Goal: Task Accomplishment & Management: Use online tool/utility

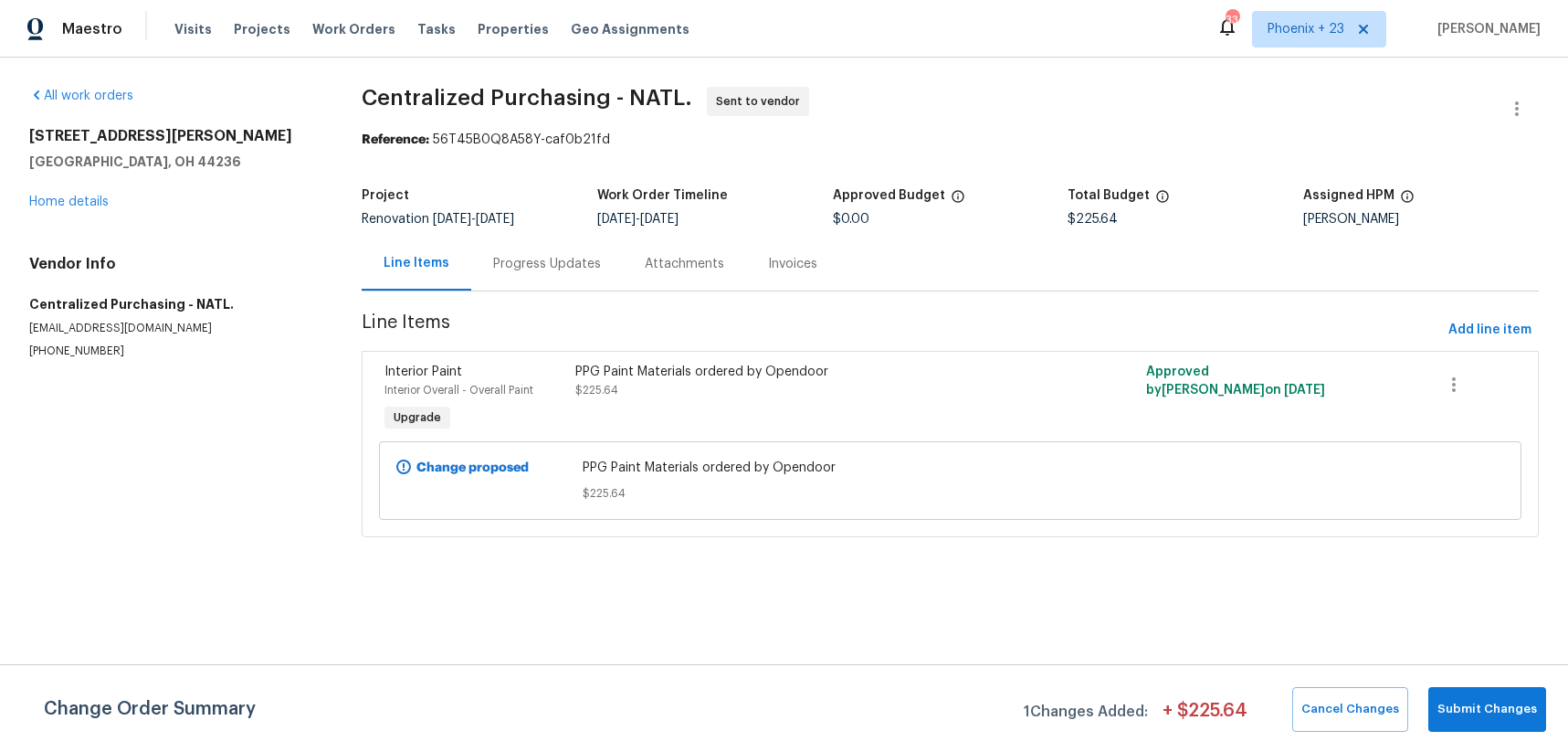
click at [329, 30] on span "Work Orders" at bounding box center [354, 30] width 84 height 19
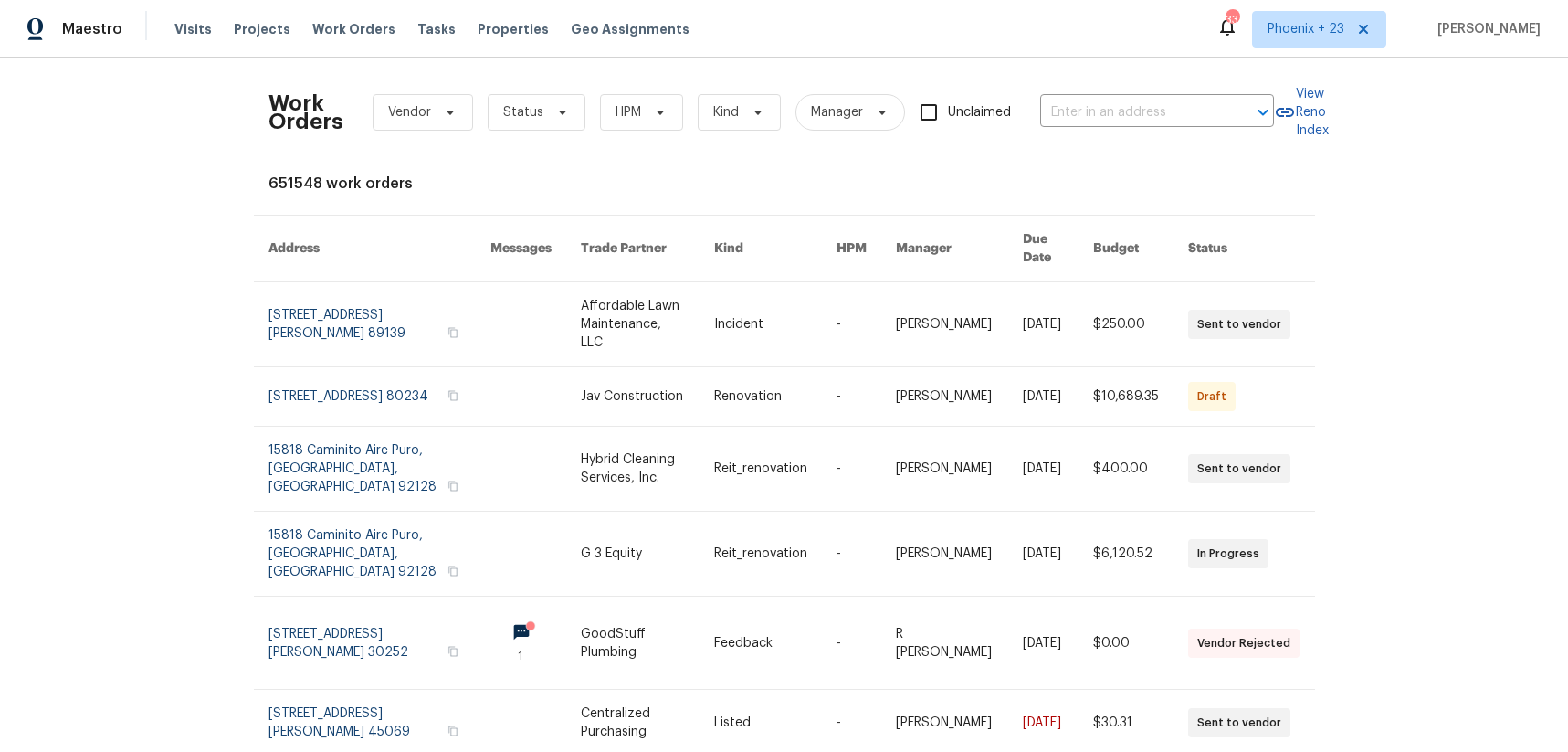
click at [1183, 79] on div "Work Orders Vendor Status HPM Kind Manager Unclaimed ​" at bounding box center [771, 112] width 1005 height 81
click at [1171, 127] on div "Work Orders Vendor Status HPM Kind Manager Unclaimed ​" at bounding box center [771, 112] width 1005 height 81
click at [1164, 119] on input "text" at bounding box center [1132, 112] width 183 height 29
paste input "[STREET_ADDRESS]"
type input "[STREET_ADDRESS]"
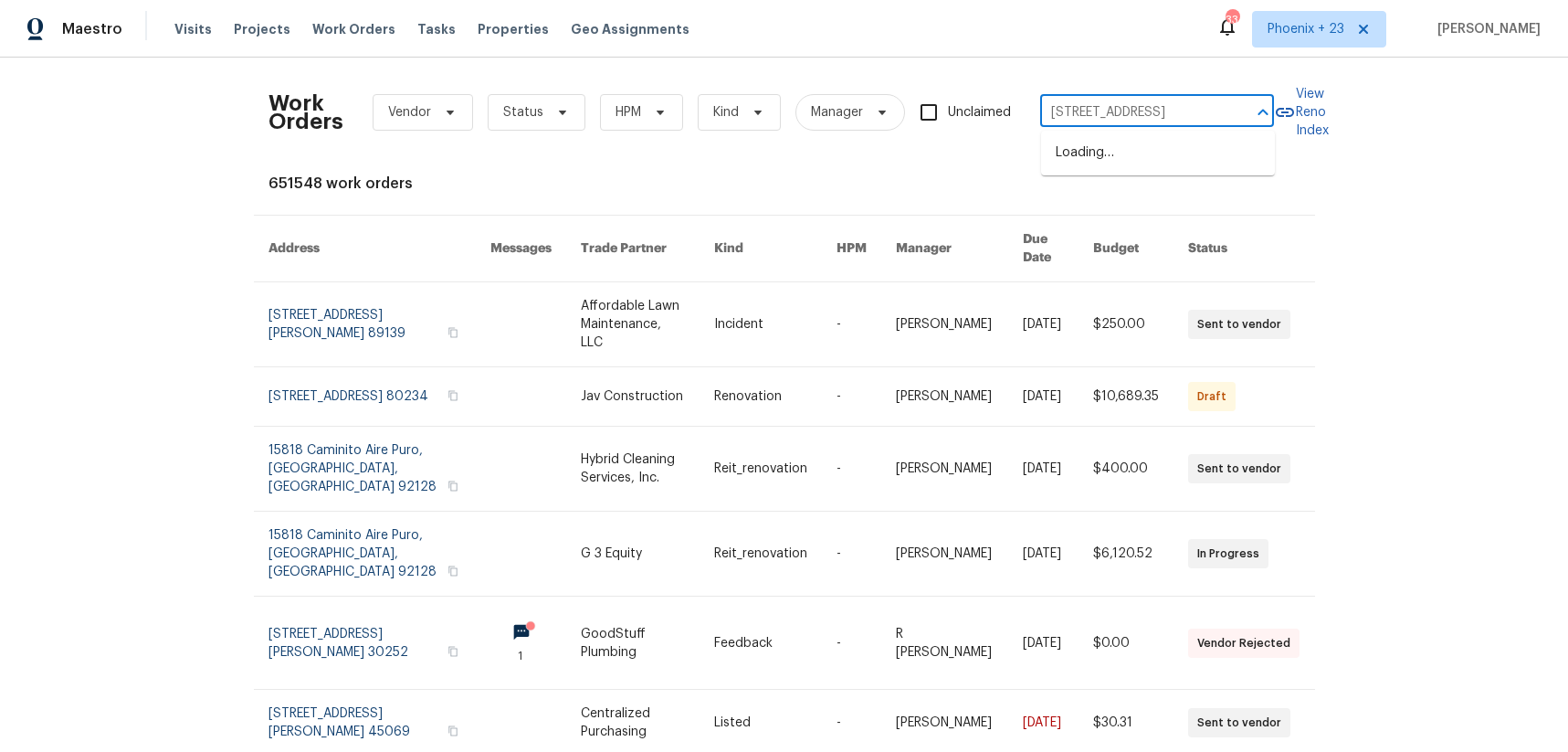
scroll to position [0, 33]
click at [1157, 156] on li "[STREET_ADDRESS]" at bounding box center [1159, 153] width 234 height 30
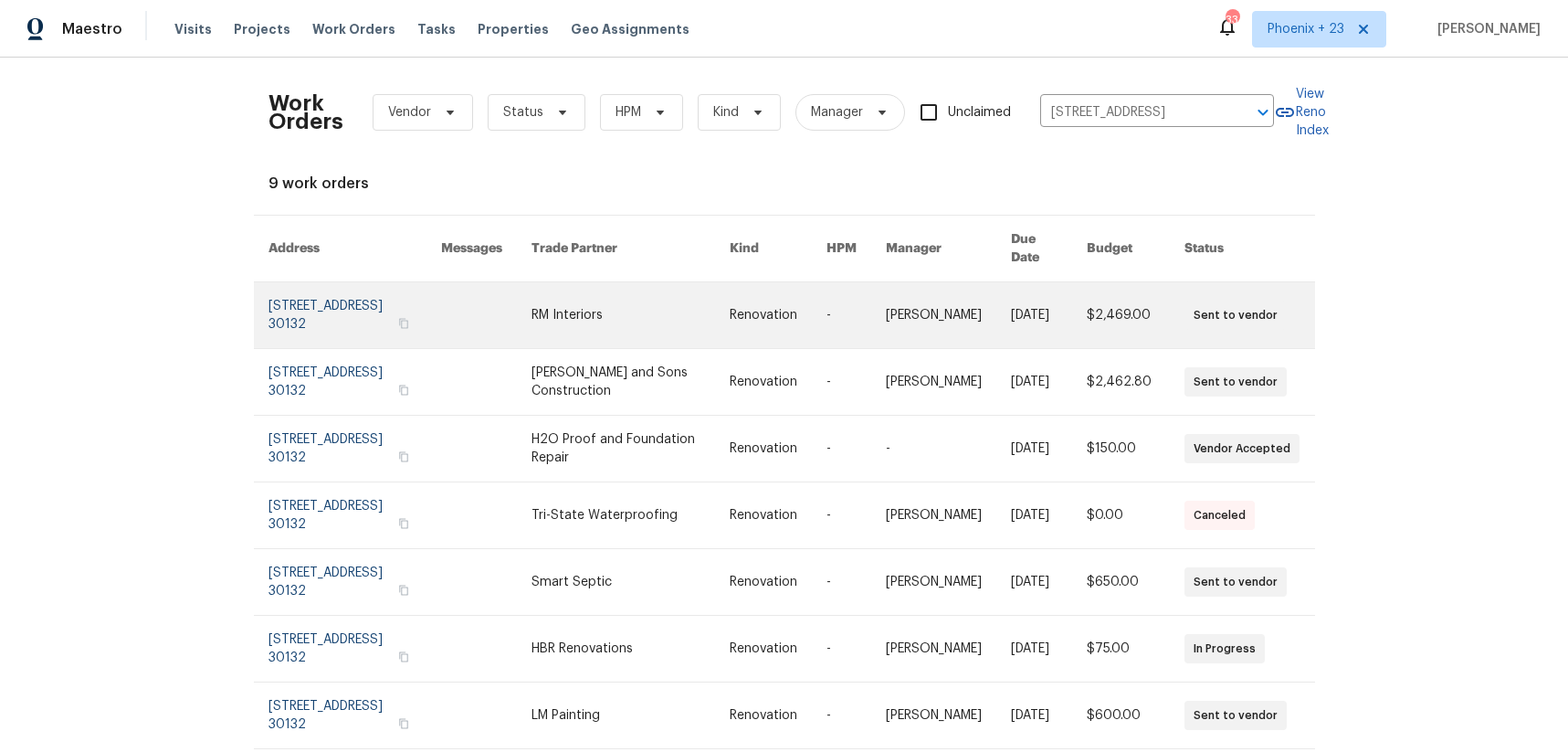
click at [702, 287] on link at bounding box center [631, 315] width 199 height 66
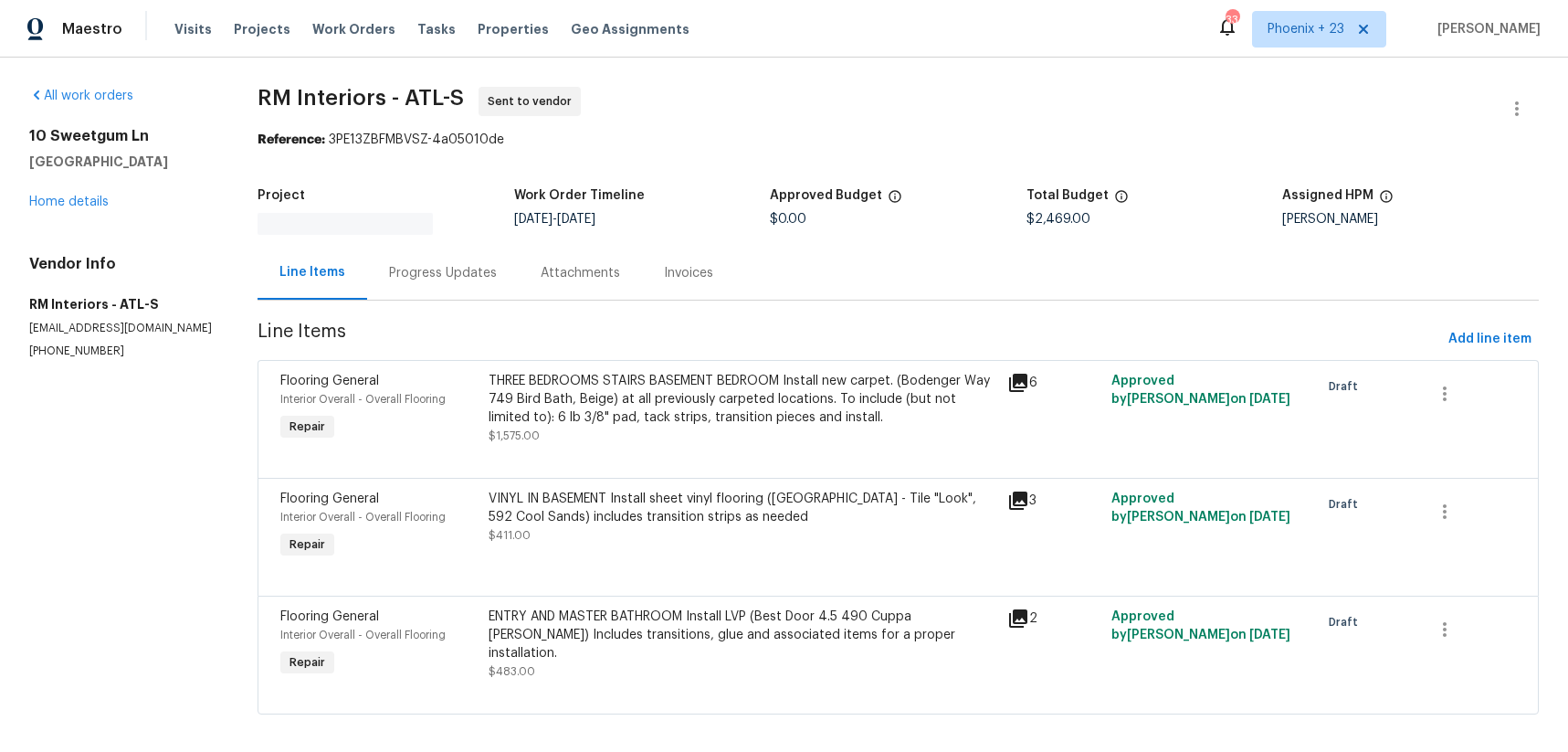
click at [51, 185] on div "10 Sweetgum Ln Dallas, GA 30132 Home details" at bounding box center [121, 169] width 185 height 84
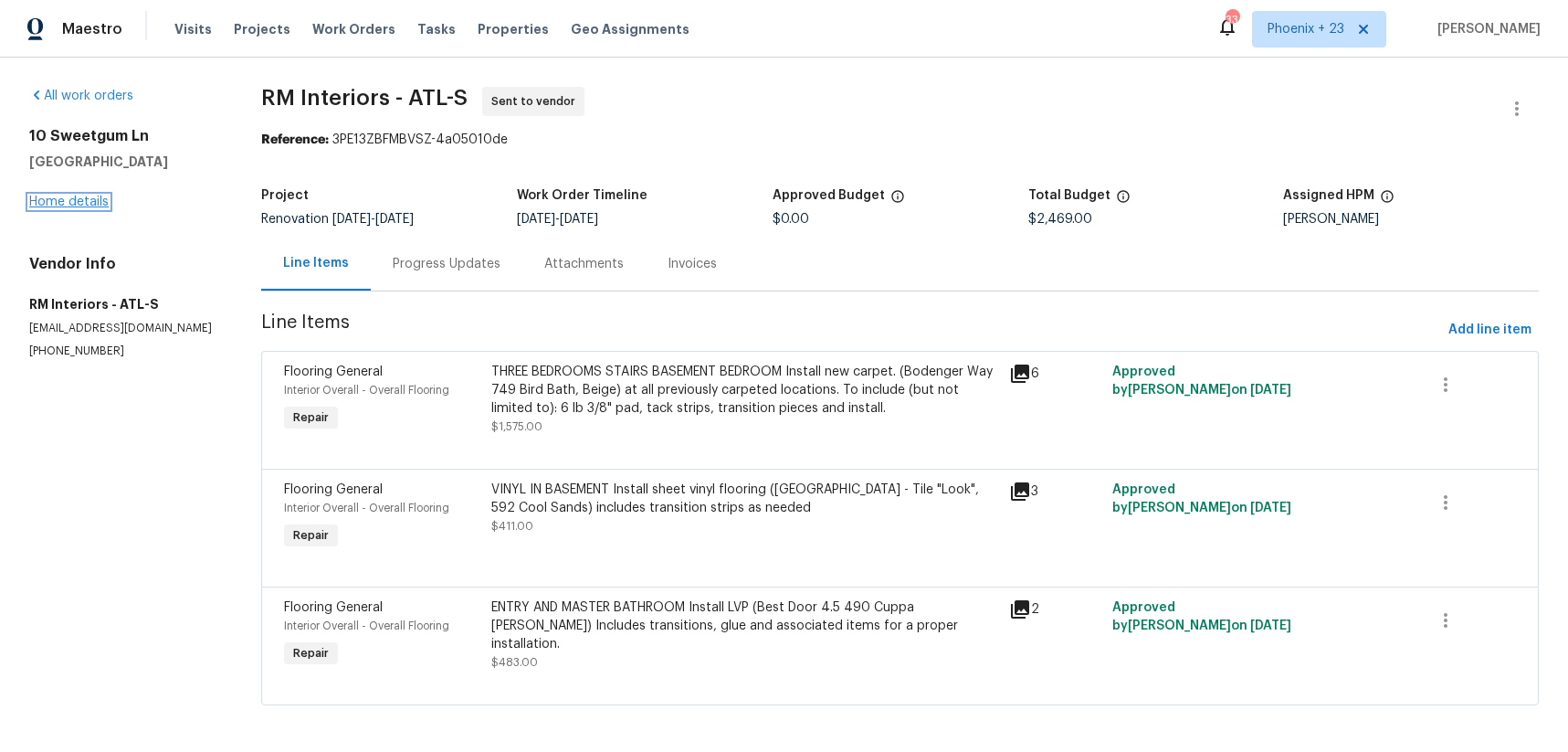
click at [71, 202] on link "Home details" at bounding box center [69, 202] width 80 height 13
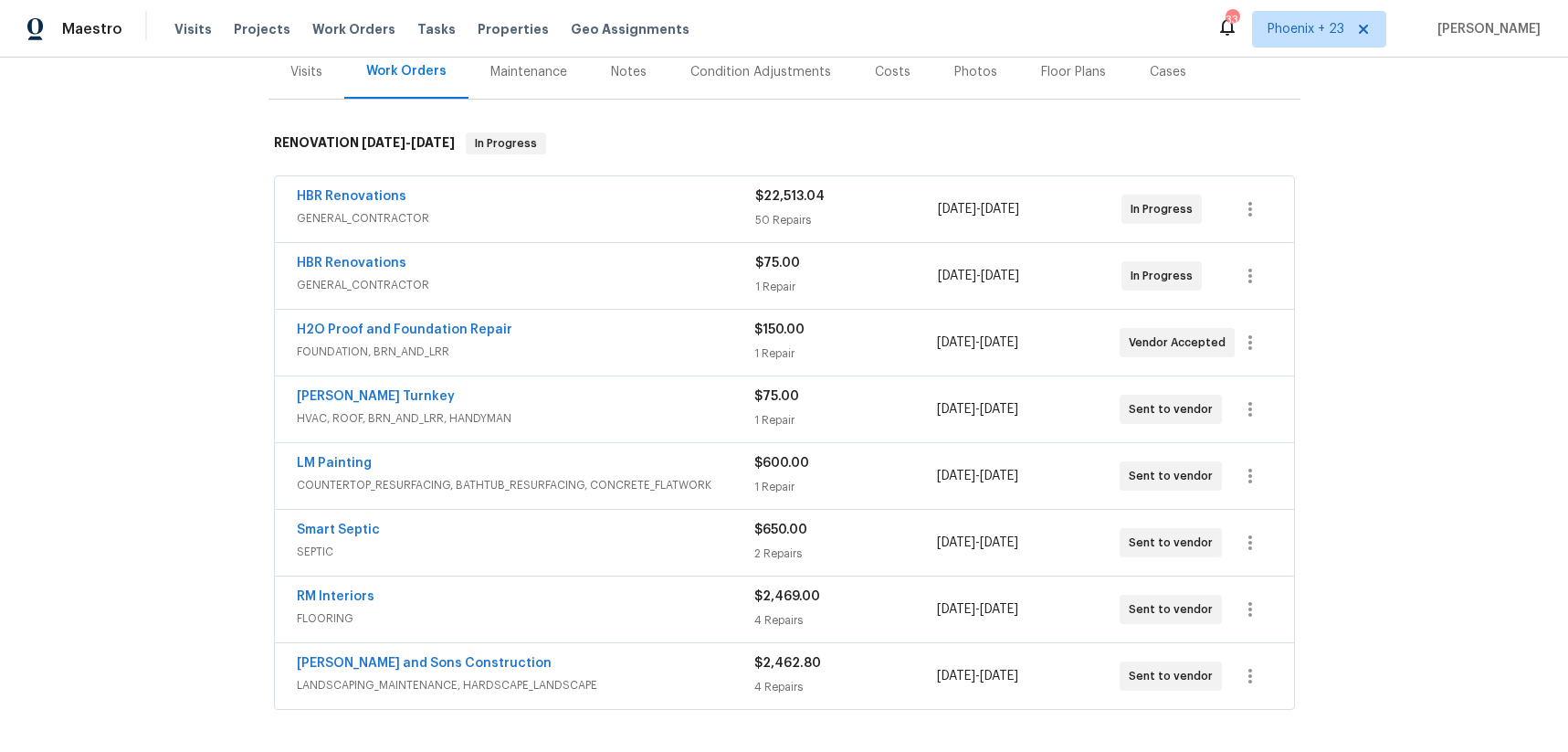
scroll to position [475, 0]
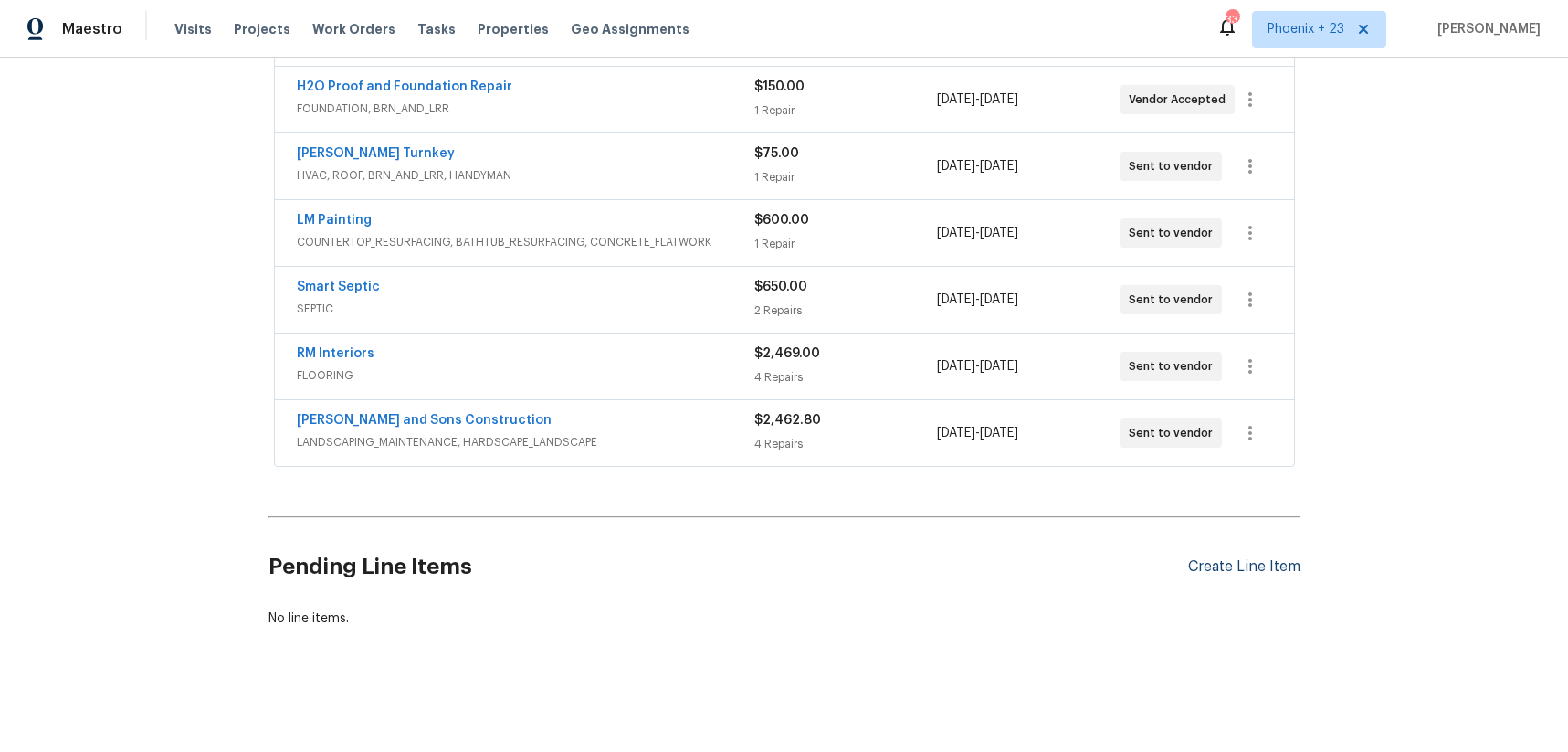
click at [1244, 569] on div "Create Line Item" at bounding box center [1244, 566] width 112 height 18
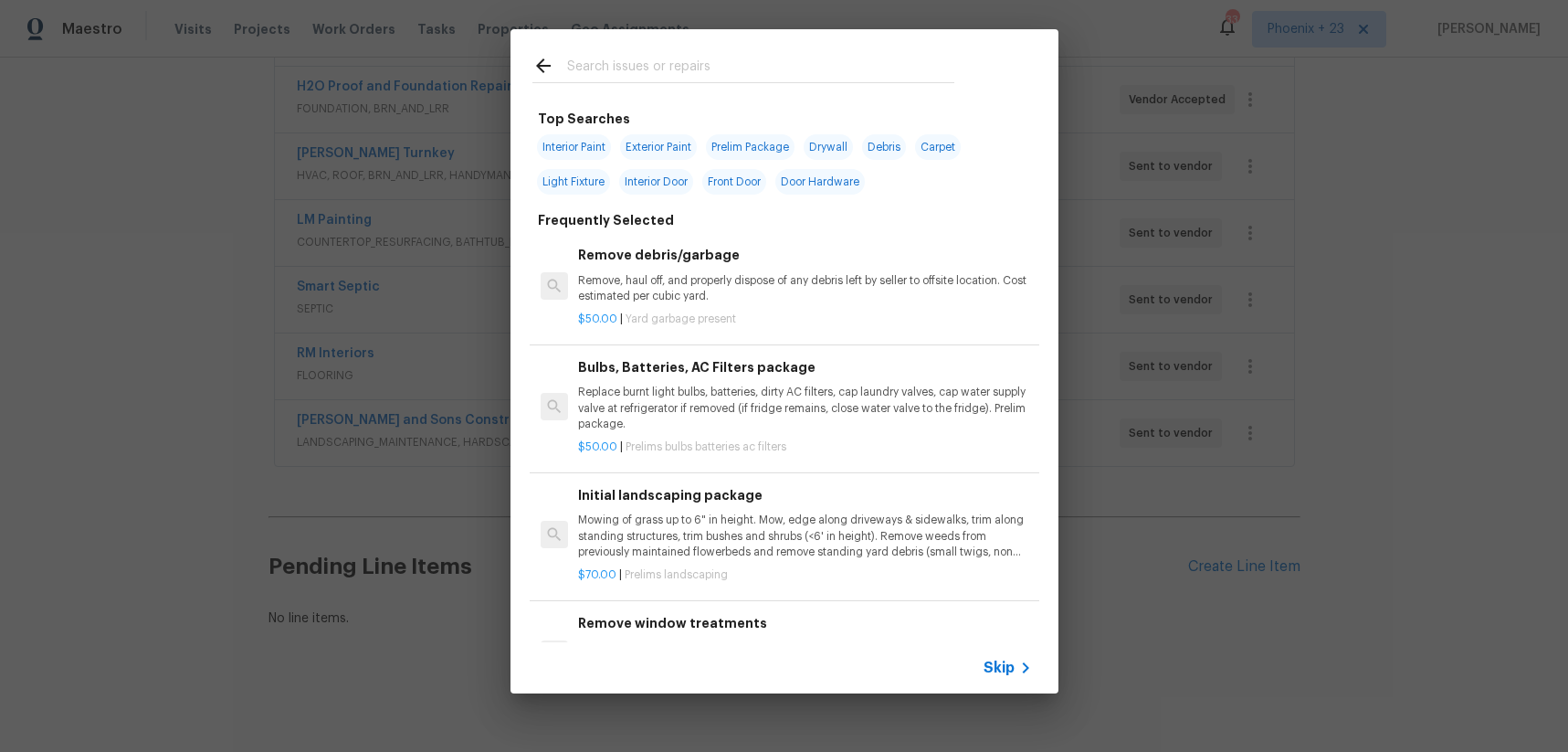
click at [689, 79] on input "text" at bounding box center [760, 69] width 387 height 28
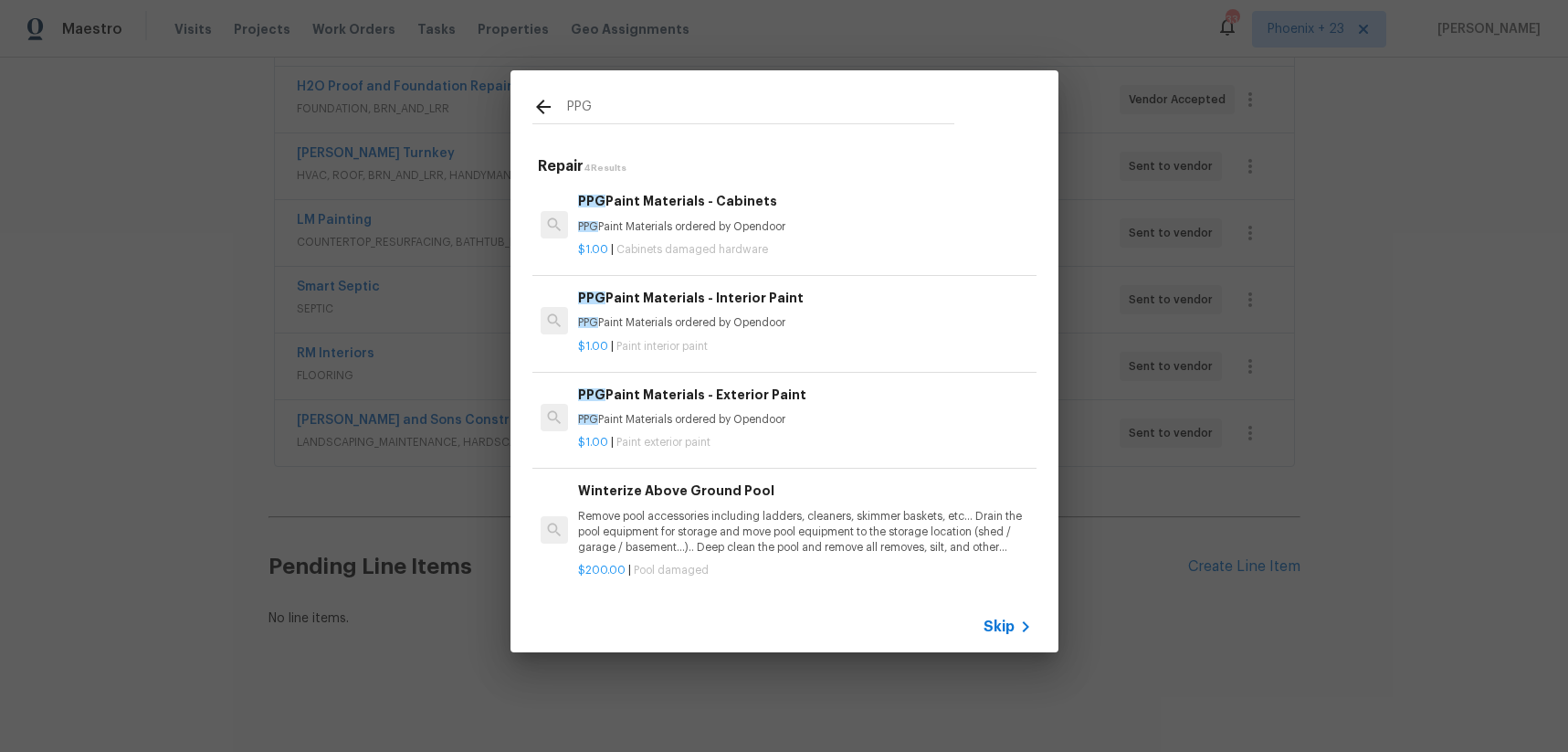
type input "PPG"
click at [790, 313] on div "PPG Paint Materials - Interior Paint PPG Paint Materials ordered by Opendoor" at bounding box center [805, 309] width 453 height 44
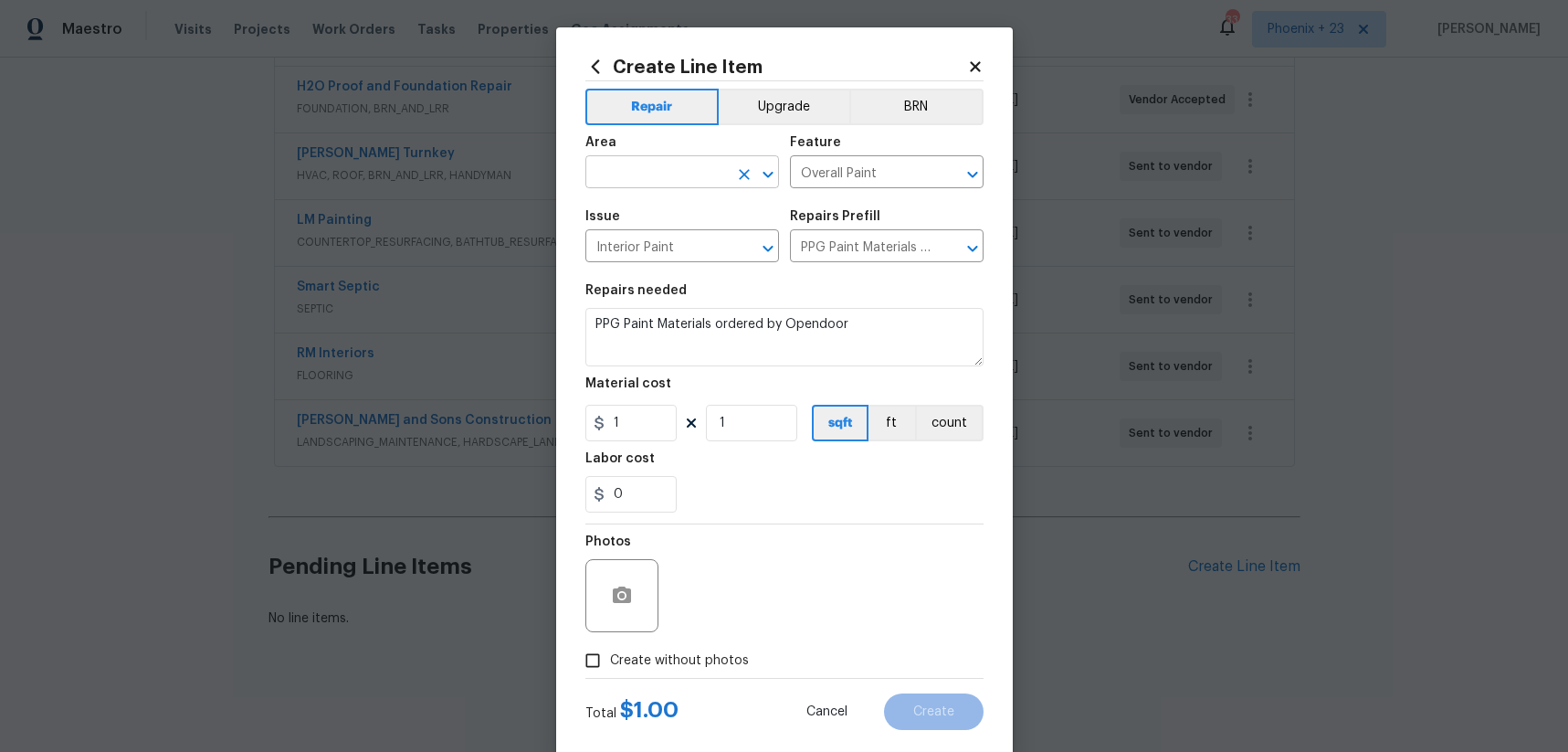
click at [671, 178] on input "text" at bounding box center [656, 174] width 142 height 29
click at [693, 252] on li "Interior Overall" at bounding box center [682, 244] width 194 height 30
type input "Interior Overall"
drag, startPoint x: 662, startPoint y: 428, endPoint x: 571, endPoint y: 418, distance: 91.5
click at [571, 418] on div "Create Line Item Repair Upgrade BRN Area Interior Overall ​ Feature Overall Pai…" at bounding box center [784, 394] width 457 height 732
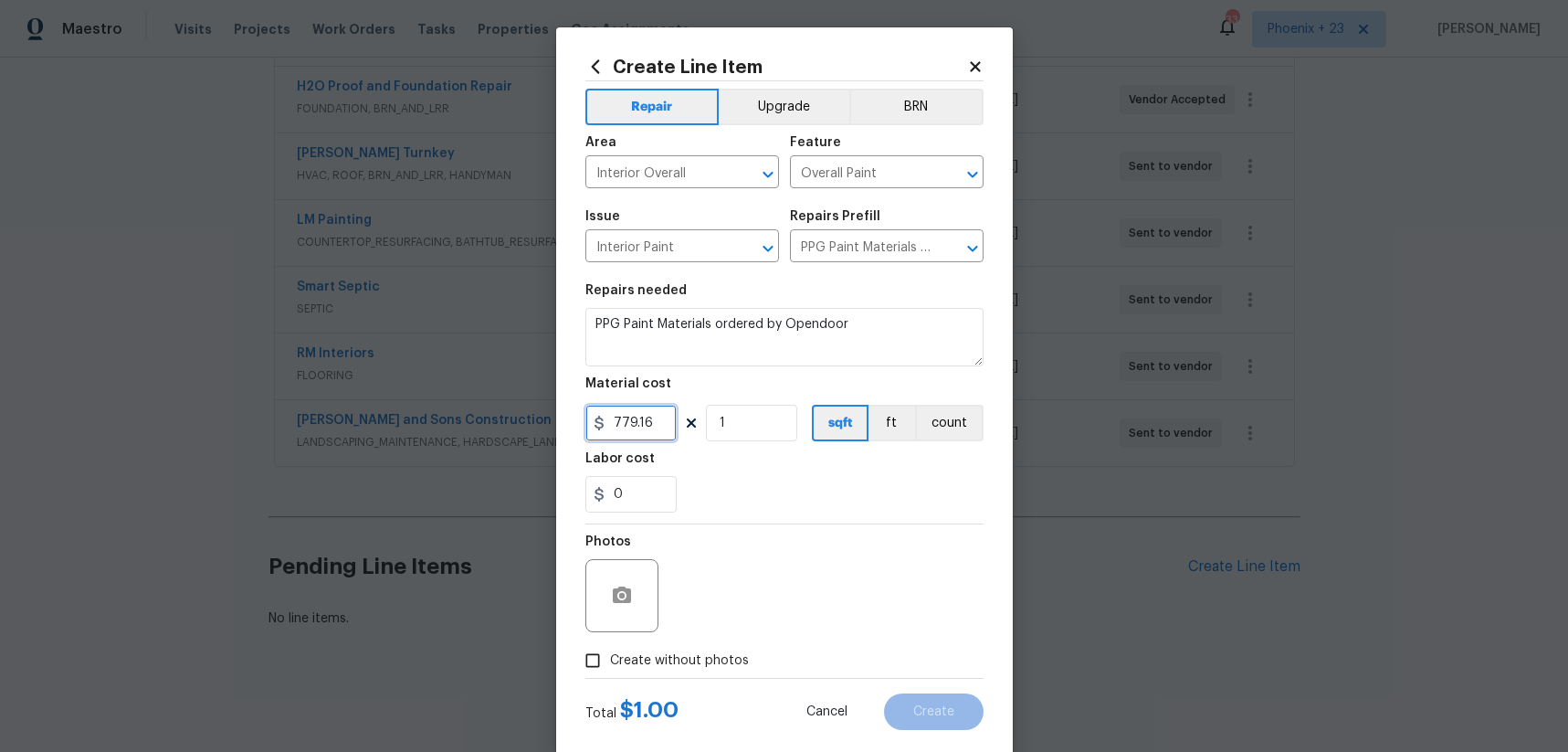
type input "779.16"
drag, startPoint x: 663, startPoint y: 649, endPoint x: 720, endPoint y: 642, distance: 57.4
click at [665, 649] on label "Create without photos" at bounding box center [662, 660] width 174 height 34
click at [610, 649] on input "Create without photos" at bounding box center [592, 660] width 34 height 34
checkbox input "true"
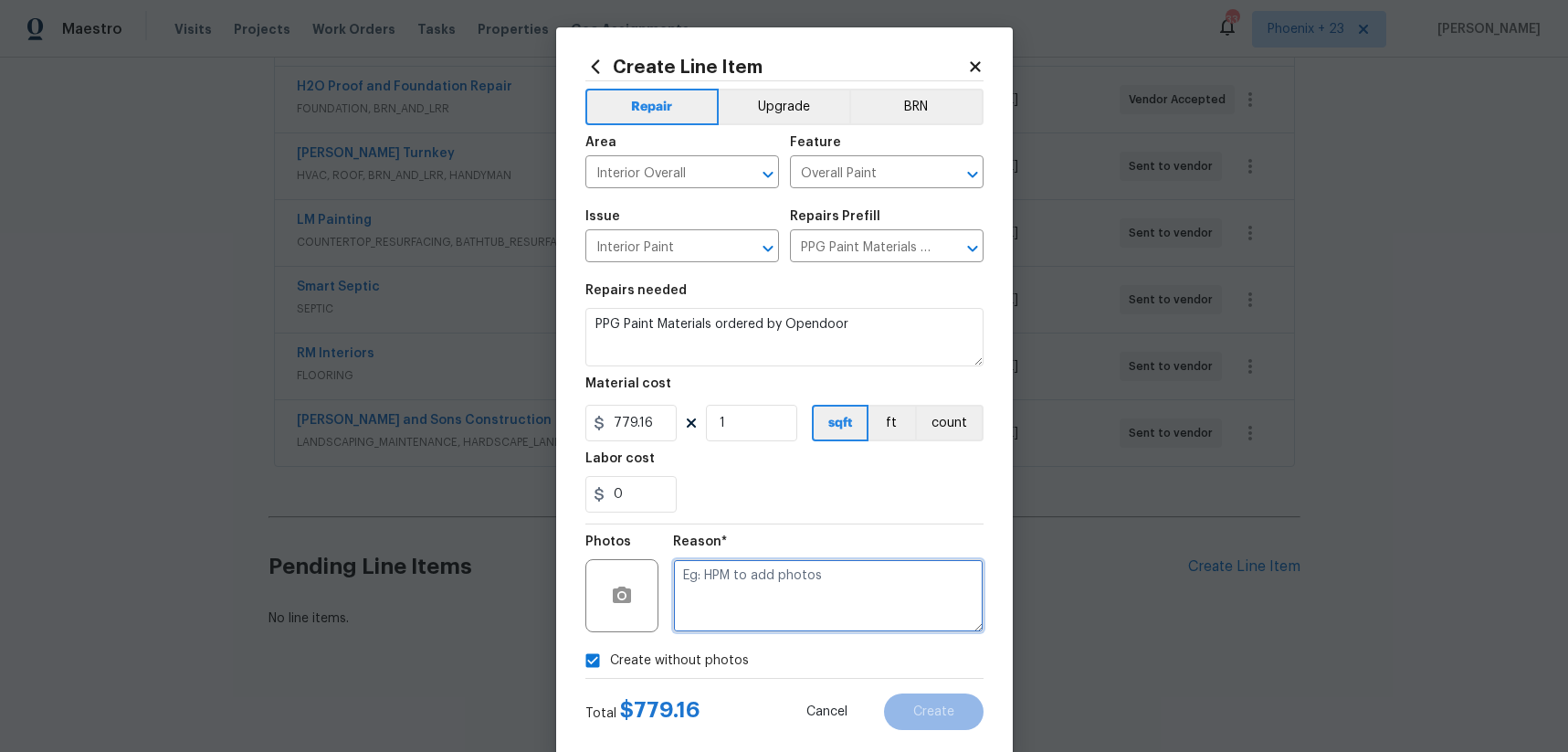
drag, startPoint x: 720, startPoint y: 642, endPoint x: 757, endPoint y: 629, distance: 39.2
click at [757, 629] on textarea at bounding box center [828, 595] width 311 height 73
type textarea "NA"
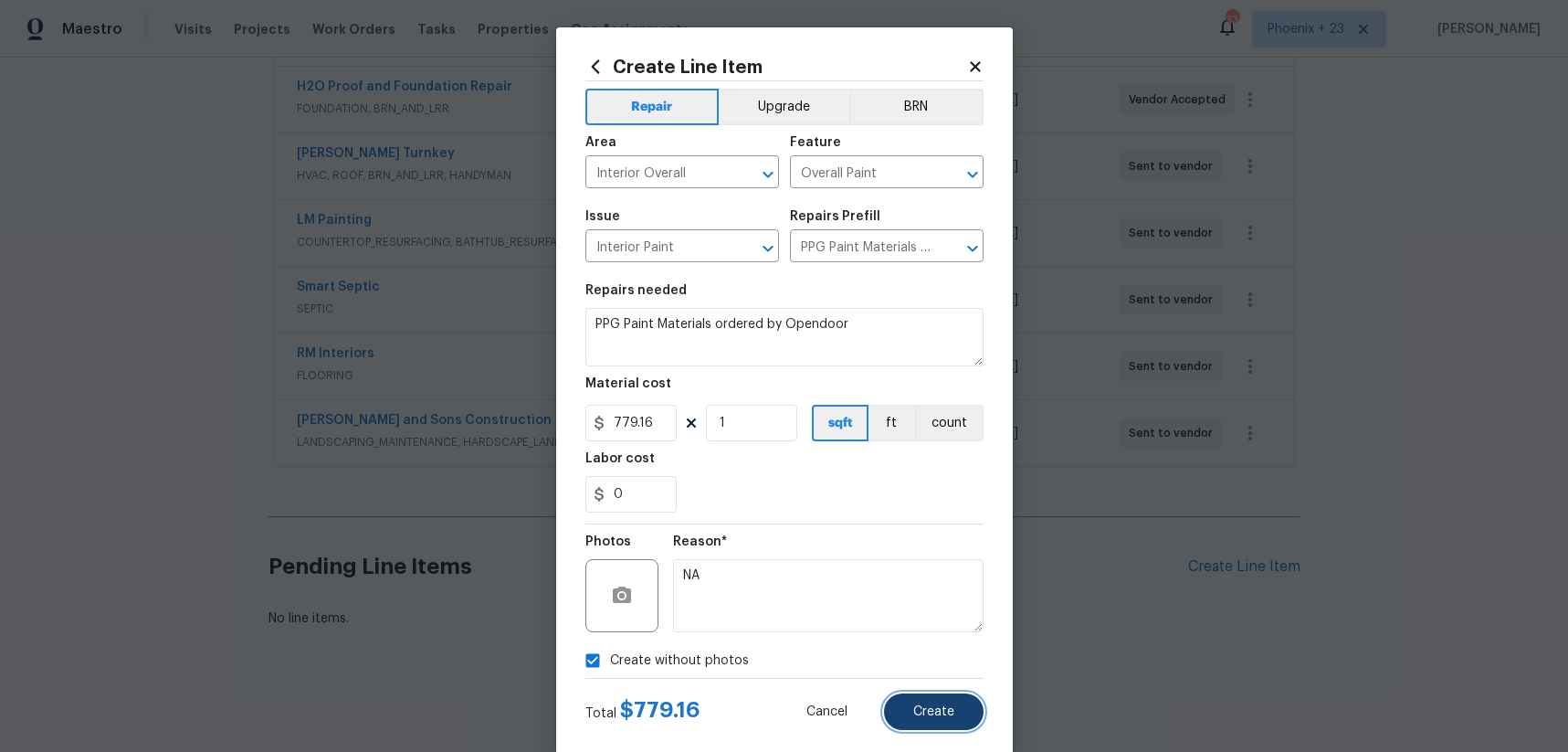
click at [952, 729] on button "Create" at bounding box center [933, 711] width 99 height 36
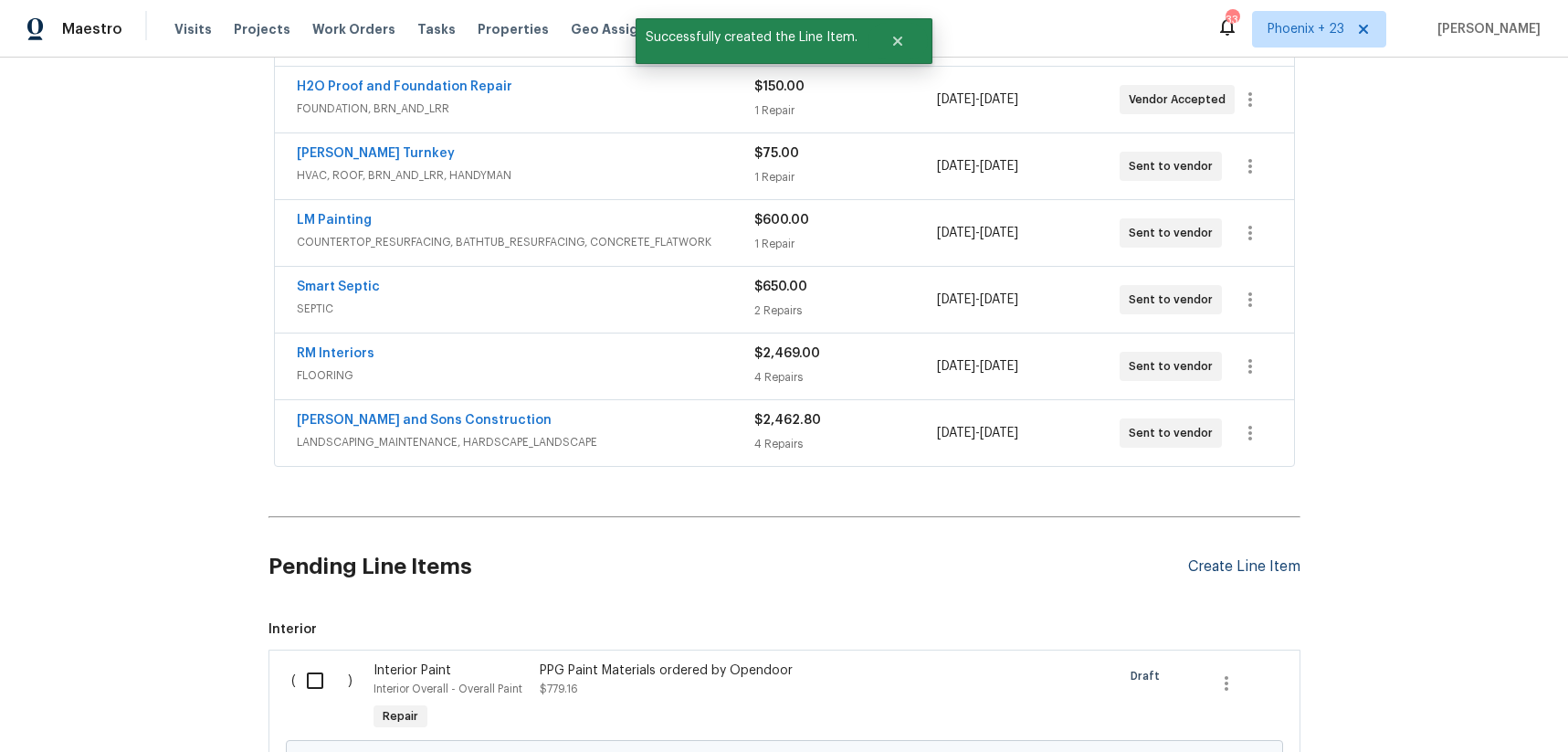
click at [1211, 566] on div "Create Line Item" at bounding box center [1244, 566] width 112 height 18
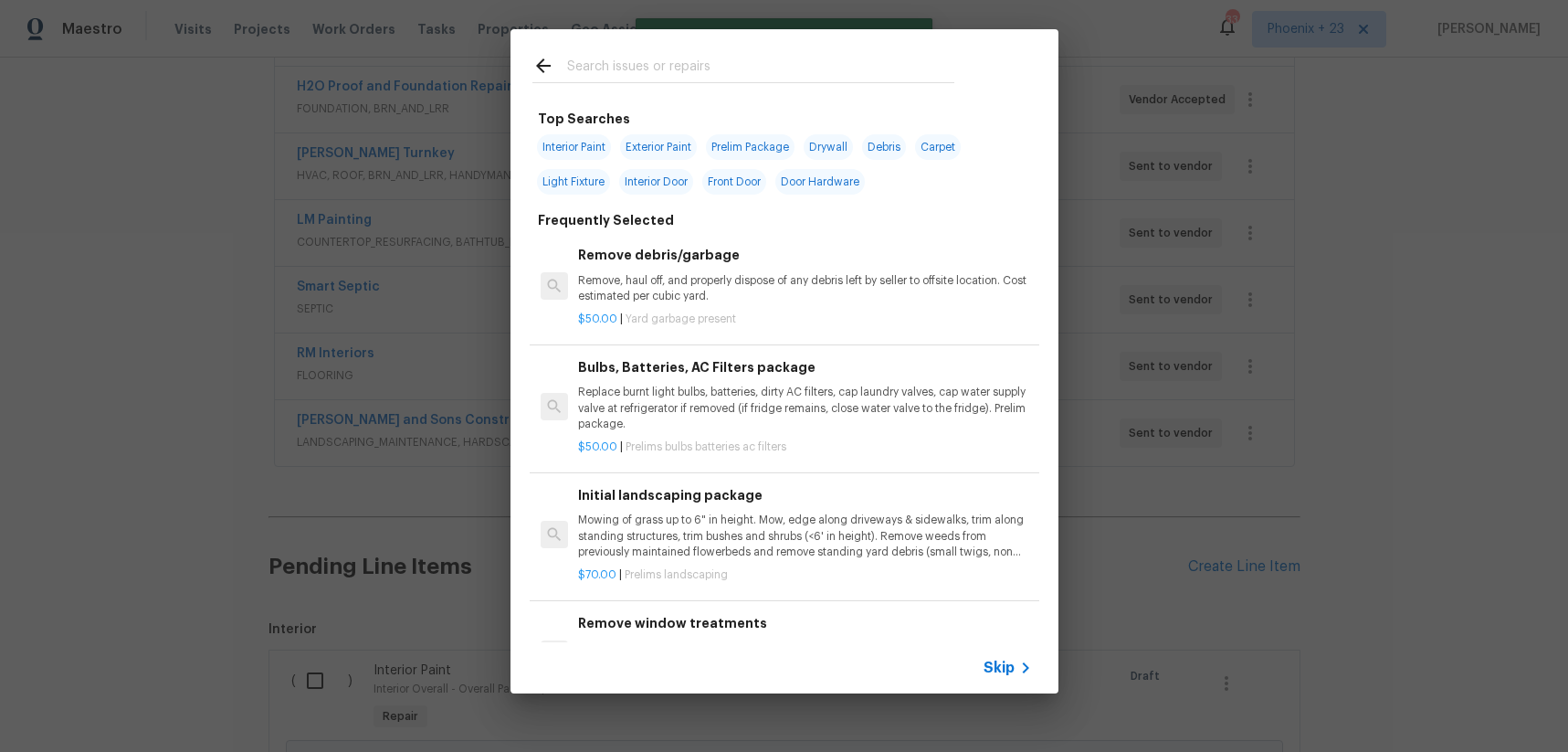
click at [730, 84] on div at bounding box center [744, 65] width 466 height 72
click at [731, 76] on input "text" at bounding box center [760, 69] width 387 height 28
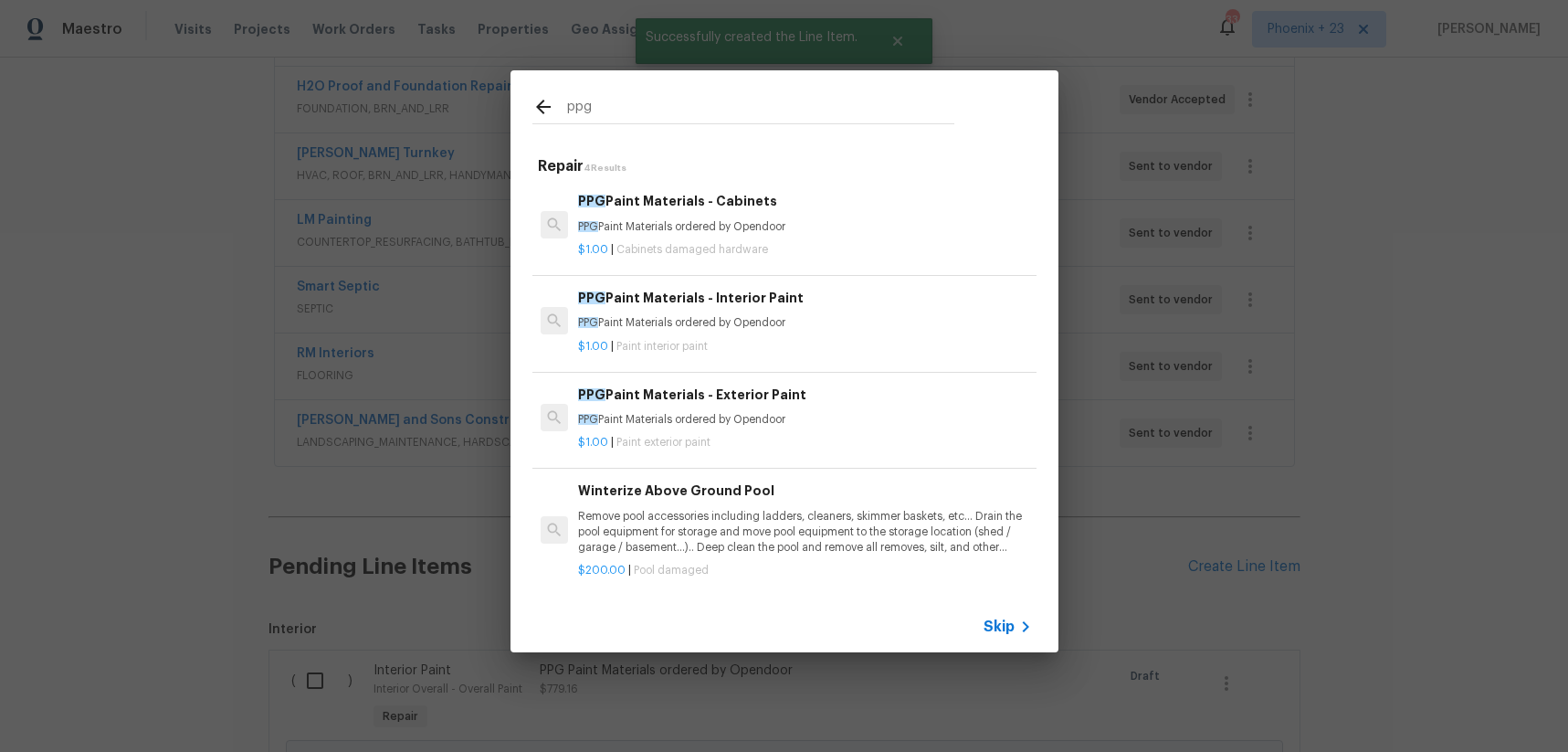
type input "ppg"
click at [818, 397] on h6 "PPG Paint Materials - Exterior Paint" at bounding box center [805, 395] width 453 height 20
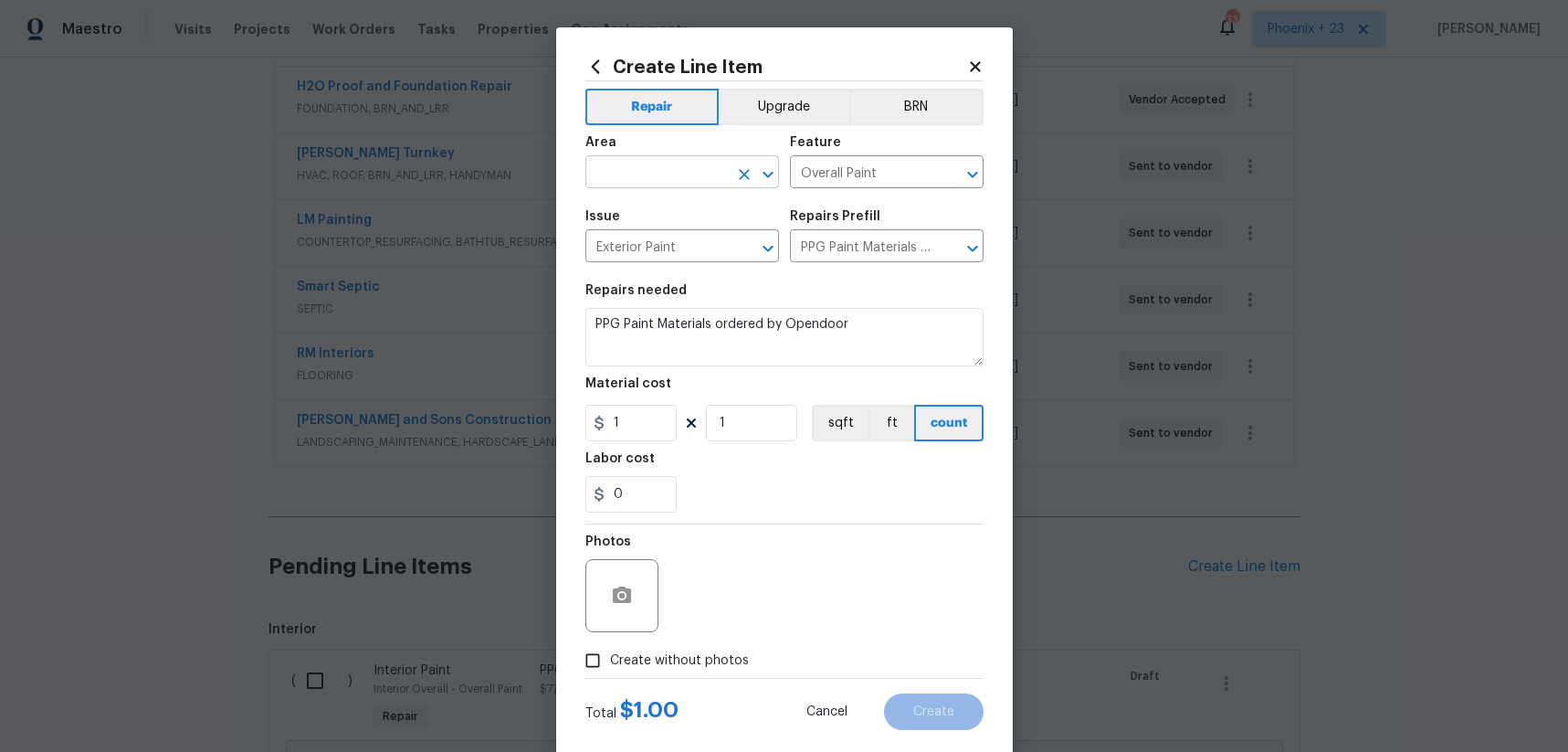
click at [663, 171] on input "text" at bounding box center [656, 174] width 142 height 29
type input "p"
click at [670, 213] on li "Exterior Overall" at bounding box center [682, 214] width 194 height 30
type input "Exterior Overall"
drag, startPoint x: 797, startPoint y: 493, endPoint x: 669, endPoint y: 482, distance: 128.5
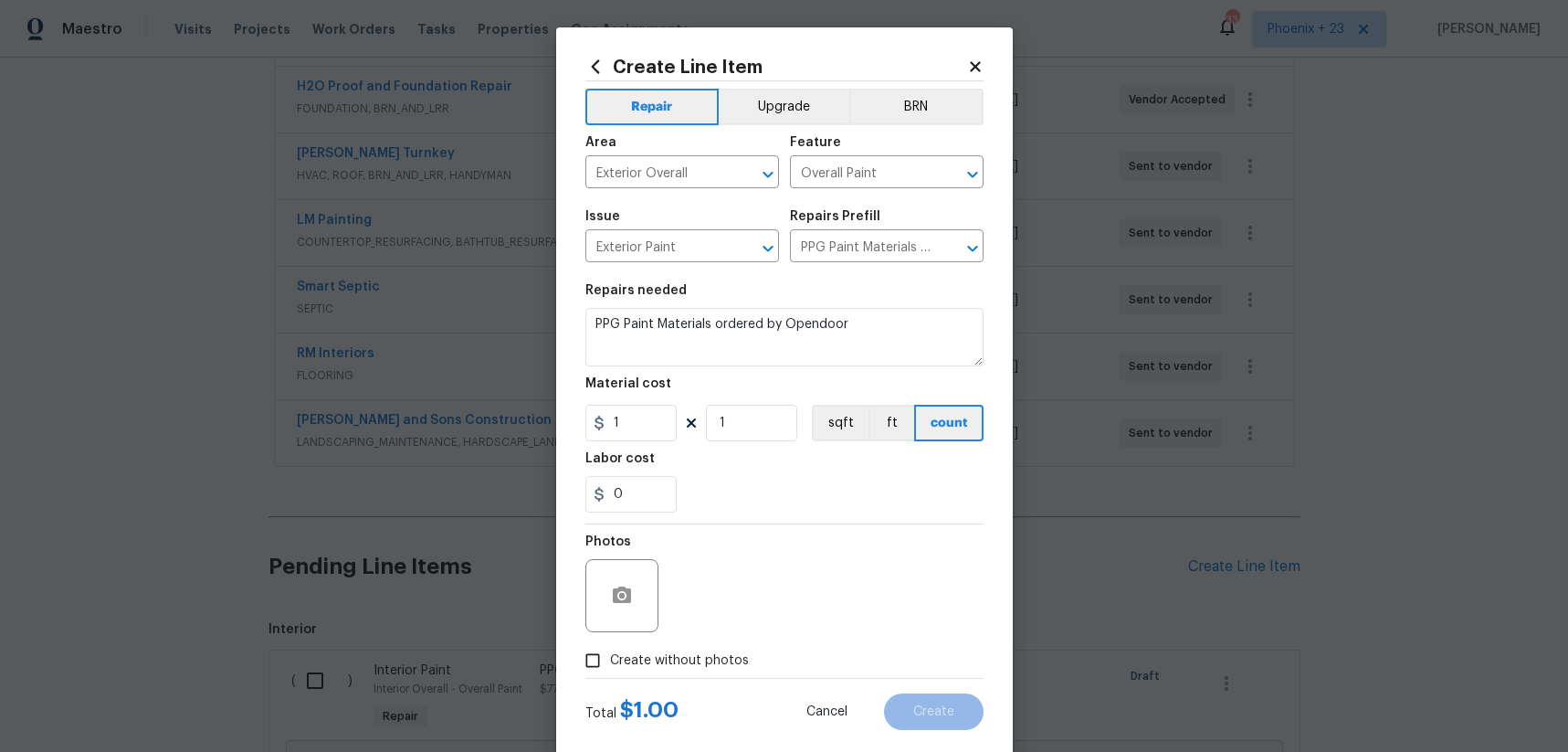
click at [797, 493] on div "0" at bounding box center [784, 494] width 398 height 36
drag, startPoint x: 654, startPoint y: 428, endPoint x: 599, endPoint y: 421, distance: 55.4
click at [600, 421] on div "1" at bounding box center [631, 422] width 91 height 36
type input "44.23"
drag, startPoint x: 689, startPoint y: 648, endPoint x: 706, endPoint y: 644, distance: 17.5
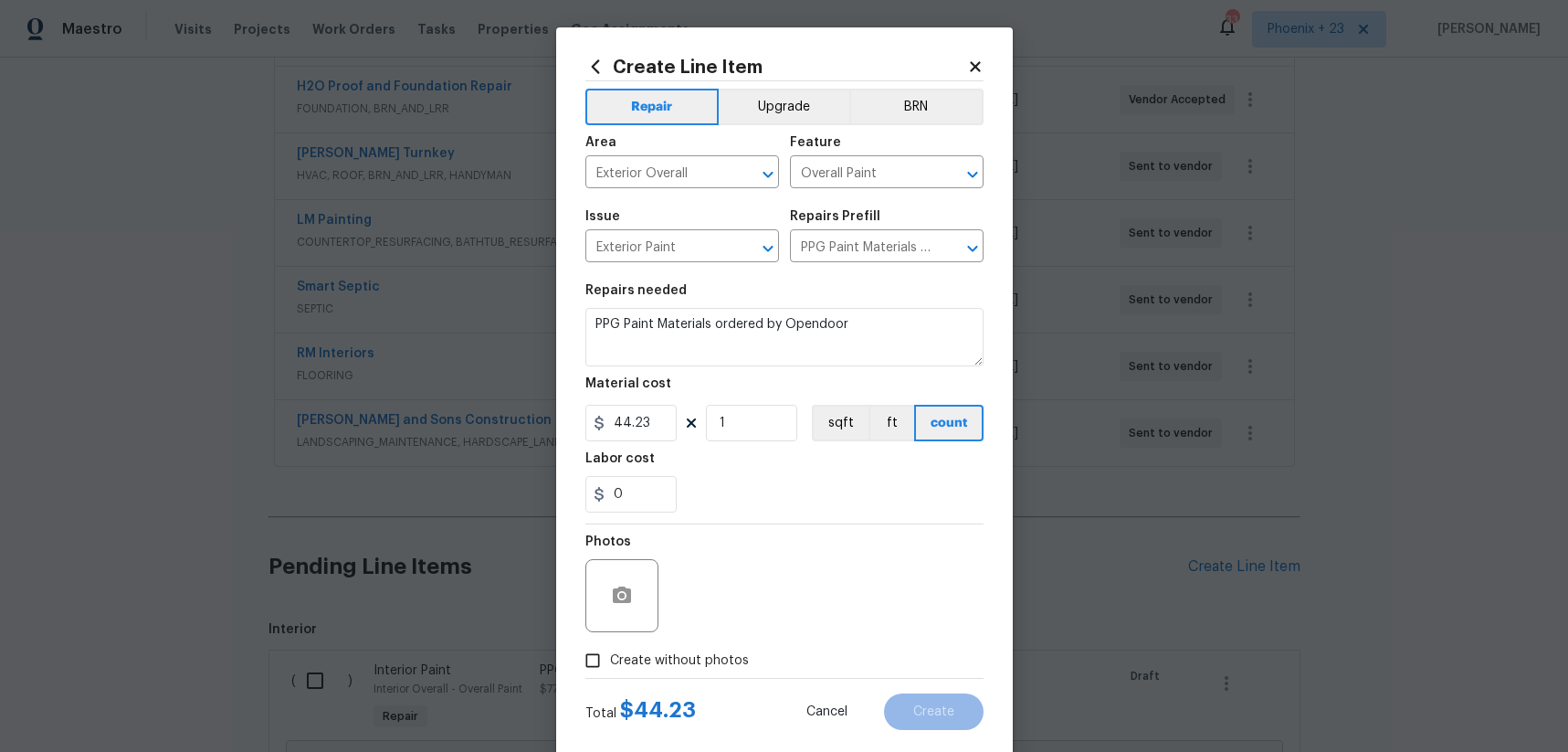
click at [689, 648] on label "Create without photos" at bounding box center [662, 660] width 174 height 34
click at [610, 648] on input "Create without photos" at bounding box center [592, 660] width 34 height 34
checkbox input "true"
click at [740, 604] on textarea at bounding box center [828, 595] width 311 height 73
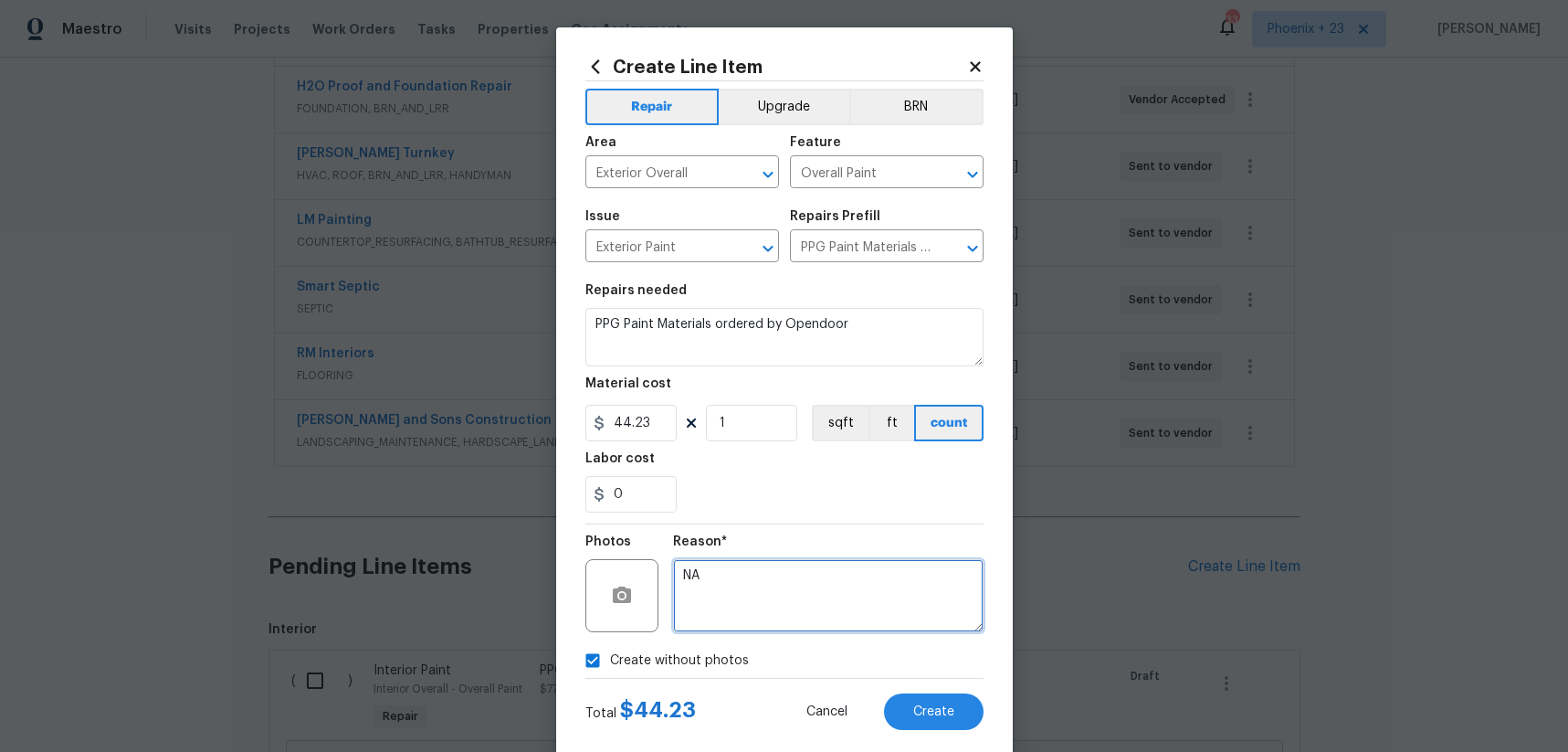
type textarea "NA"
click at [923, 692] on div "Total $ 44.23 Cancel Create" at bounding box center [784, 704] width 398 height 51
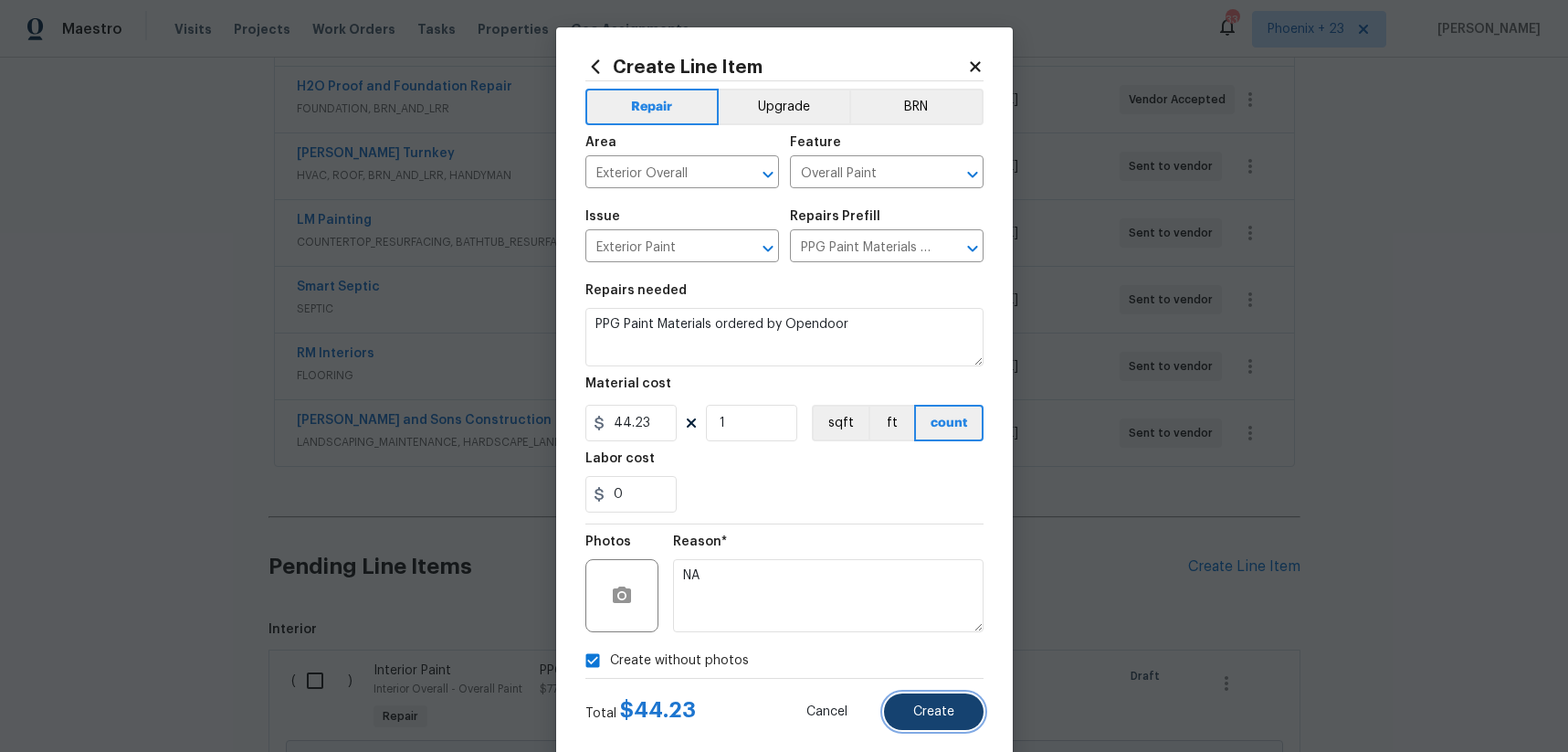
click at [926, 694] on button "Create" at bounding box center [933, 711] width 99 height 36
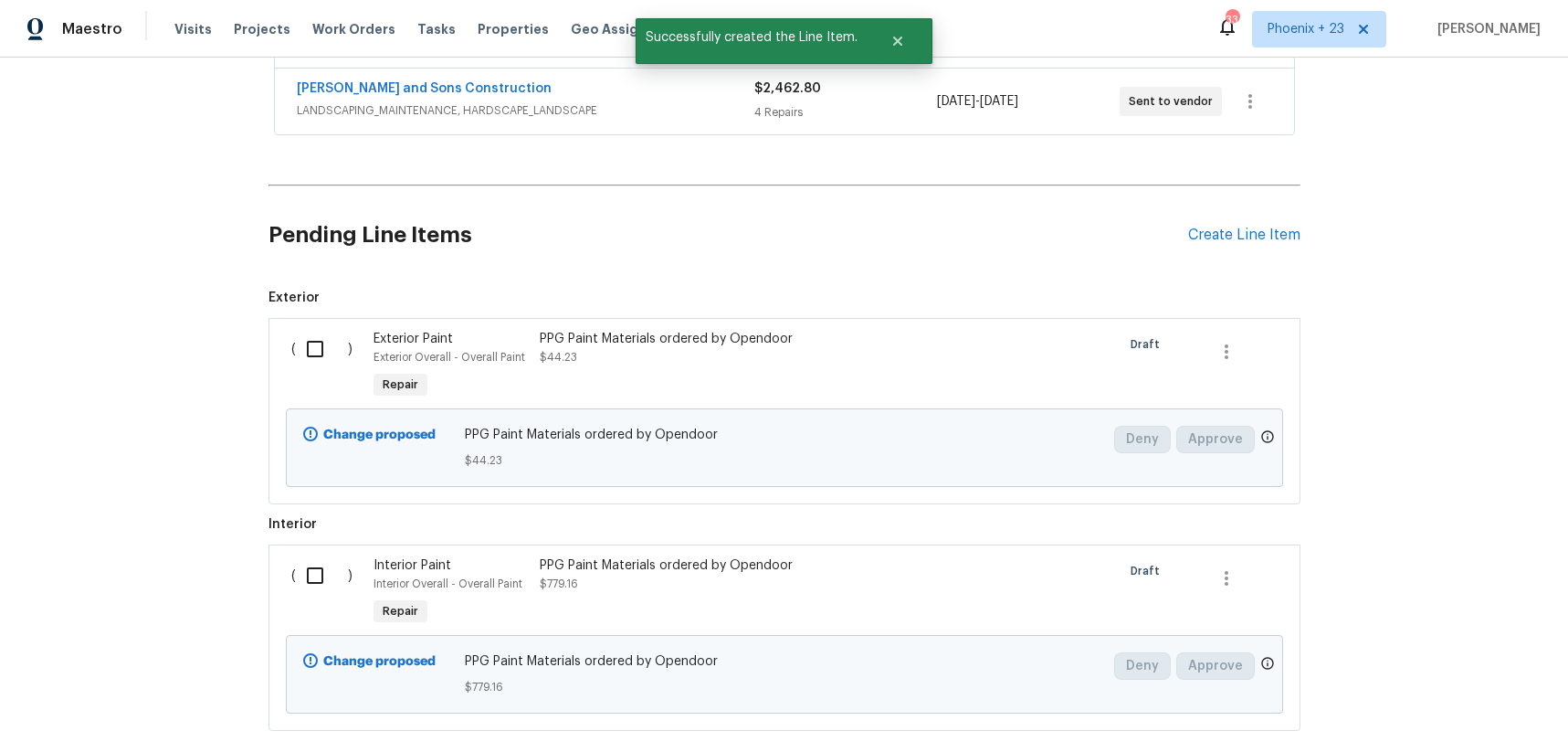
scroll to position [901, 0]
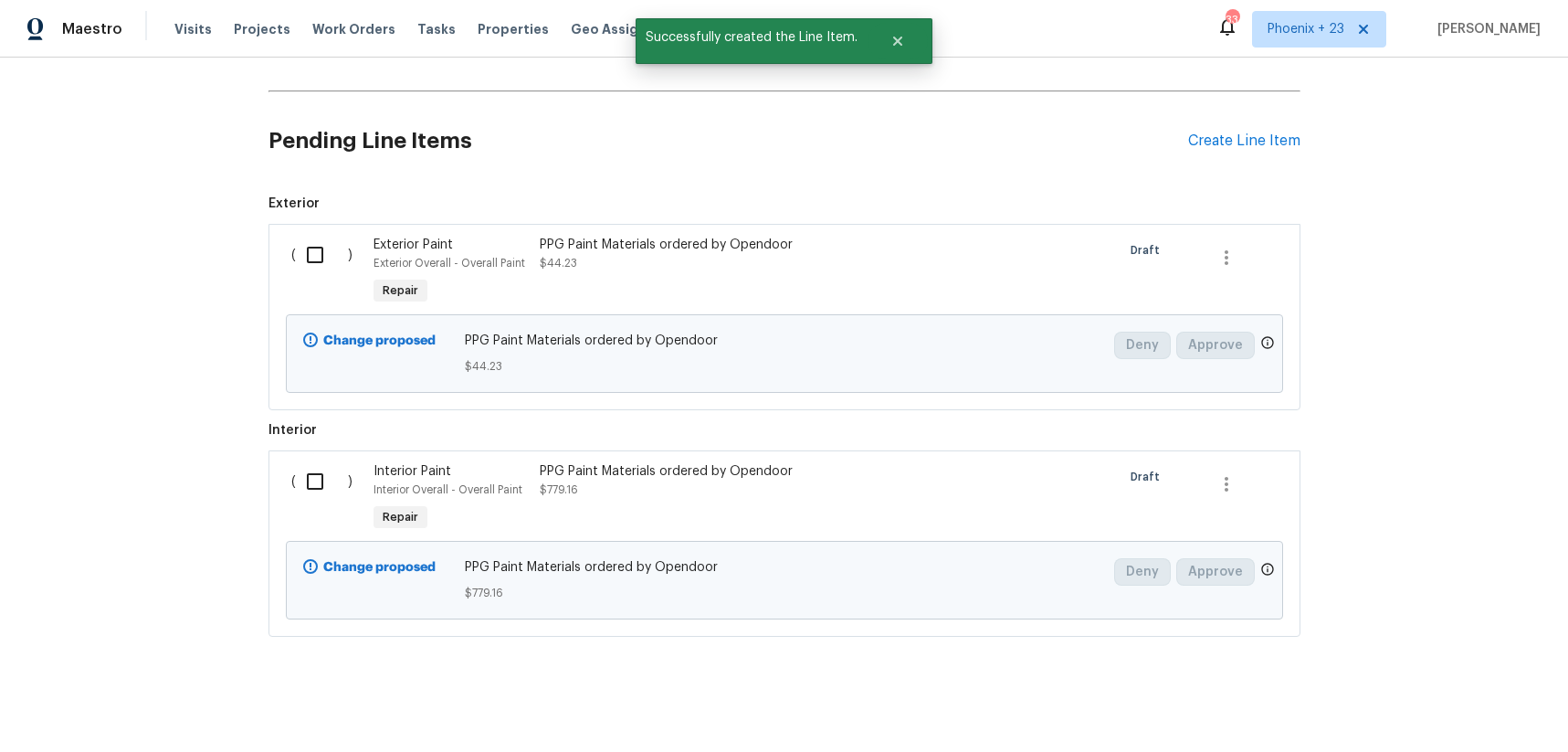
click at [322, 274] on div "( )" at bounding box center [328, 272] width 84 height 84
drag, startPoint x: 318, startPoint y: 266, endPoint x: 315, endPoint y: 329, distance: 63.1
click at [318, 266] on input "checkbox" at bounding box center [322, 254] width 52 height 38
checkbox input "true"
click at [326, 491] on input "checkbox" at bounding box center [322, 481] width 52 height 38
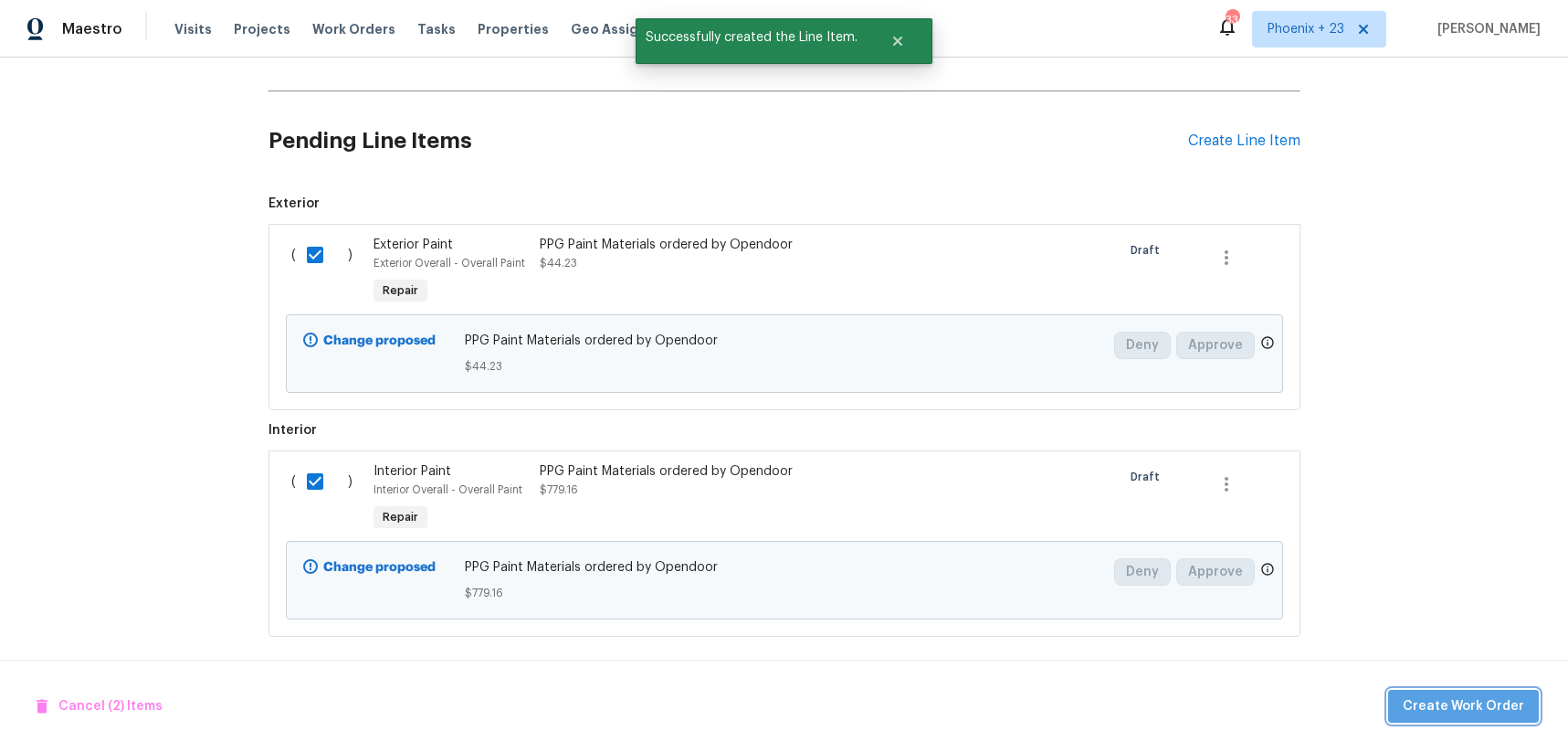
click at [1496, 703] on span "Create Work Order" at bounding box center [1463, 707] width 122 height 23
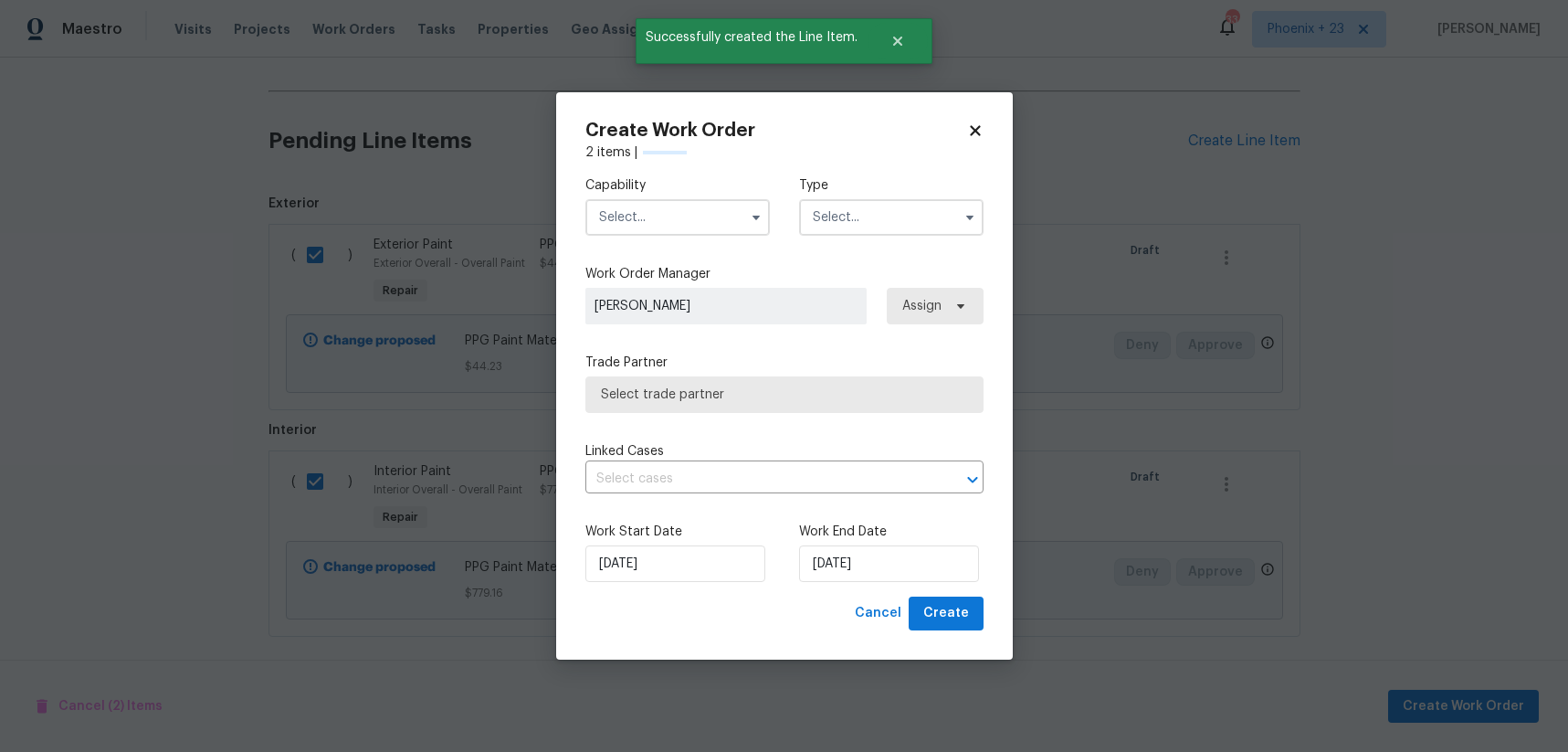
checkbox input "false"
click at [691, 201] on input "text" at bounding box center [678, 216] width 185 height 36
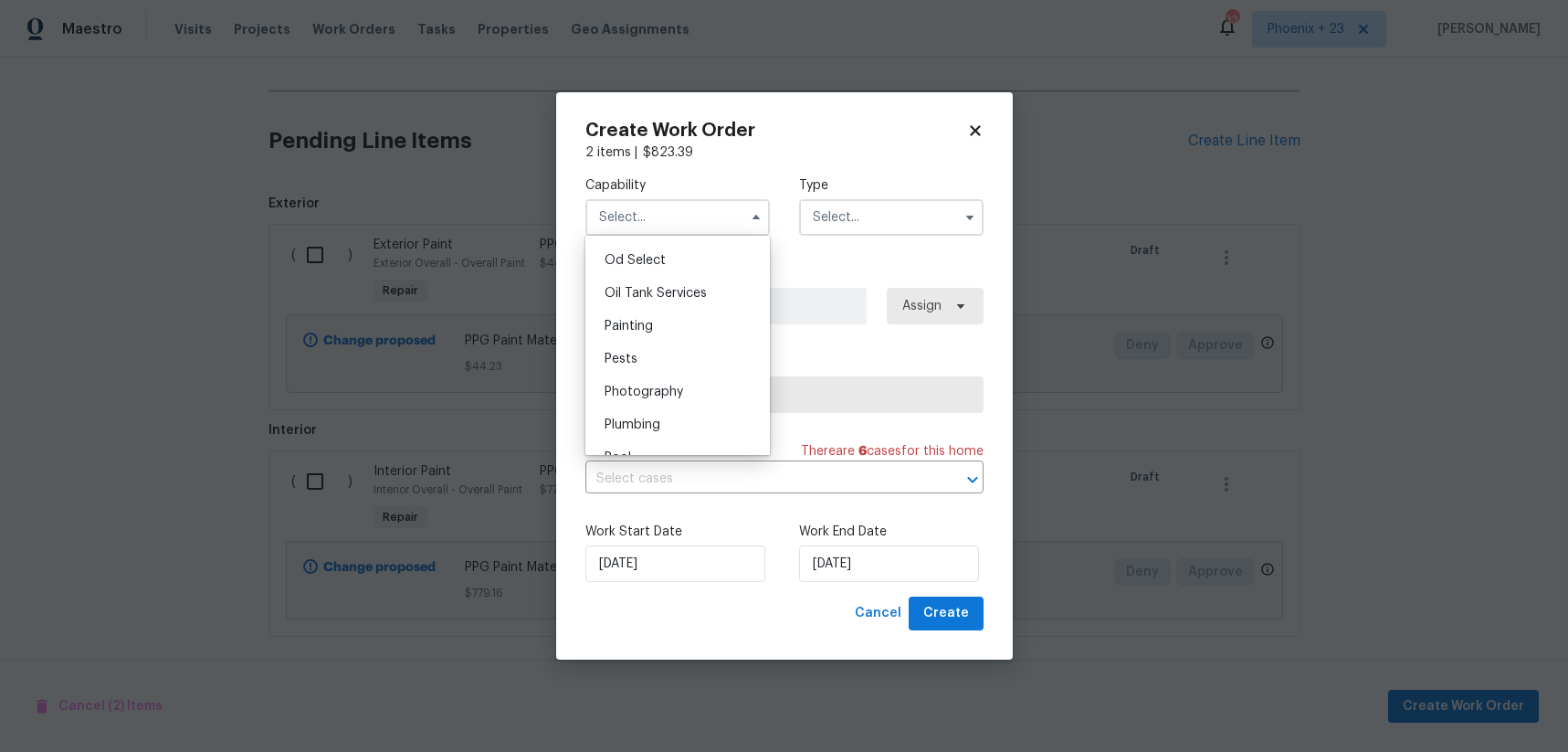
scroll to position [1466, 0]
click at [697, 342] on div "Pests" at bounding box center [678, 357] width 175 height 32
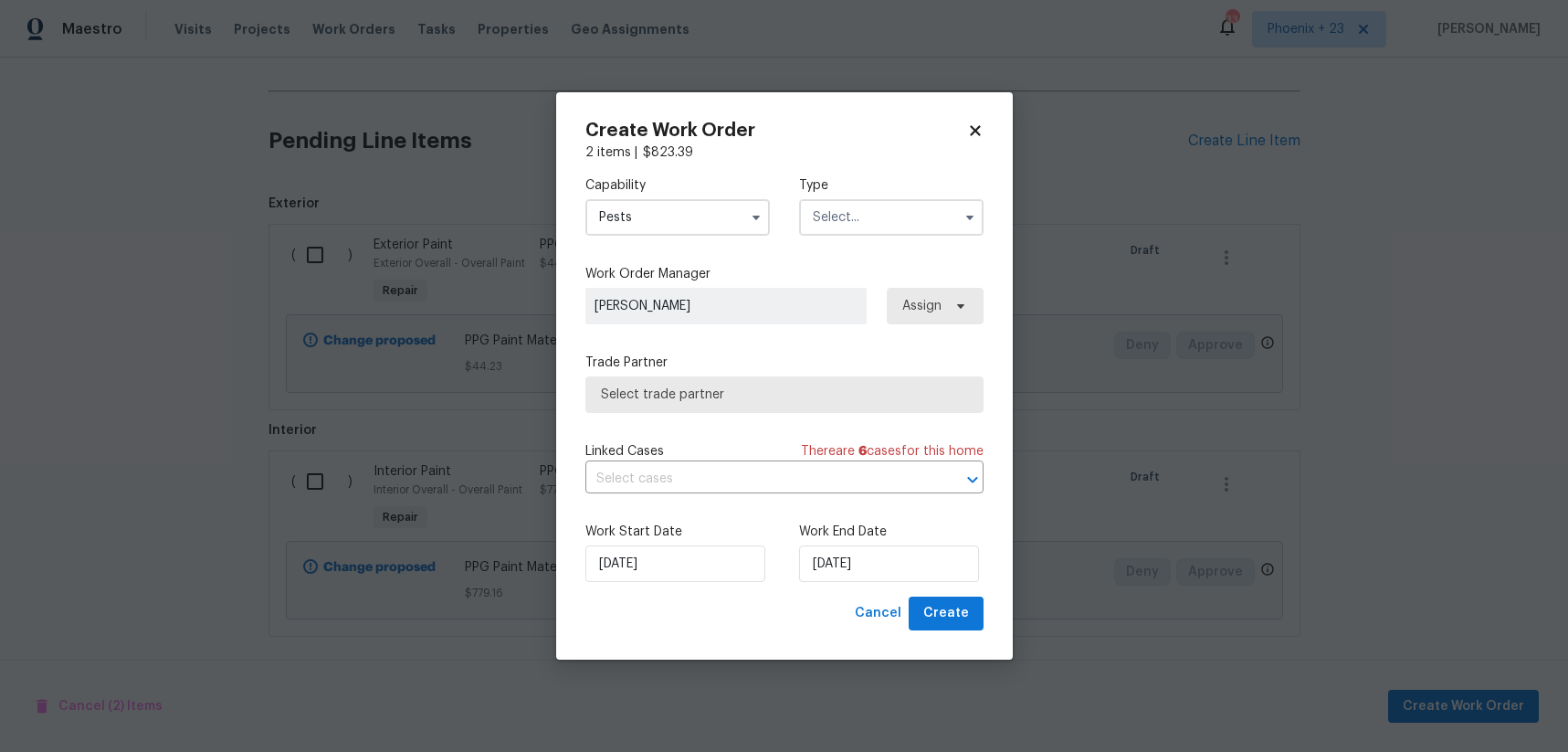
drag, startPoint x: 642, startPoint y: 200, endPoint x: 645, endPoint y: 229, distance: 29.2
click at [643, 201] on input "Pests" at bounding box center [678, 216] width 185 height 36
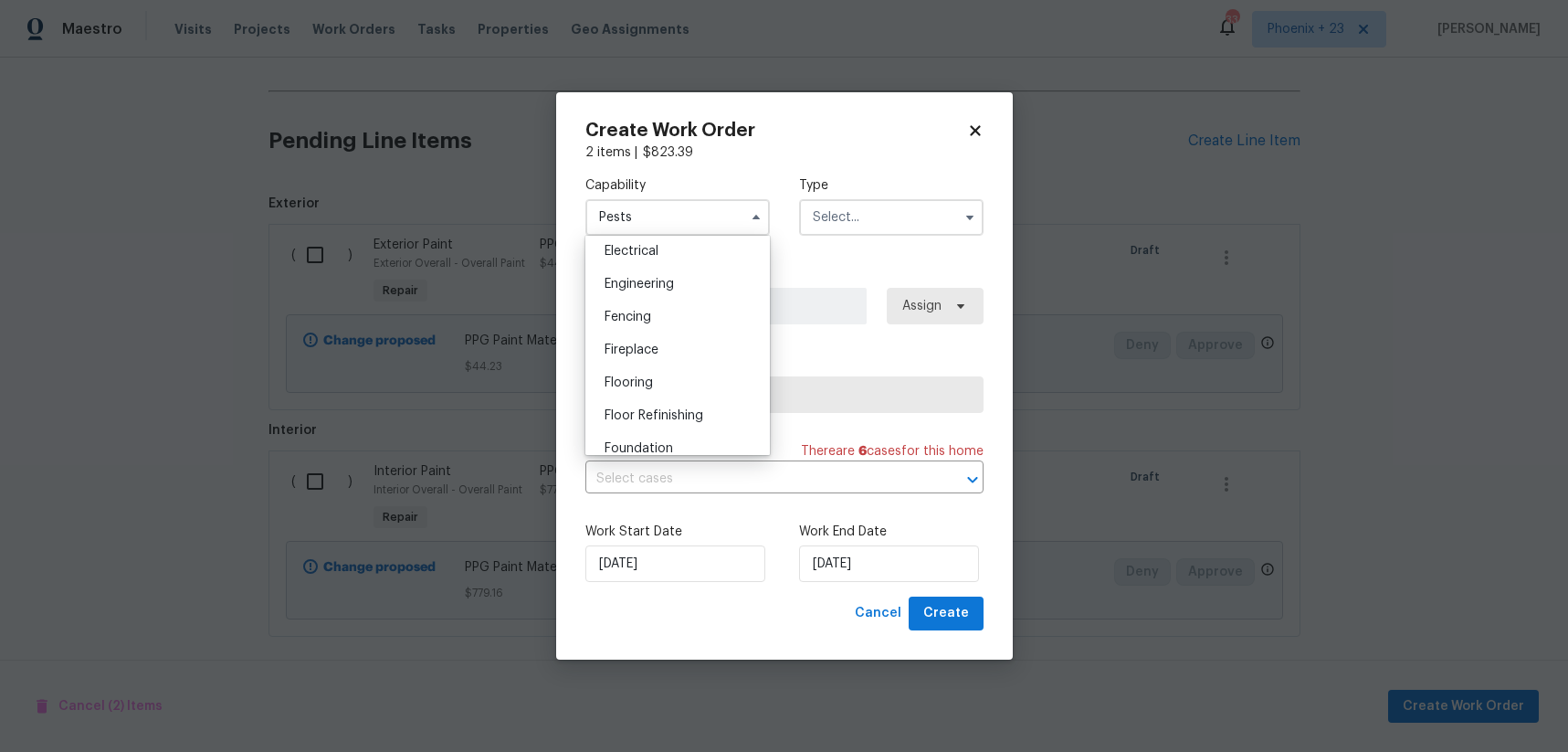
scroll to position [1516, 0]
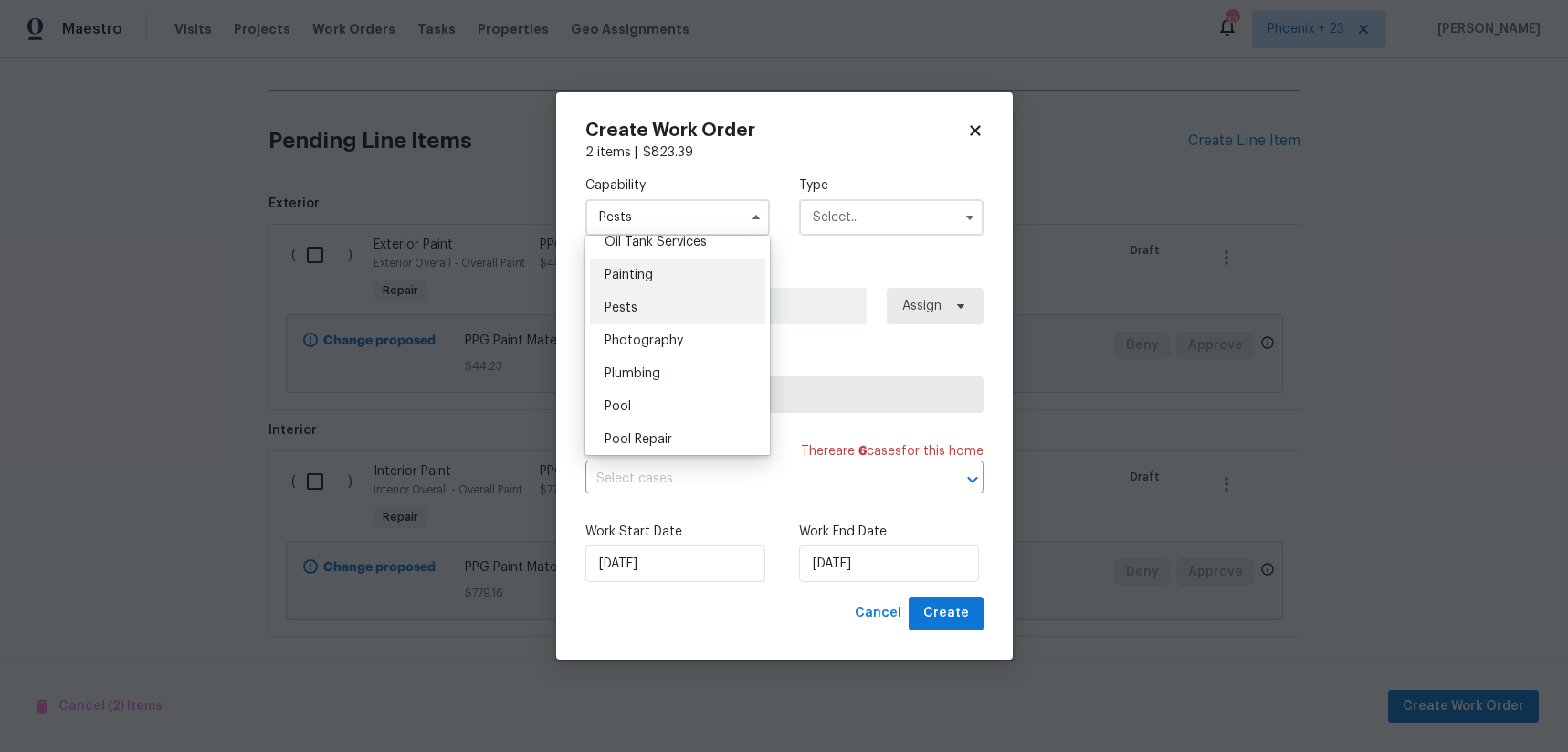
click at [653, 274] on div "Painting" at bounding box center [678, 274] width 175 height 32
type input "Painting"
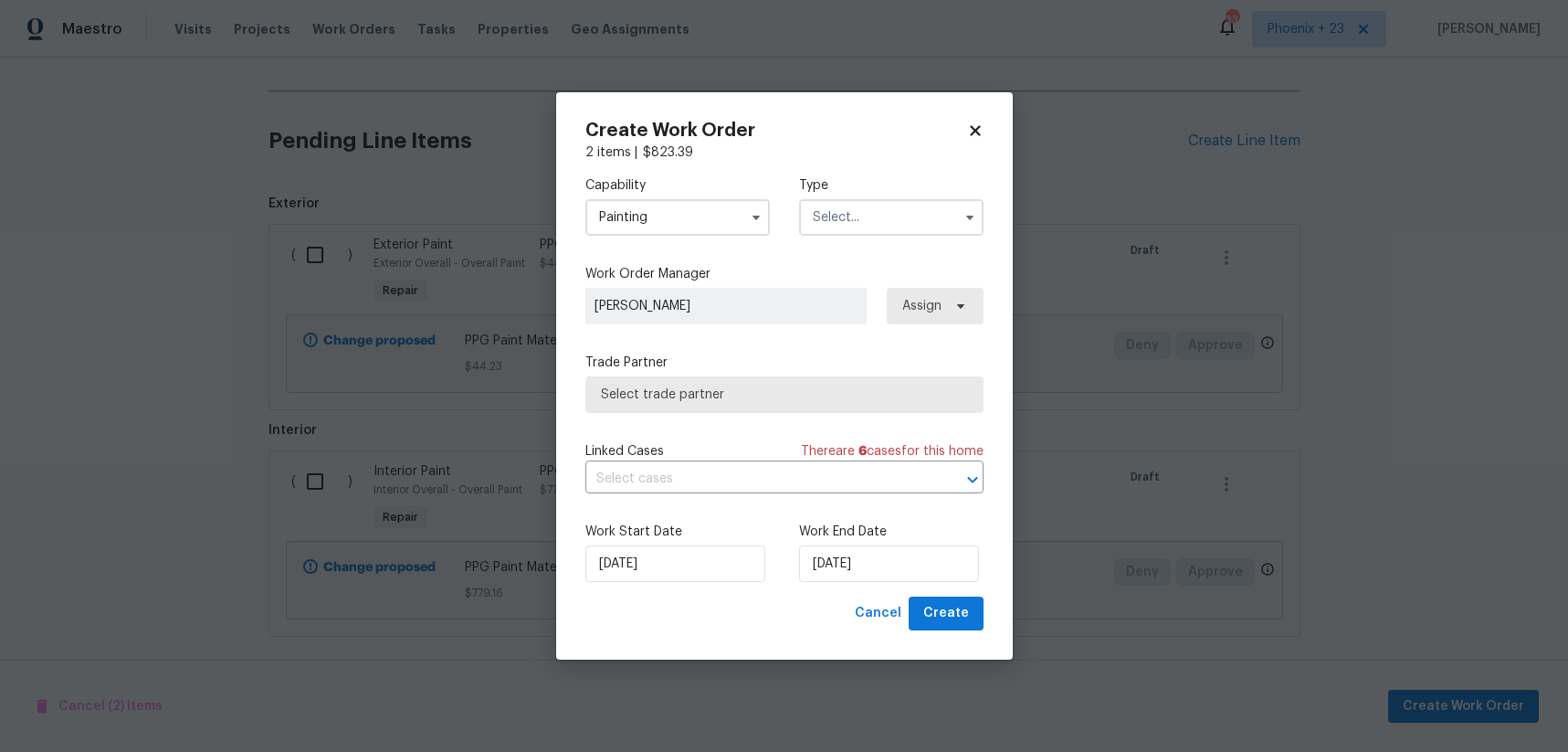
drag, startPoint x: 908, startPoint y: 214, endPoint x: 910, endPoint y: 229, distance: 15.1
click at [910, 229] on input "text" at bounding box center [891, 216] width 185 height 36
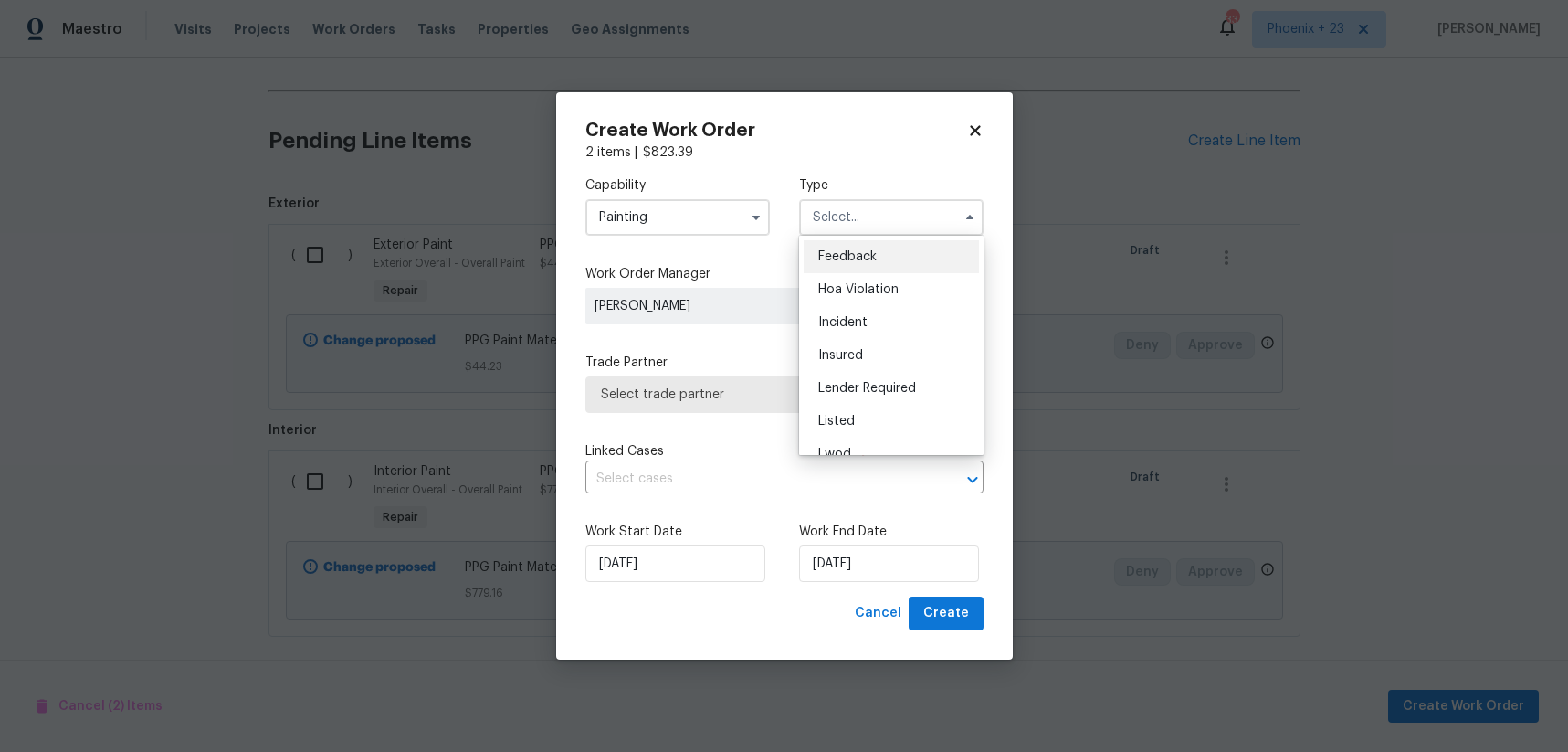
scroll to position [217, 0]
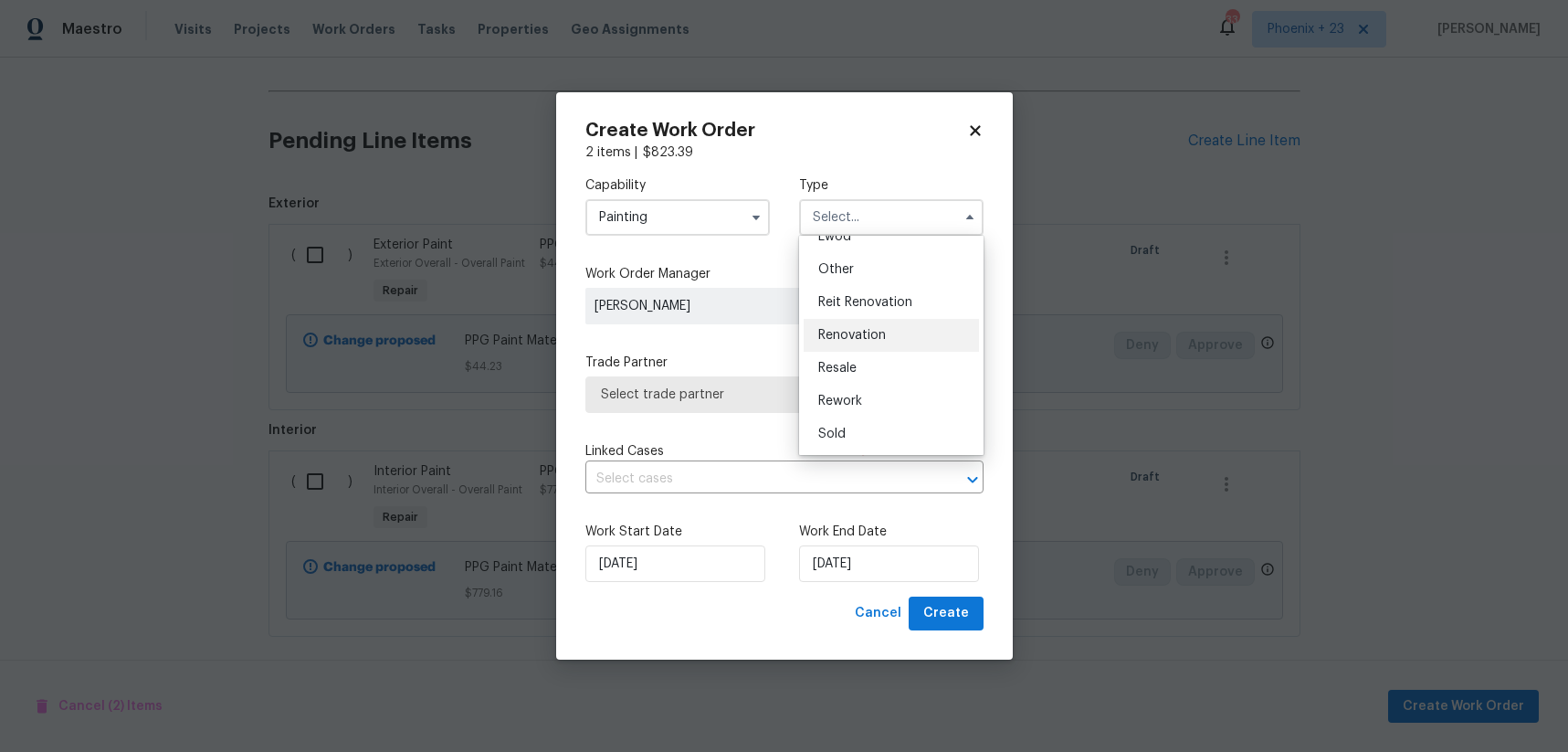
click at [912, 338] on div "Renovation" at bounding box center [891, 334] width 175 height 32
type input "Renovation"
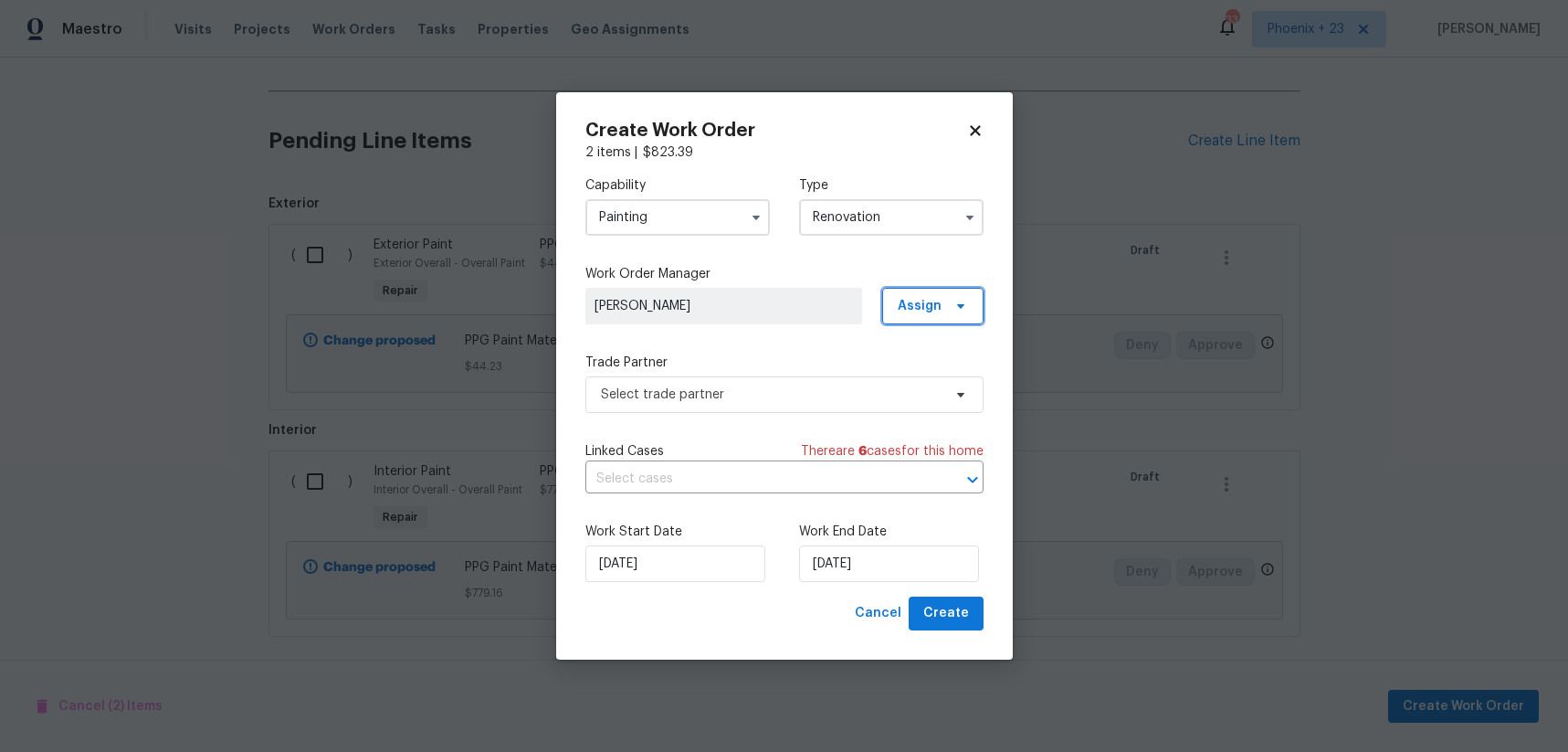
drag, startPoint x: 920, startPoint y: 309, endPoint x: 919, endPoint y: 320, distance: 11.0
click at [920, 309] on span "Assign" at bounding box center [919, 306] width 44 height 19
click at [914, 378] on div "Assign to me" at bounding box center [936, 383] width 80 height 19
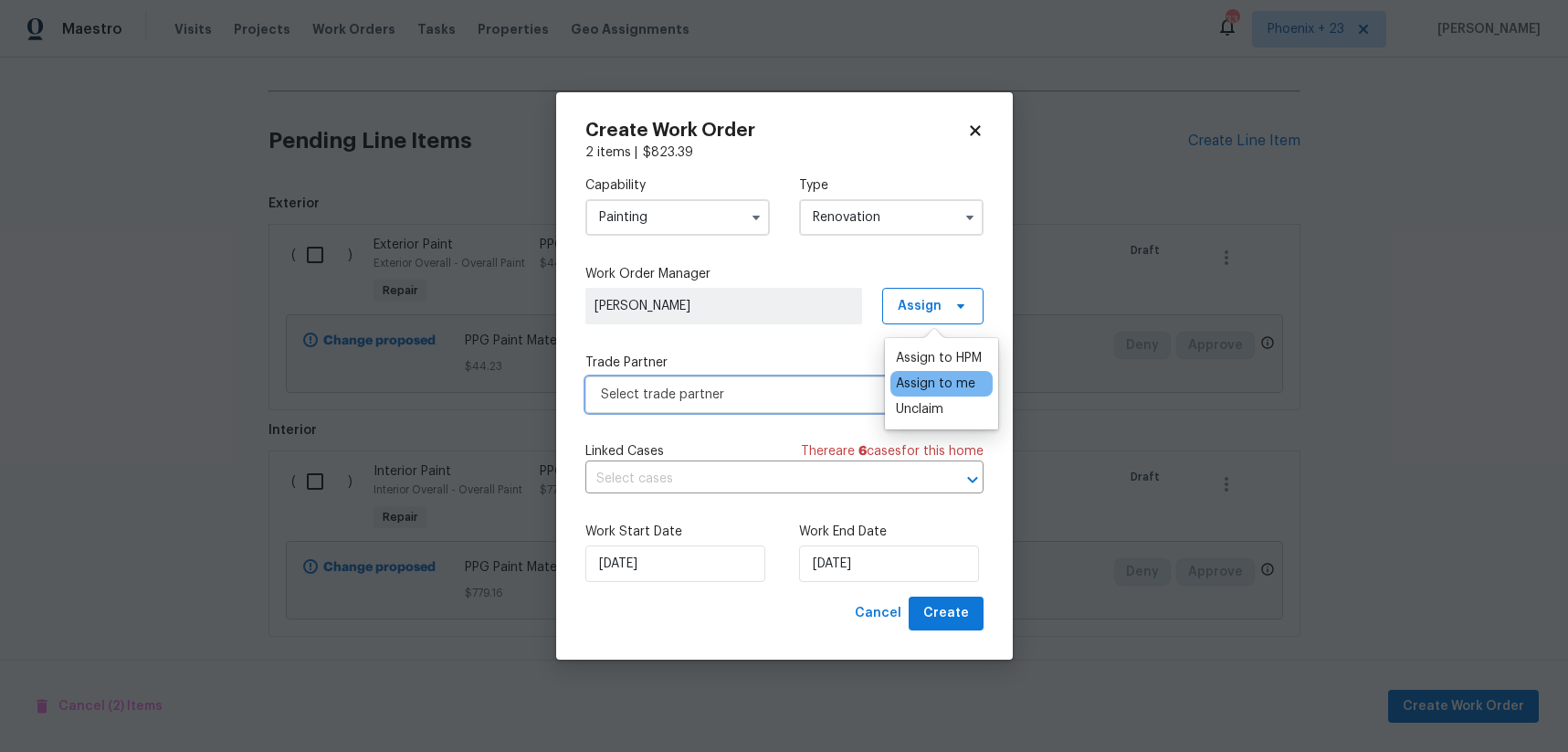
click at [733, 397] on span "Select trade partner" at bounding box center [771, 395] width 341 height 19
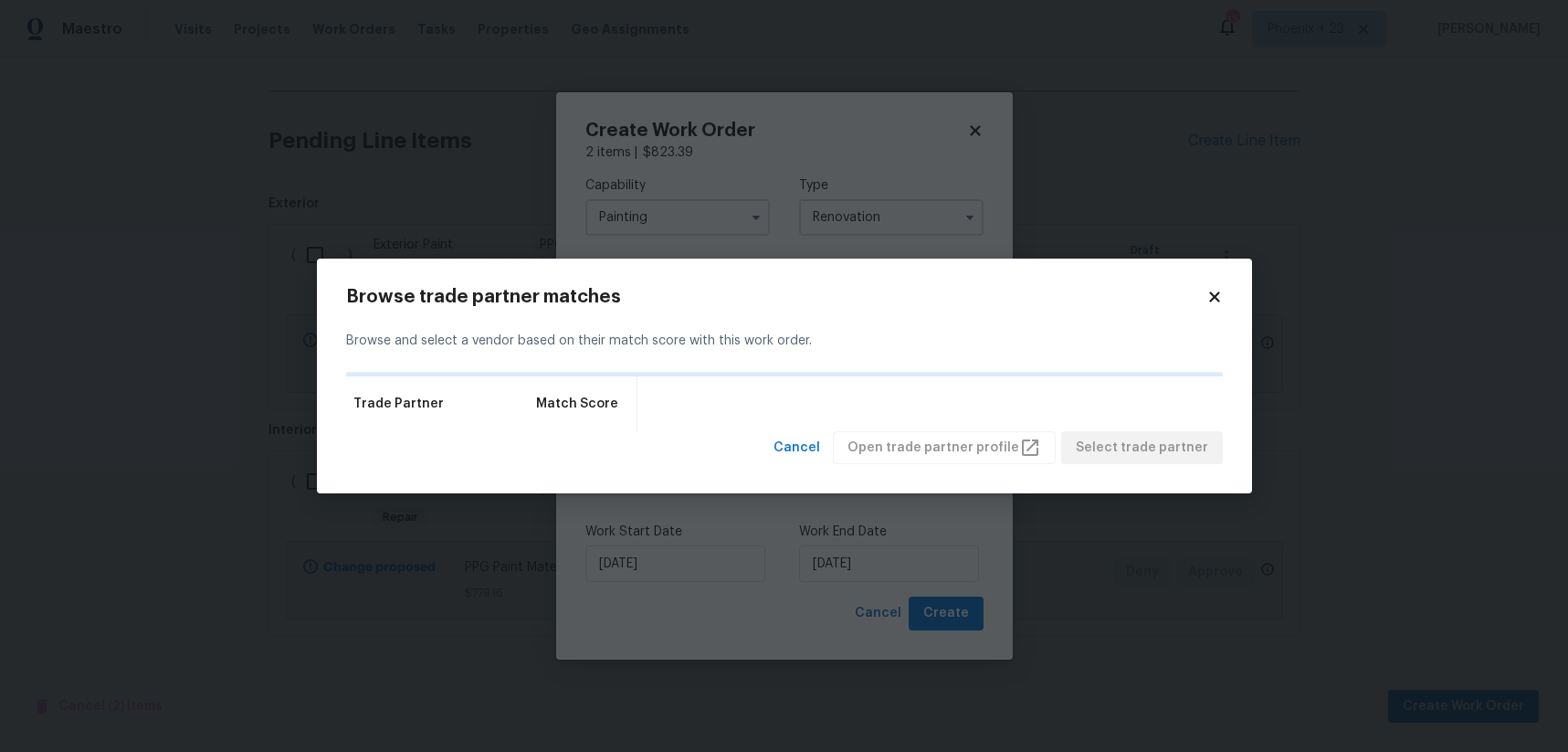
click at [1214, 293] on icon at bounding box center [1215, 297] width 17 height 17
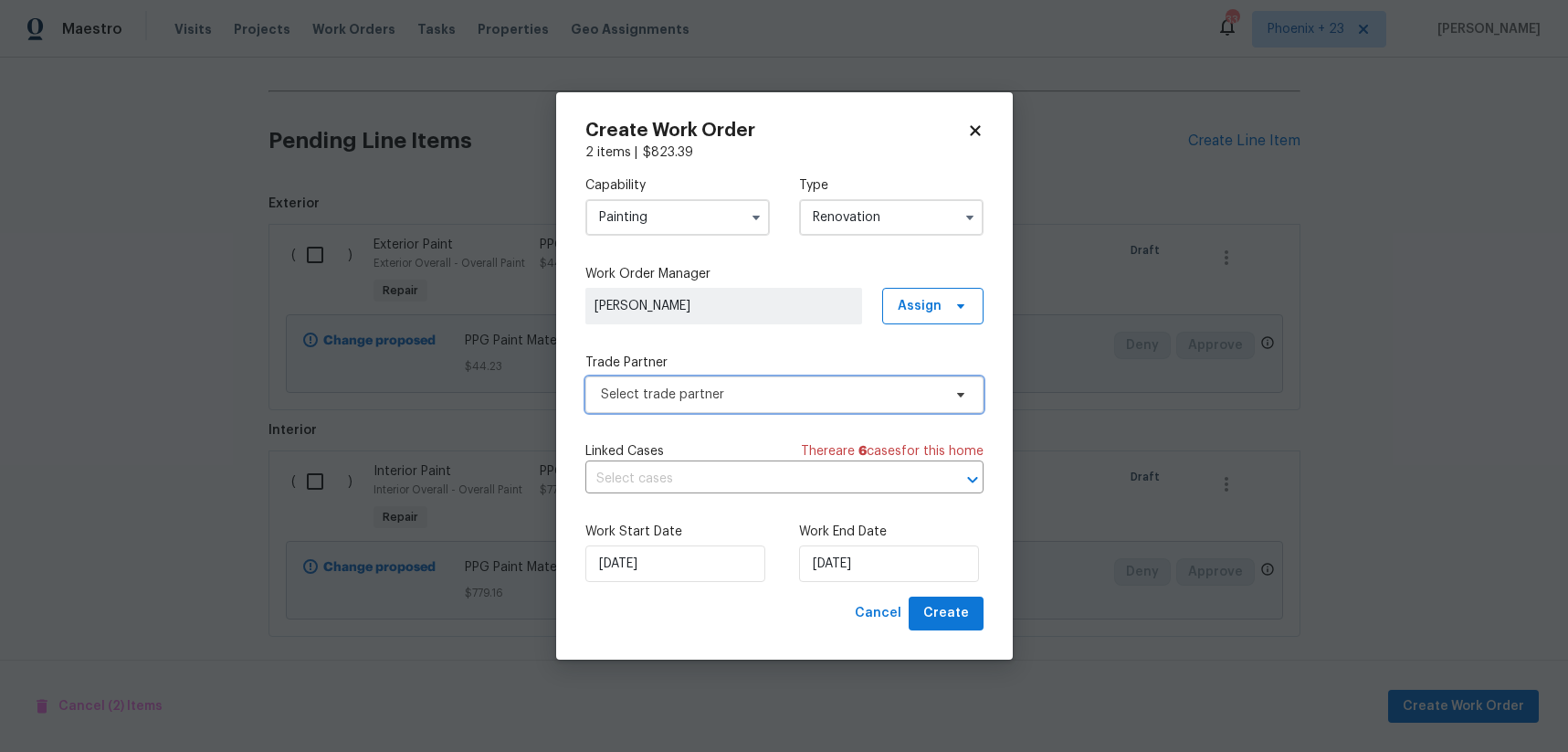
click at [667, 407] on span "Select trade partner" at bounding box center [784, 394] width 398 height 36
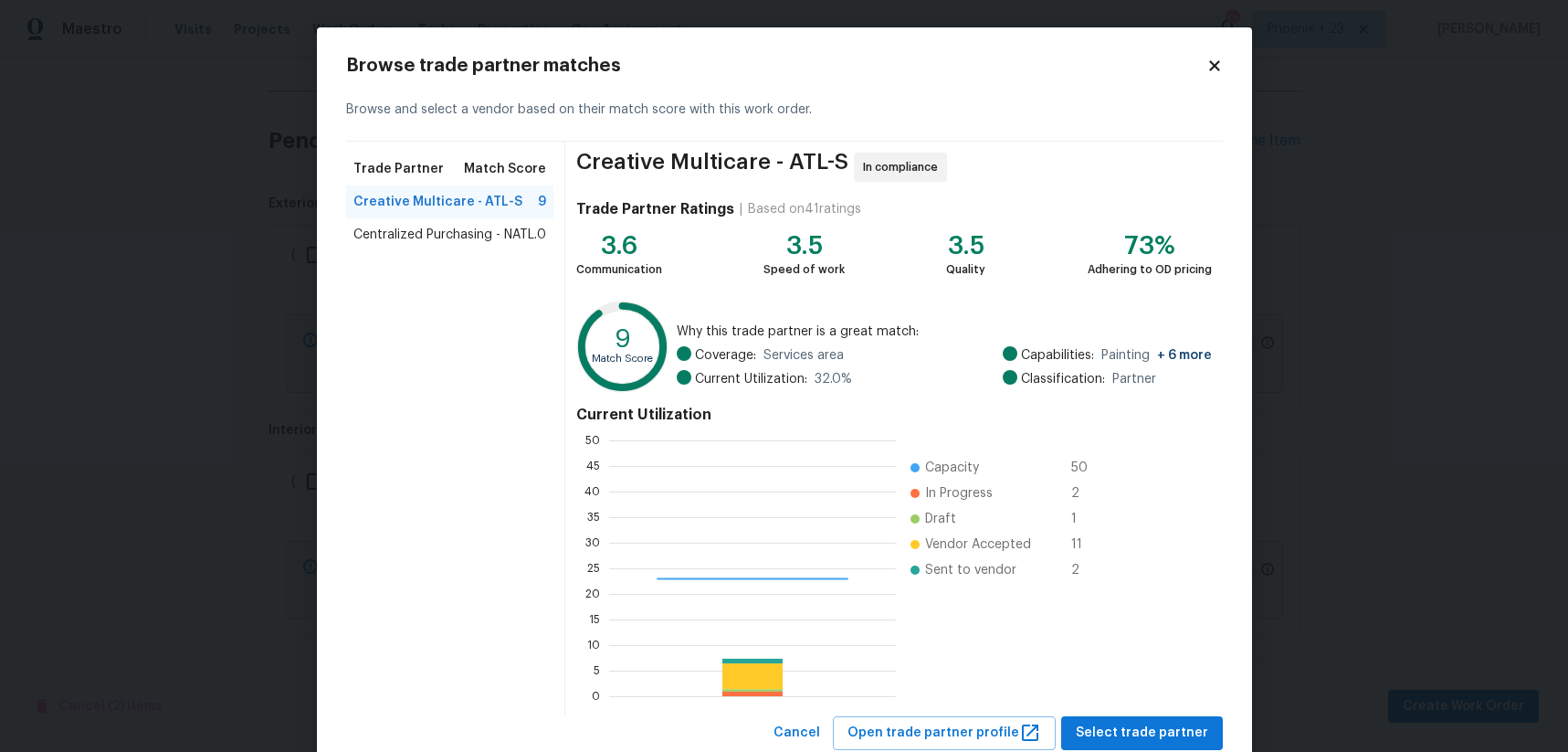
scroll to position [2, 2]
click at [473, 237] on span "Centralized Purchasing - NATL." at bounding box center [446, 235] width 184 height 19
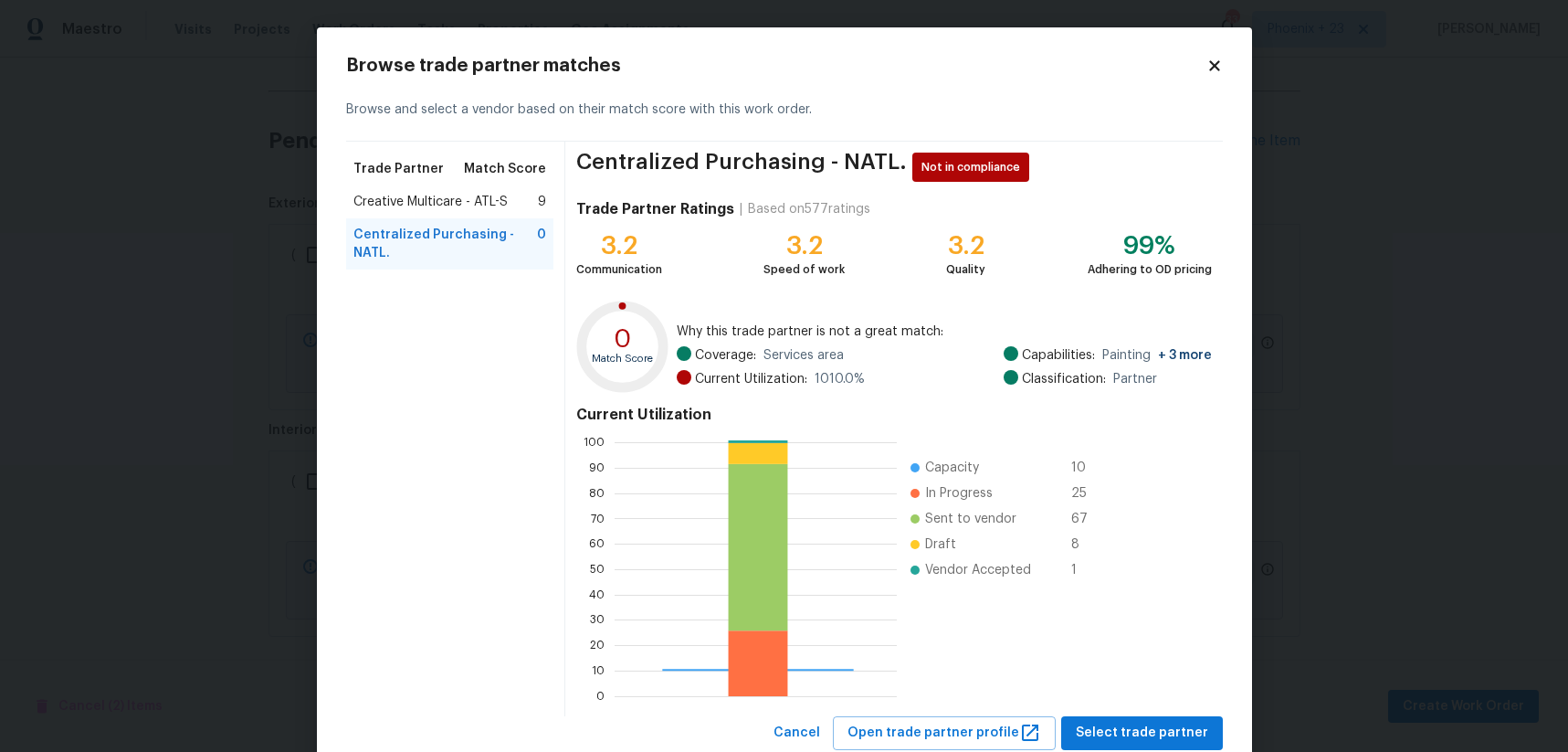
scroll to position [255, 282]
click at [1133, 743] on span "Select trade partner" at bounding box center [1142, 733] width 133 height 23
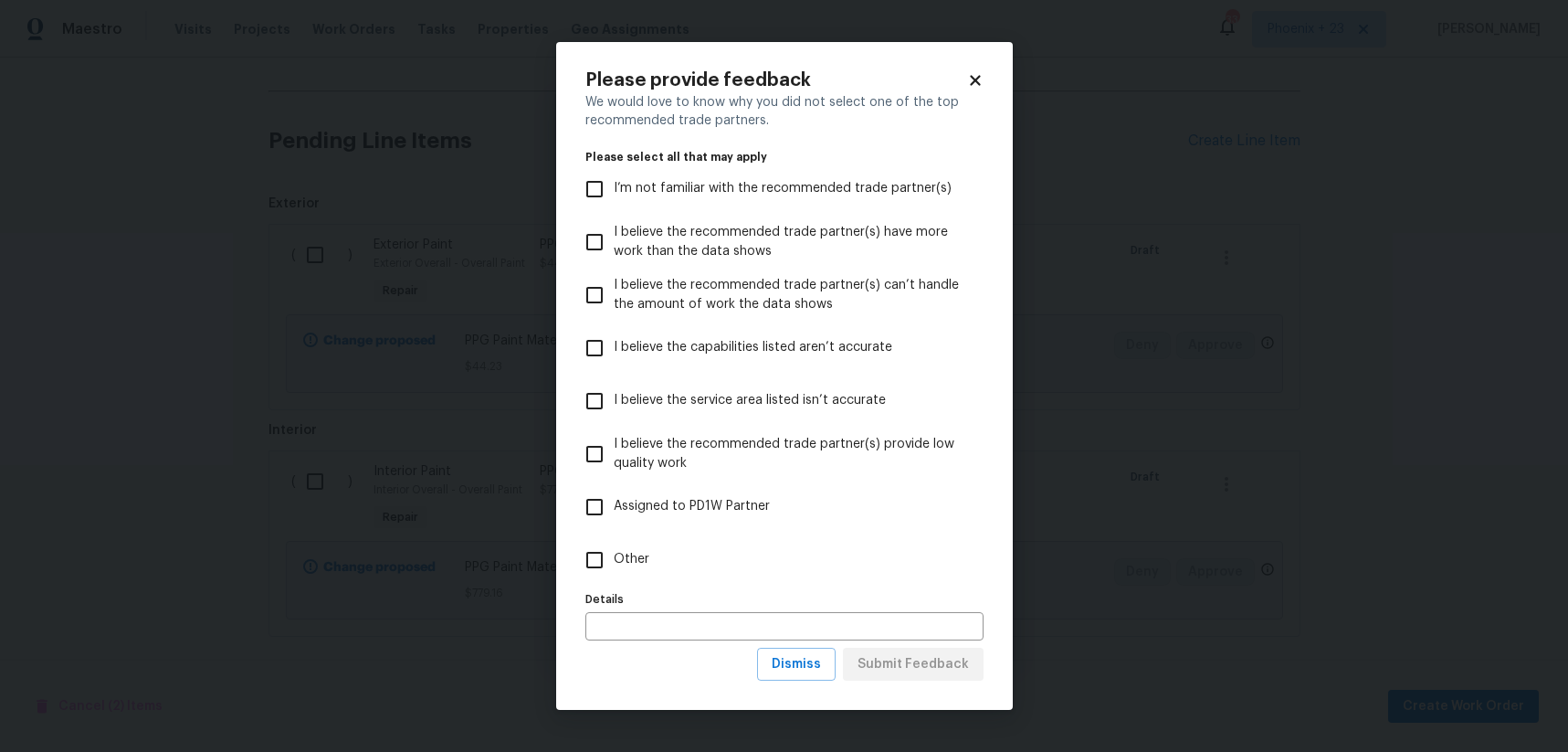
click at [720, 564] on label "Other" at bounding box center [772, 560] width 394 height 53
click at [614, 564] on input "Other" at bounding box center [594, 559] width 38 height 38
checkbox input "true"
click at [902, 664] on span "Submit Feedback" at bounding box center [914, 664] width 111 height 23
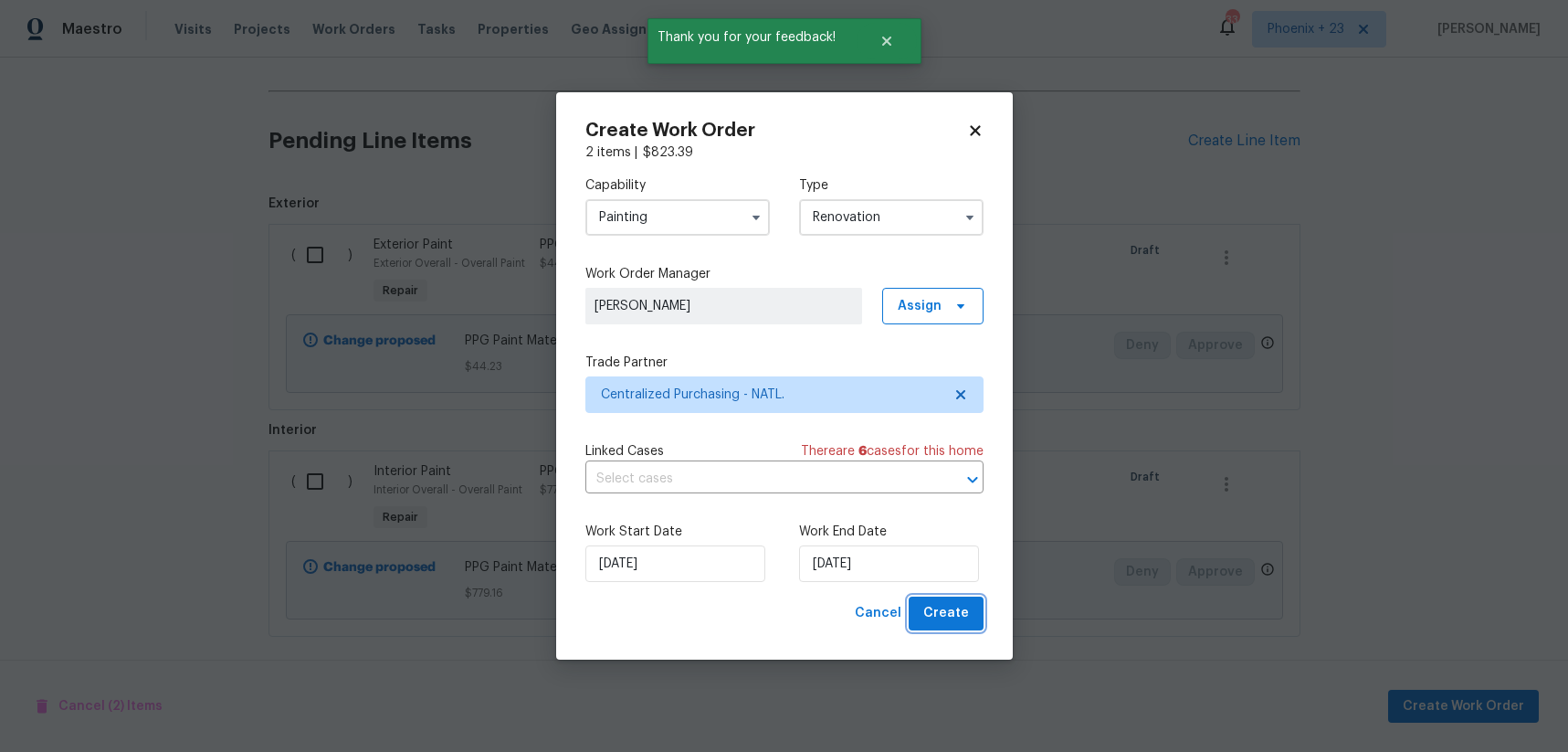
click at [938, 622] on span "Create" at bounding box center [946, 613] width 45 height 23
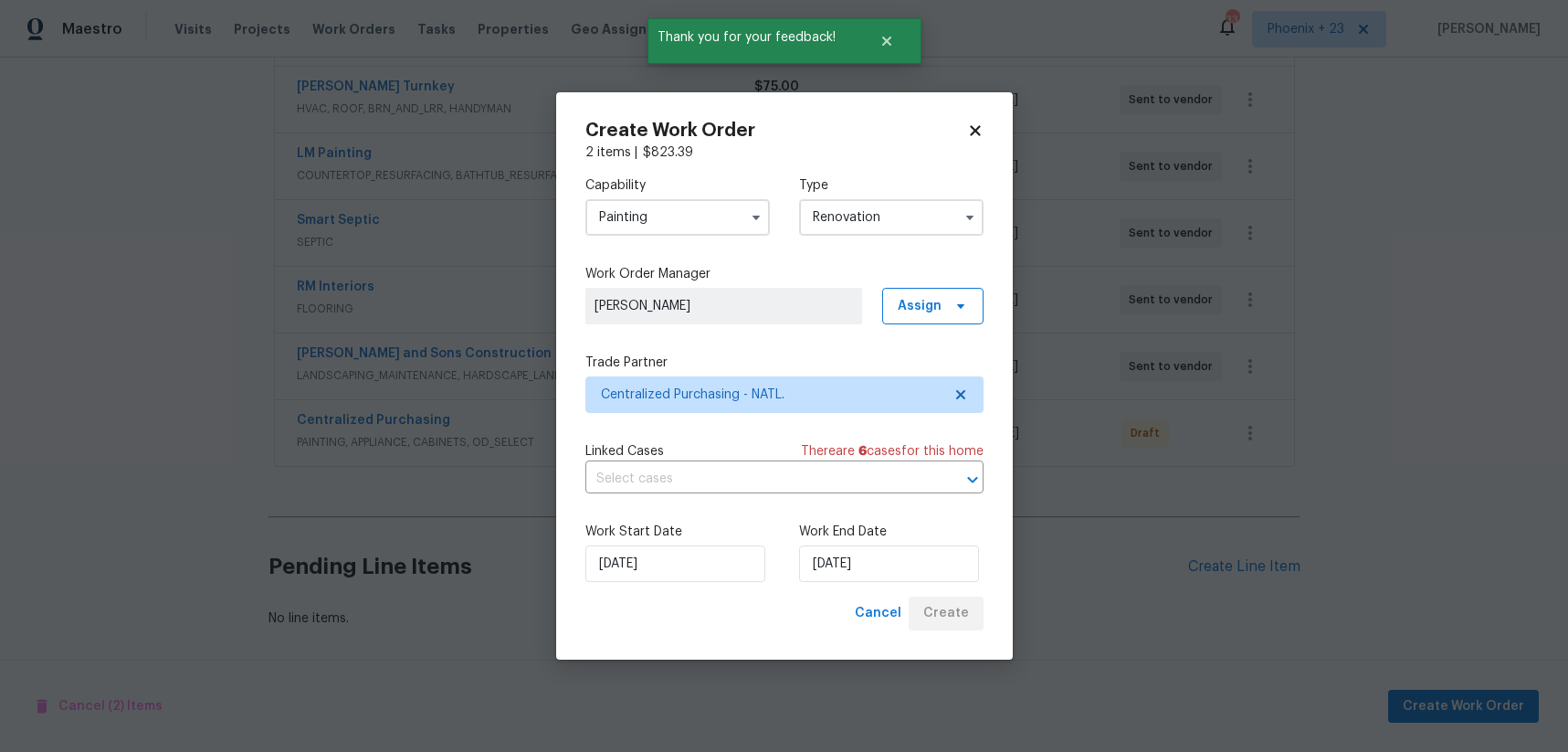
scroll to position [541, 0]
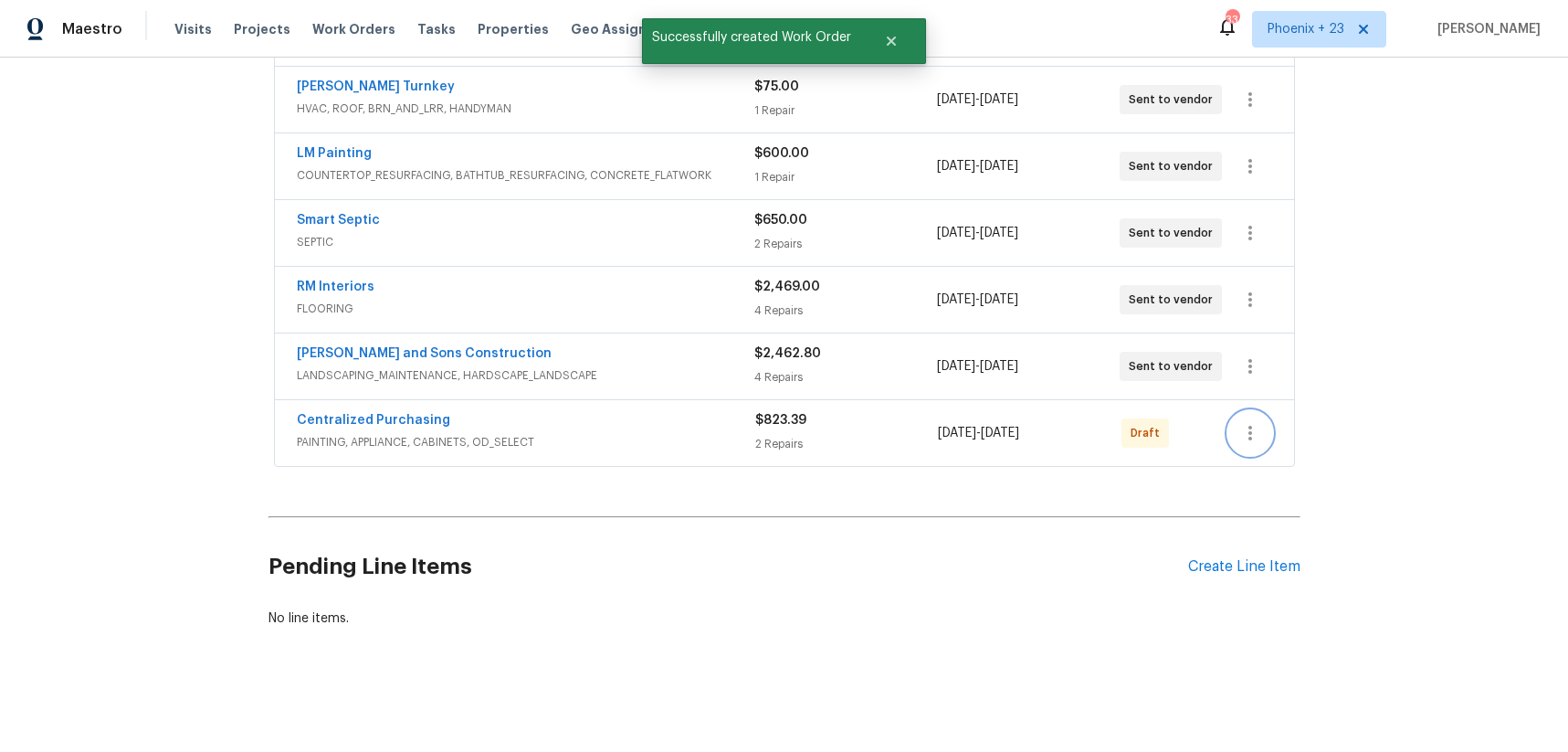
click at [1237, 437] on button "button" at bounding box center [1250, 433] width 44 height 44
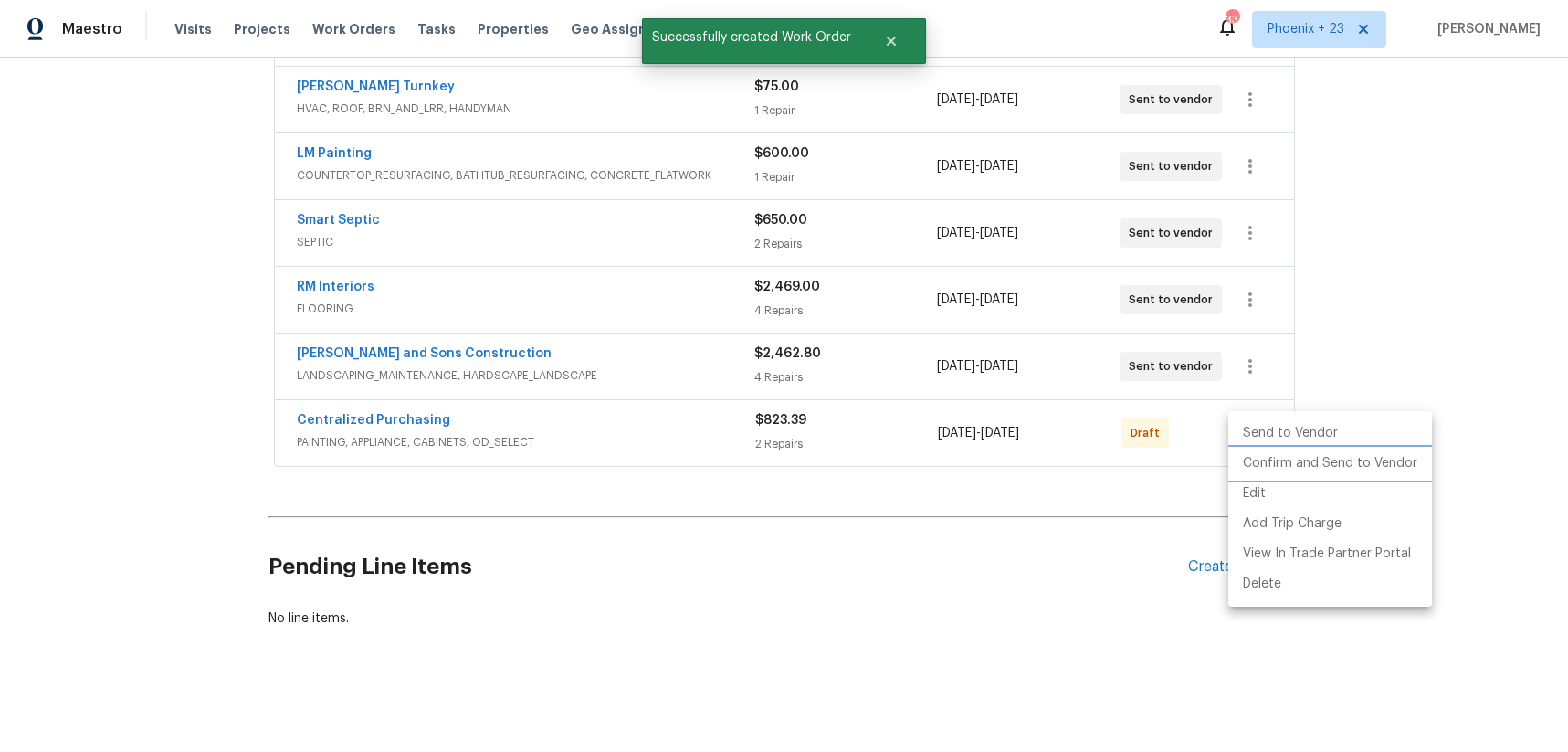
click at [1242, 463] on li "Confirm and Send to Vendor" at bounding box center [1329, 463] width 203 height 30
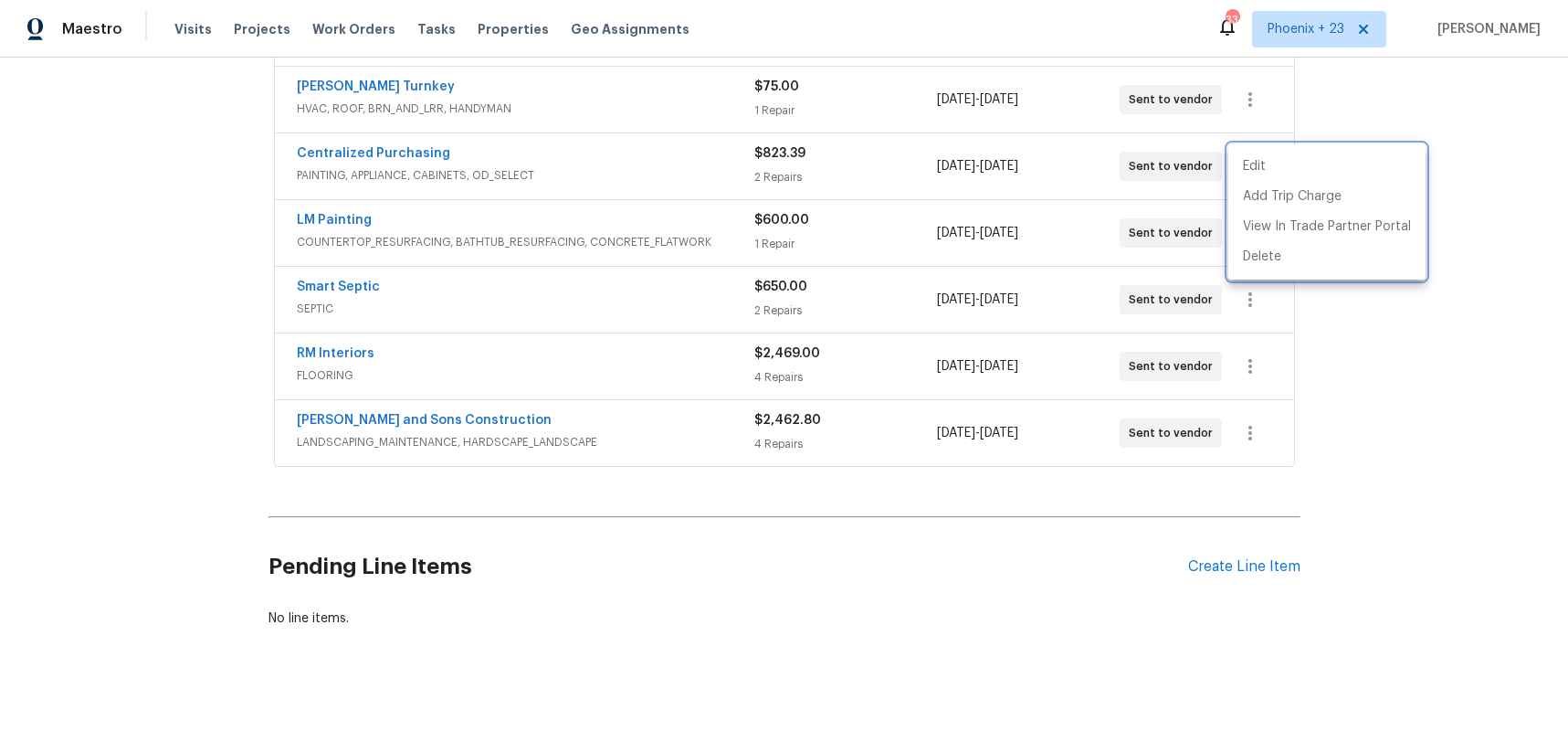
drag, startPoint x: 437, startPoint y: 163, endPoint x: 420, endPoint y: 155, distance: 18.8
click at [436, 163] on div at bounding box center [784, 376] width 1568 height 752
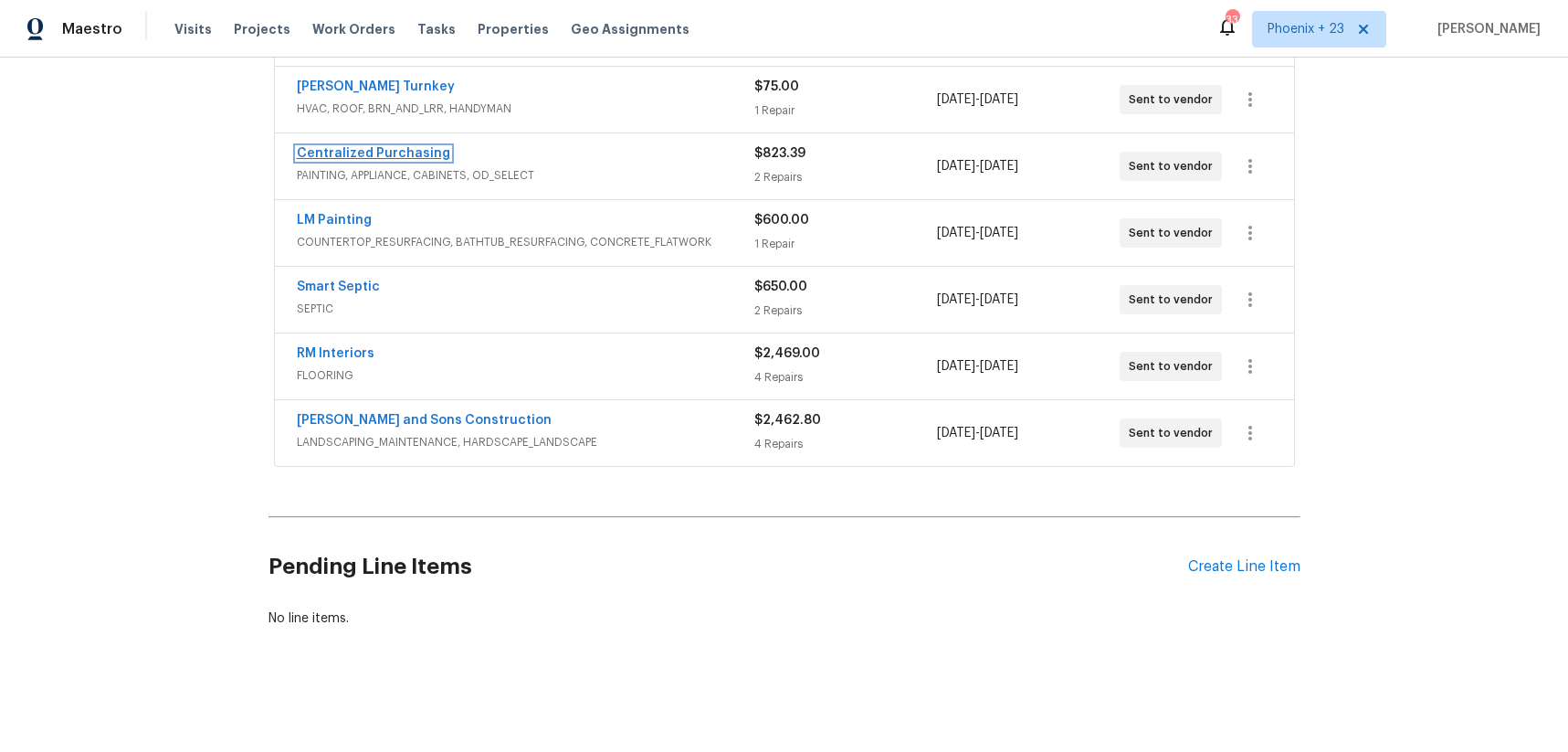
click at [417, 154] on link "Centralized Purchasing" at bounding box center [373, 153] width 153 height 13
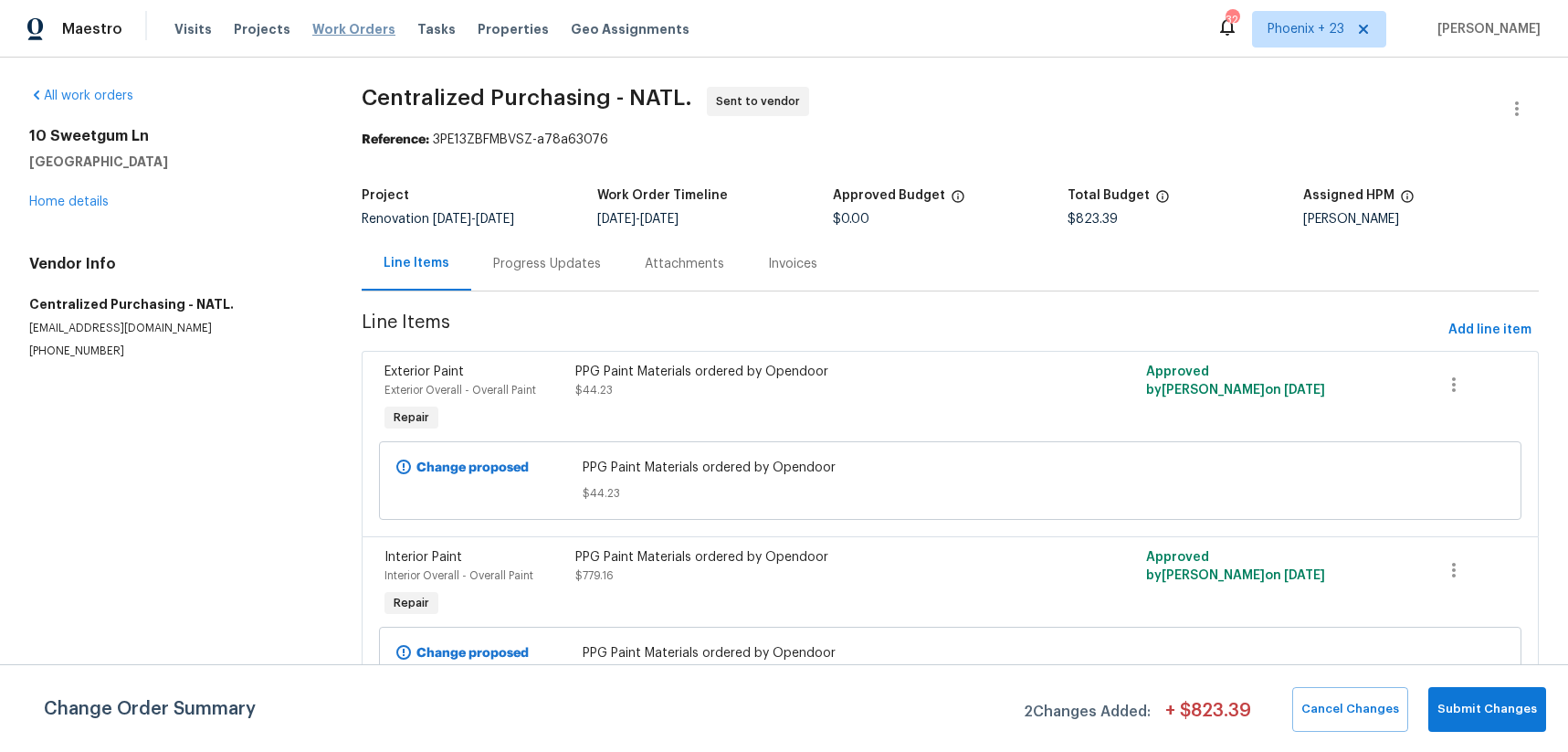
click at [338, 29] on span "Work Orders" at bounding box center [354, 30] width 84 height 19
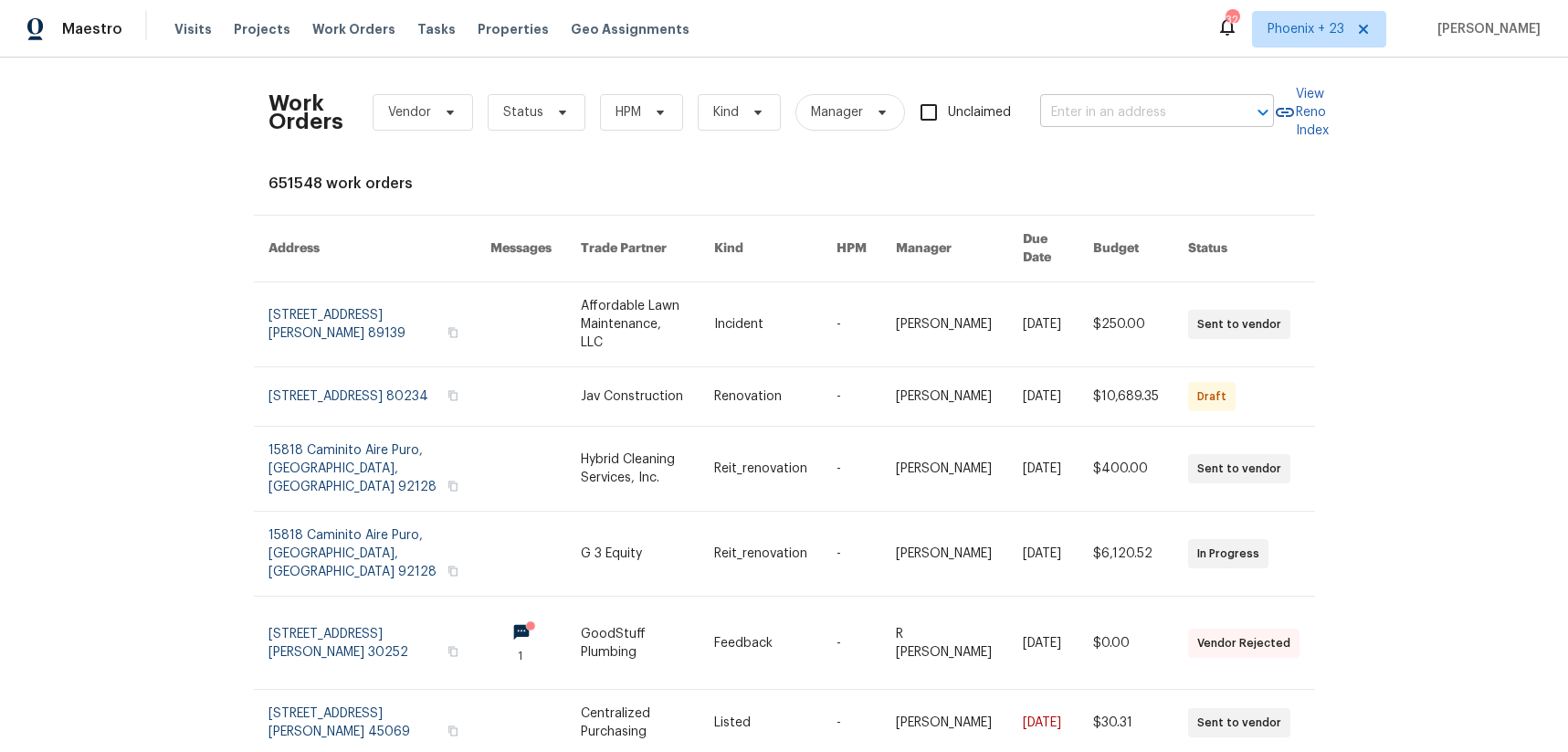
drag, startPoint x: 428, startPoint y: 44, endPoint x: 1136, endPoint y: 121, distance: 712.2
click at [1013, 72] on div "Work Orders Vendor Status HPM Kind Manager Unclaimed ​ View Reno Index 651548 w…" at bounding box center [784, 405] width 1568 height 694
click at [1136, 121] on input "text" at bounding box center [1132, 112] width 183 height 29
paste input "192 Creekside Cir, Sacramento, CA 95823"
type input "192 Creekside Cir, Sacramento, CA 95823"
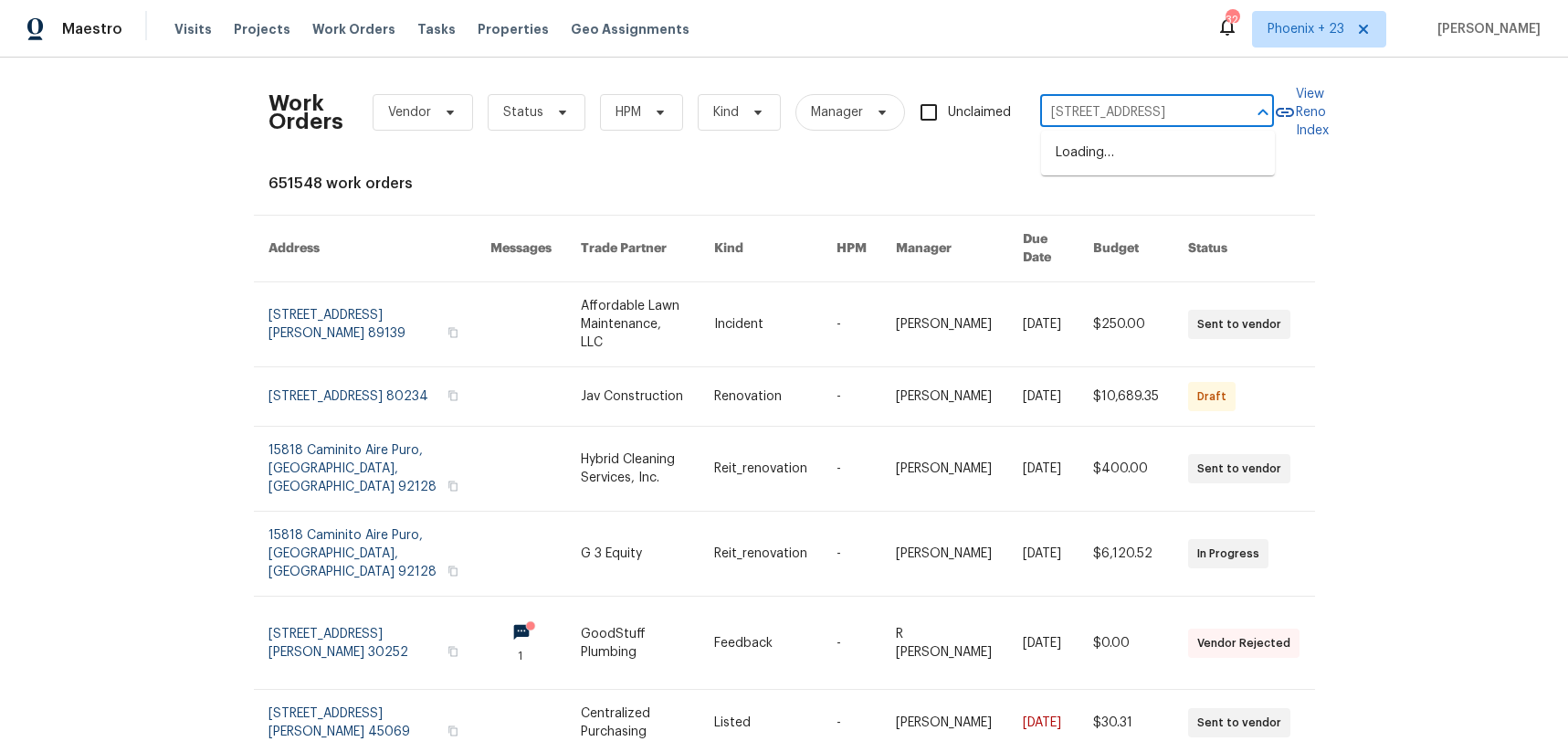
scroll to position [0, 76]
click at [1128, 162] on li "192 Creekside Cir, Sacramento, CA 95823" at bounding box center [1159, 153] width 234 height 30
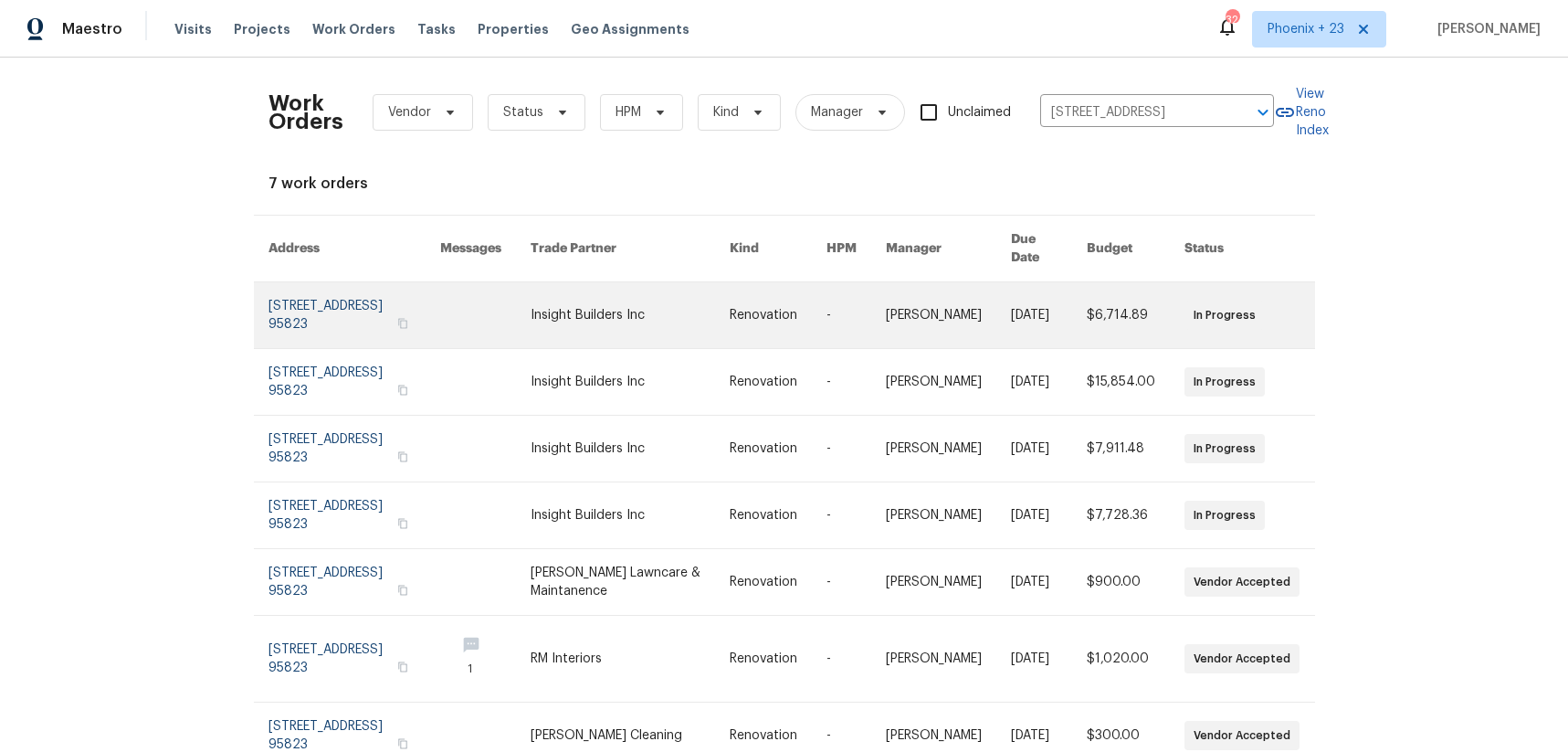
click at [652, 305] on link at bounding box center [630, 315] width 199 height 66
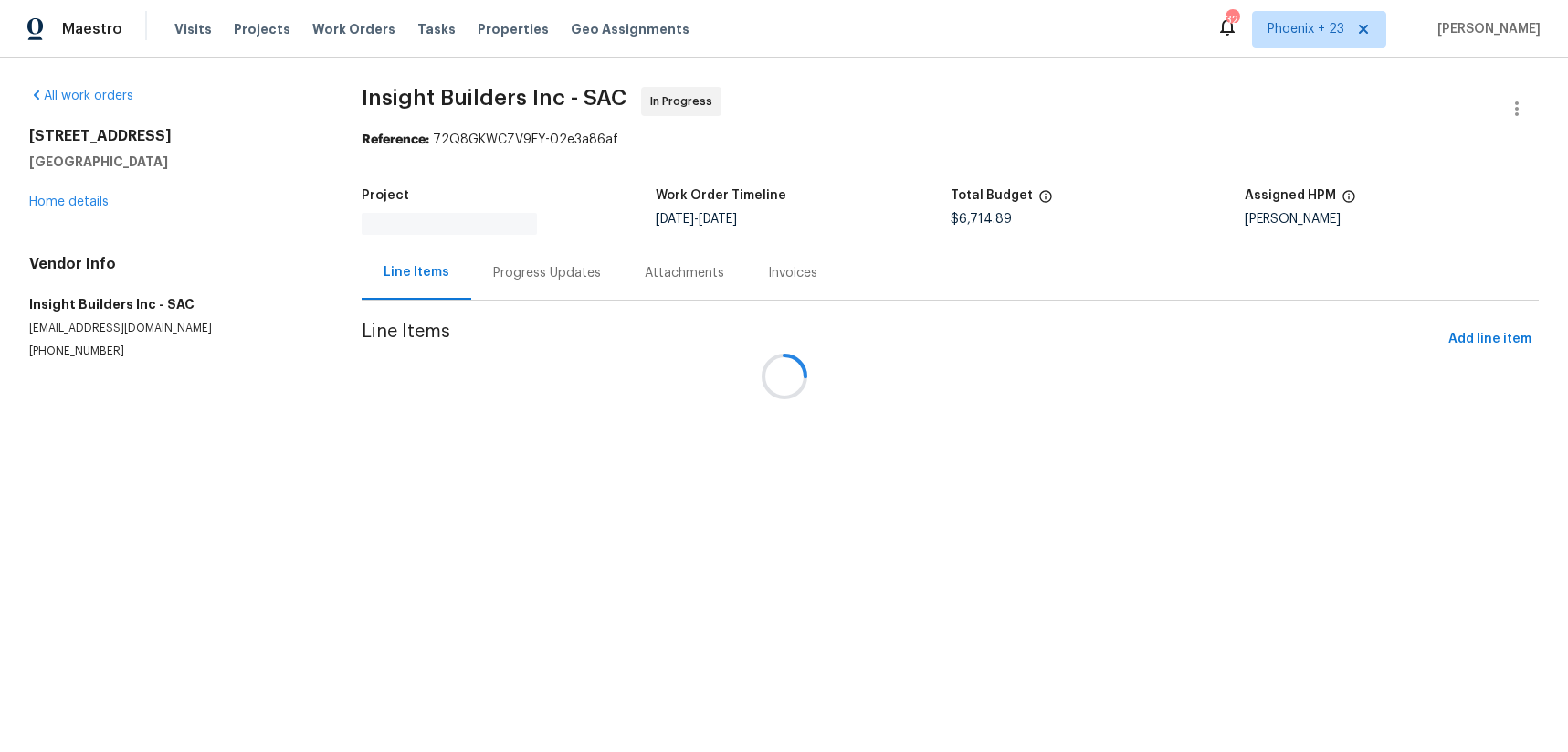
click at [117, 203] on div at bounding box center [784, 376] width 1568 height 752
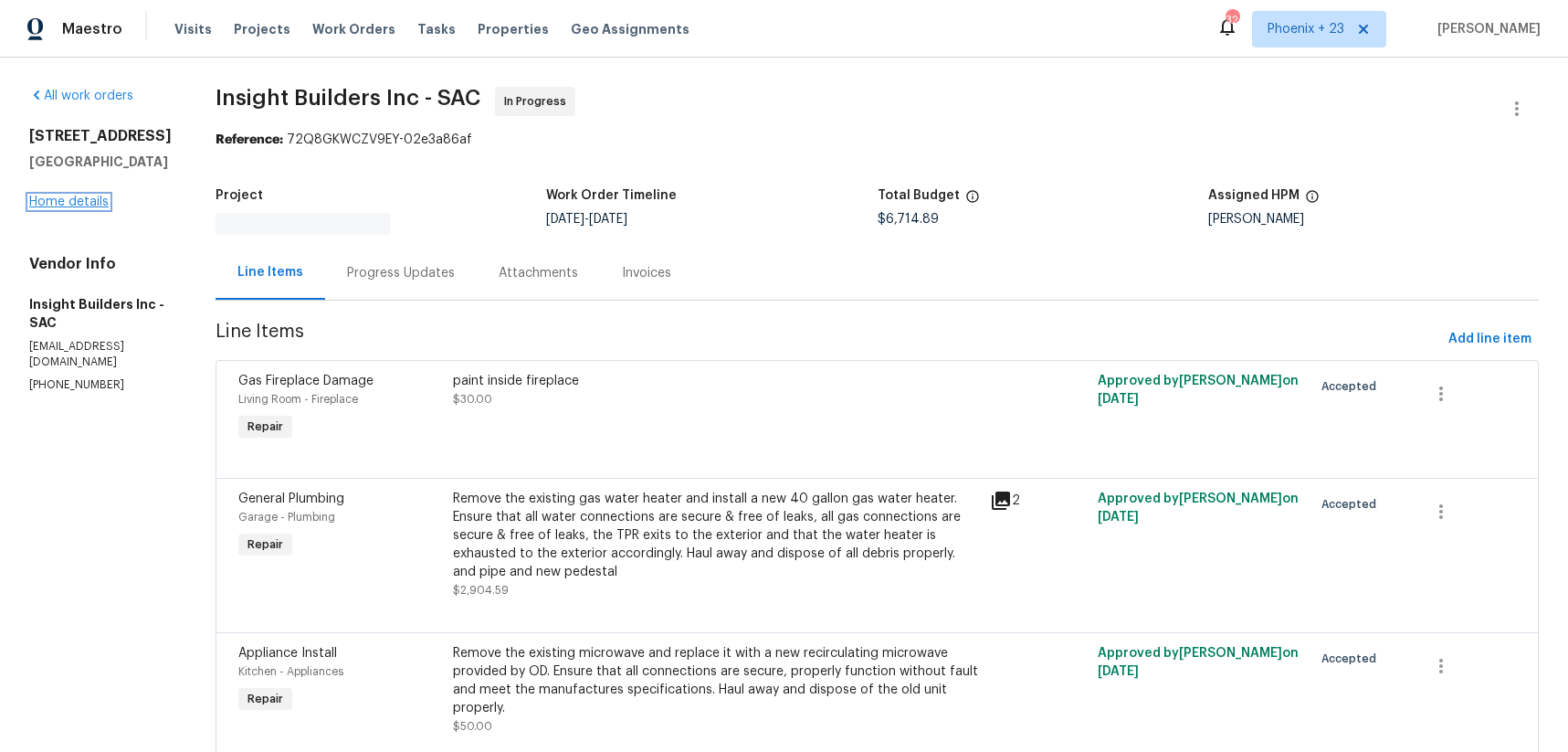
click at [95, 205] on link "Home details" at bounding box center [69, 202] width 80 height 13
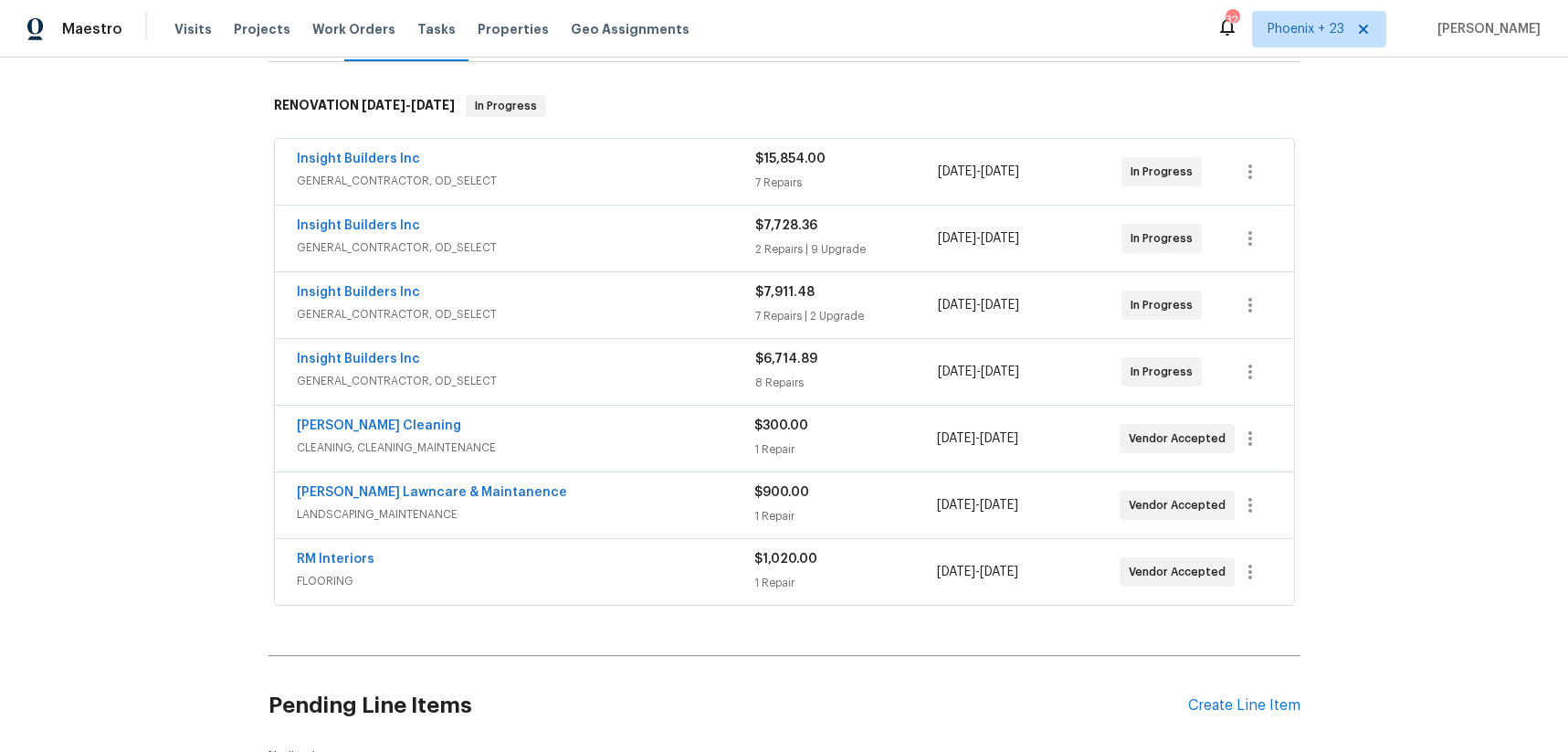
scroll to position [292, 0]
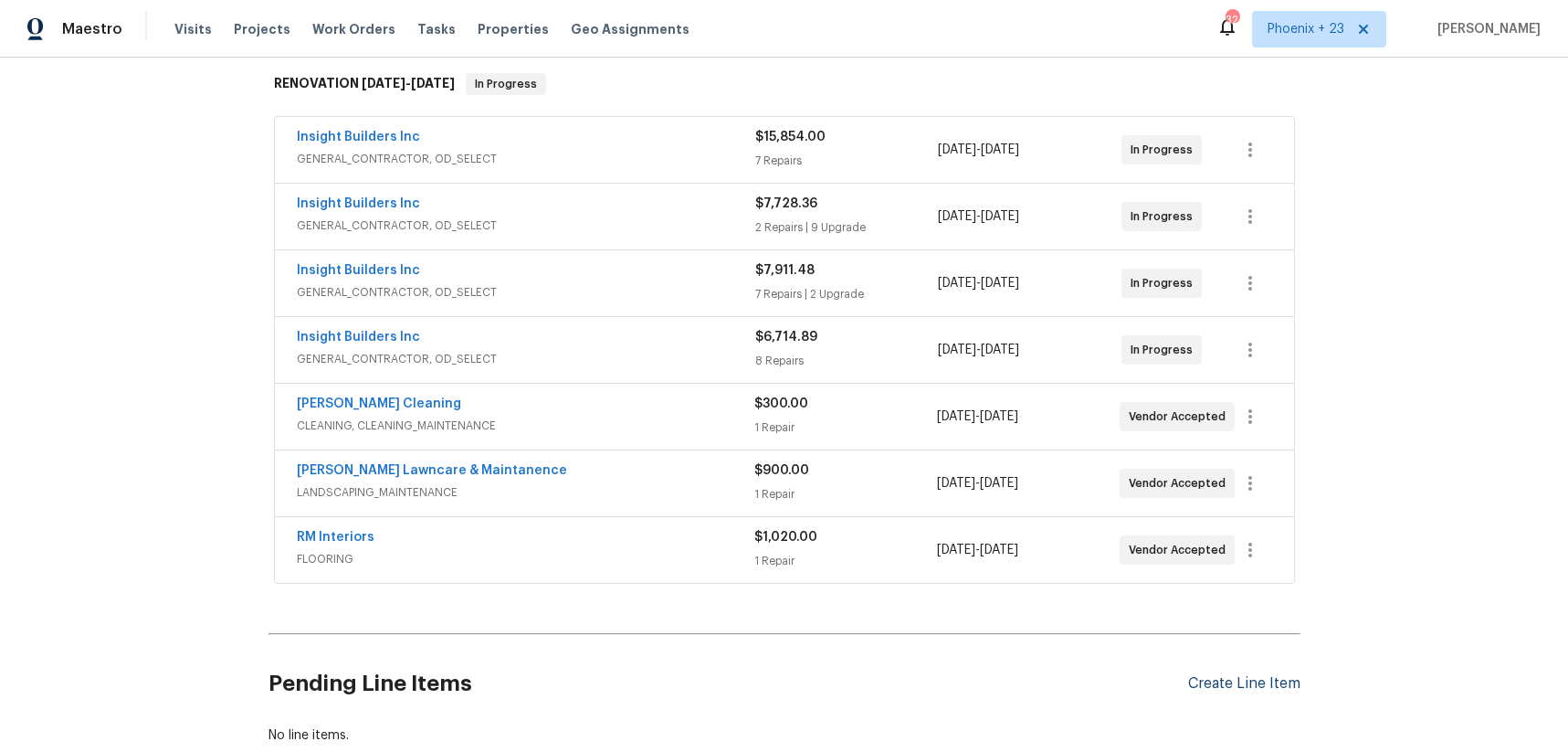
click at [1220, 675] on div "Create Line Item" at bounding box center [1244, 683] width 112 height 18
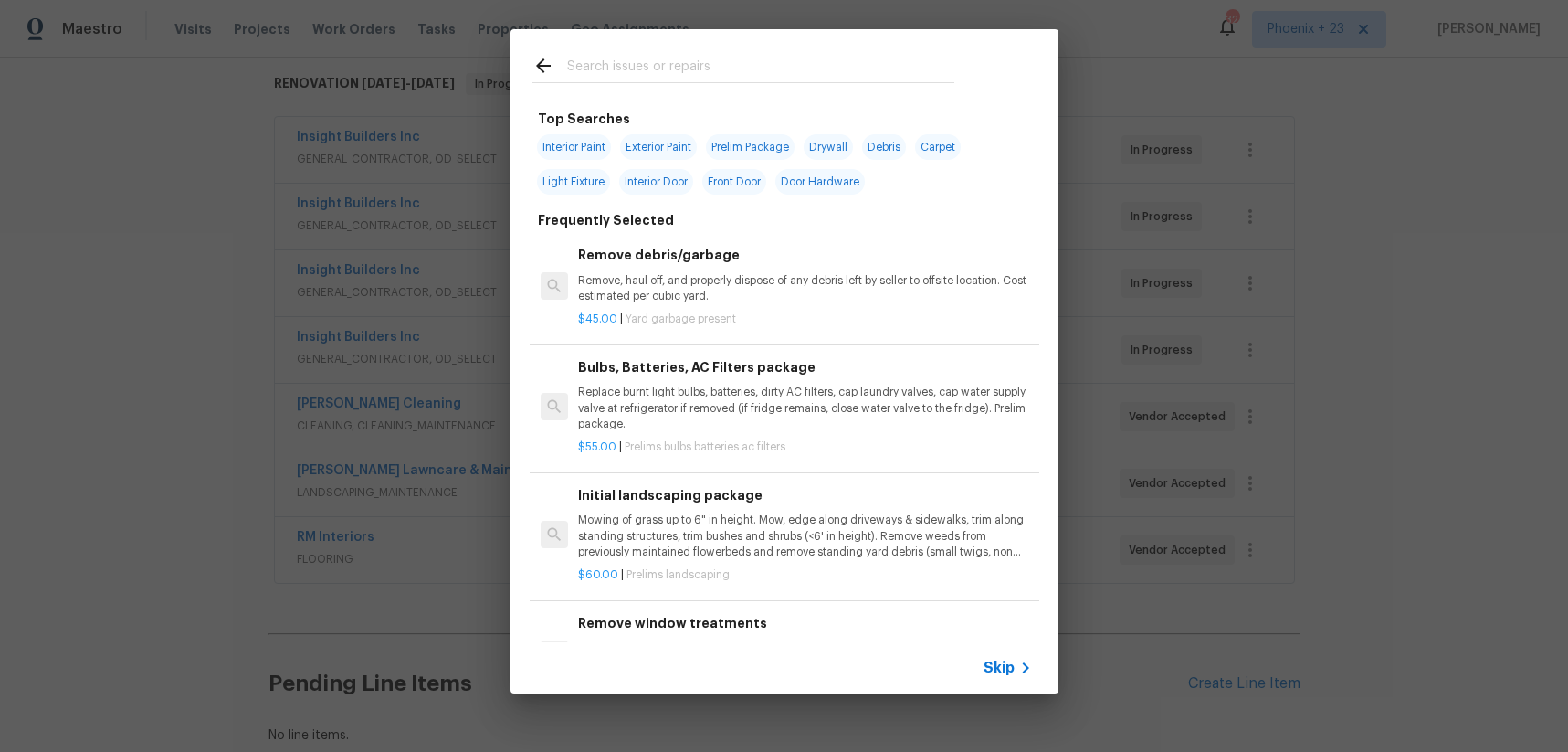
click at [692, 62] on input "text" at bounding box center [760, 69] width 387 height 28
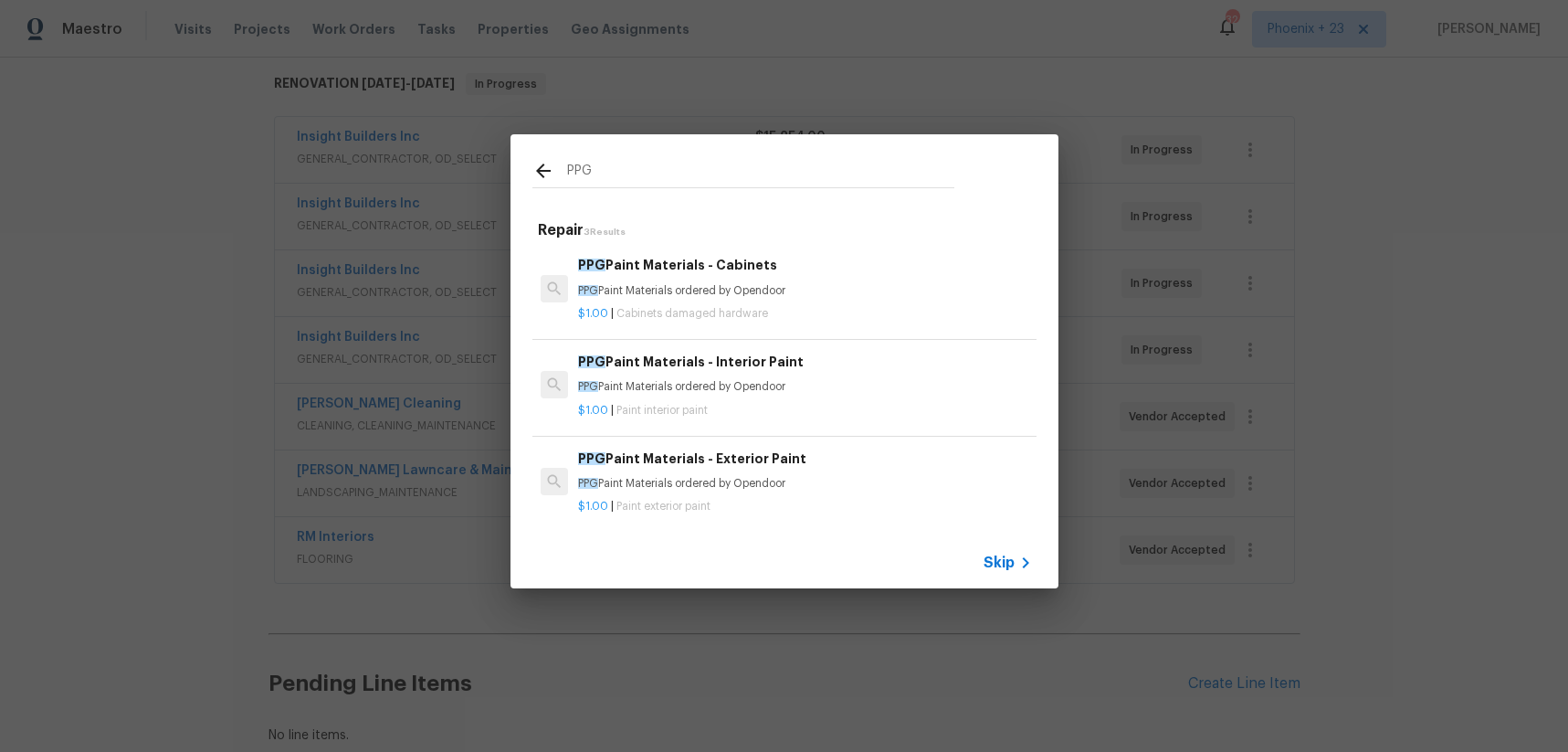
type input "PPG"
click at [824, 346] on div "PPG Paint Materials - Interior Paint PPG Paint Materials ordered by Opendoor $1…" at bounding box center [784, 385] width 510 height 102
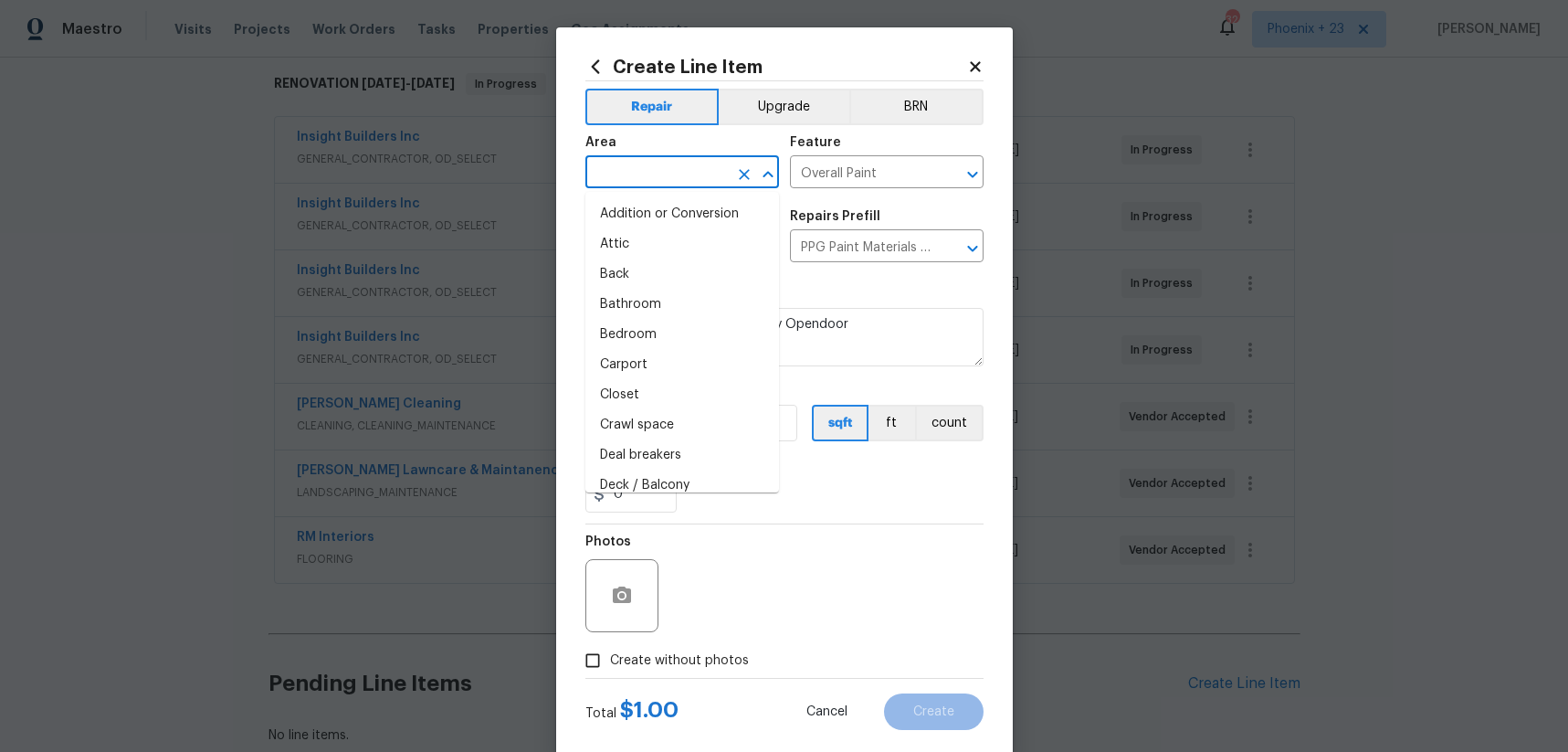
click at [670, 161] on input "text" at bounding box center [656, 174] width 142 height 29
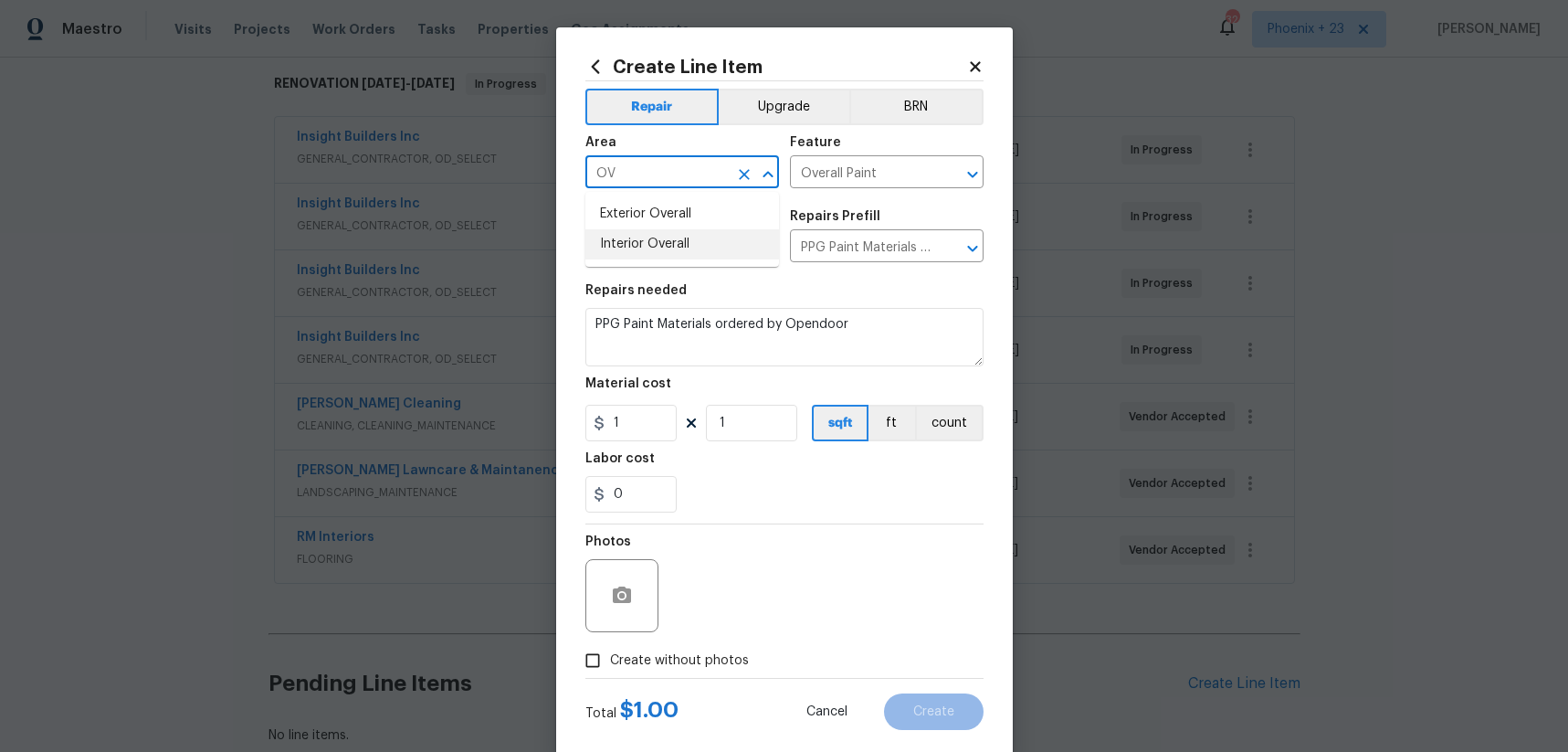
click at [661, 232] on li "Interior Overall" at bounding box center [682, 244] width 194 height 30
type input "Interior Overall"
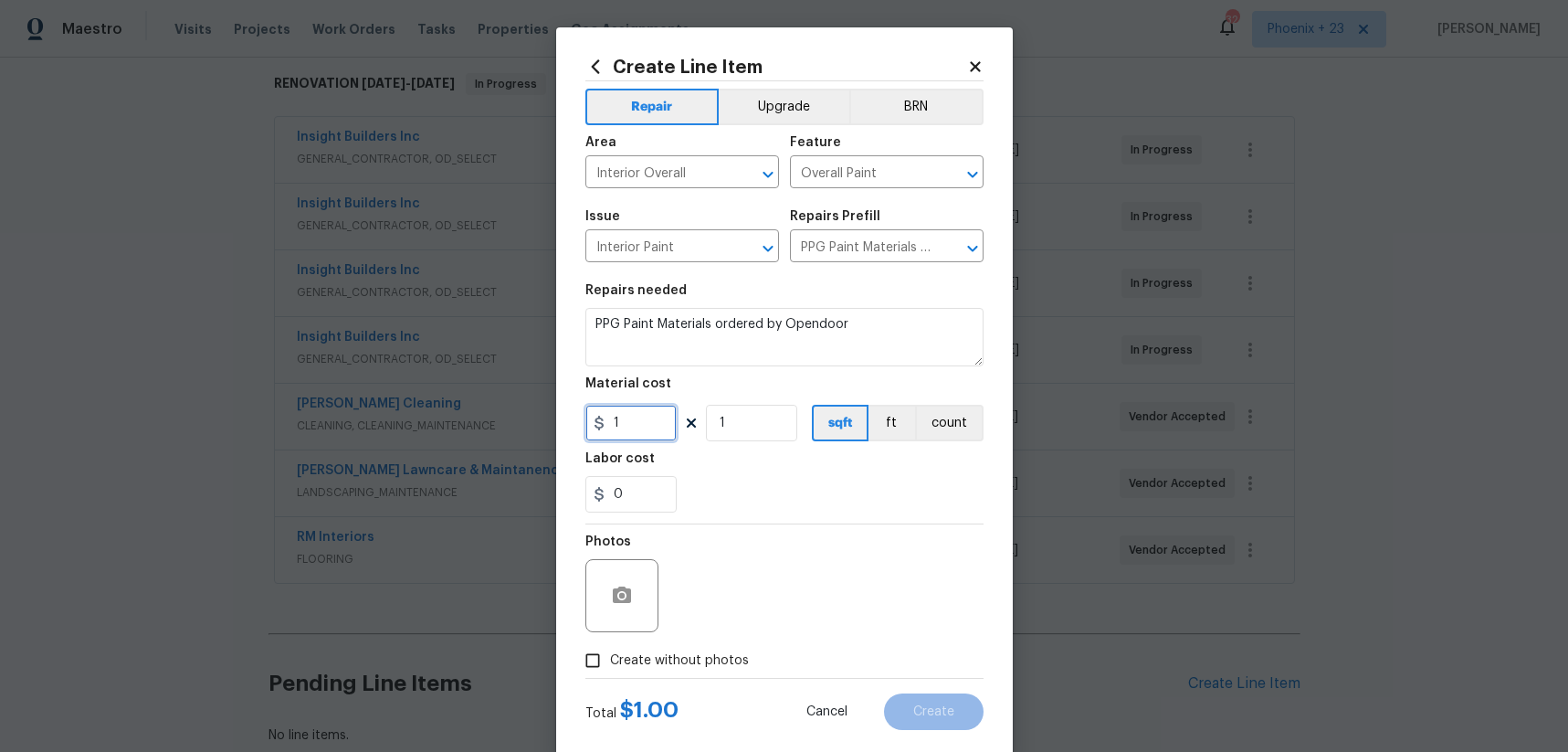
drag, startPoint x: 651, startPoint y: 425, endPoint x: 586, endPoint y: 426, distance: 65.0
click at [586, 426] on input "1" at bounding box center [631, 422] width 91 height 36
type input "621.1"
click at [699, 662] on span "Create without photos" at bounding box center [680, 661] width 139 height 19
click at [610, 662] on input "Create without photos" at bounding box center [592, 660] width 34 height 34
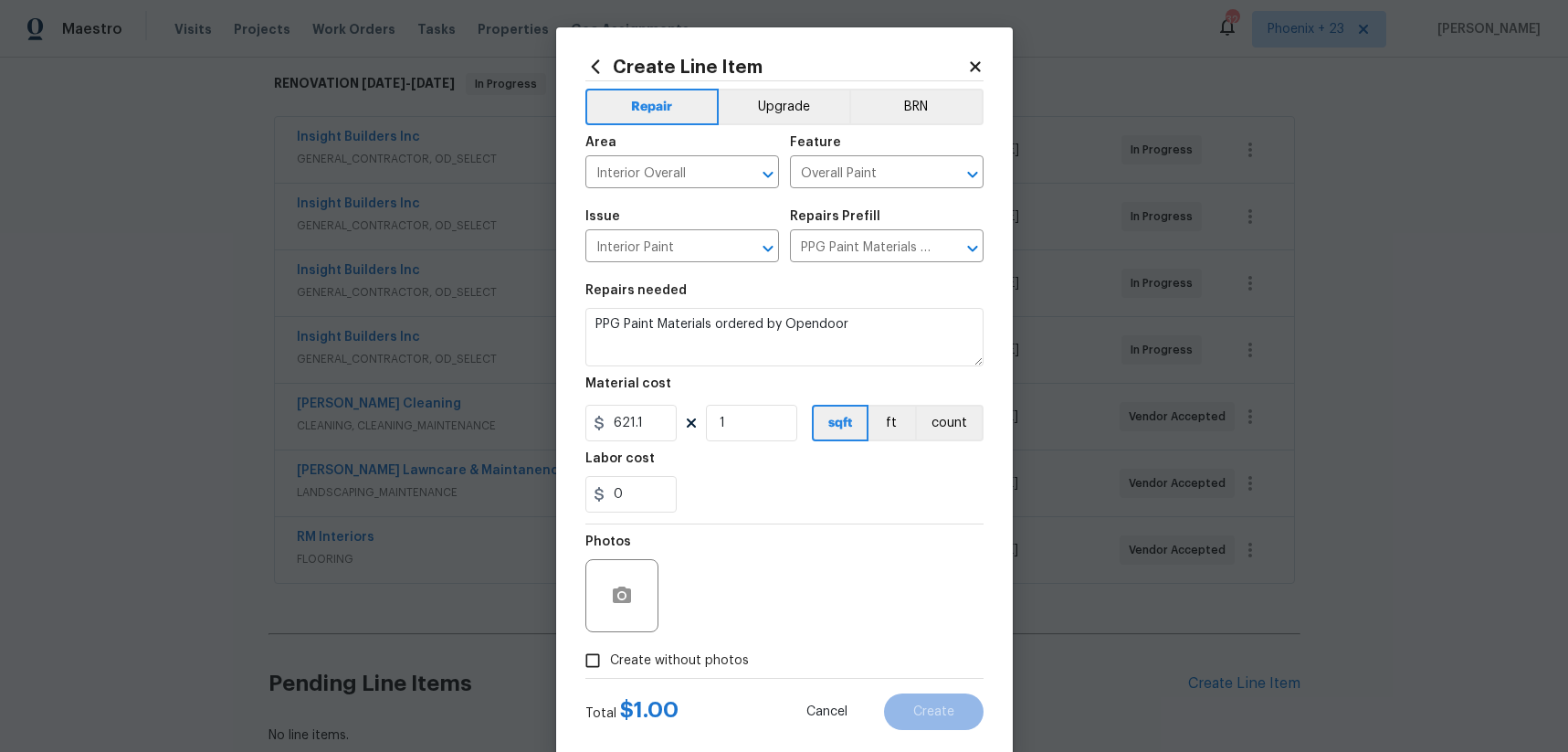
checkbox input "true"
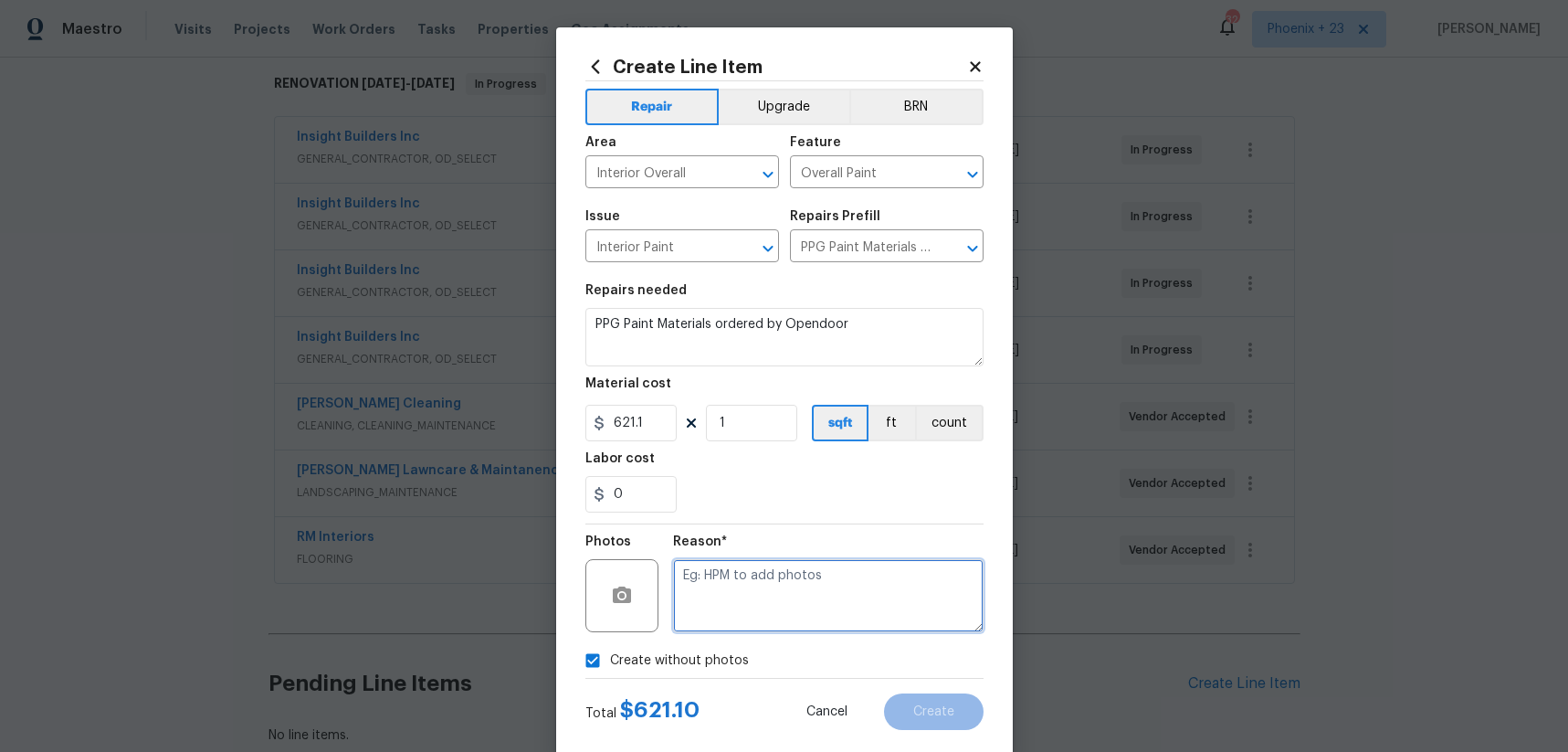
click at [738, 612] on textarea at bounding box center [828, 595] width 311 height 73
type textarea "A"
type textarea "NA"
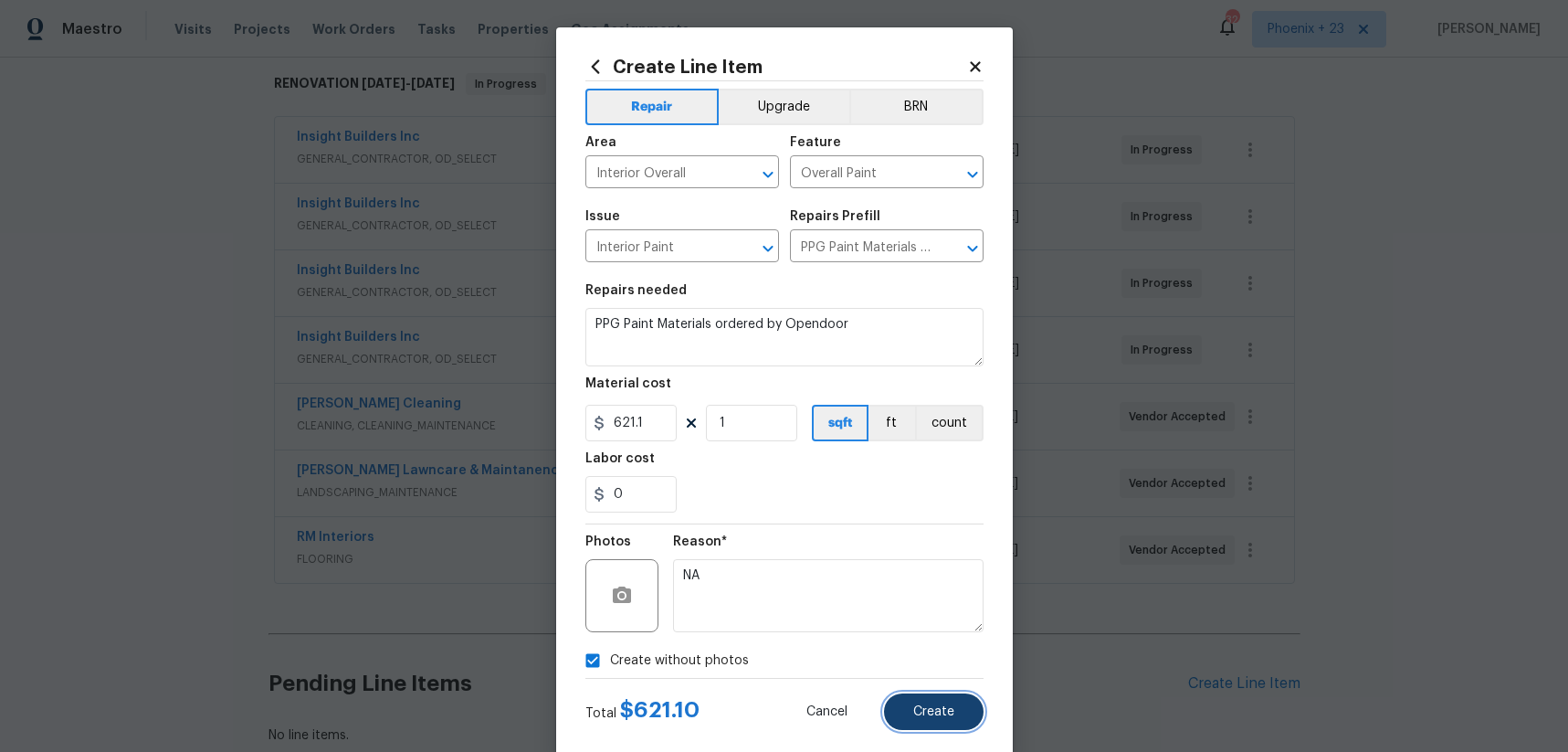
click at [921, 706] on span "Create" at bounding box center [934, 712] width 41 height 14
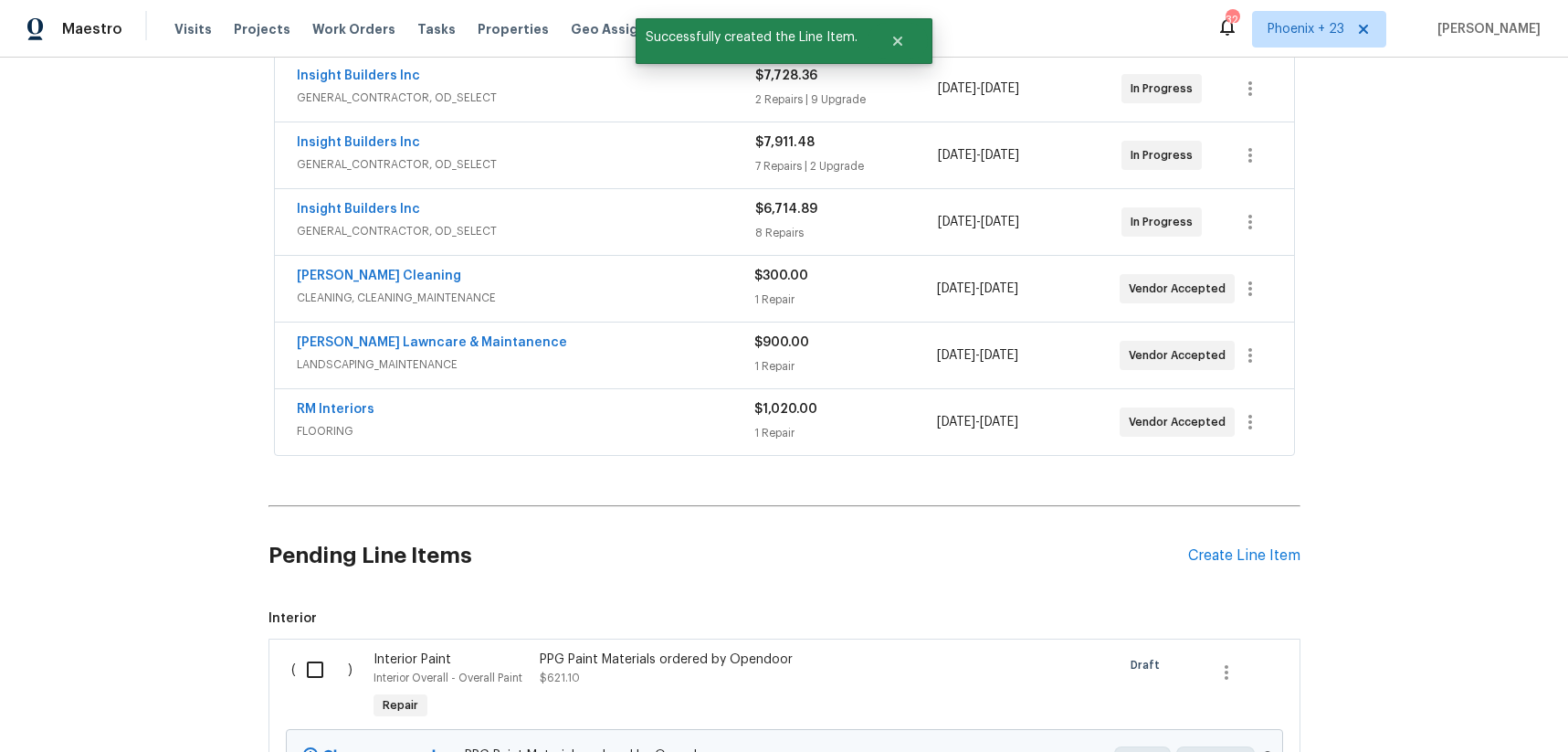
scroll to position [587, 0]
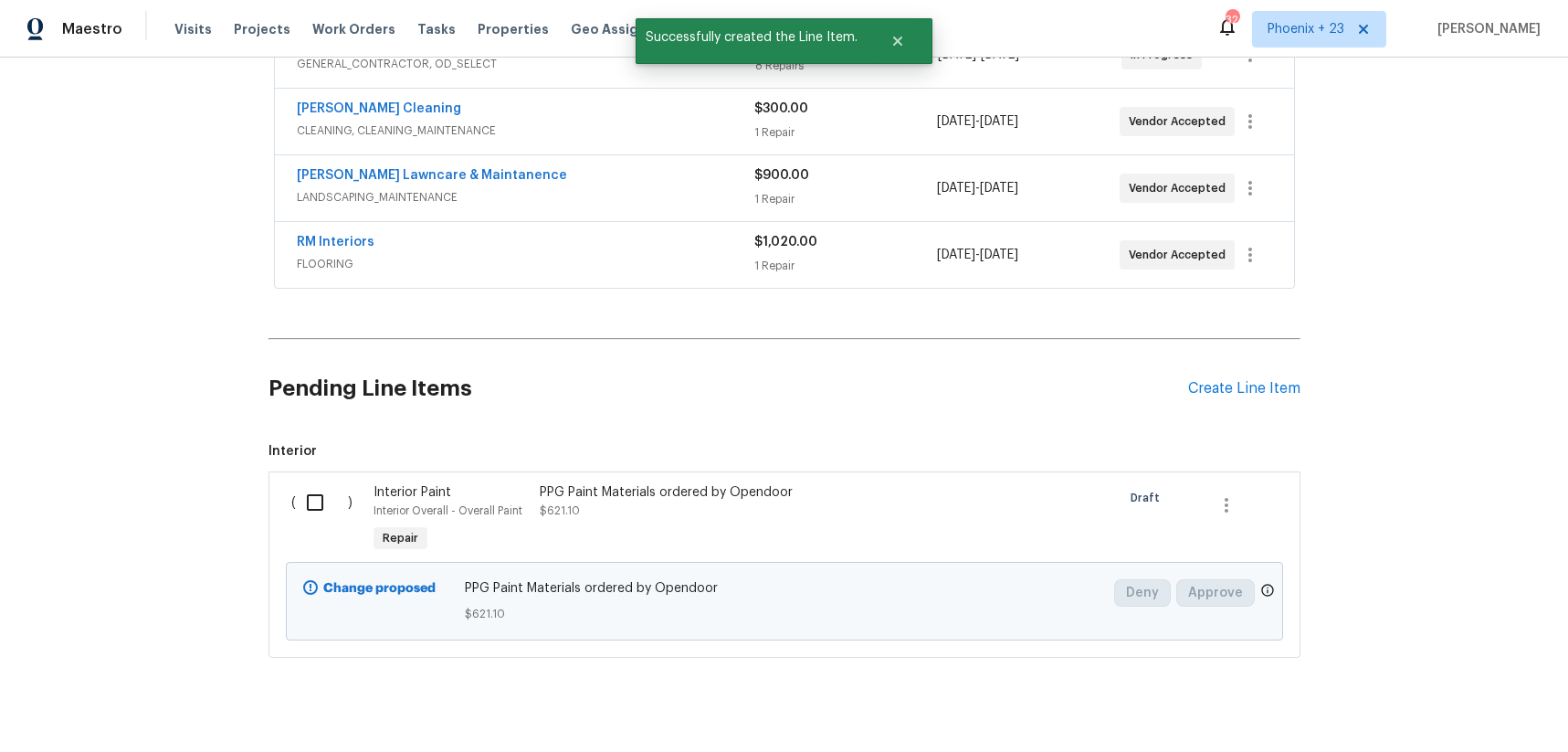
click at [1231, 405] on div "Pending Line Items Create Line Item" at bounding box center [784, 389] width 1032 height 85
click at [1216, 384] on div "Create Line Item" at bounding box center [1244, 388] width 112 height 18
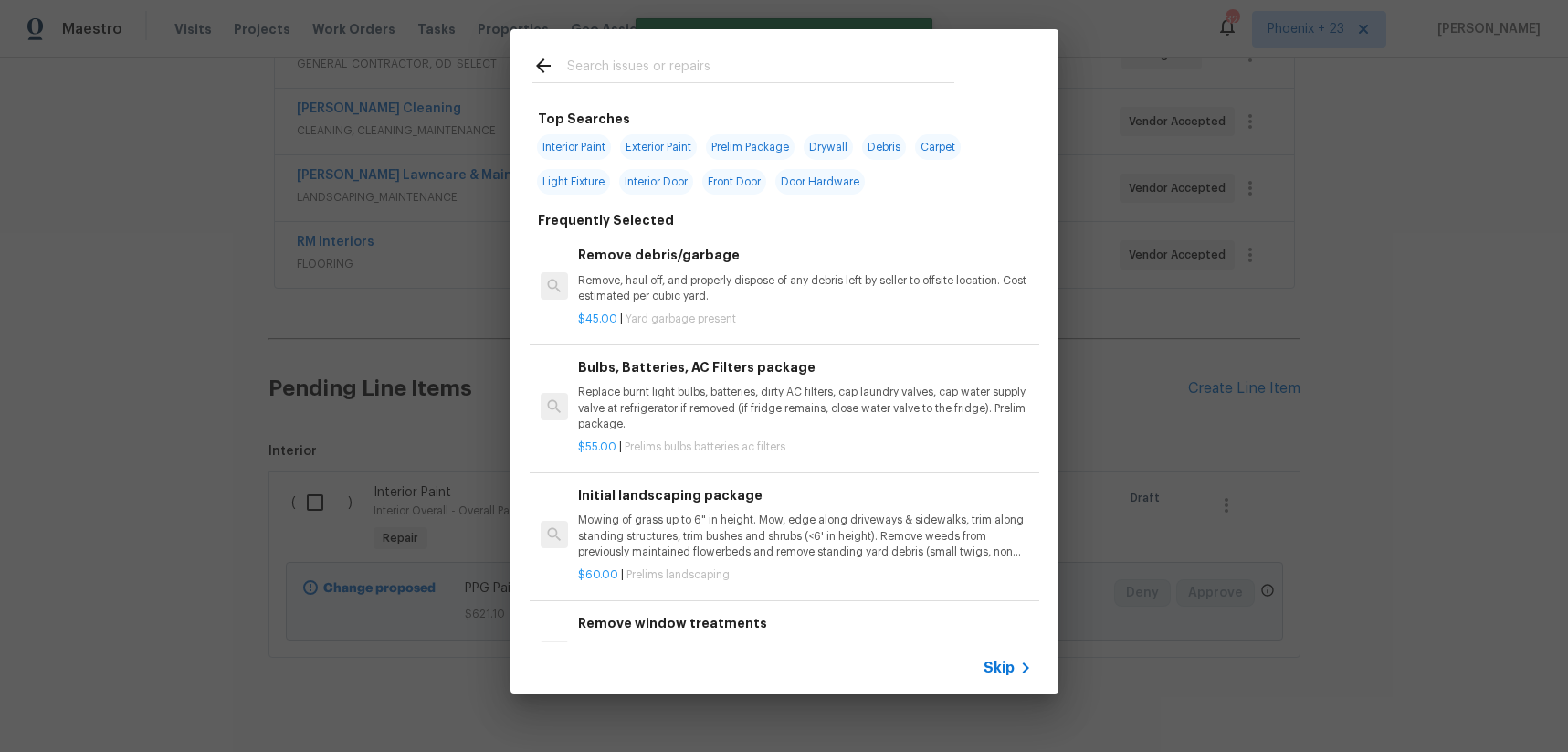
click at [690, 79] on input "text" at bounding box center [760, 69] width 387 height 28
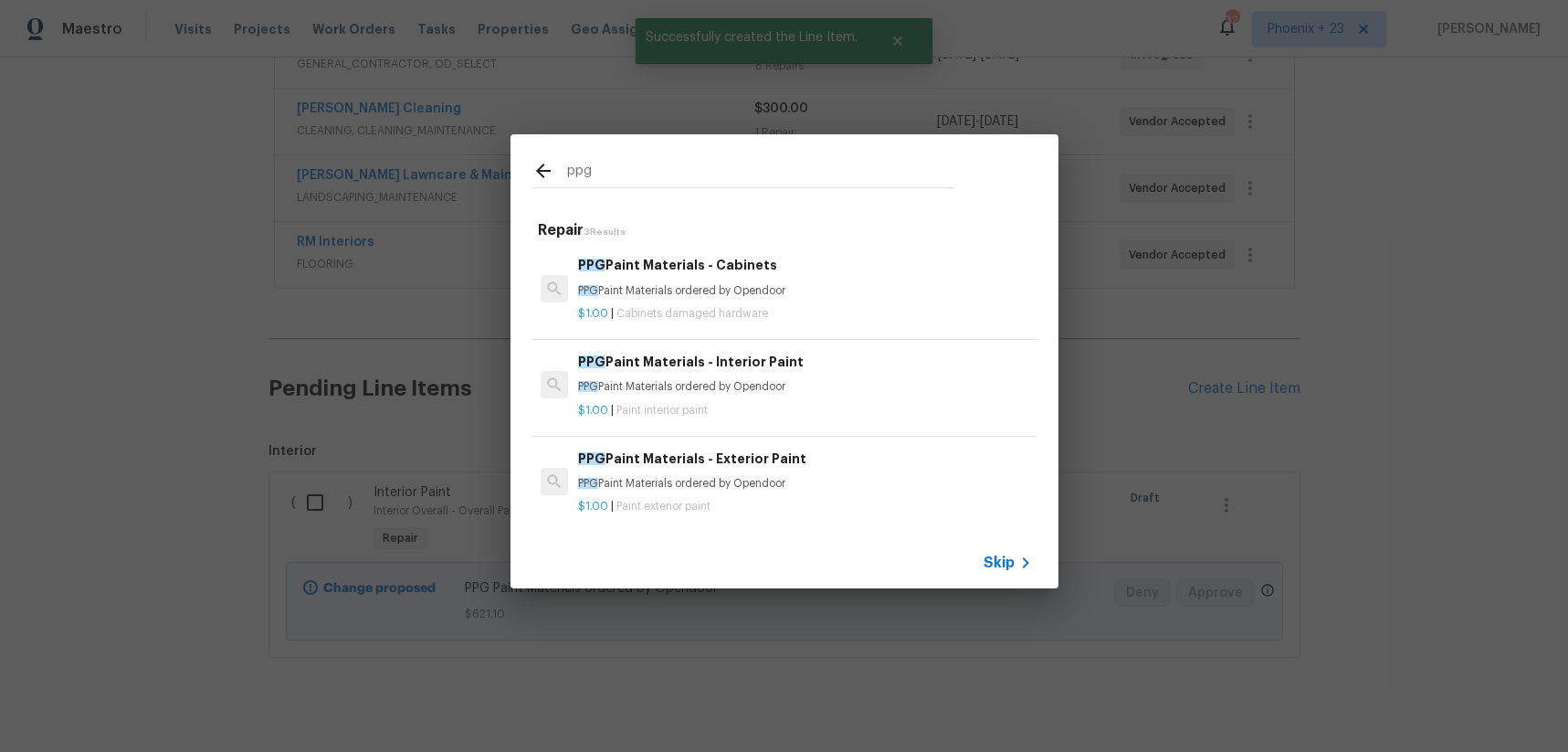
type input "ppg"
click at [823, 309] on p "$1.00 | Cabinets damaged hardware" at bounding box center [805, 314] width 453 height 16
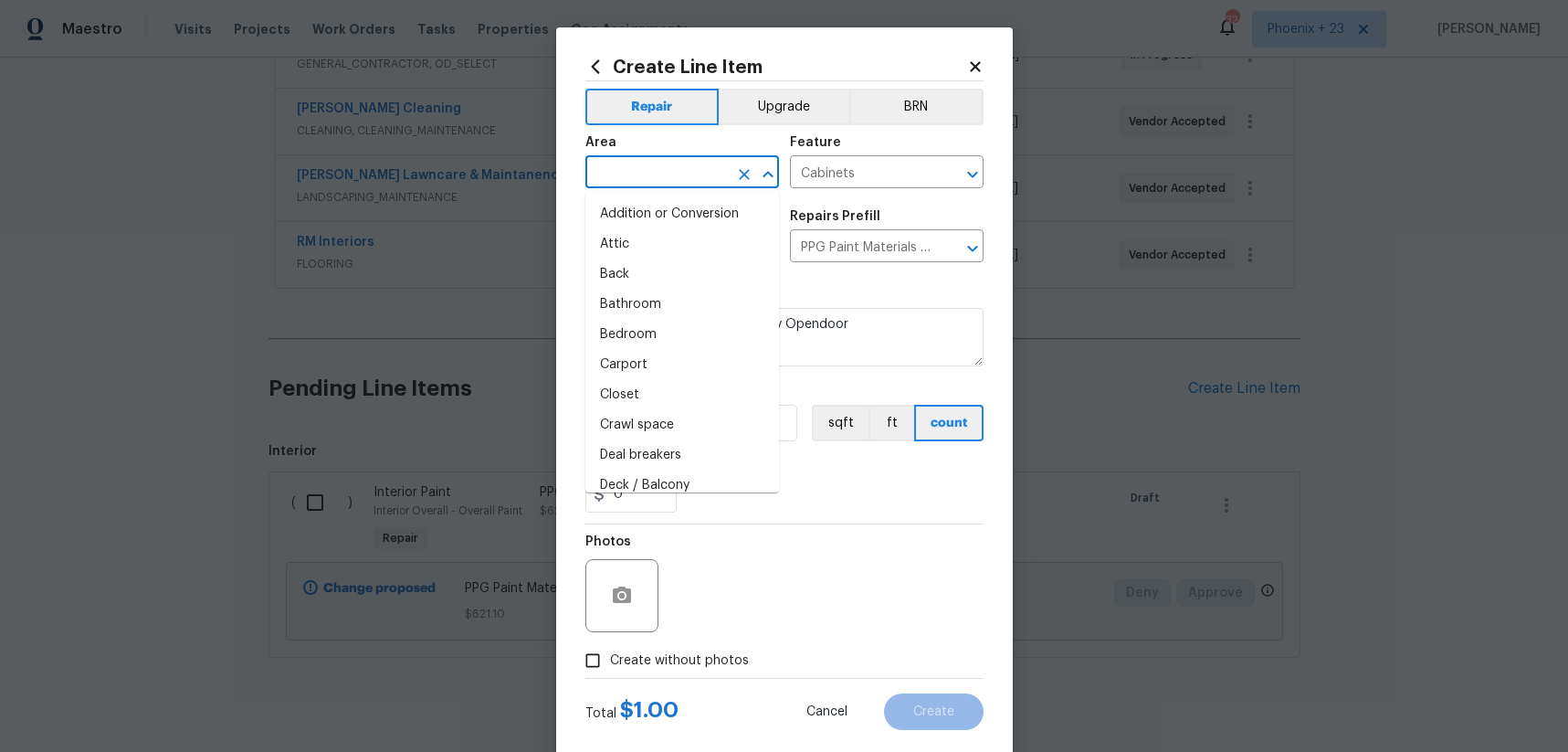
click at [637, 179] on input "text" at bounding box center [656, 174] width 142 height 29
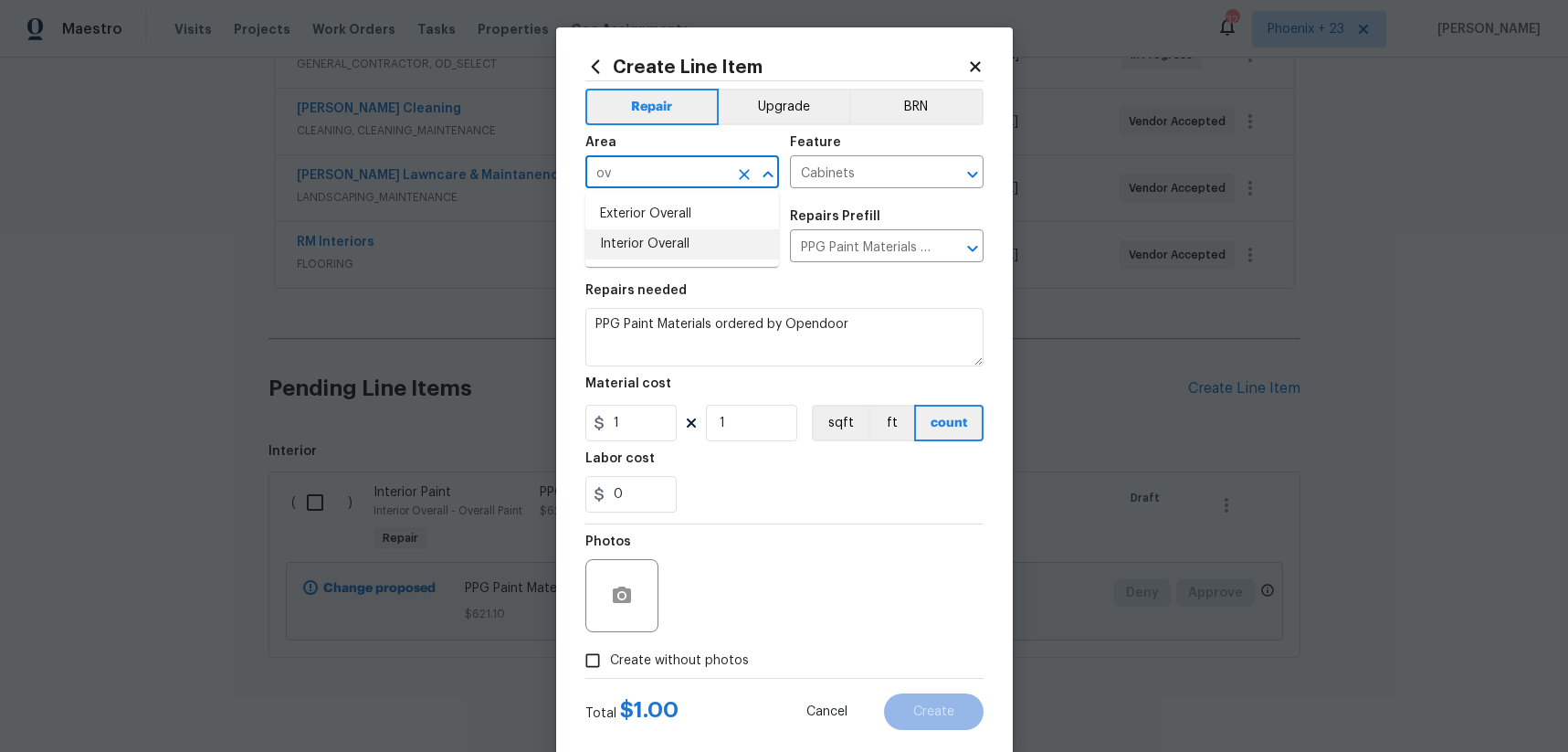
click at [625, 244] on li "Interior Overall" at bounding box center [682, 244] width 194 height 30
type input "Interior Overall"
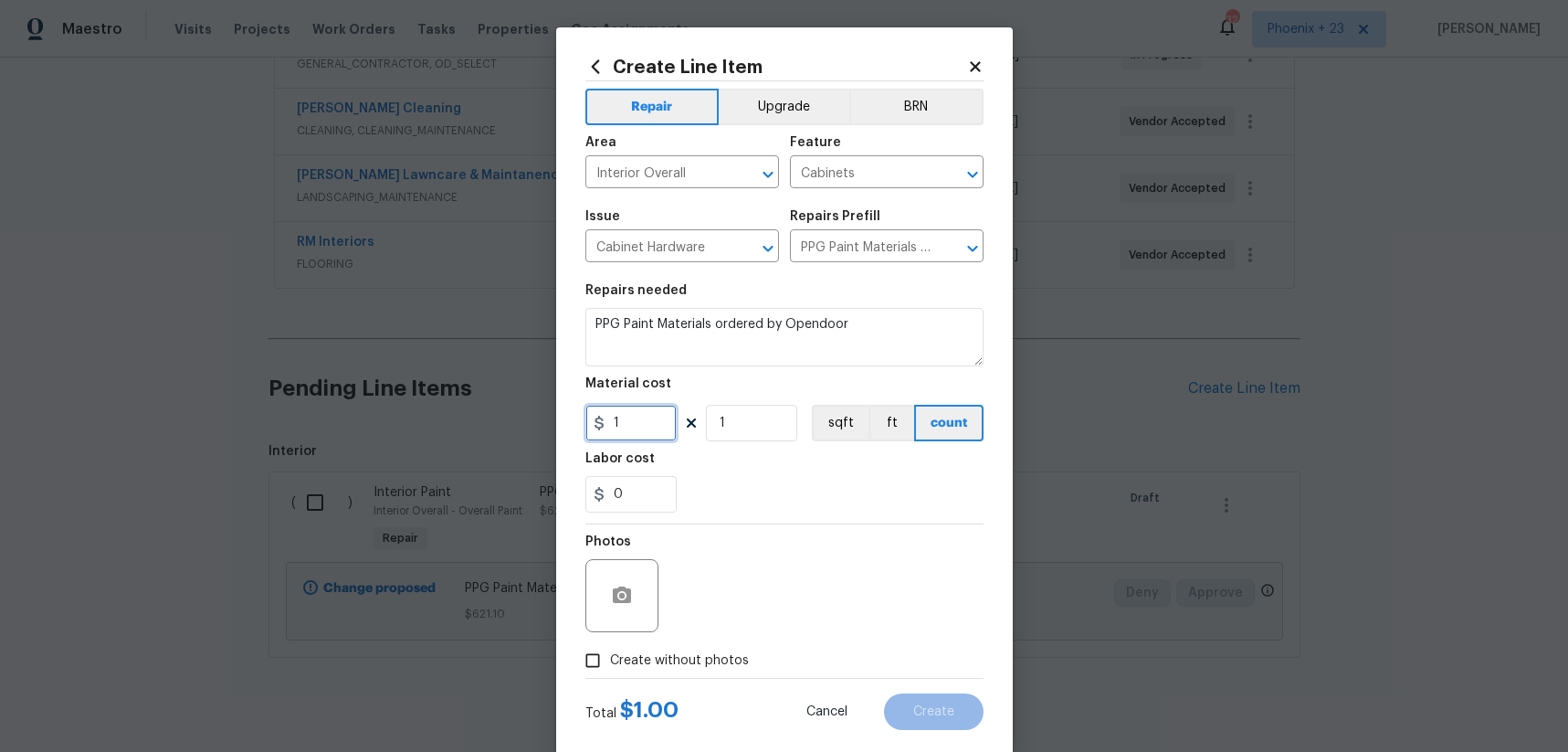
drag, startPoint x: 646, startPoint y: 424, endPoint x: 602, endPoint y: 419, distance: 44.3
click at [602, 419] on div "1" at bounding box center [631, 422] width 91 height 36
type input "230.39"
drag, startPoint x: 672, startPoint y: 659, endPoint x: 675, endPoint y: 651, distance: 8.5
click at [672, 659] on span "Create without photos" at bounding box center [680, 661] width 139 height 19
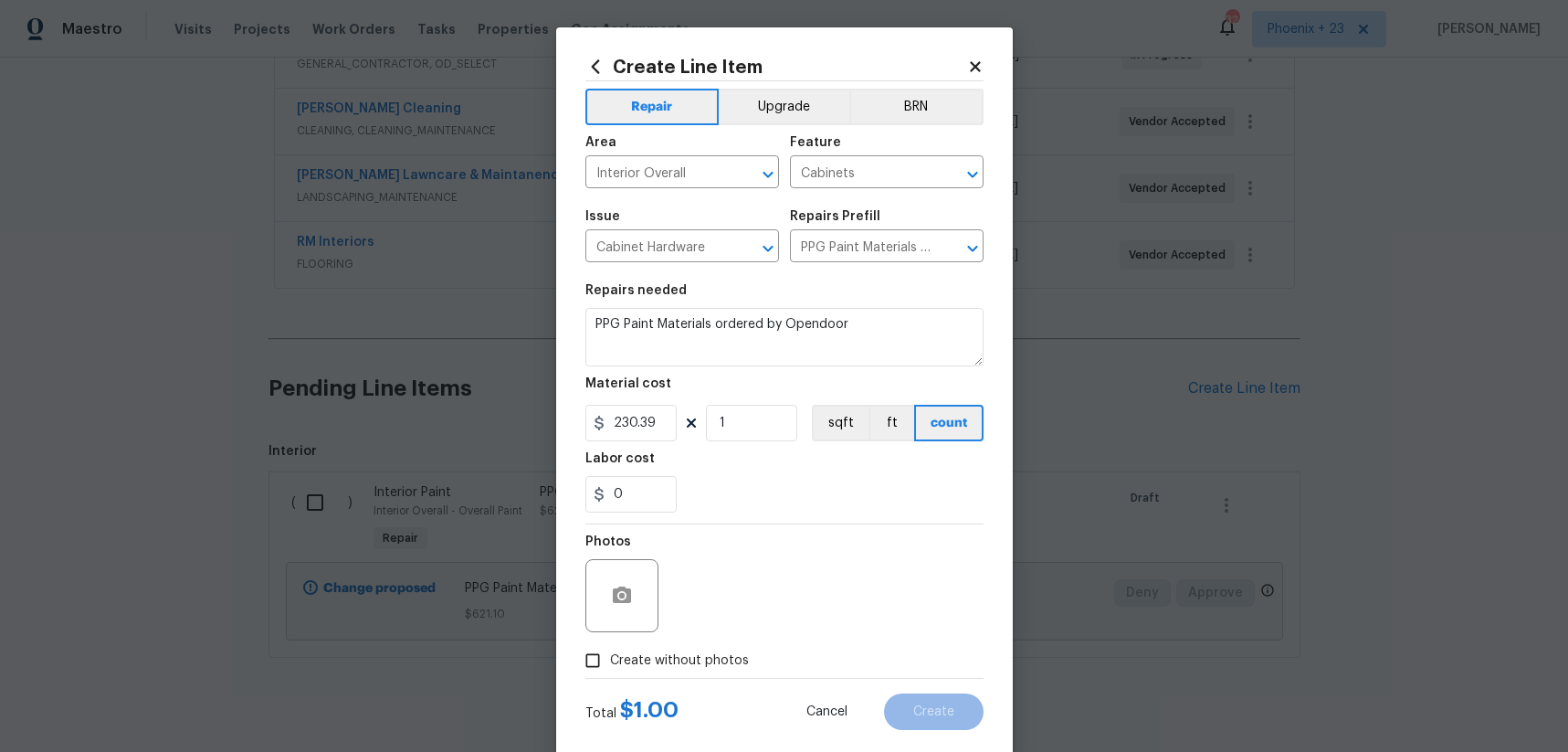
click at [610, 659] on input "Create without photos" at bounding box center [592, 660] width 34 height 34
checkbox input "true"
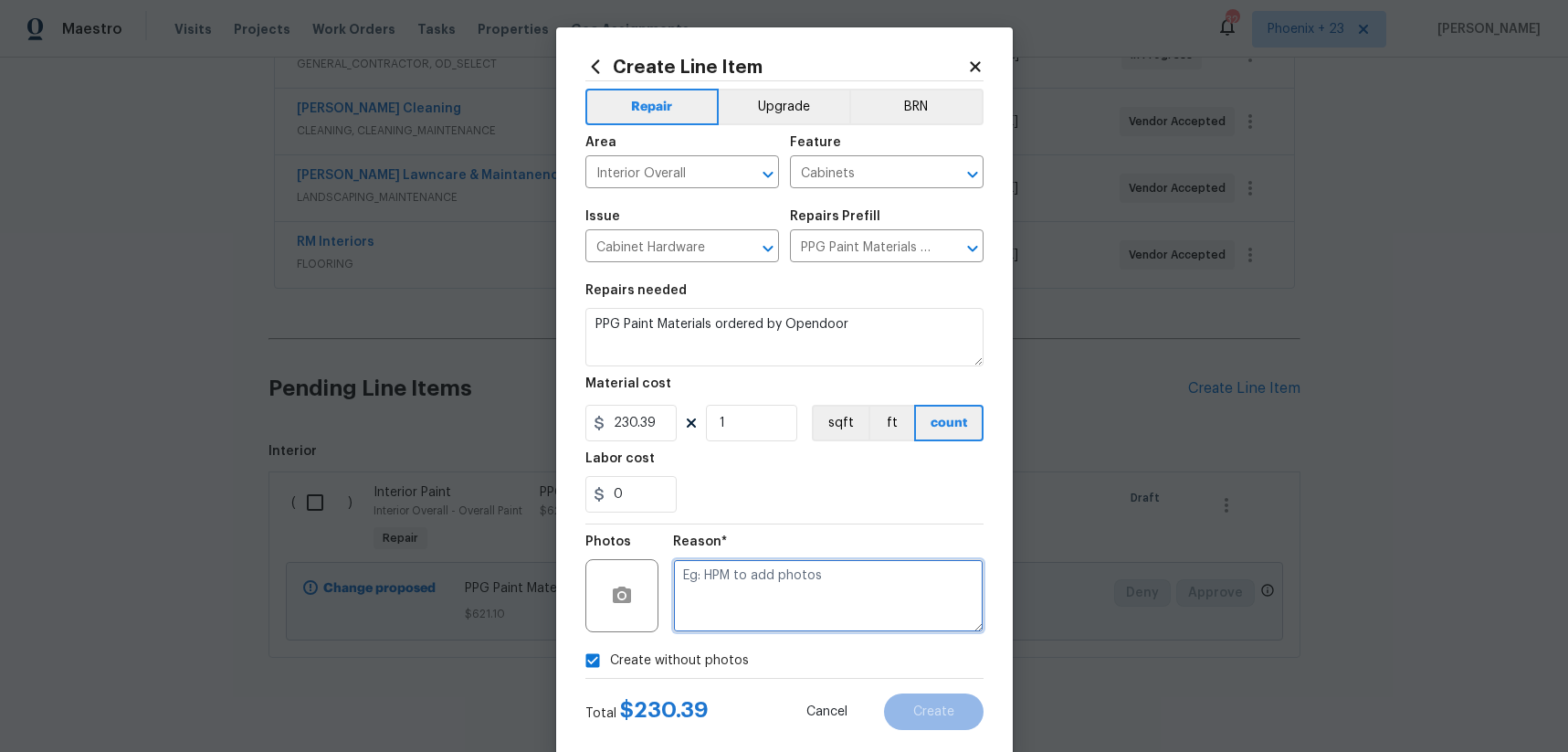
click at [720, 595] on textarea at bounding box center [828, 595] width 311 height 73
type textarea "NA"
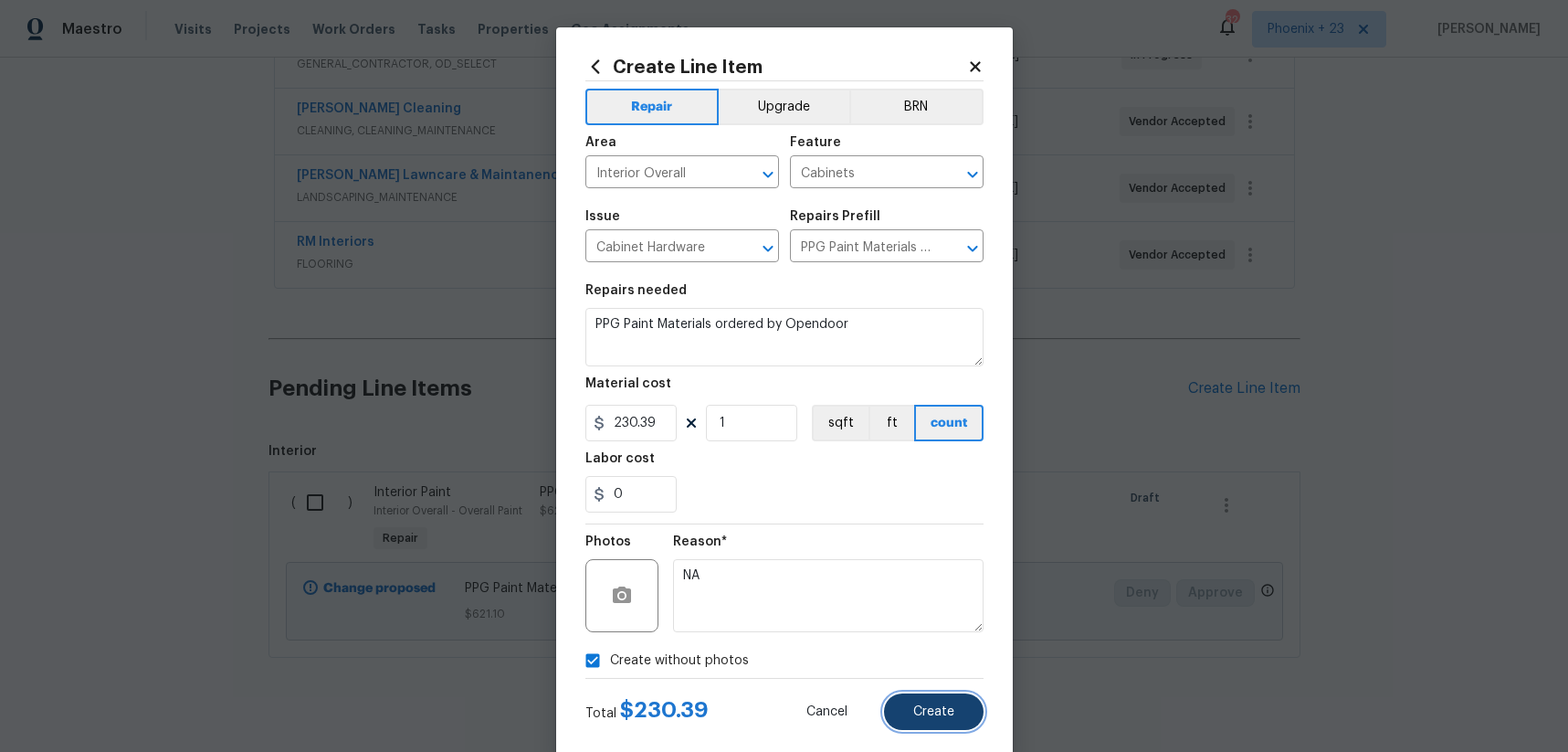
click at [908, 705] on button "Create" at bounding box center [933, 711] width 99 height 36
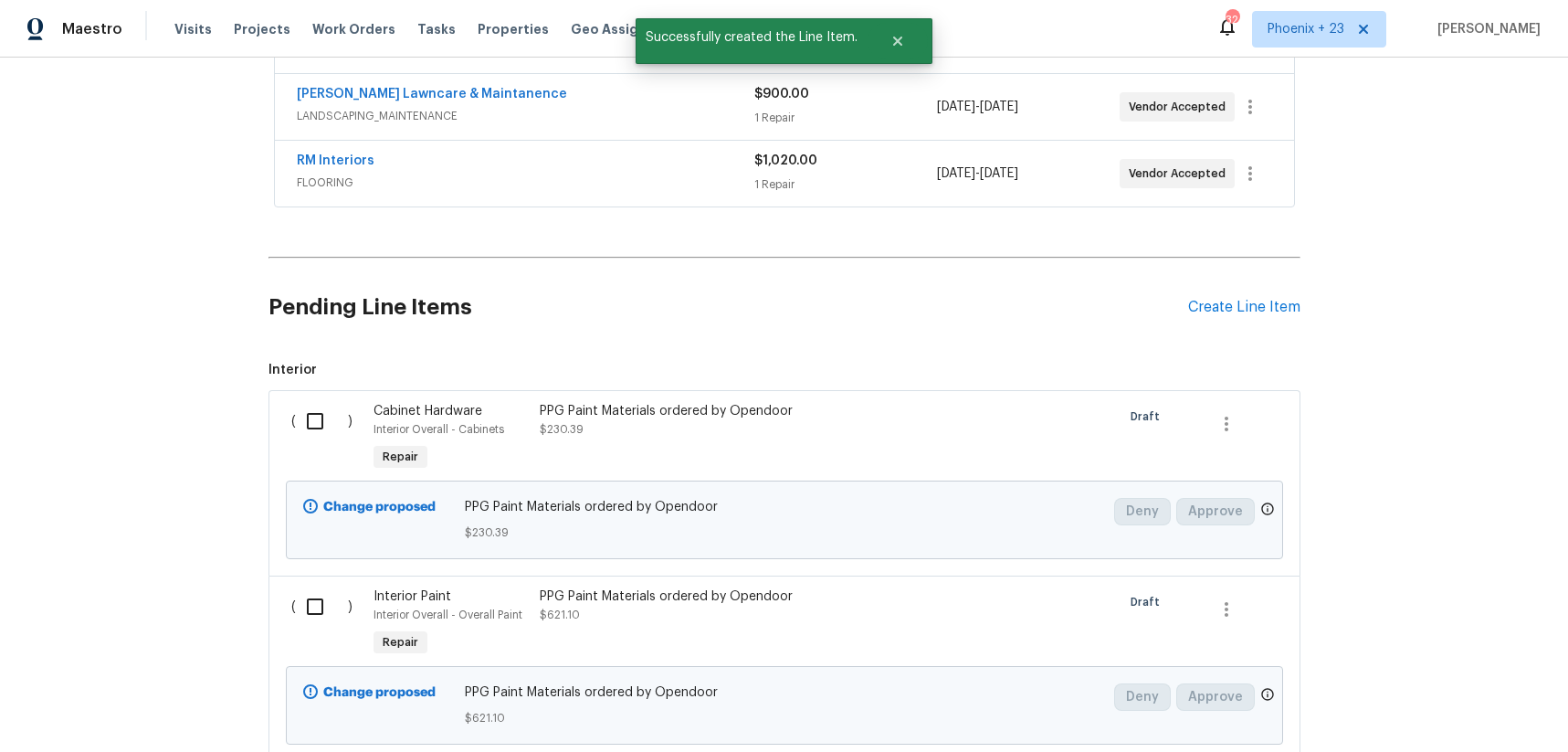
scroll to position [733, 0]
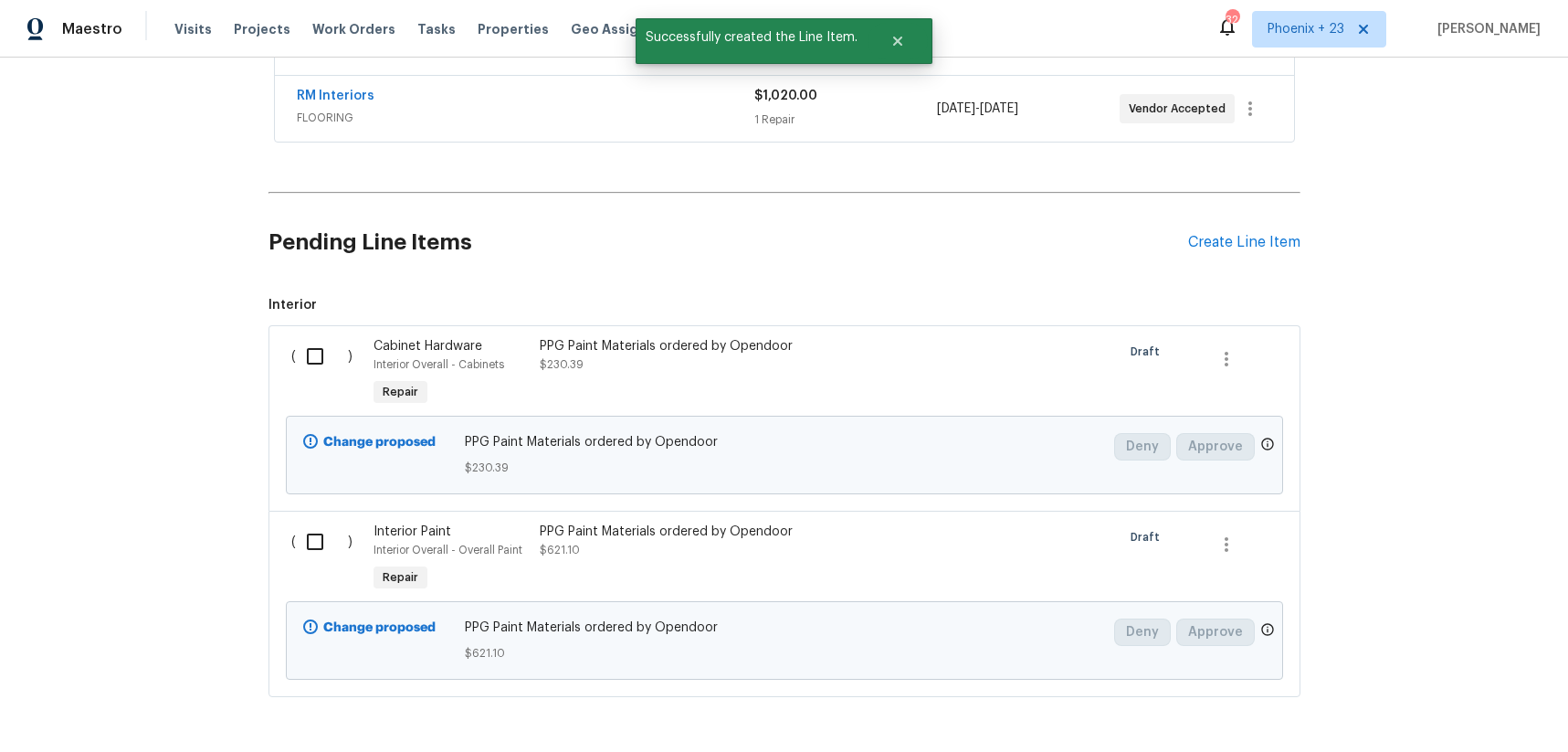
click at [329, 309] on span "Interior" at bounding box center [784, 305] width 1032 height 19
drag, startPoint x: 326, startPoint y: 352, endPoint x: 324, endPoint y: 392, distance: 40.0
click at [326, 352] on input "checkbox" at bounding box center [322, 356] width 52 height 38
checkbox input "true"
click at [333, 538] on input "checkbox" at bounding box center [322, 541] width 52 height 38
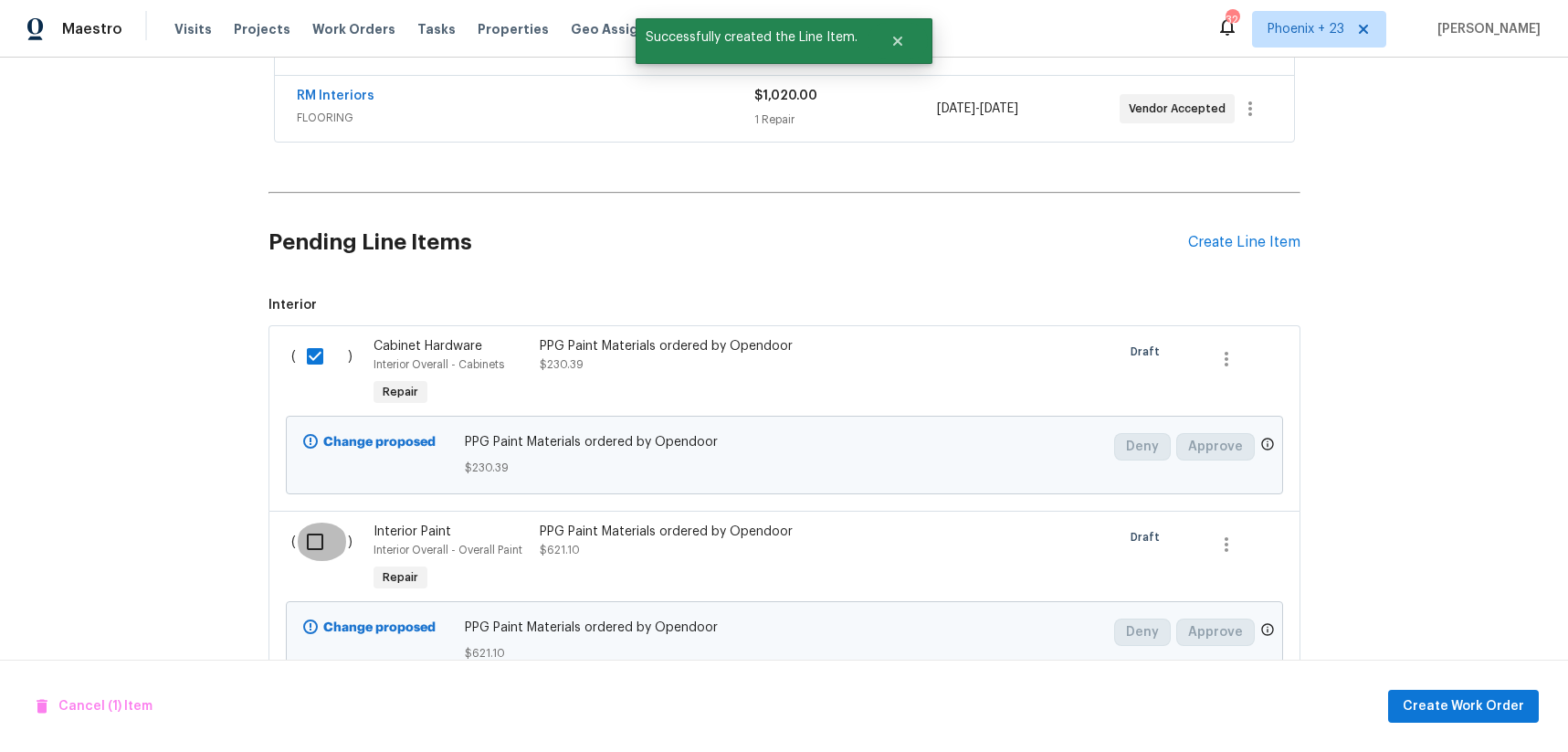
checkbox input "true"
click at [1434, 695] on span "Create Work Order" at bounding box center [1463, 707] width 122 height 23
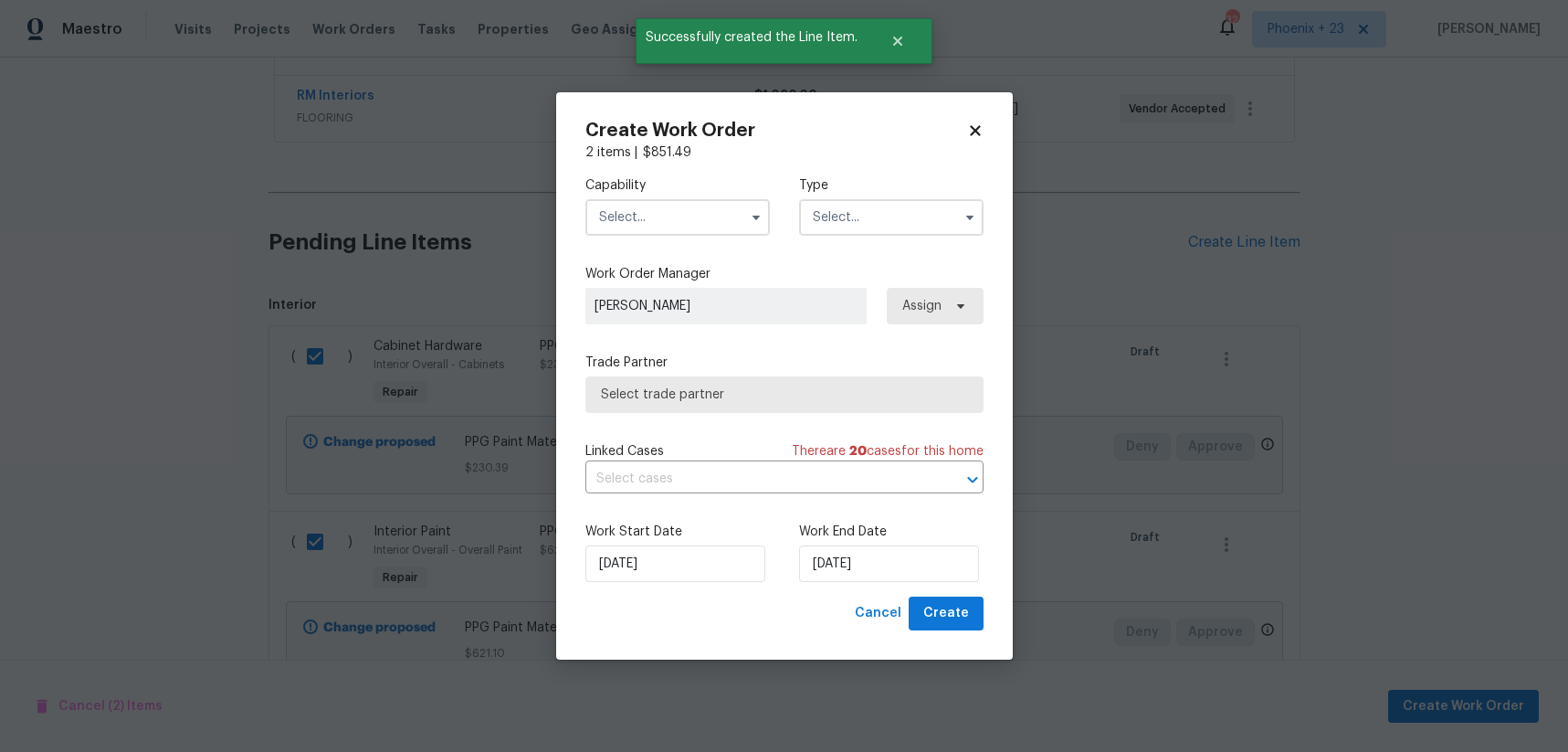
drag, startPoint x: 685, startPoint y: 210, endPoint x: 687, endPoint y: 229, distance: 19.1
click at [686, 212] on input "text" at bounding box center [678, 216] width 185 height 36
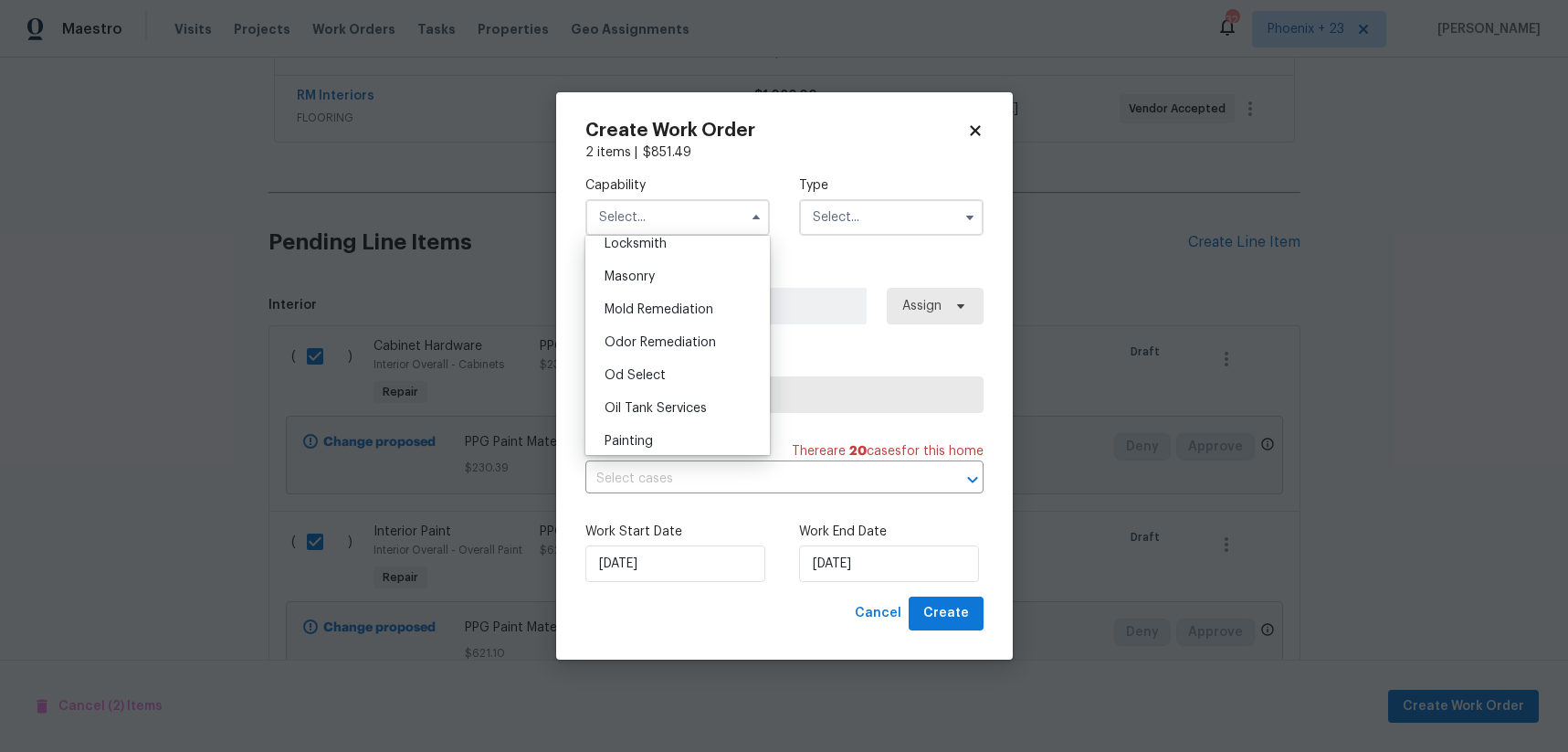
scroll to position [1414, 0]
click at [694, 380] on div "Painting" at bounding box center [678, 377] width 175 height 32
type input "Painting"
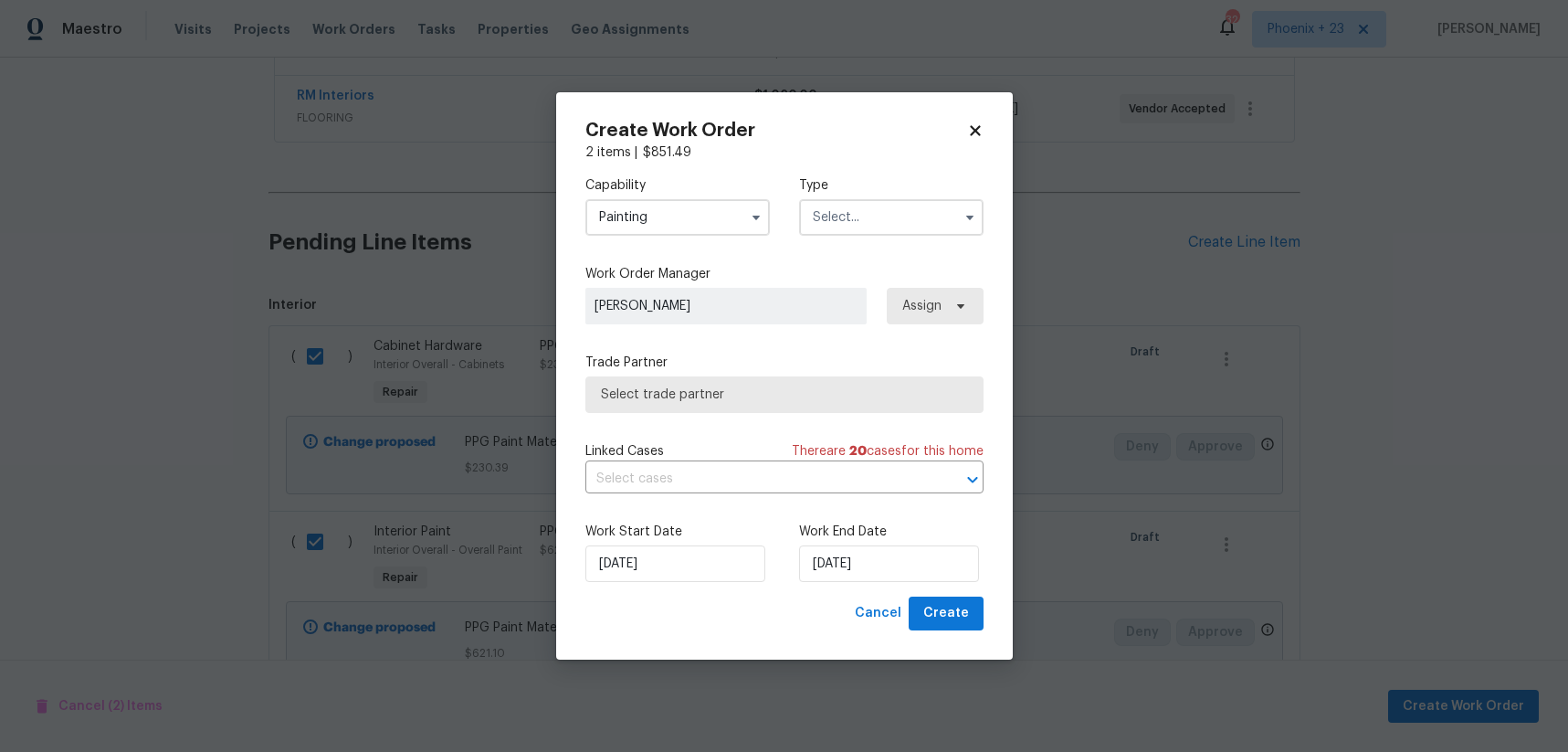
click at [850, 216] on input "text" at bounding box center [891, 216] width 185 height 36
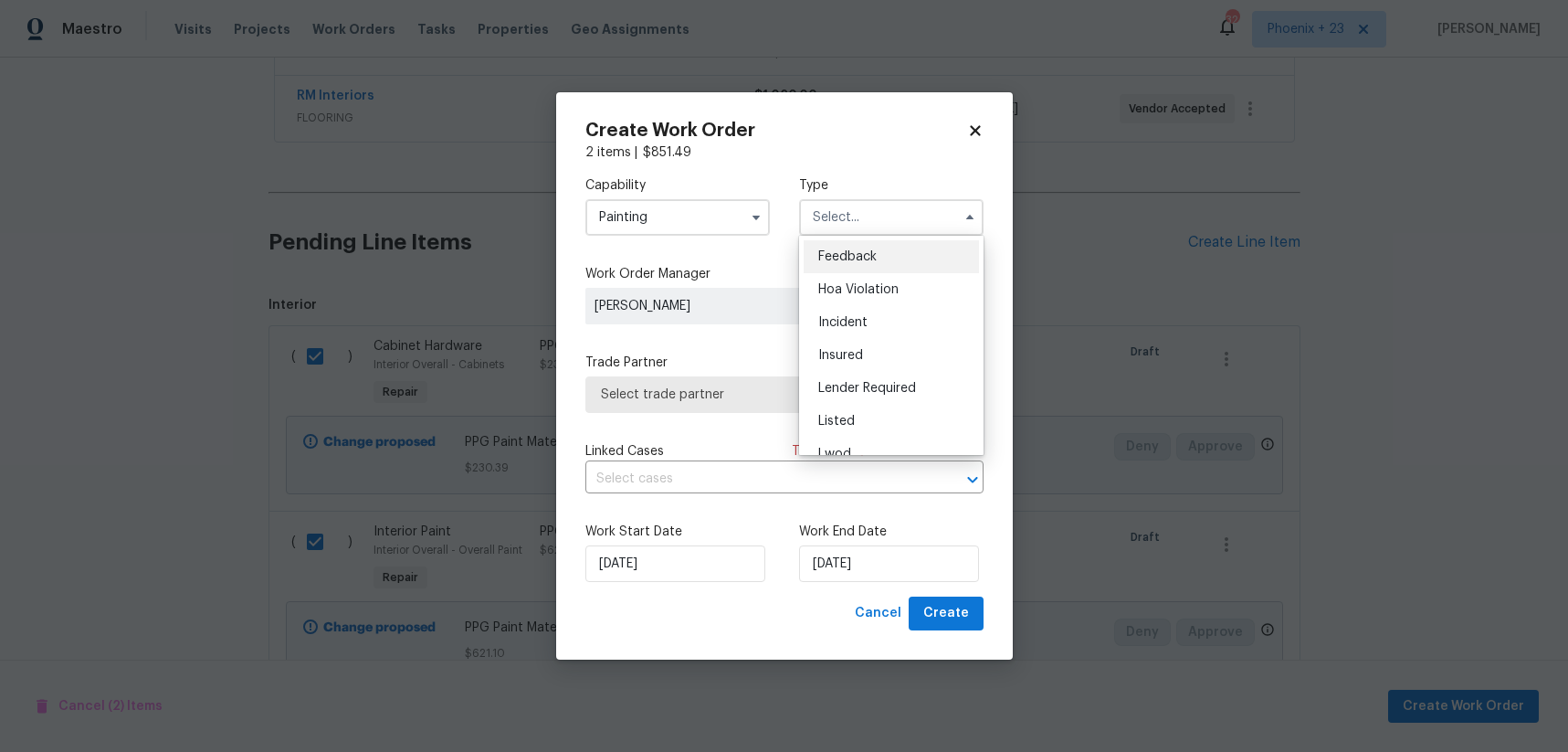
scroll to position [217, 0]
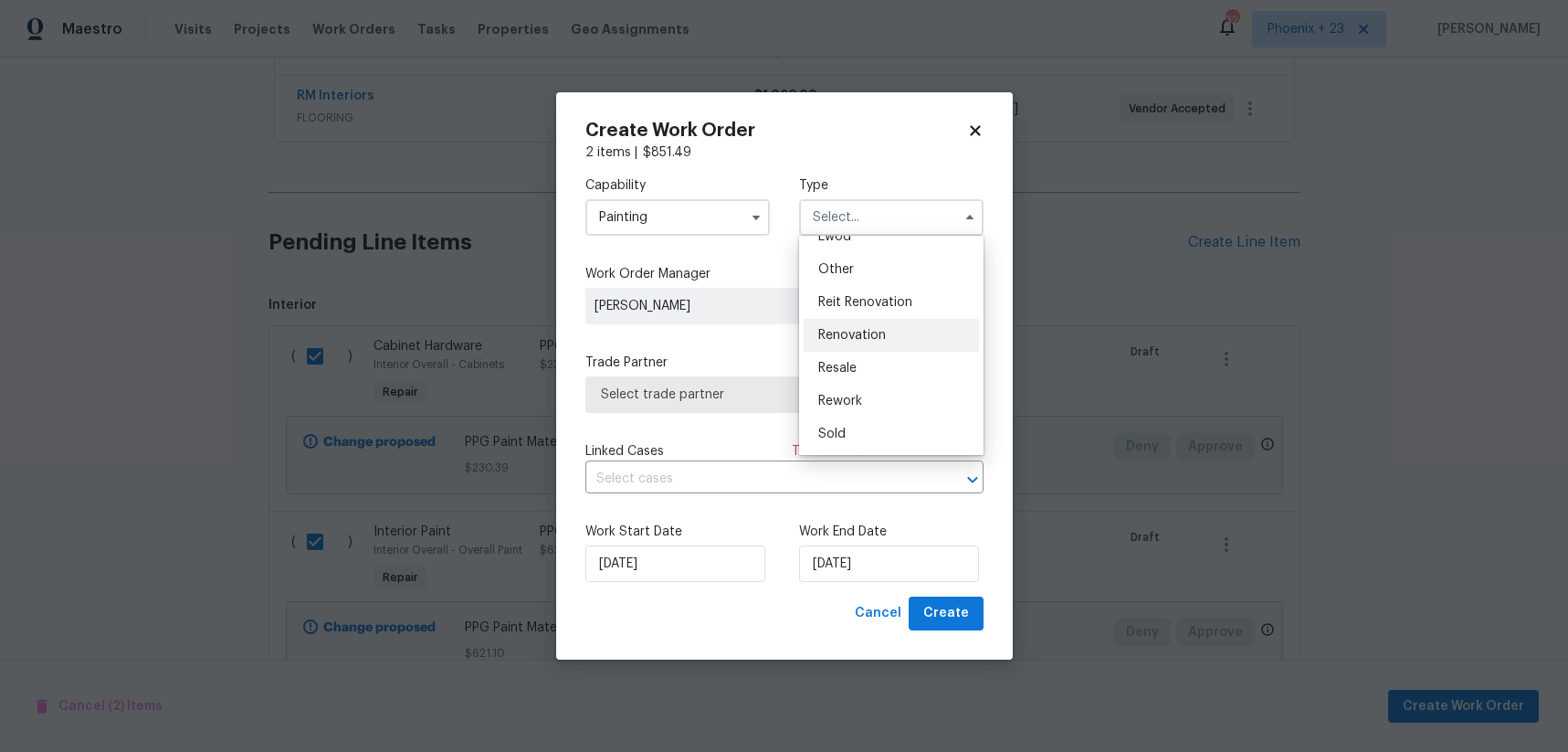
click at [869, 327] on div "Renovation" at bounding box center [891, 334] width 175 height 32
type input "Renovation"
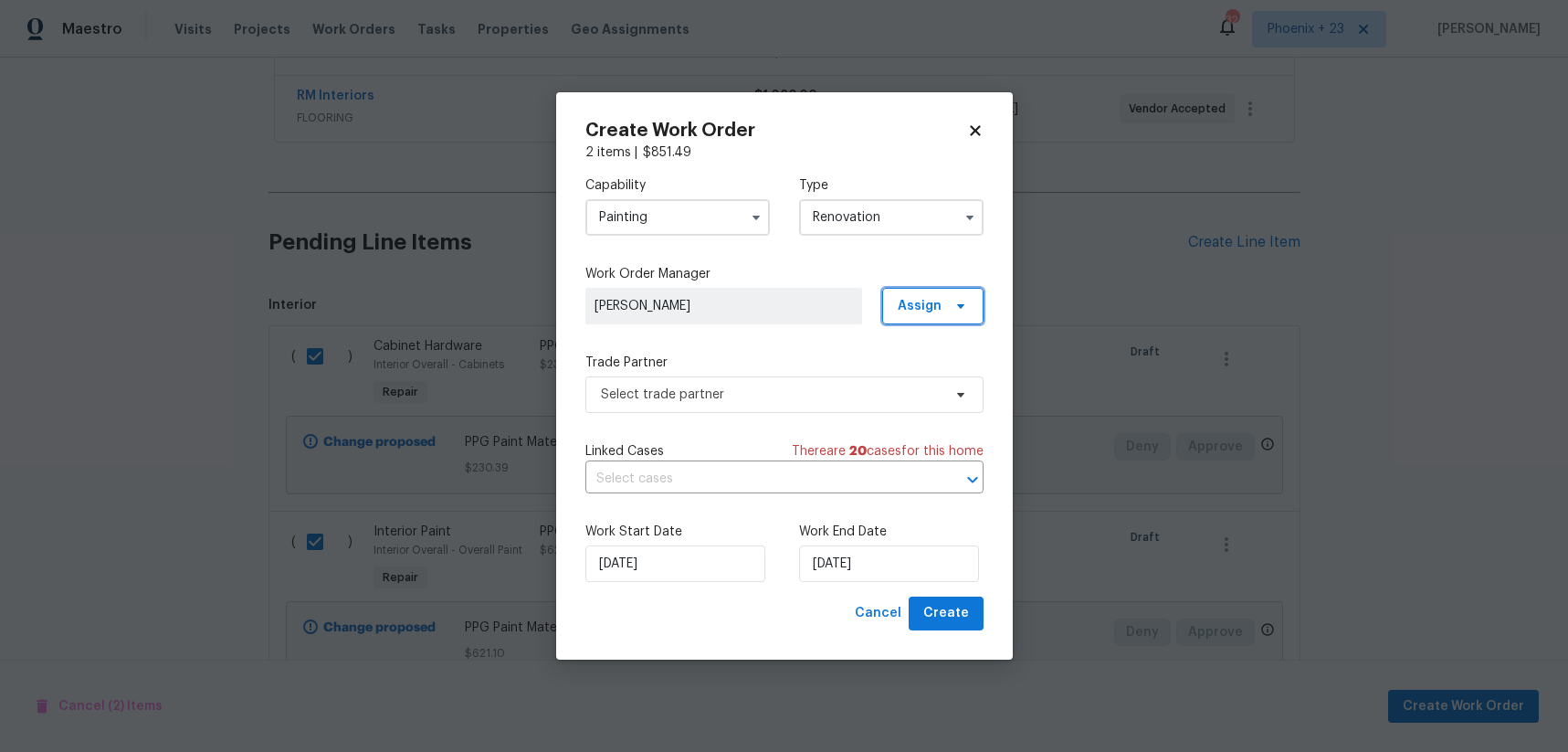
drag, startPoint x: 937, startPoint y: 297, endPoint x: 939, endPoint y: 330, distance: 33.1
click at [937, 297] on span "Assign" at bounding box center [919, 306] width 44 height 19
drag, startPoint x: 937, startPoint y: 389, endPoint x: 927, endPoint y: 389, distance: 10.0
click at [937, 389] on div "Assign to me" at bounding box center [936, 383] width 80 height 19
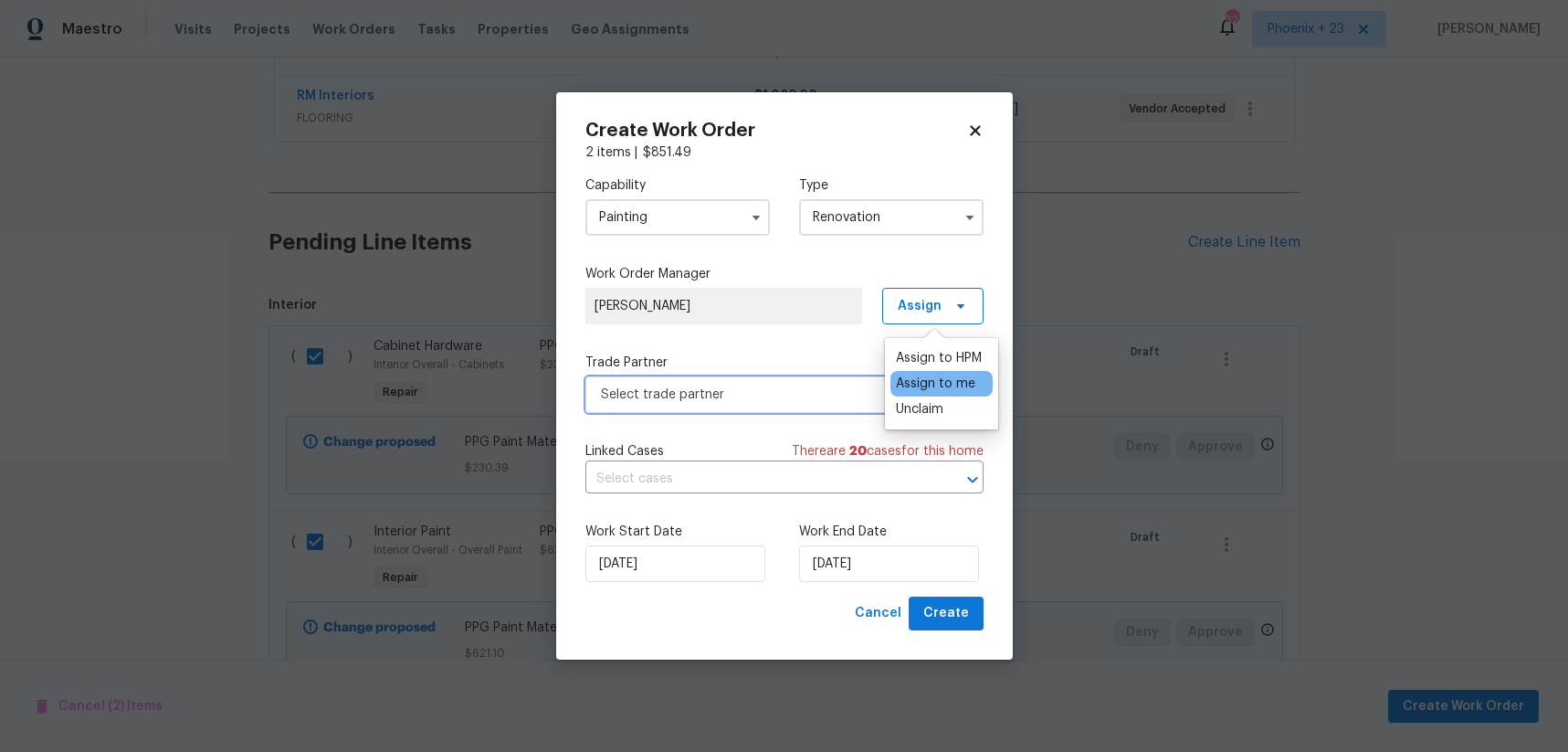
click at [788, 395] on span "Select trade partner" at bounding box center [771, 395] width 341 height 19
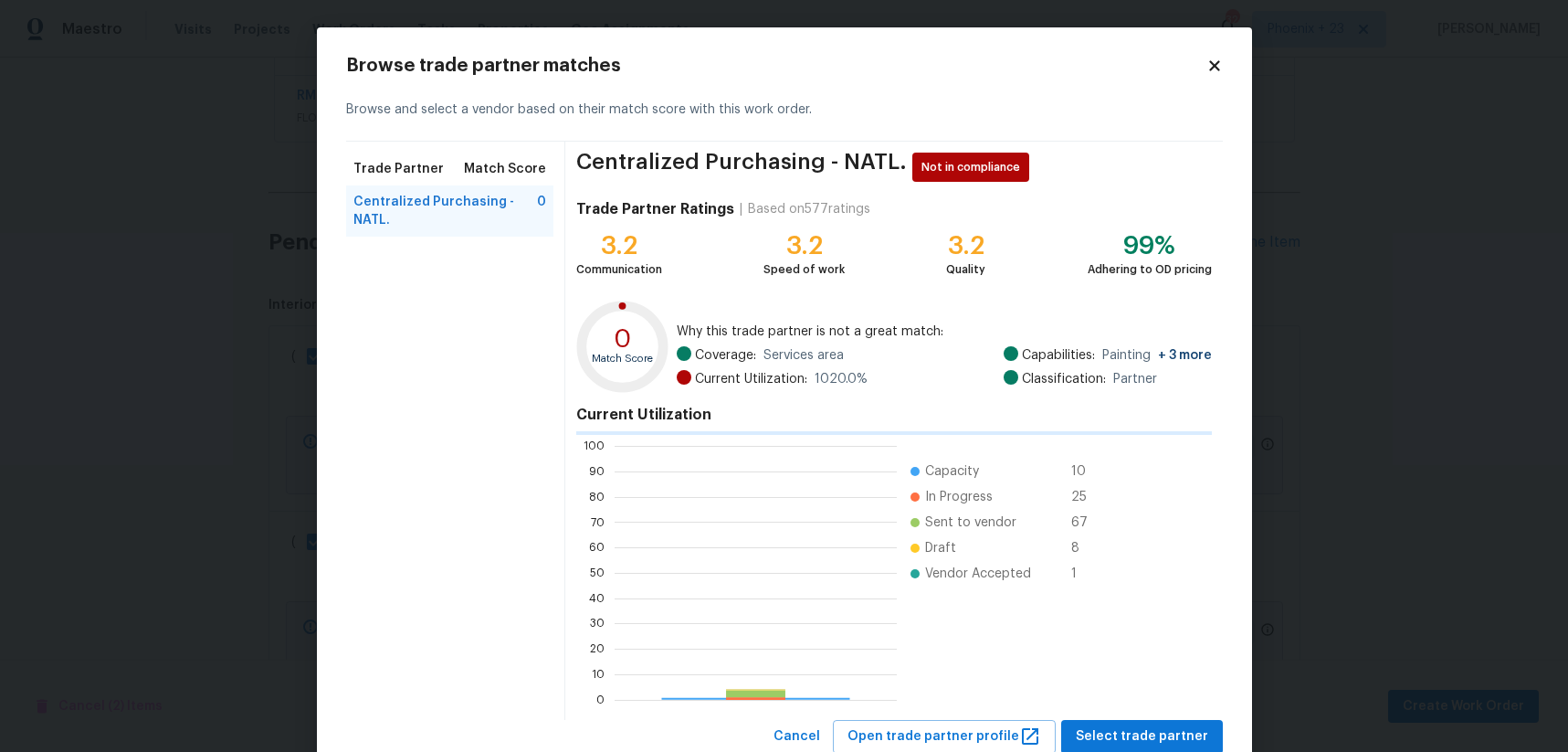
scroll to position [255, 282]
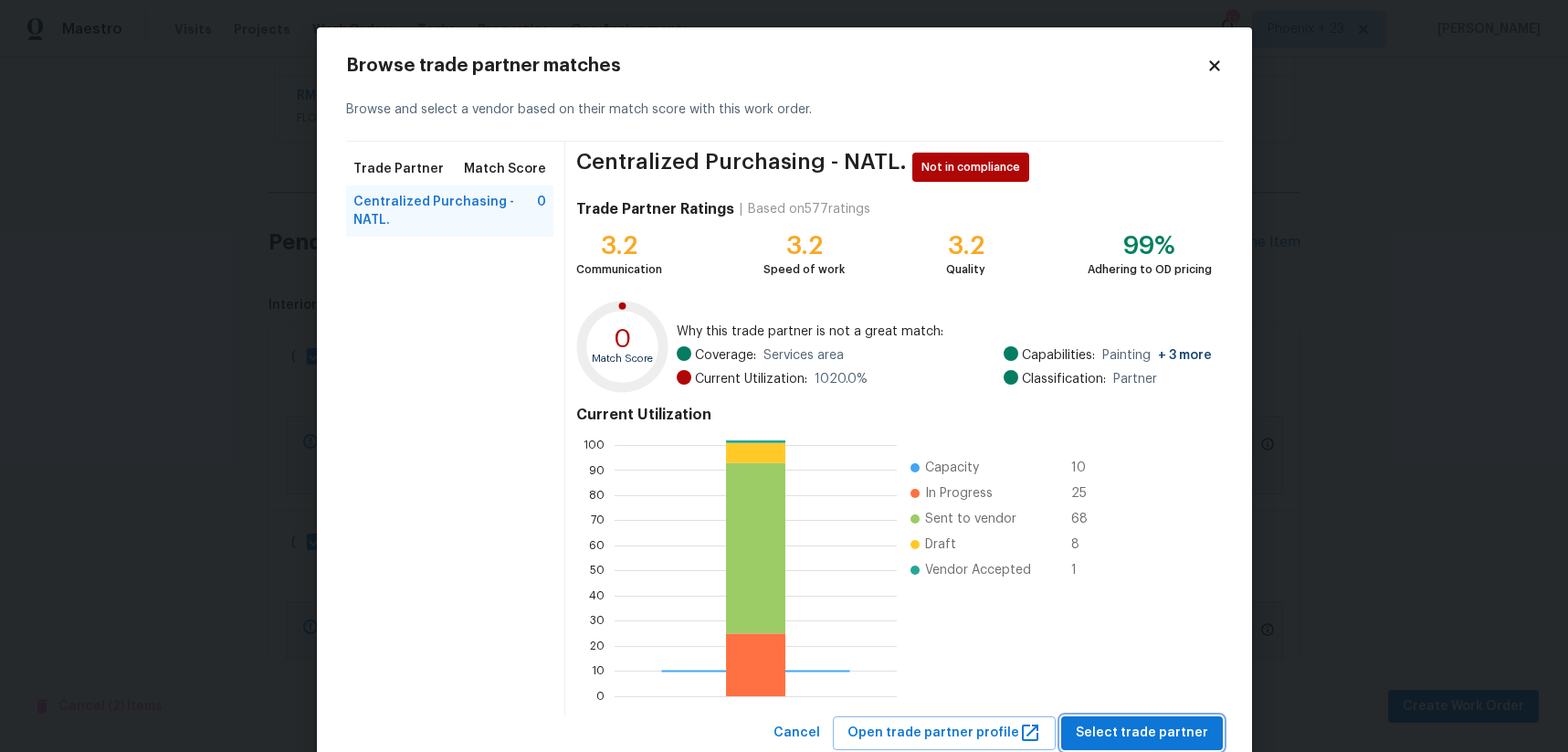
click at [1181, 722] on span "Select trade partner" at bounding box center [1142, 733] width 133 height 23
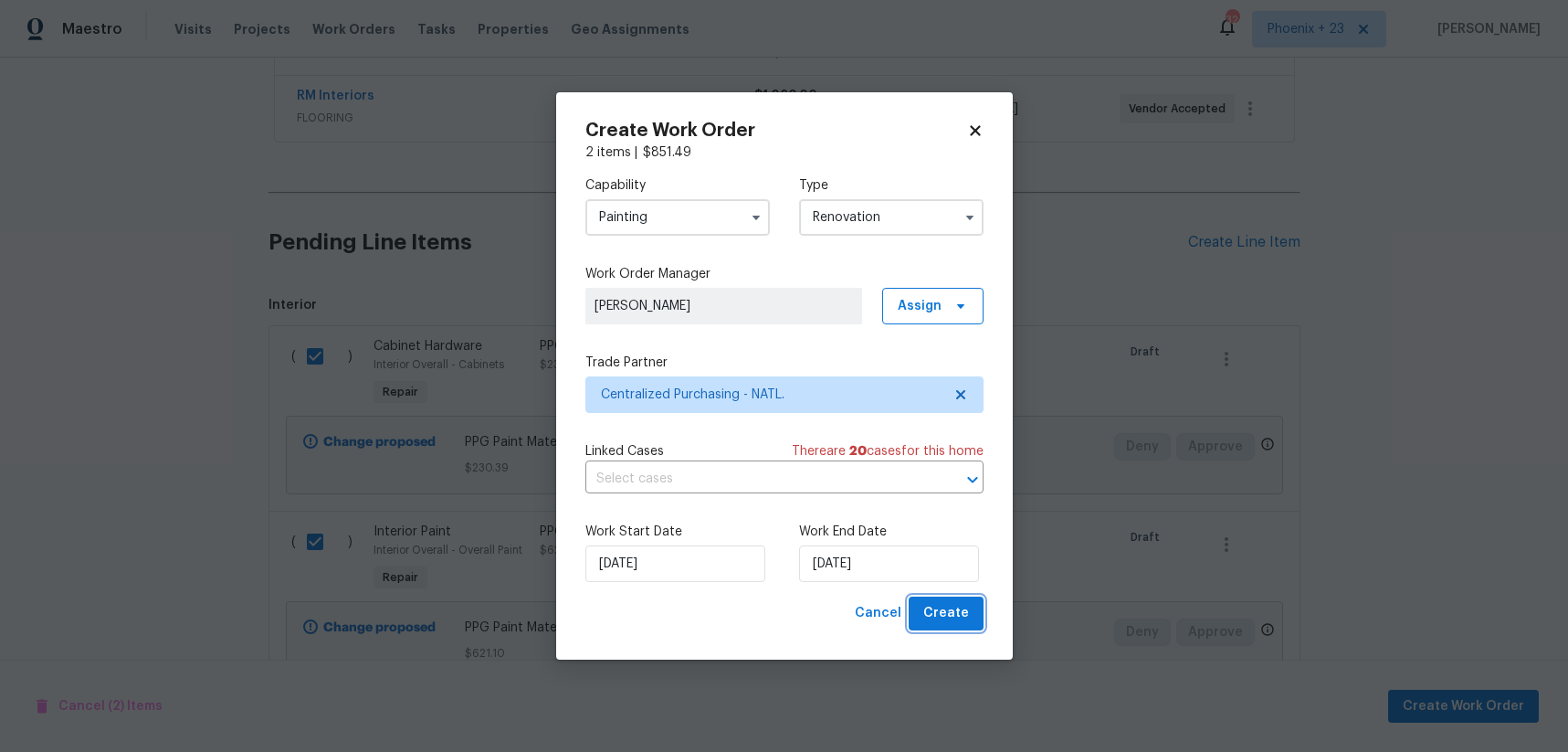
click at [978, 622] on button "Create" at bounding box center [946, 613] width 75 height 33
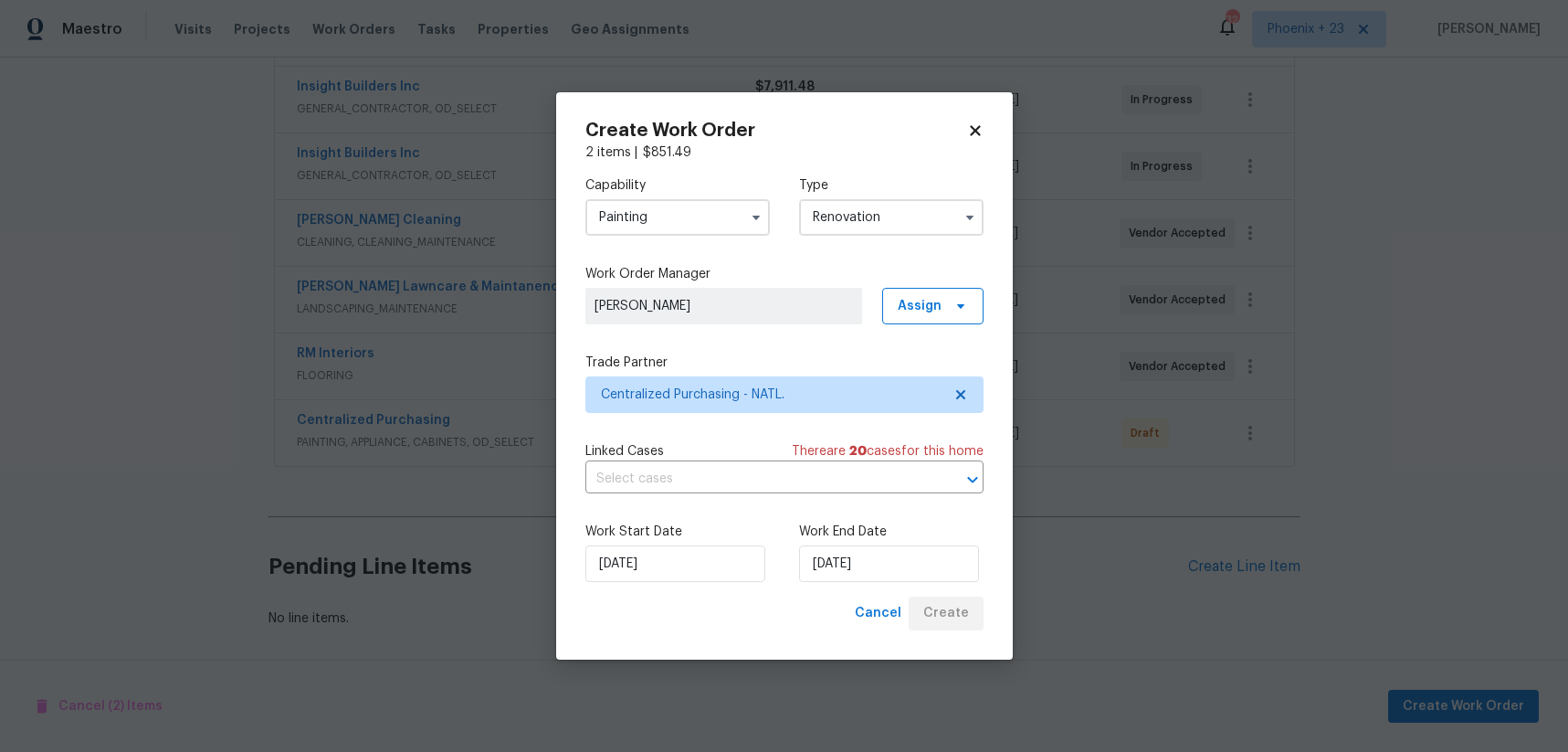
scroll to position [475, 0]
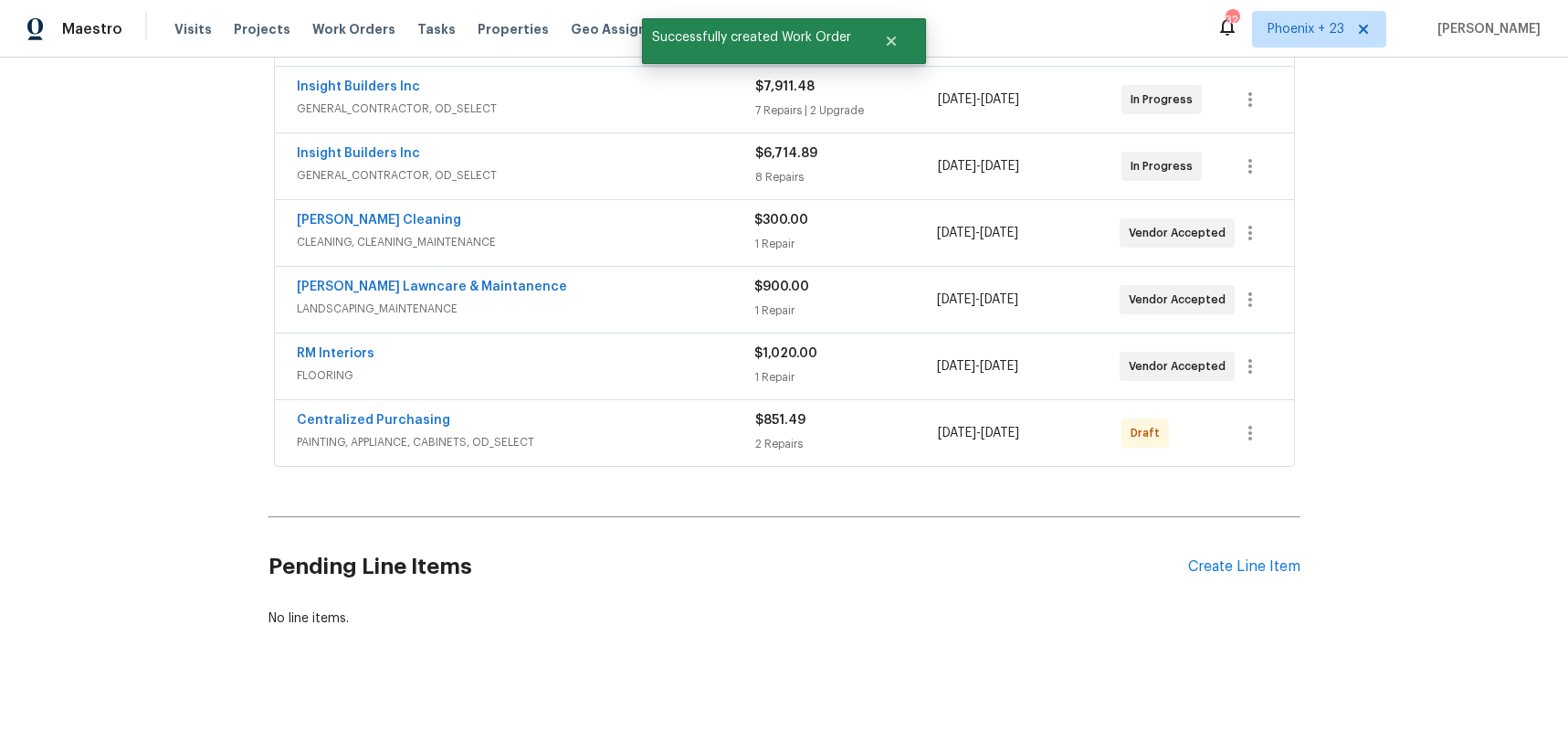
click at [1228, 447] on div at bounding box center [1250, 433] width 44 height 44
click at [1245, 439] on icon "button" at bounding box center [1251, 434] width 22 height 22
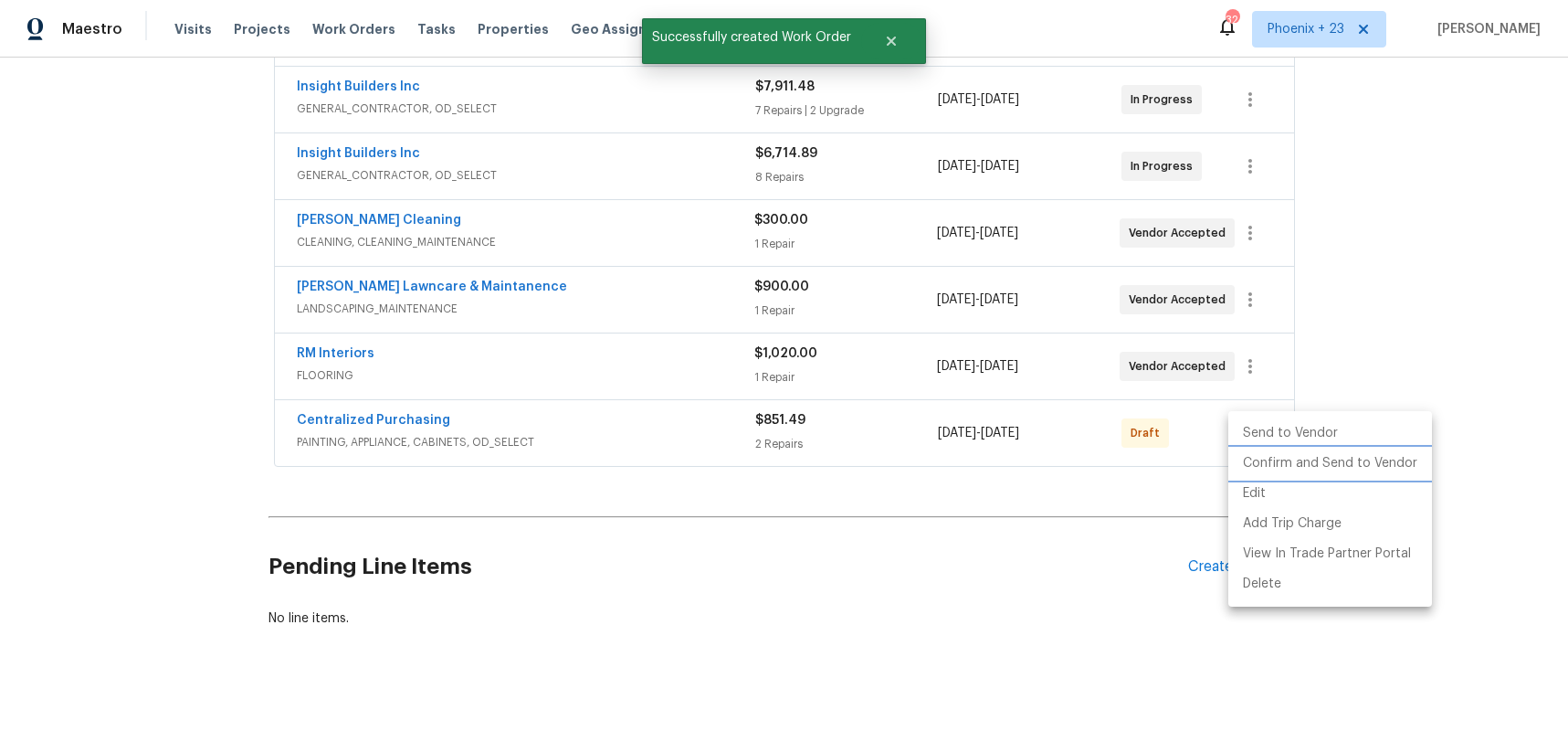
click at [1248, 465] on li "Confirm and Send to Vendor" at bounding box center [1329, 463] width 203 height 30
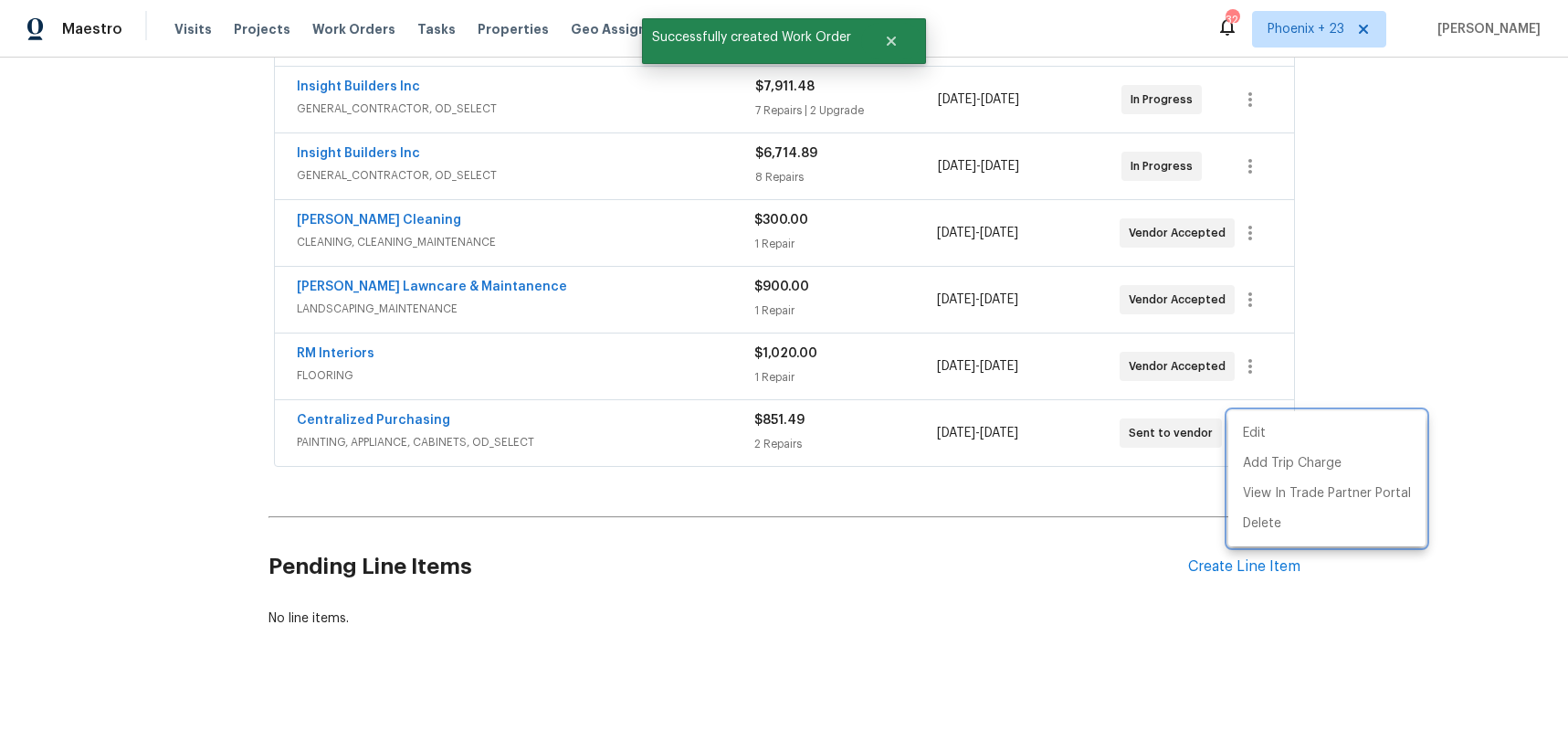
drag, startPoint x: 502, startPoint y: 444, endPoint x: 432, endPoint y: 434, distance: 70.7
click at [492, 443] on div at bounding box center [784, 376] width 1568 height 752
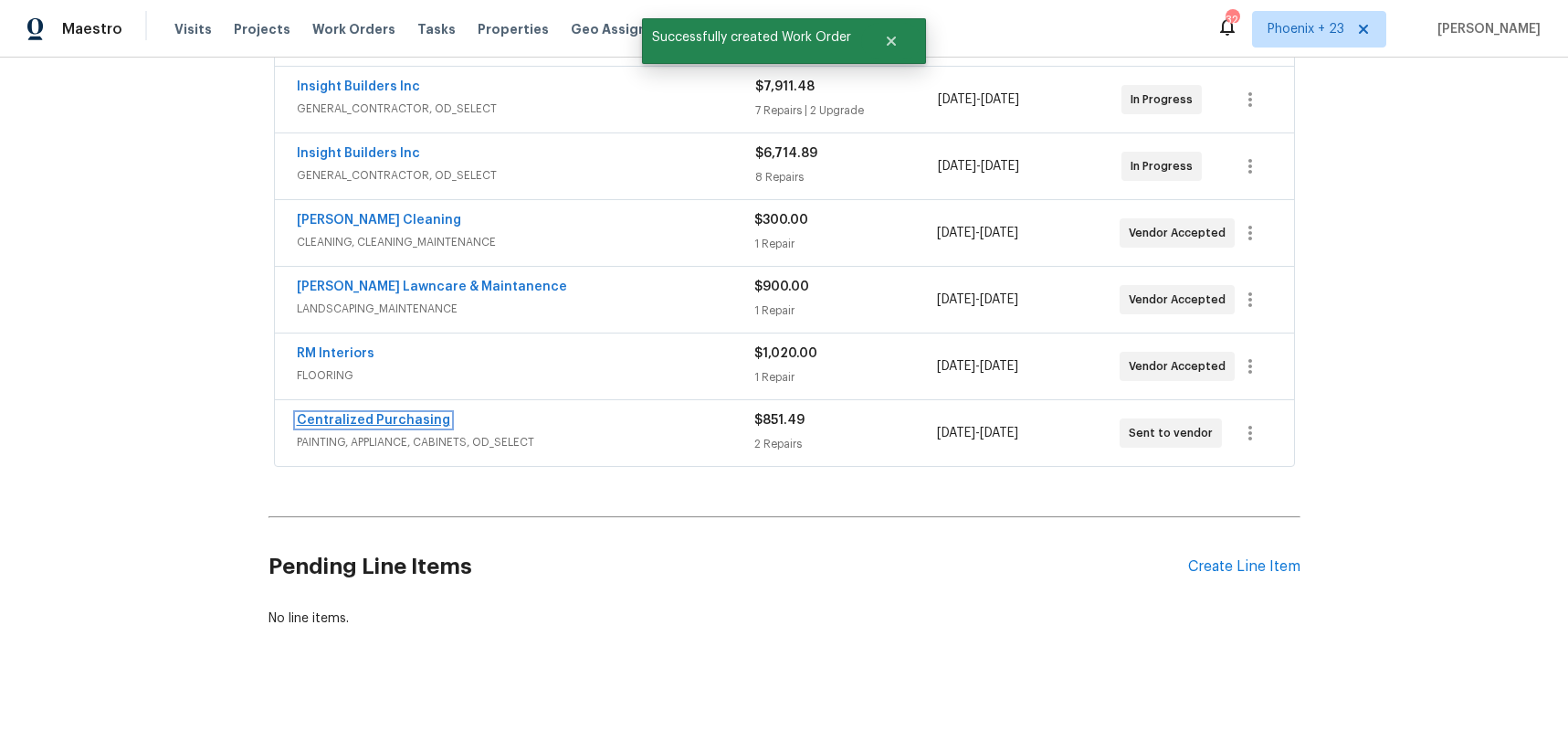
click at [416, 425] on link "Centralized Purchasing" at bounding box center [373, 421] width 153 height 13
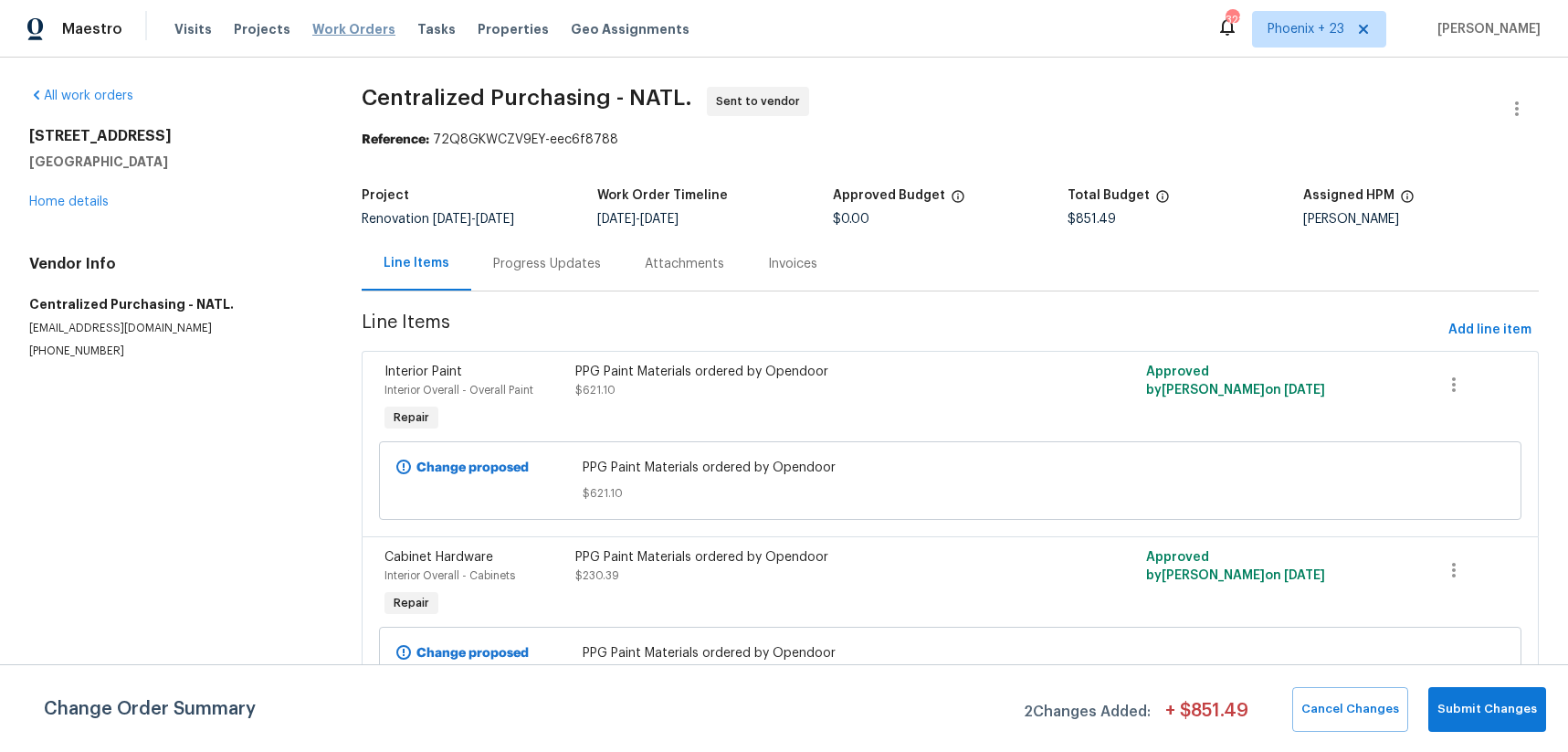
click at [318, 35] on span "Work Orders" at bounding box center [354, 30] width 84 height 19
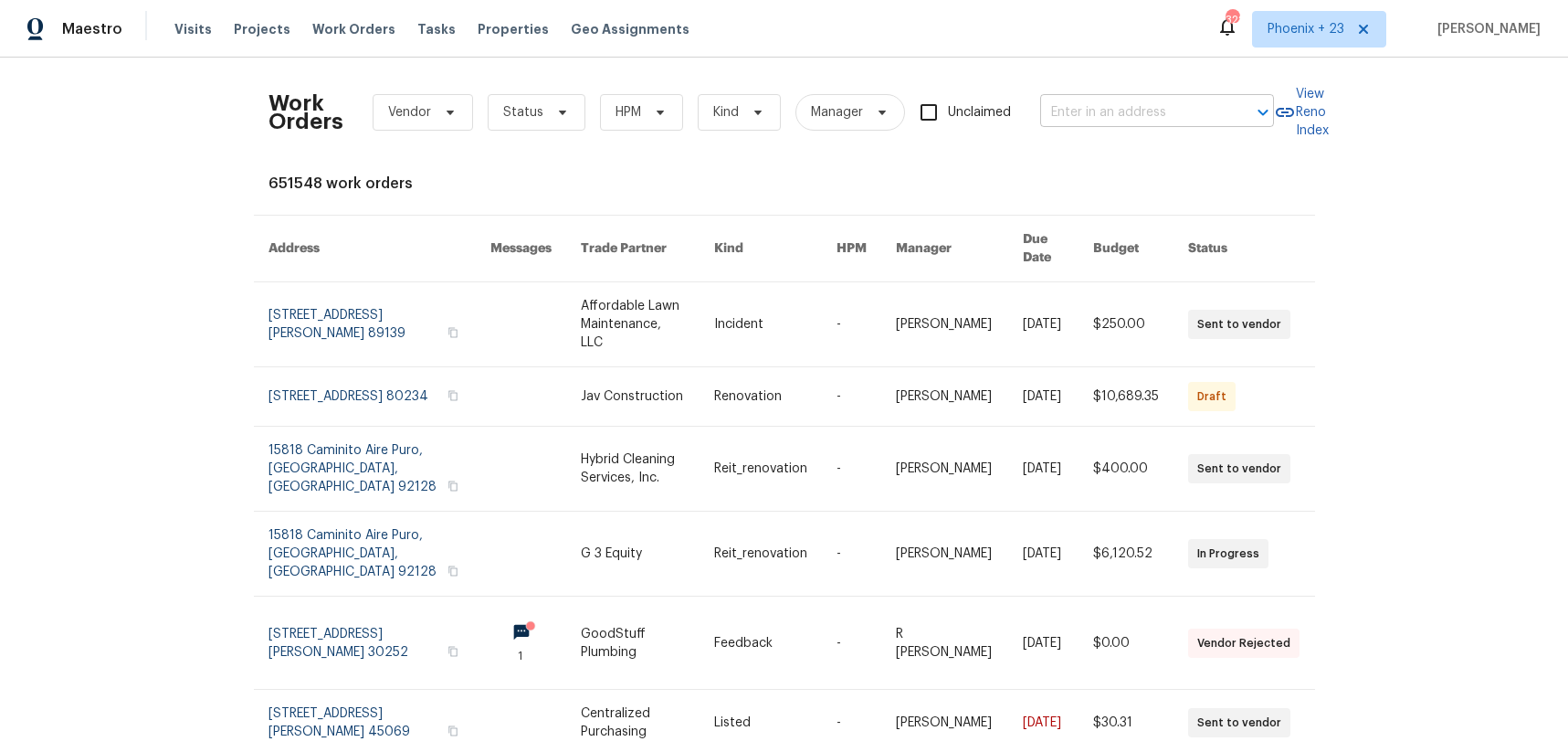
click at [1066, 110] on input "text" at bounding box center [1132, 112] width 183 height 29
paste input "192 Creekside Cir, Sacramento, CA 95823"
type input "192 Creekside Cir, Sacramento, CA 95823"
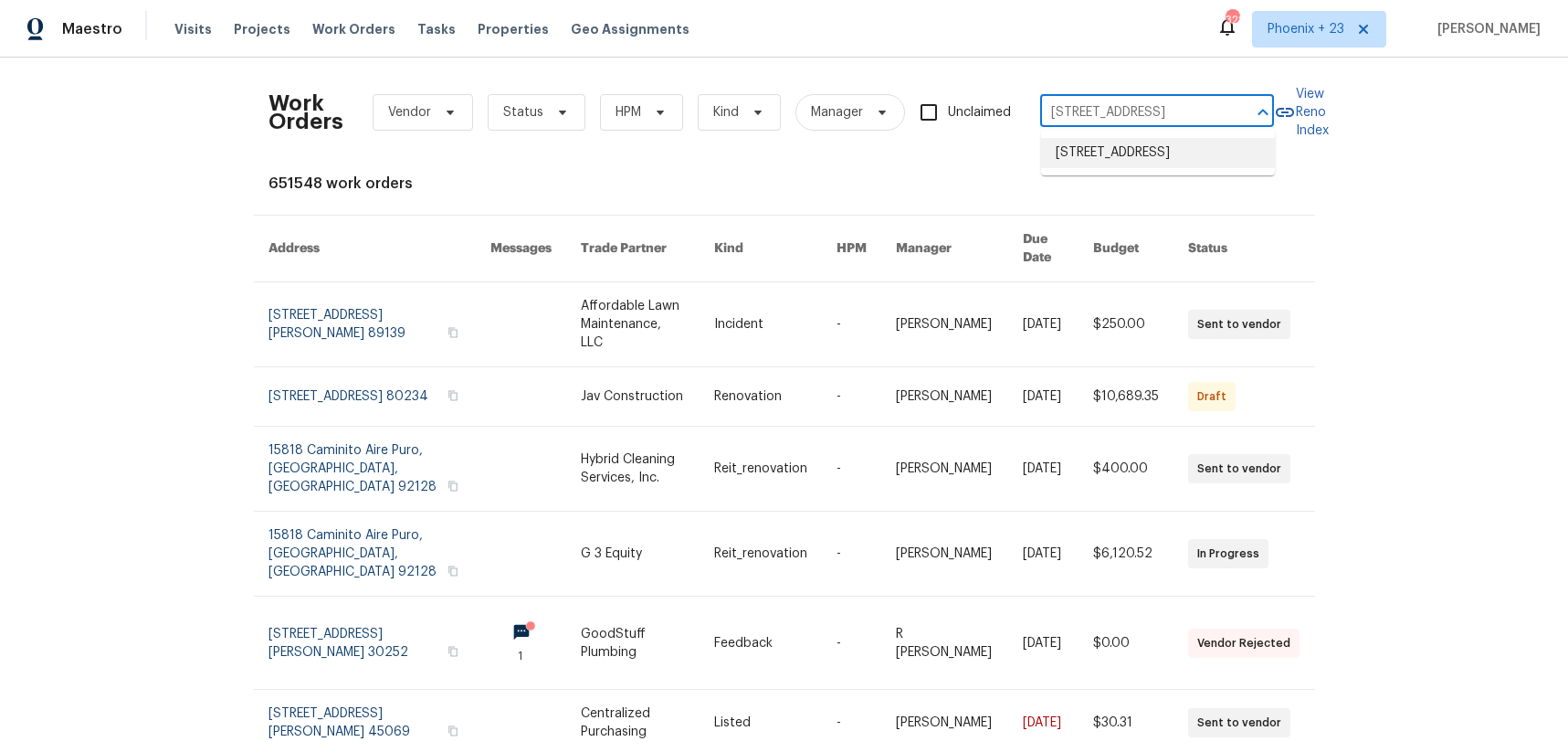
click at [1093, 153] on li "192 Creekside Cir, Sacramento, CA 95823" at bounding box center [1159, 153] width 234 height 30
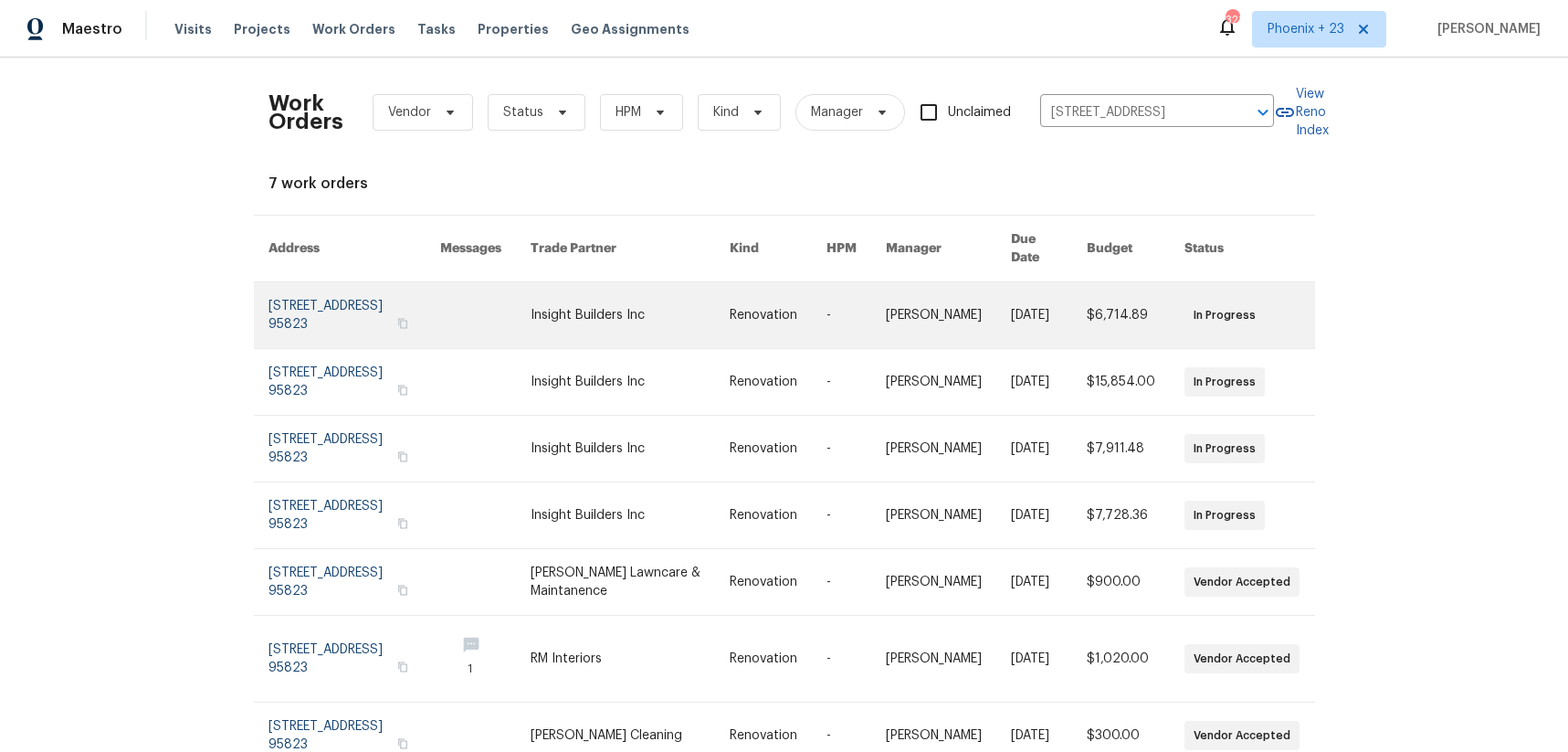
click at [687, 301] on link at bounding box center [630, 315] width 199 height 66
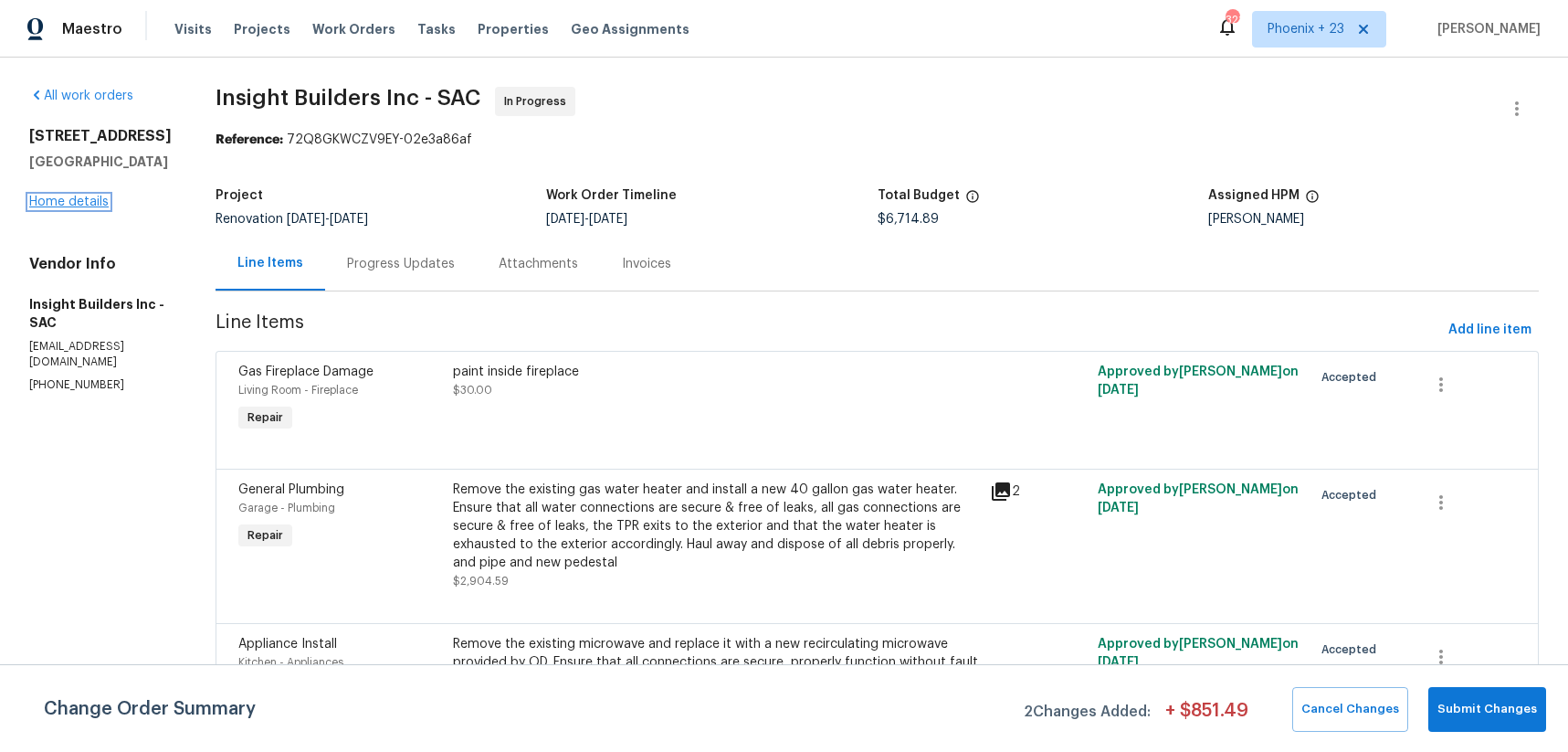
click at [53, 201] on link "Home details" at bounding box center [69, 202] width 80 height 13
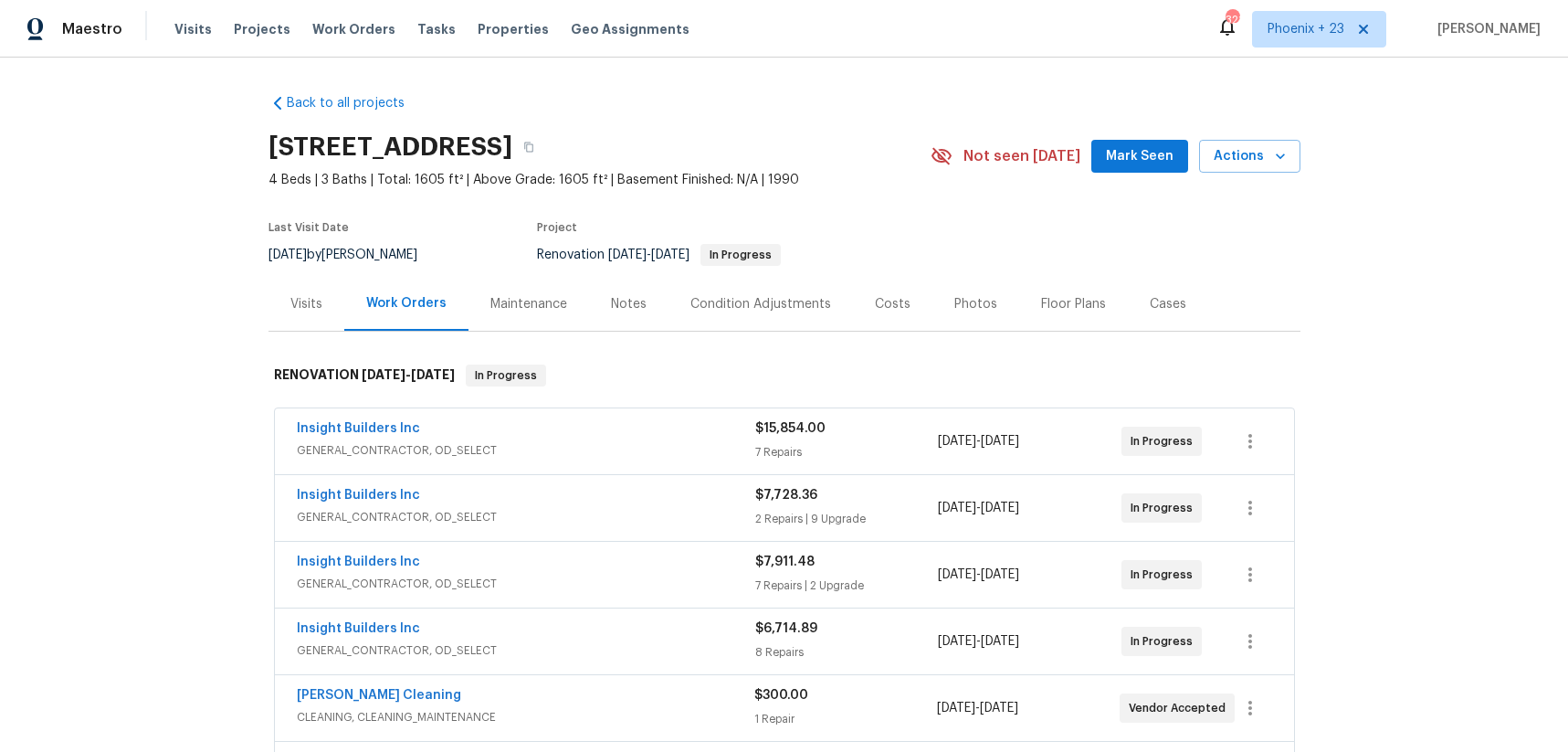
scroll to position [271, 0]
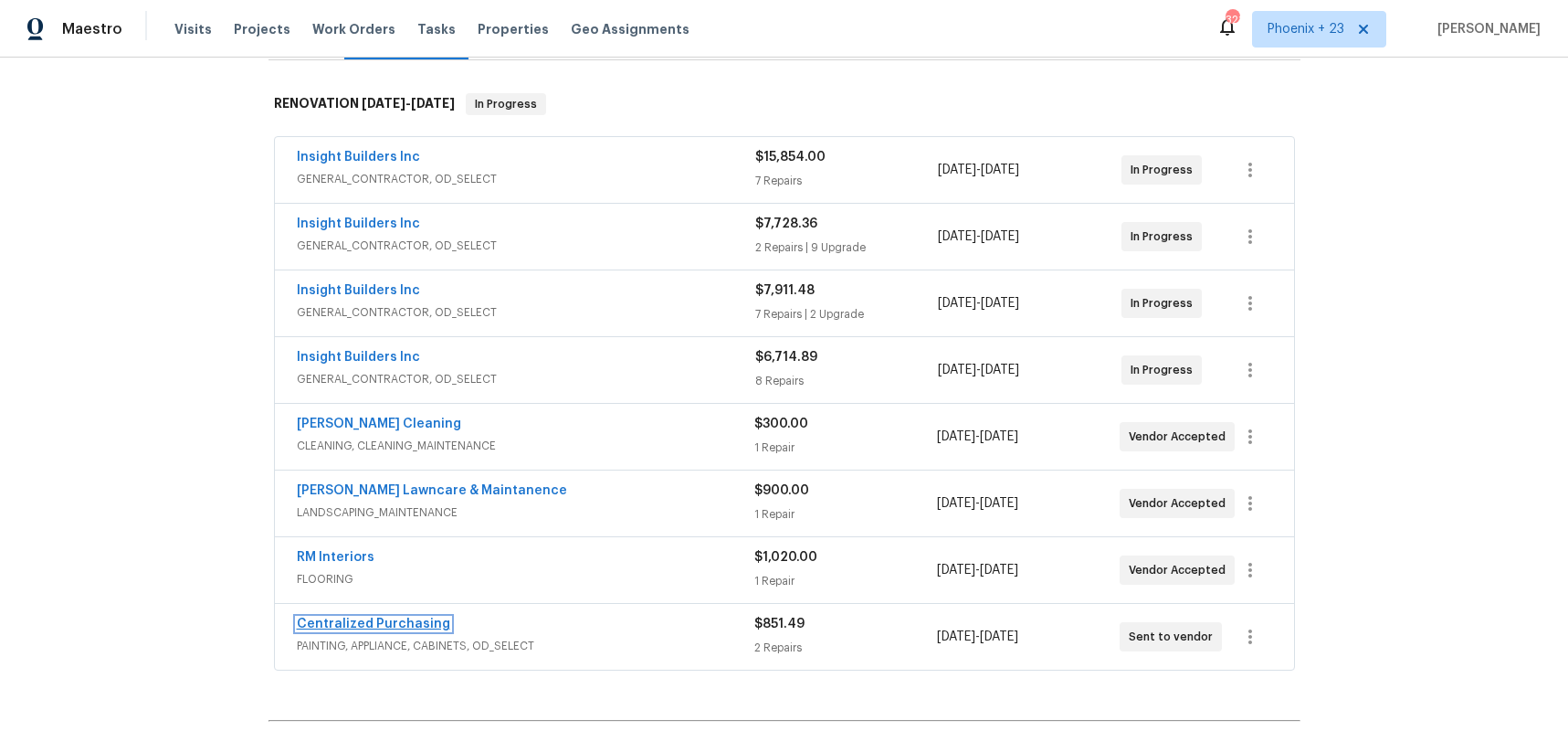
click at [348, 625] on link "Centralized Purchasing" at bounding box center [373, 624] width 153 height 13
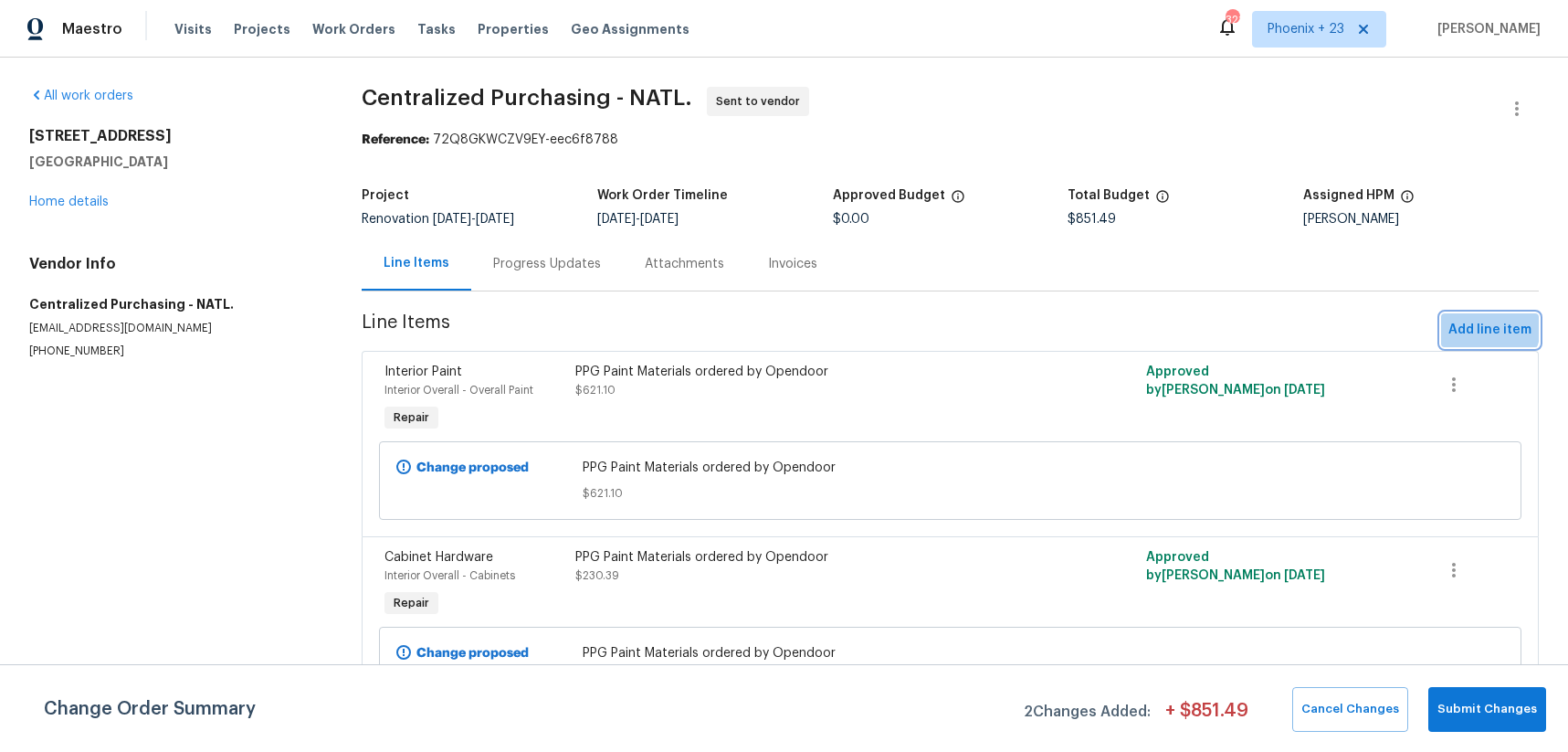
click at [1470, 322] on span "Add line item" at bounding box center [1490, 330] width 84 height 23
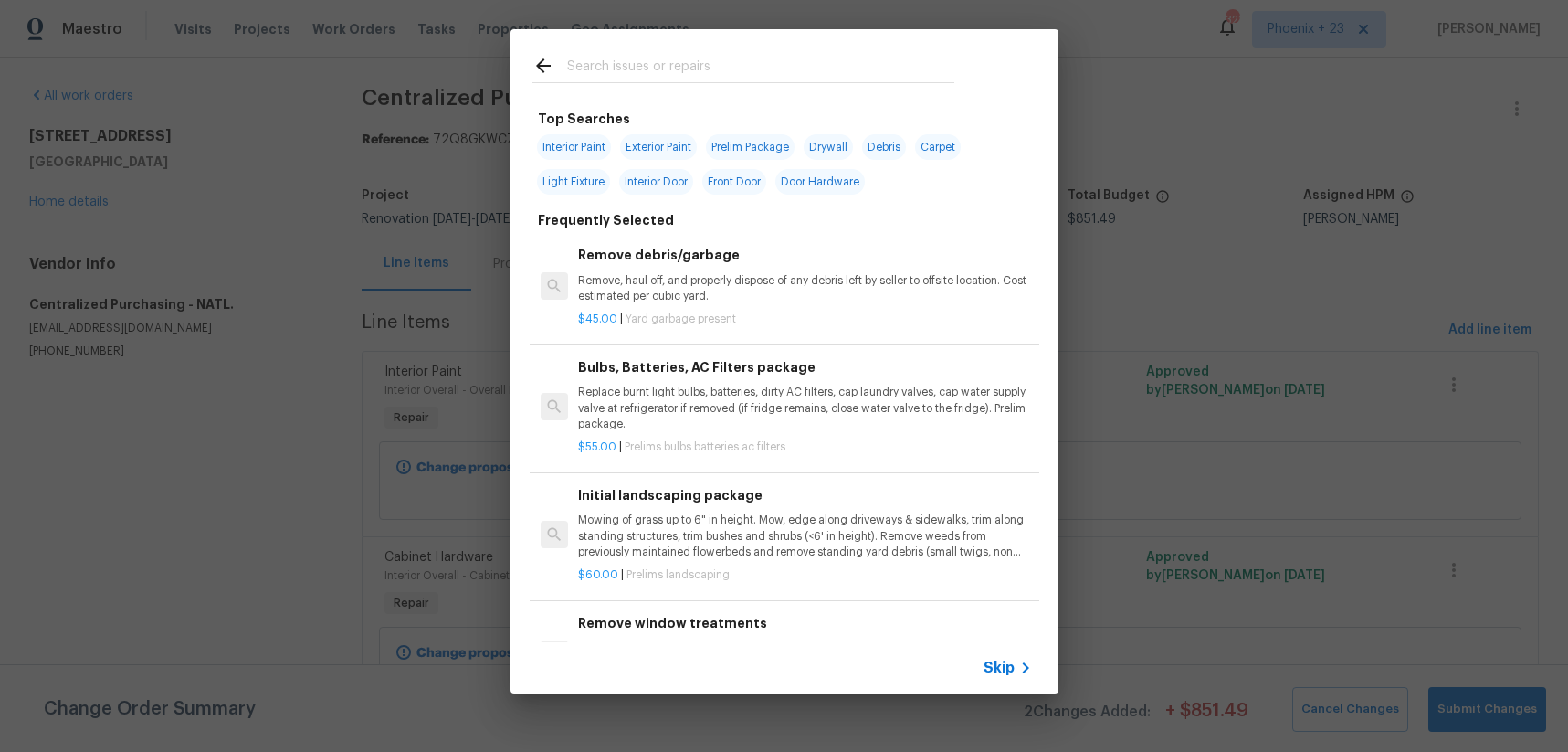
click at [755, 59] on input "text" at bounding box center [760, 69] width 387 height 28
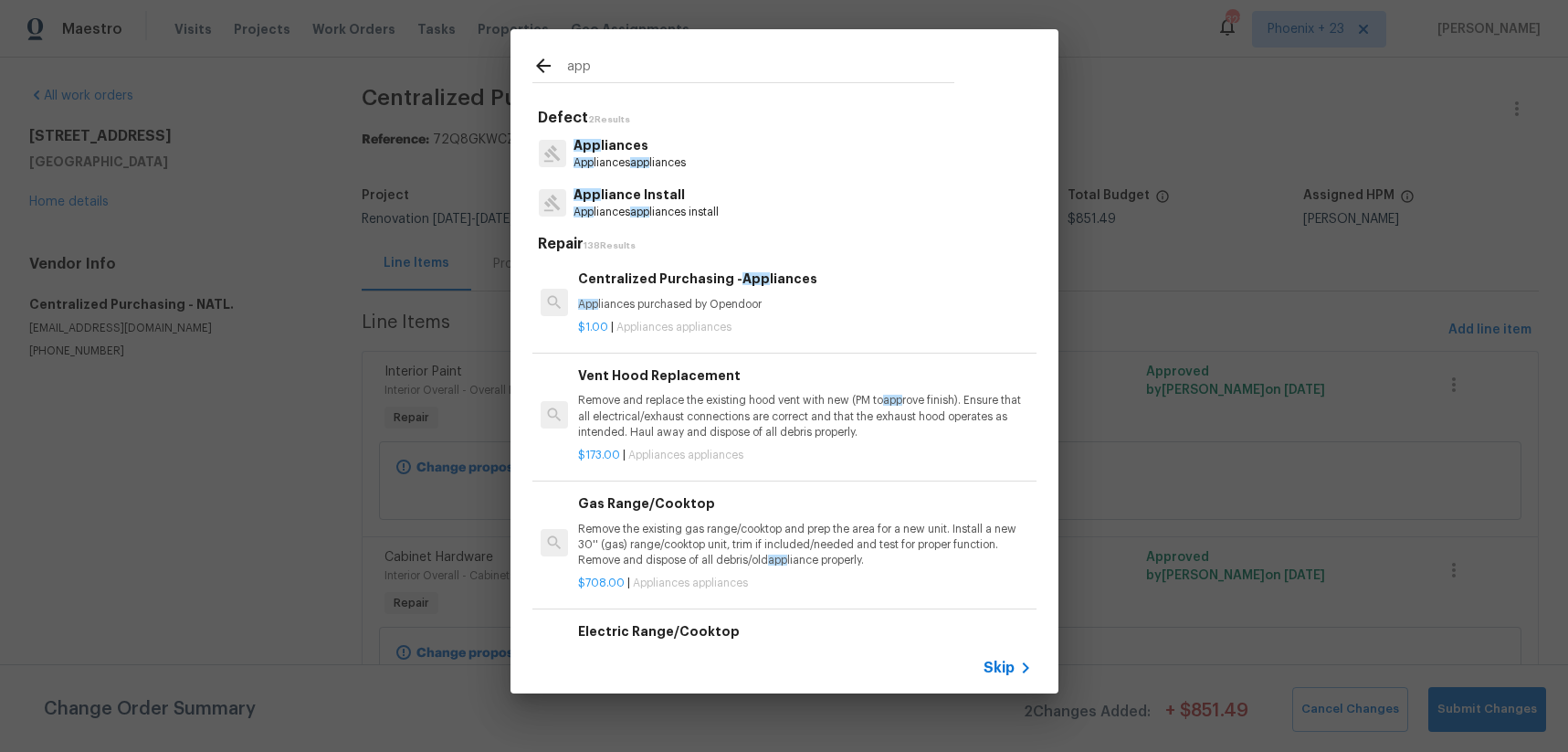
type input "app"
click at [767, 292] on div "Centralized Purchasing - App liances App liances purchased by Opendoor" at bounding box center [805, 290] width 453 height 44
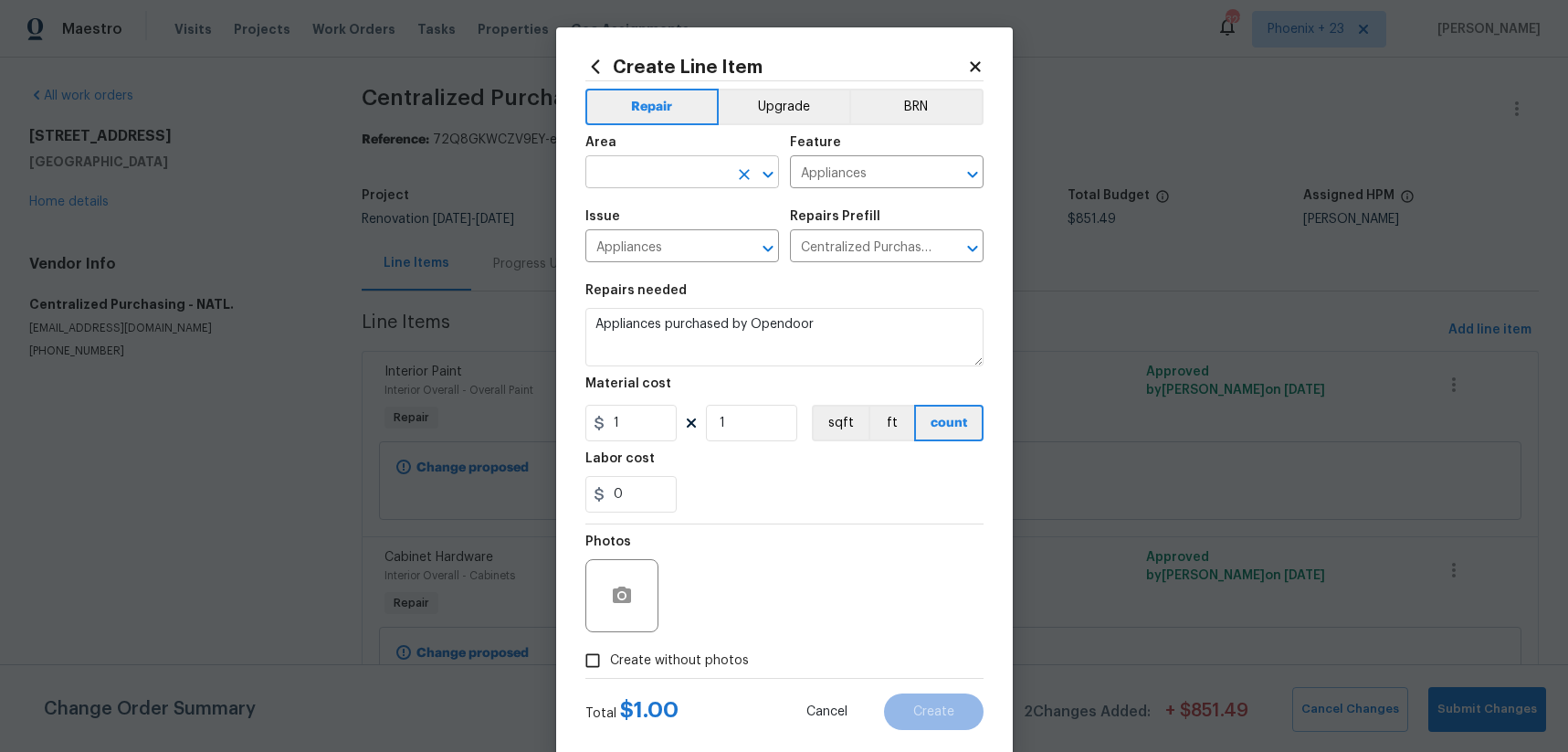
click at [713, 173] on input "text" at bounding box center [656, 174] width 142 height 29
drag, startPoint x: 701, startPoint y: 215, endPoint x: 750, endPoint y: 134, distance: 94.7
click at [701, 215] on li "Kitchen" at bounding box center [682, 214] width 194 height 30
type input "Kitchen"
click at [758, 110] on button "Upgrade" at bounding box center [784, 106] width 131 height 36
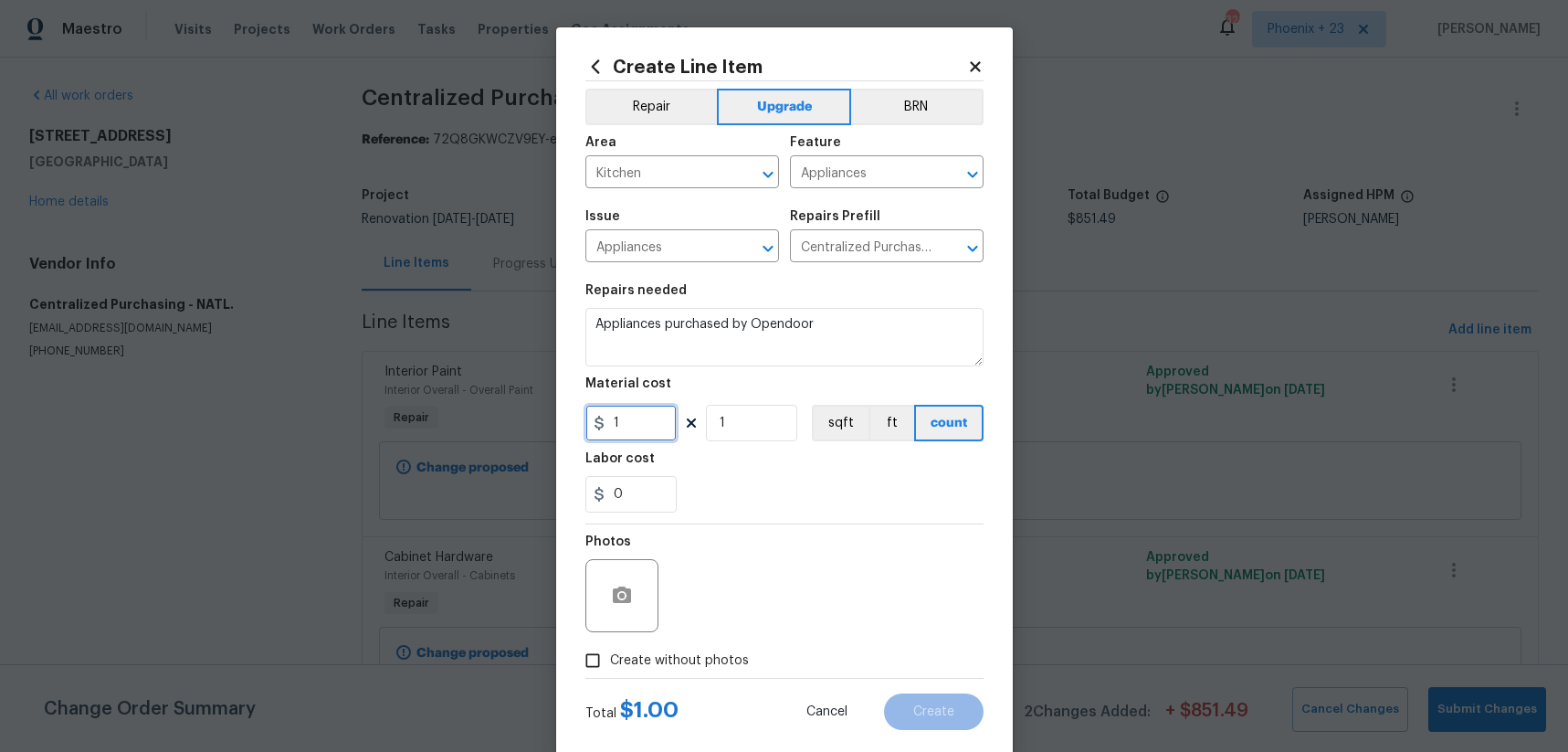
click at [639, 407] on input "1" at bounding box center [631, 422] width 91 height 36
type input "1527.84"
click at [717, 655] on span "Create without photos" at bounding box center [680, 661] width 139 height 19
click at [610, 655] on input "Create without photos" at bounding box center [592, 660] width 34 height 34
checkbox input "true"
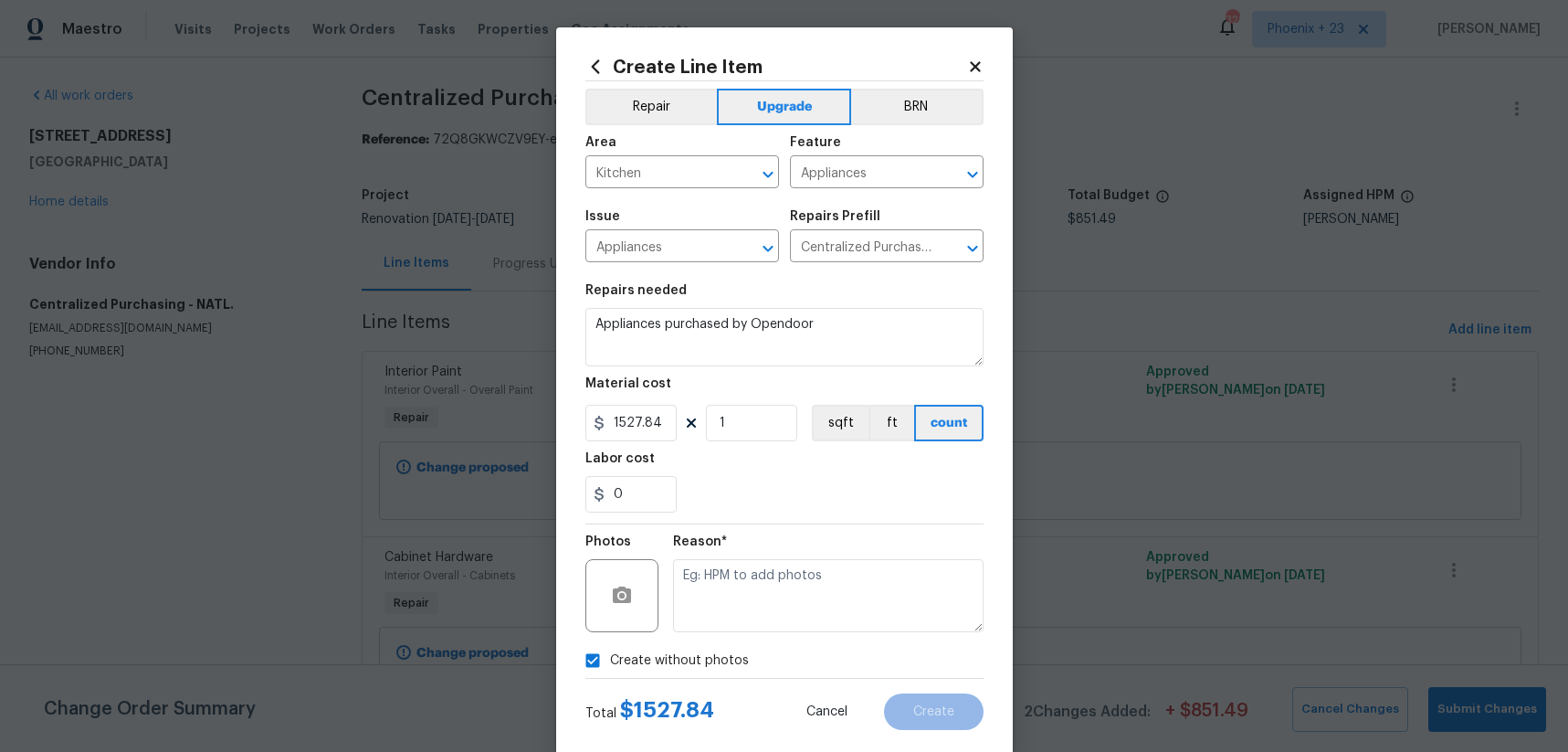
click at [730, 615] on textarea at bounding box center [828, 595] width 311 height 73
type textarea "NA"
click at [949, 706] on span "Create" at bounding box center [934, 712] width 41 height 14
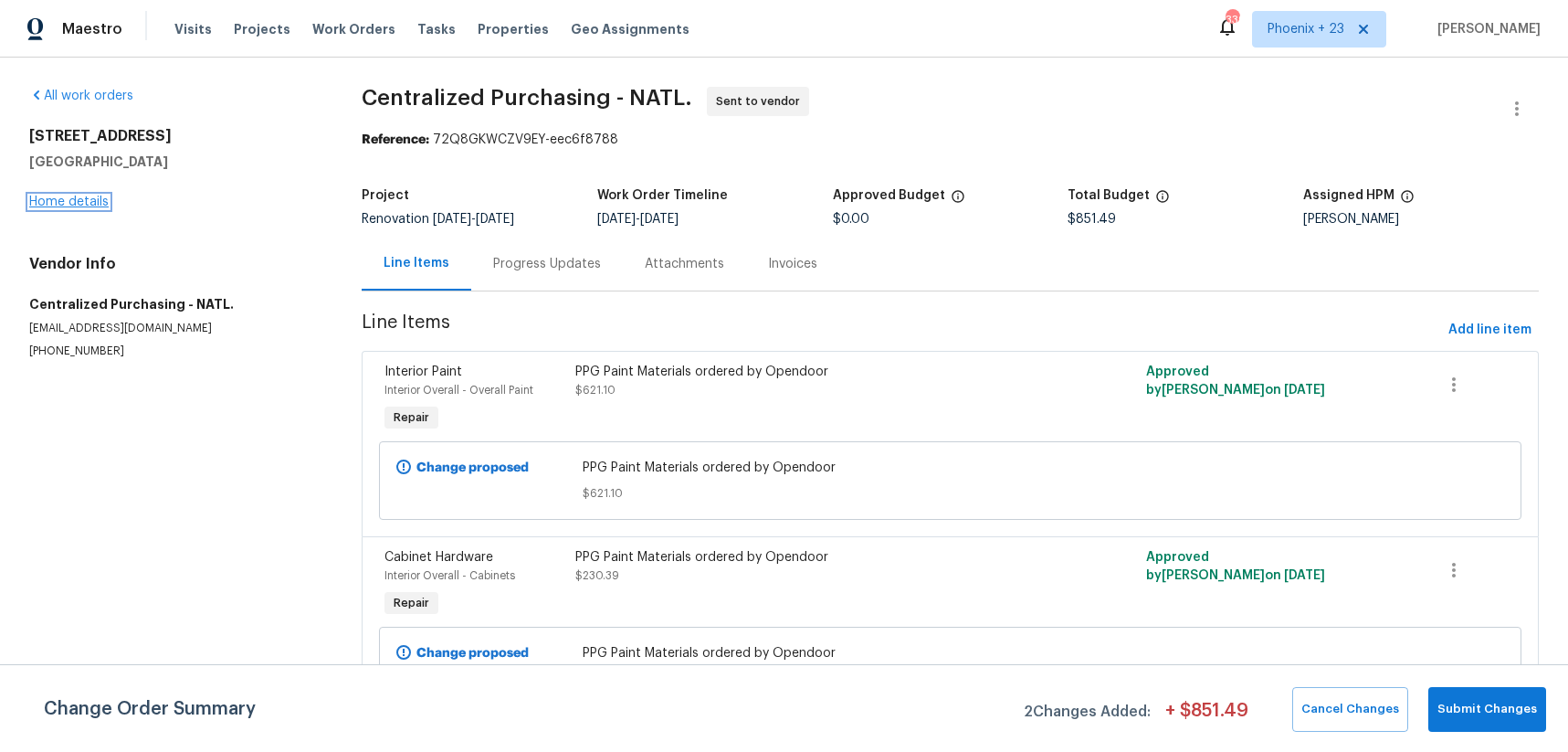
click at [86, 202] on link "Home details" at bounding box center [69, 202] width 80 height 13
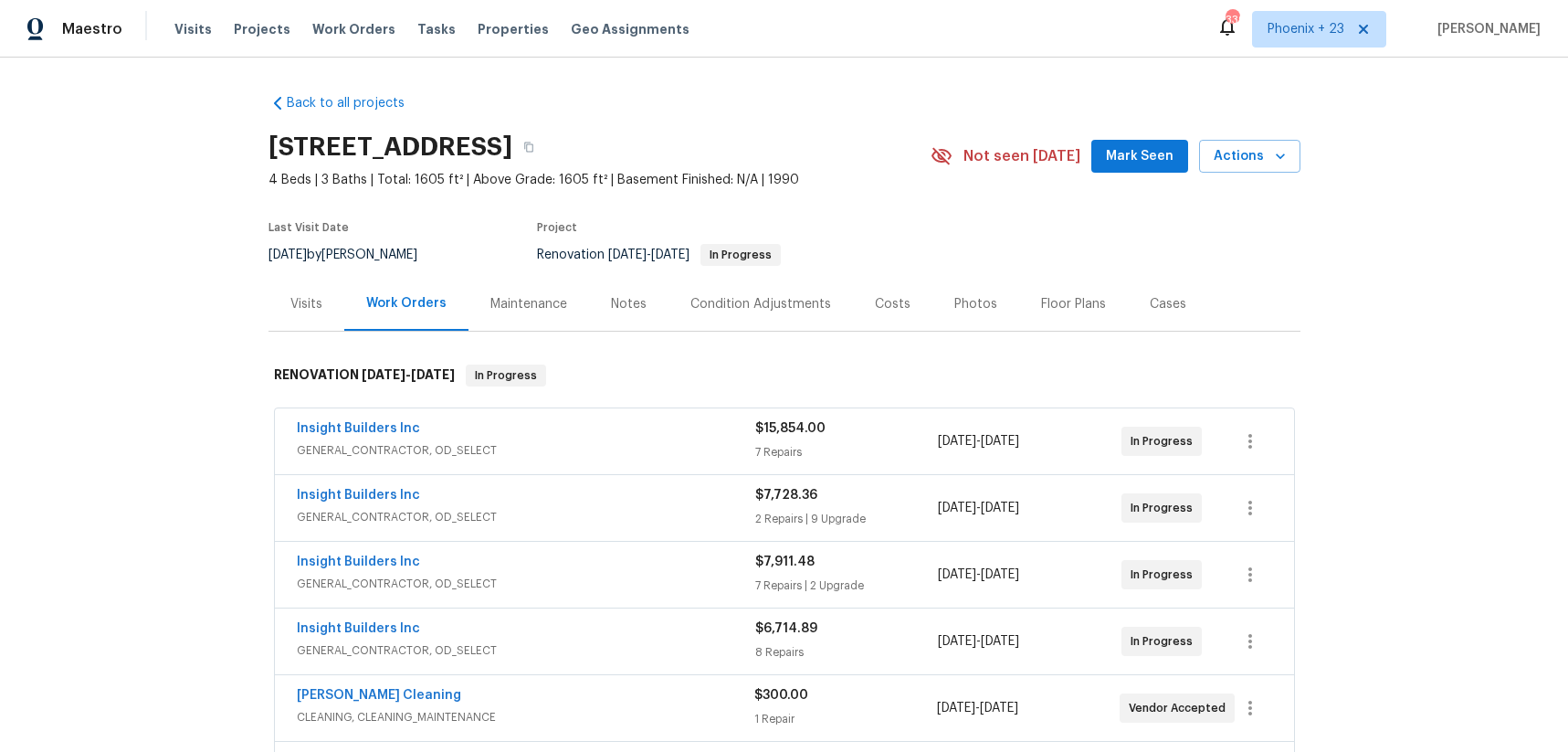
click at [280, 305] on div "Visits" at bounding box center [306, 304] width 76 height 54
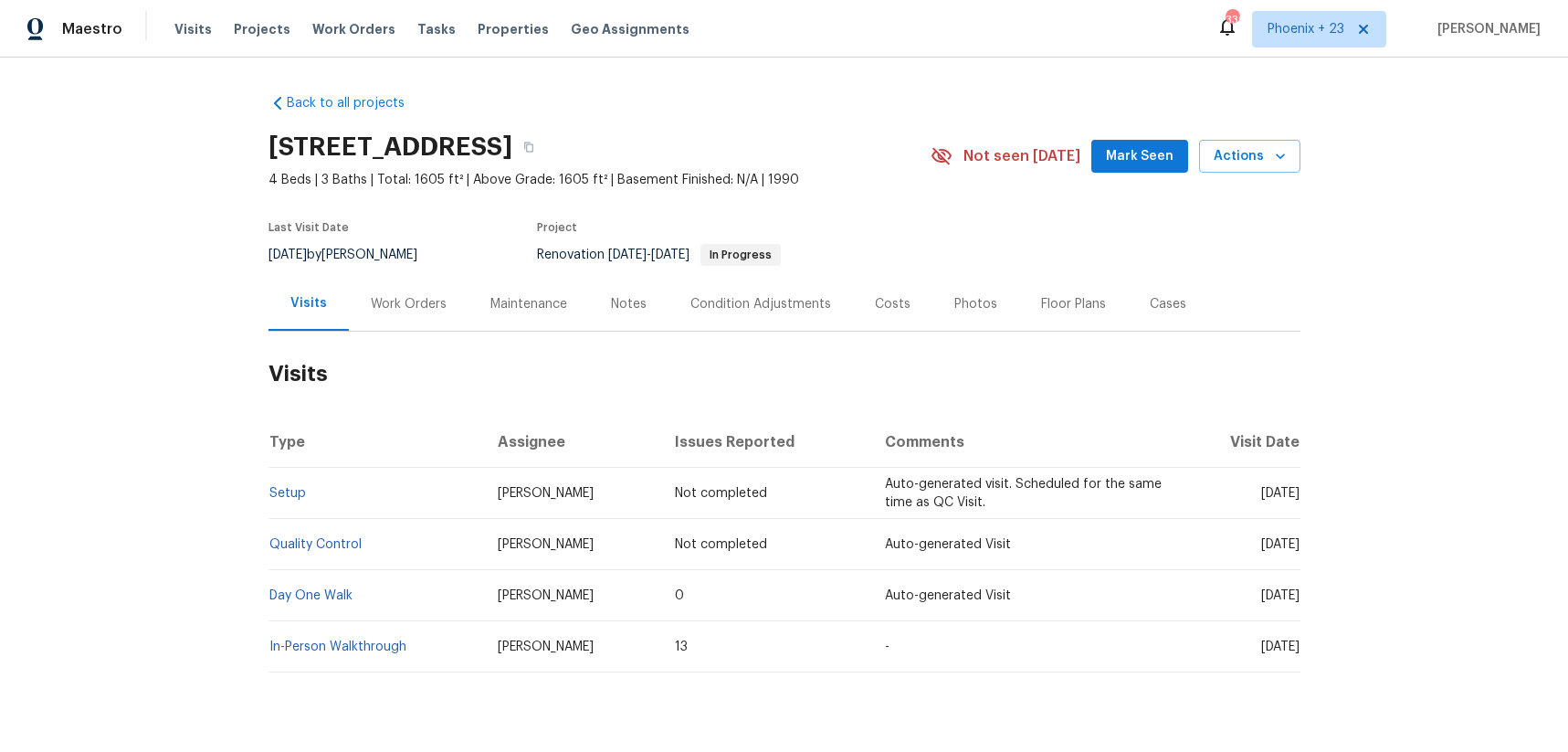
scroll to position [45, 0]
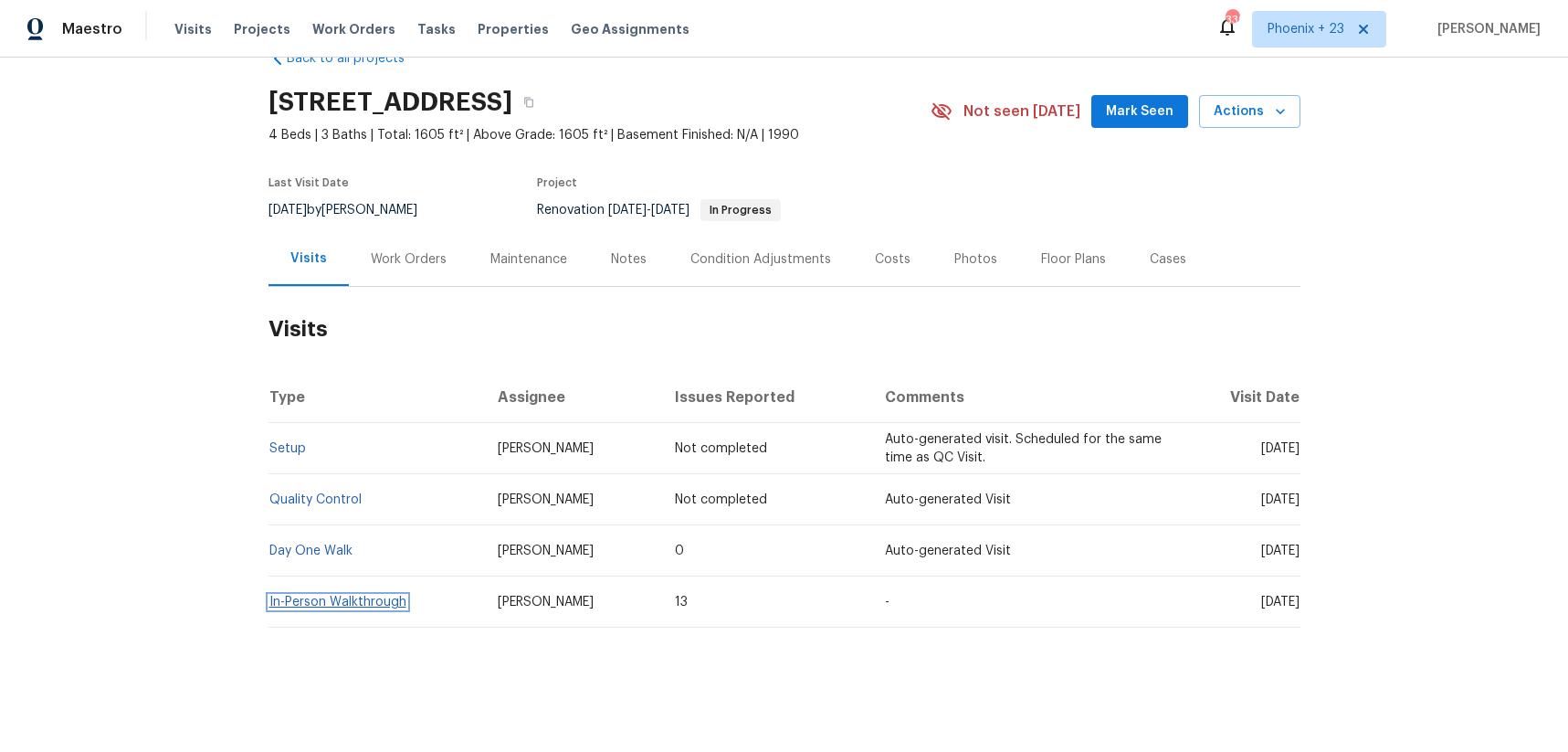
click at [366, 598] on link "In-Person Walkthrough" at bounding box center [338, 602] width 137 height 13
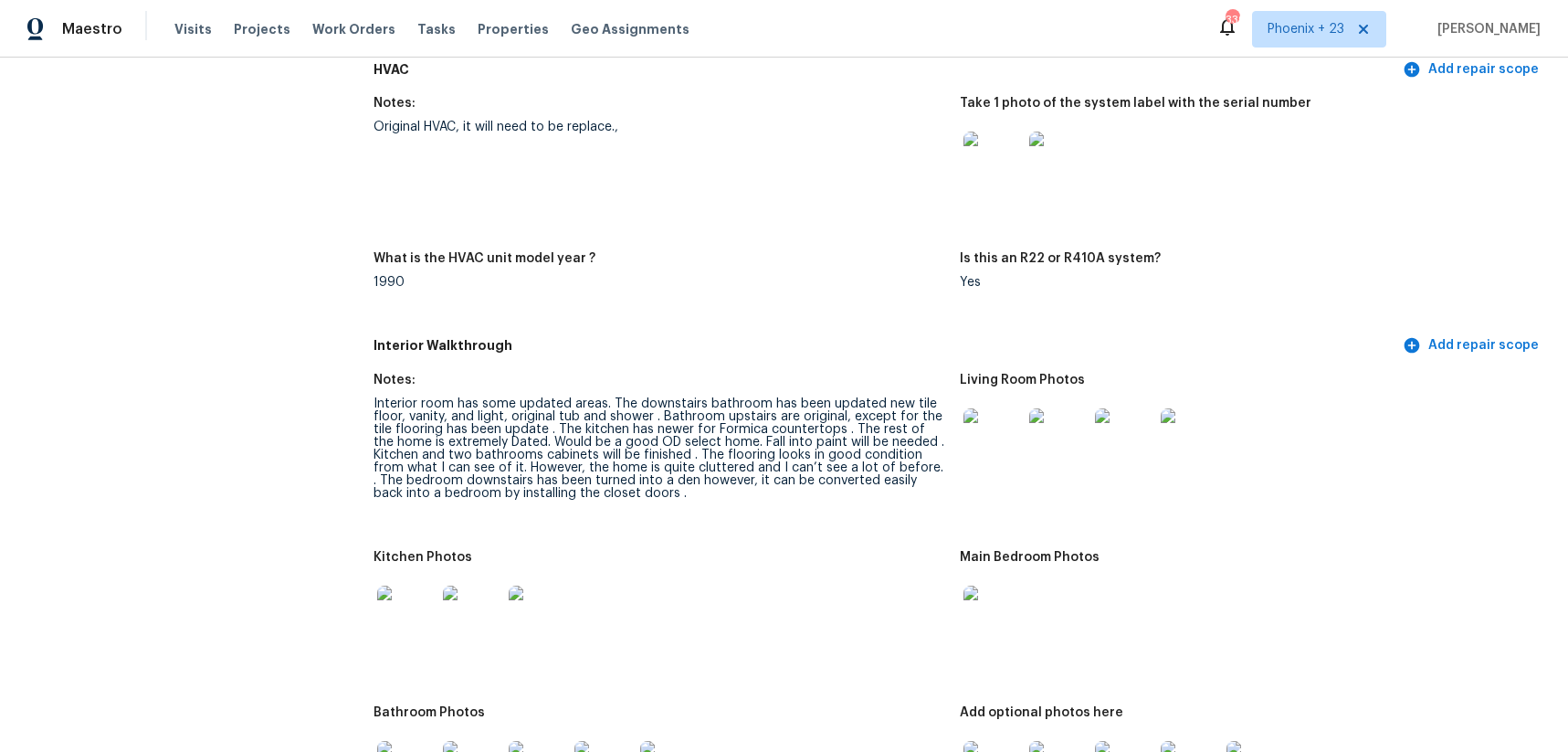
scroll to position [1849, 0]
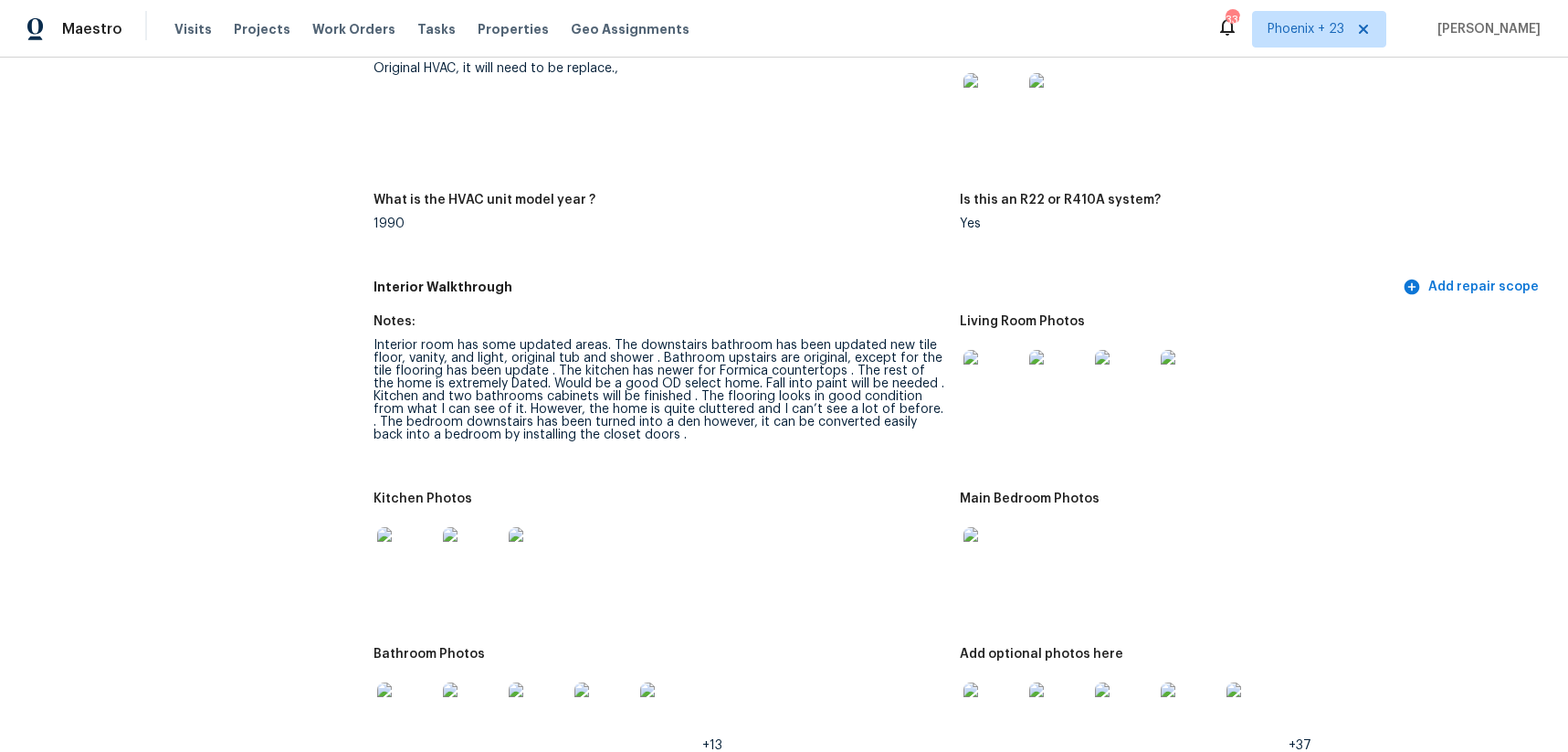
click at [404, 559] on img at bounding box center [406, 556] width 58 height 58
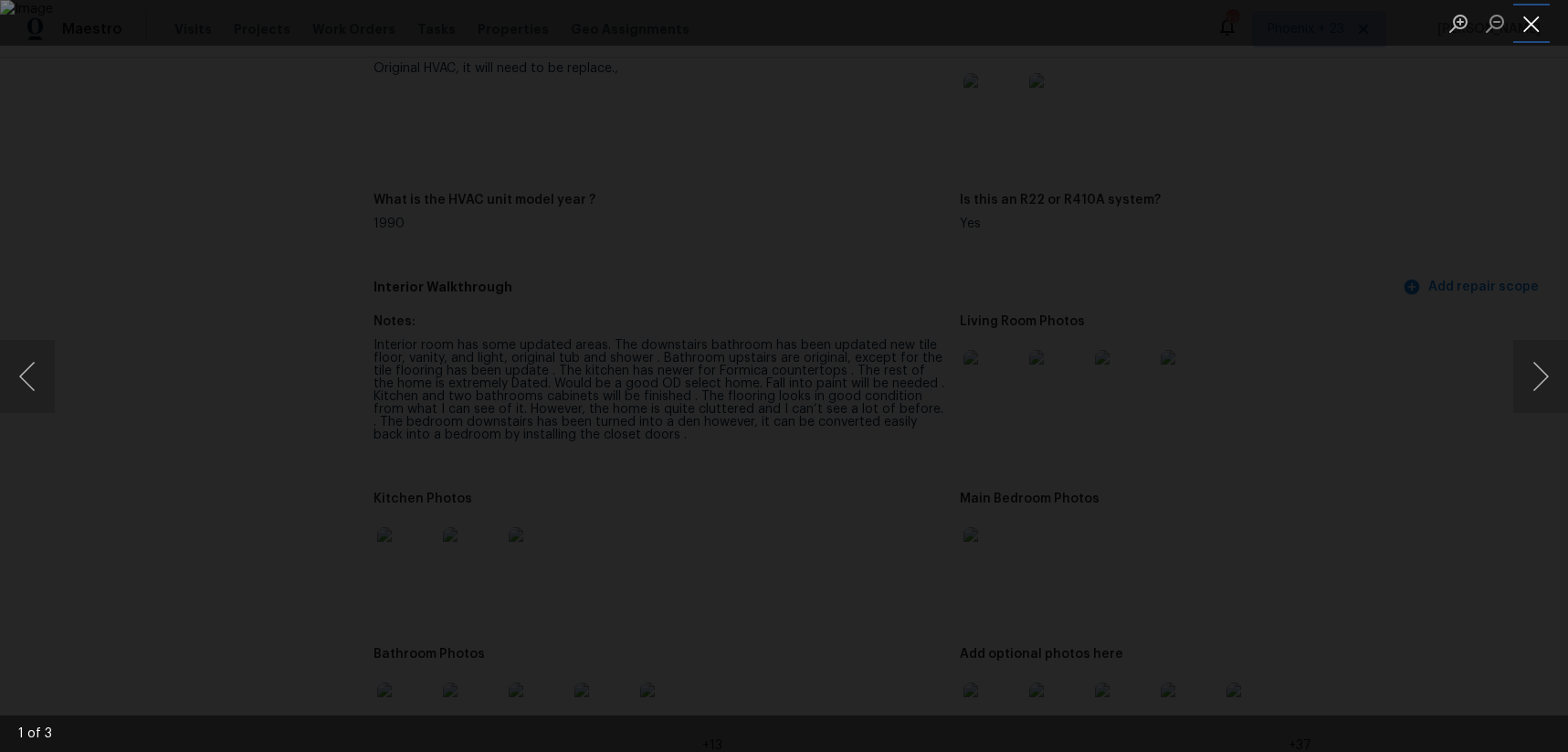
click at [1535, 27] on button "Close lightbox" at bounding box center [1531, 23] width 36 height 32
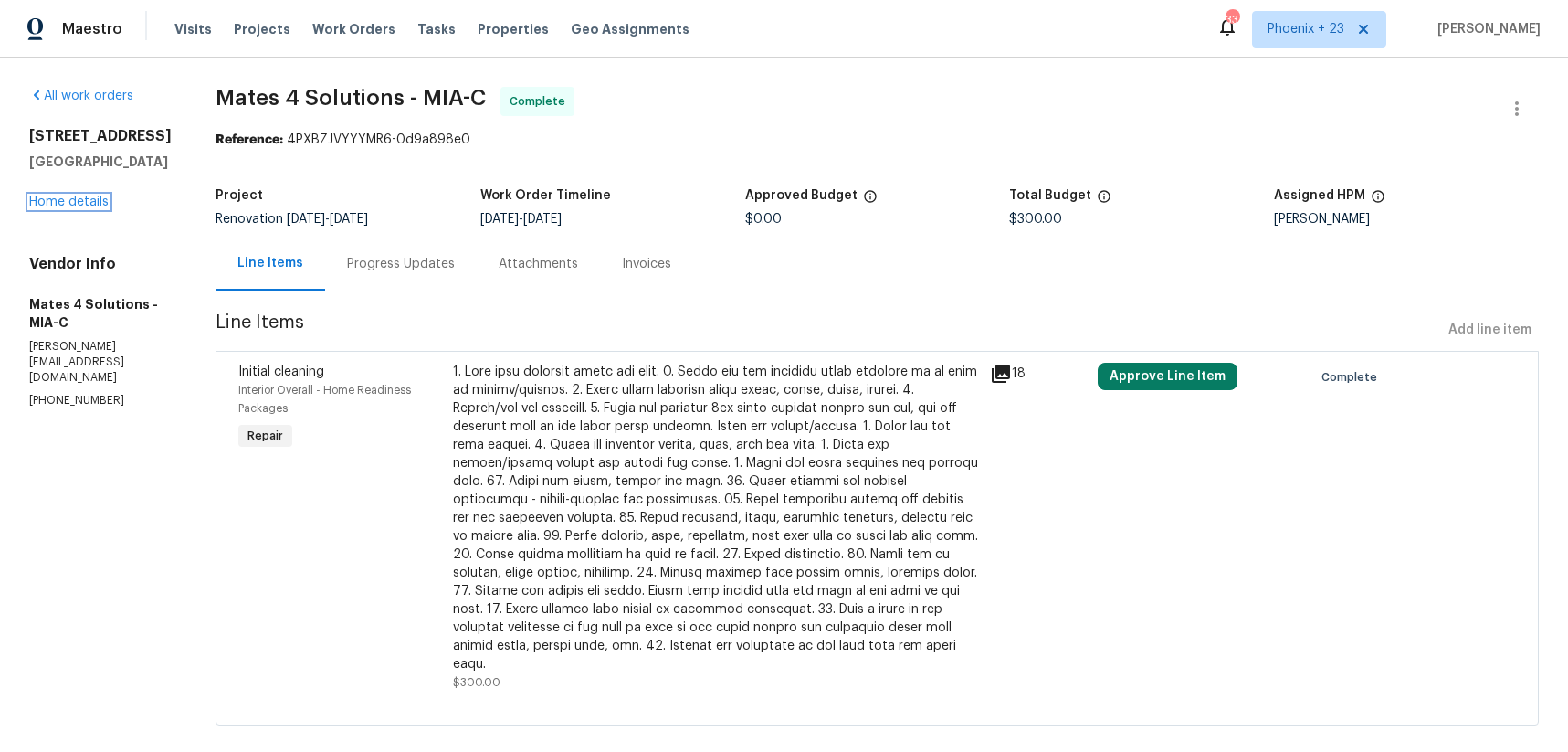
click at [91, 208] on link "Home details" at bounding box center [69, 202] width 80 height 13
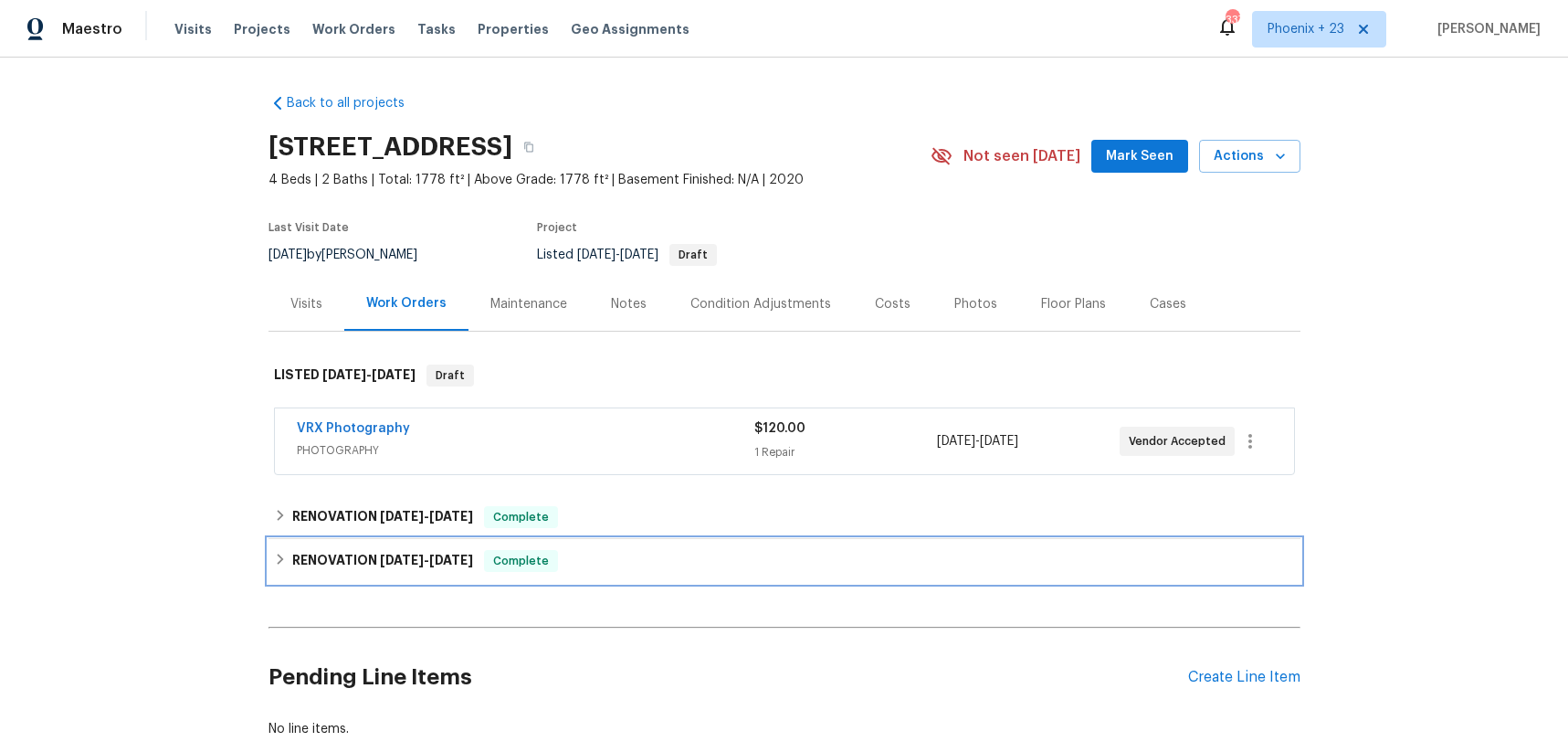
click at [385, 551] on h6 "RENOVATION 9/10/25 - 9/16/25" at bounding box center [382, 561] width 181 height 22
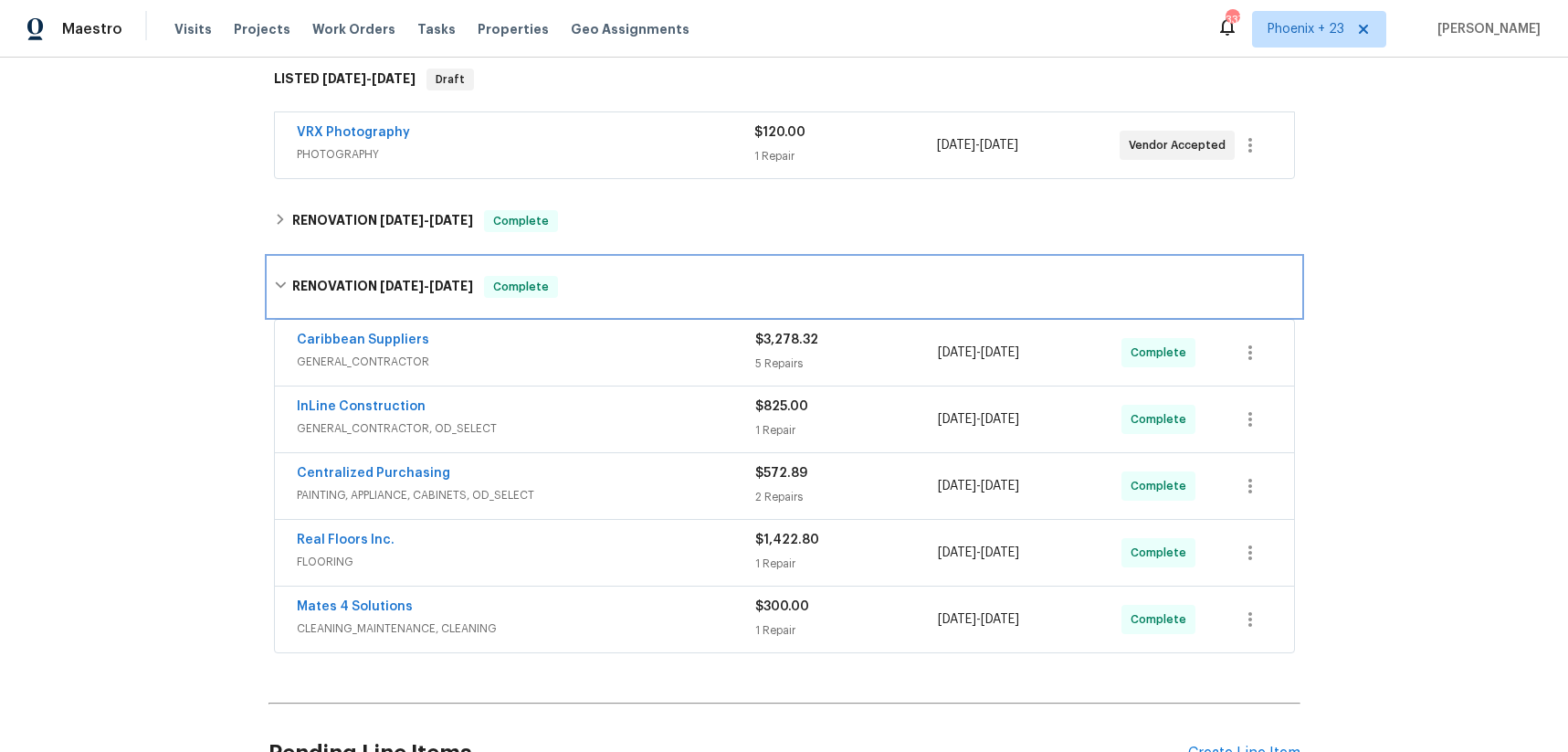
scroll to position [406, 0]
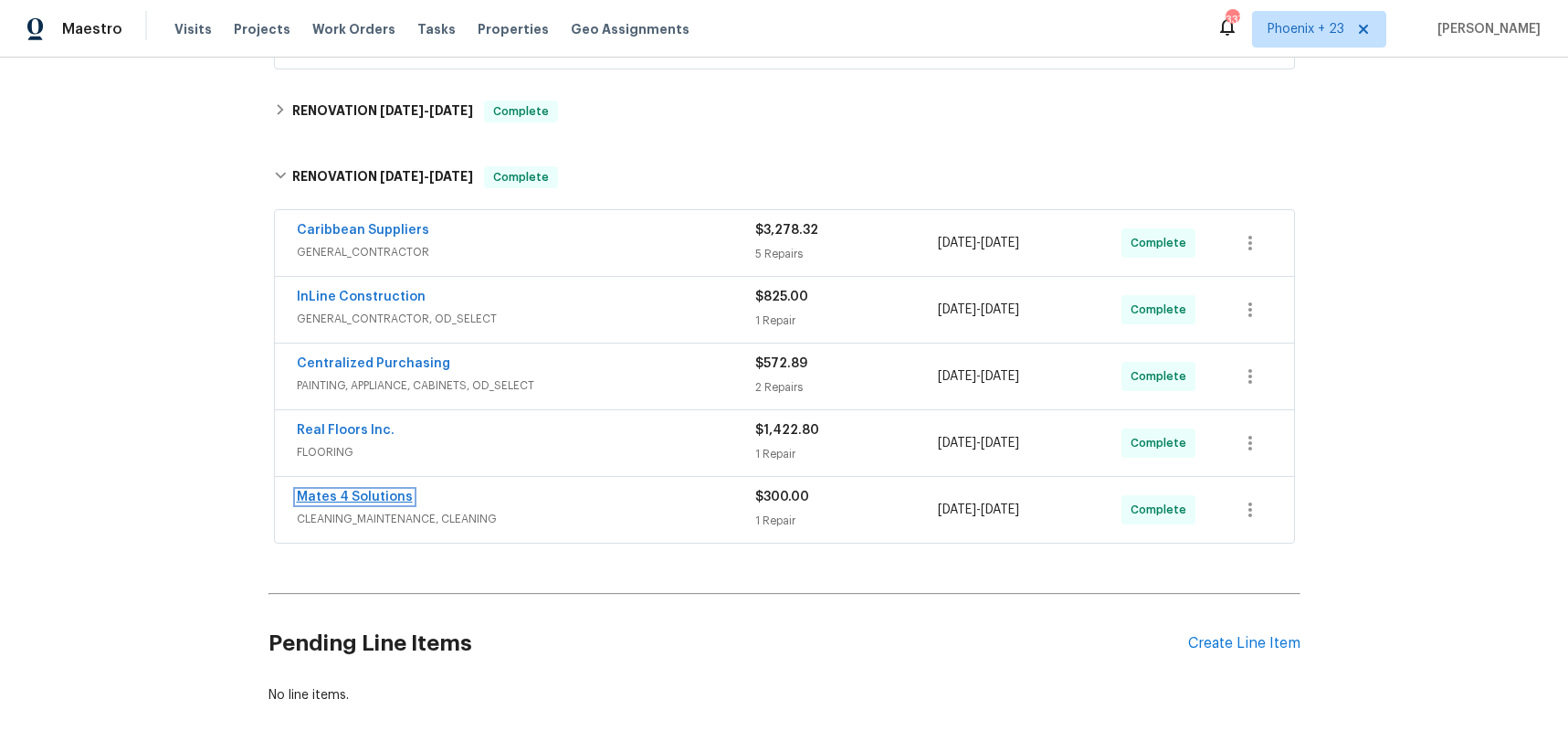
click at [399, 498] on link "Mates 4 Solutions" at bounding box center [355, 497] width 116 height 13
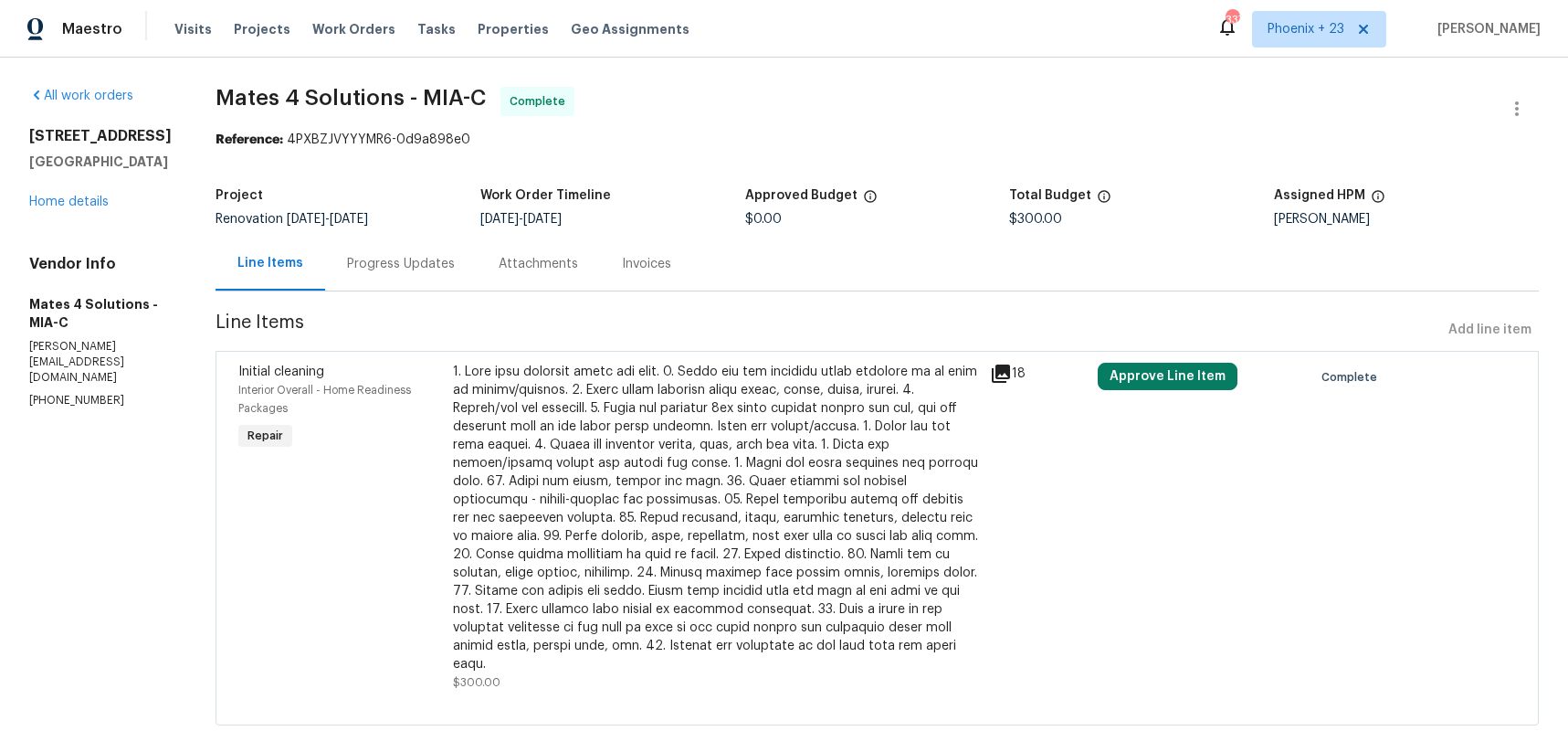
scroll to position [7, 0]
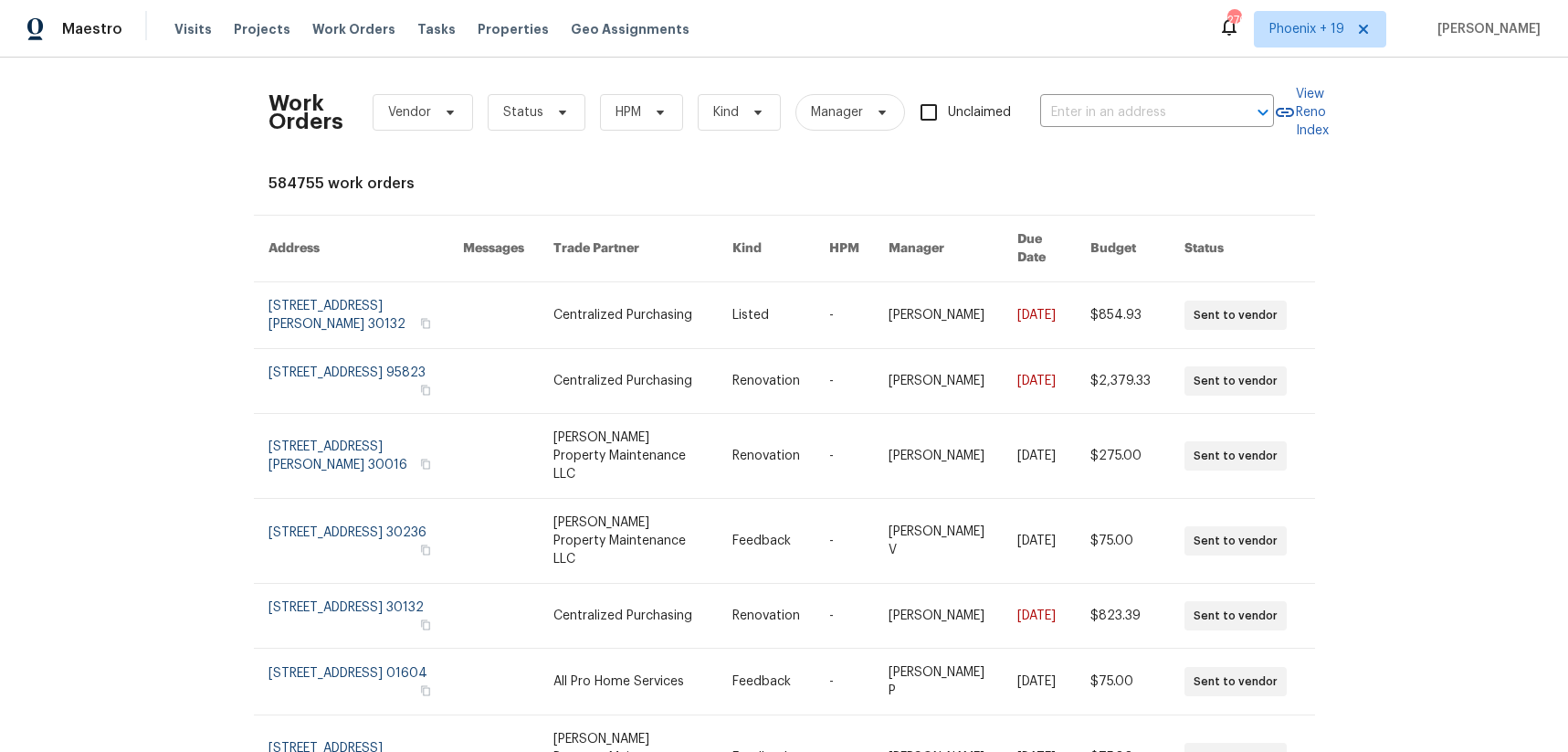
click at [1017, 110] on div "Unclaimed" at bounding box center [973, 111] width 106 height 38
click at [1076, 115] on input "text" at bounding box center [1132, 112] width 183 height 29
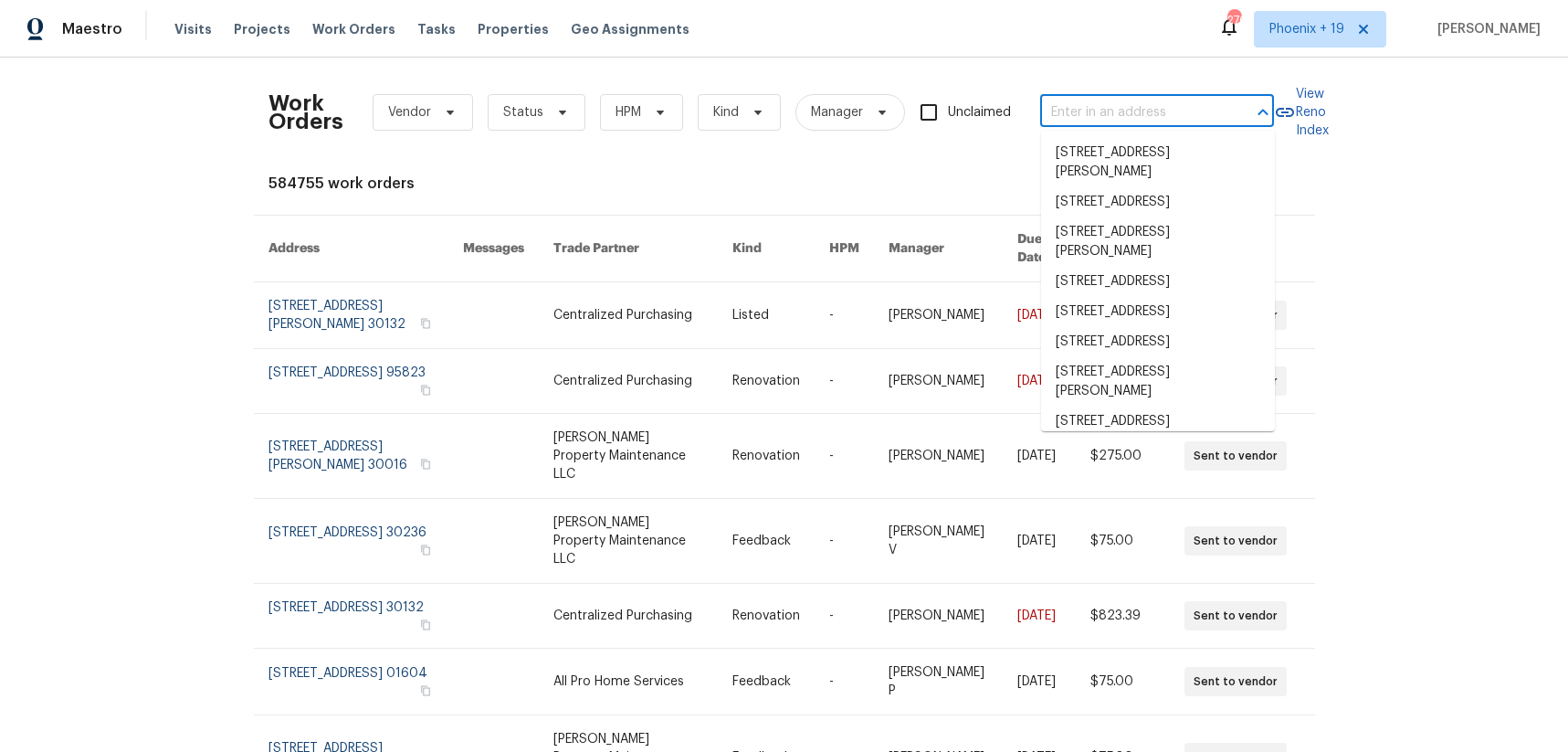
paste input "[STREET_ADDRESS]"
type input "[STREET_ADDRESS]"
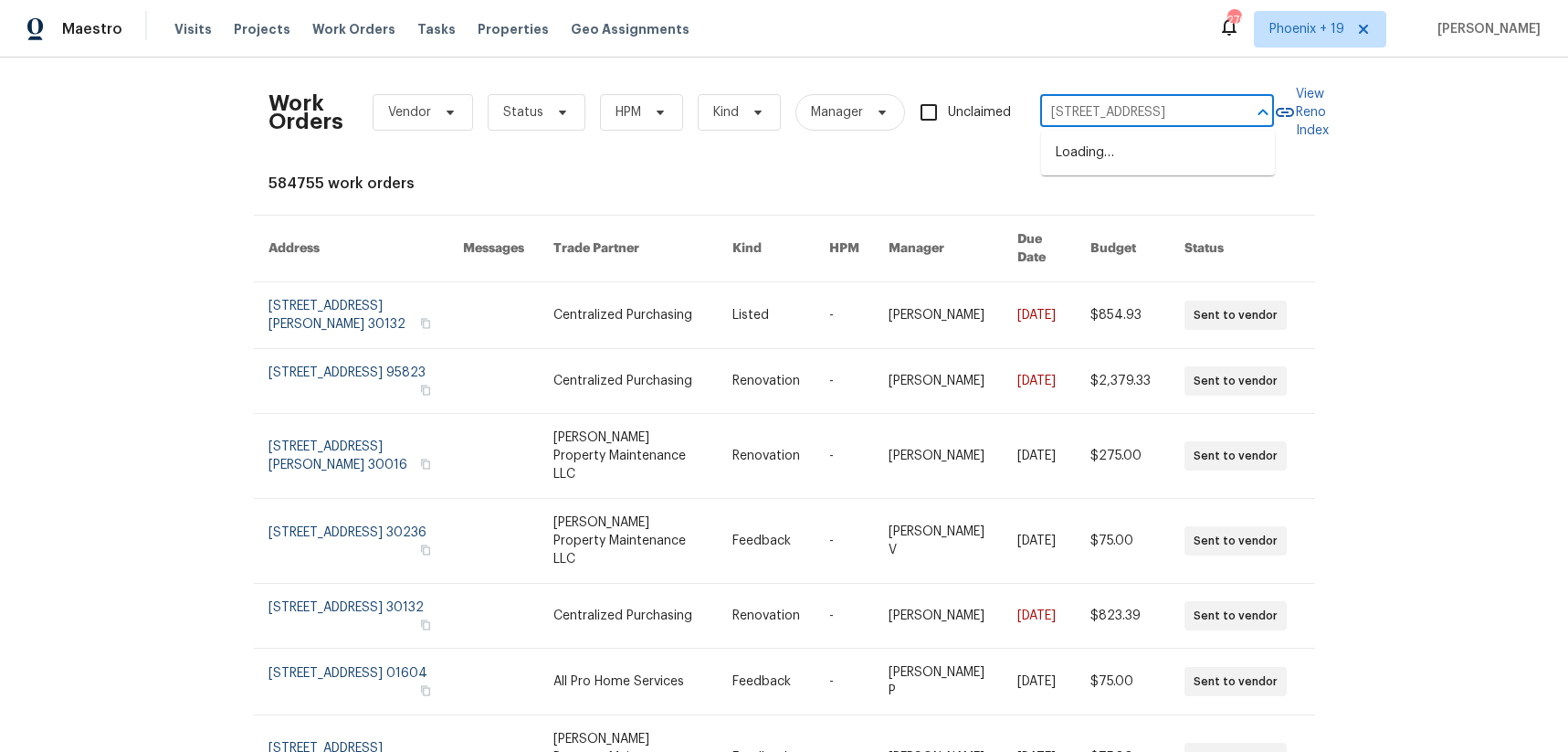
scroll to position [0, 71]
click at [1105, 153] on li "[STREET_ADDRESS]" at bounding box center [1159, 153] width 234 height 30
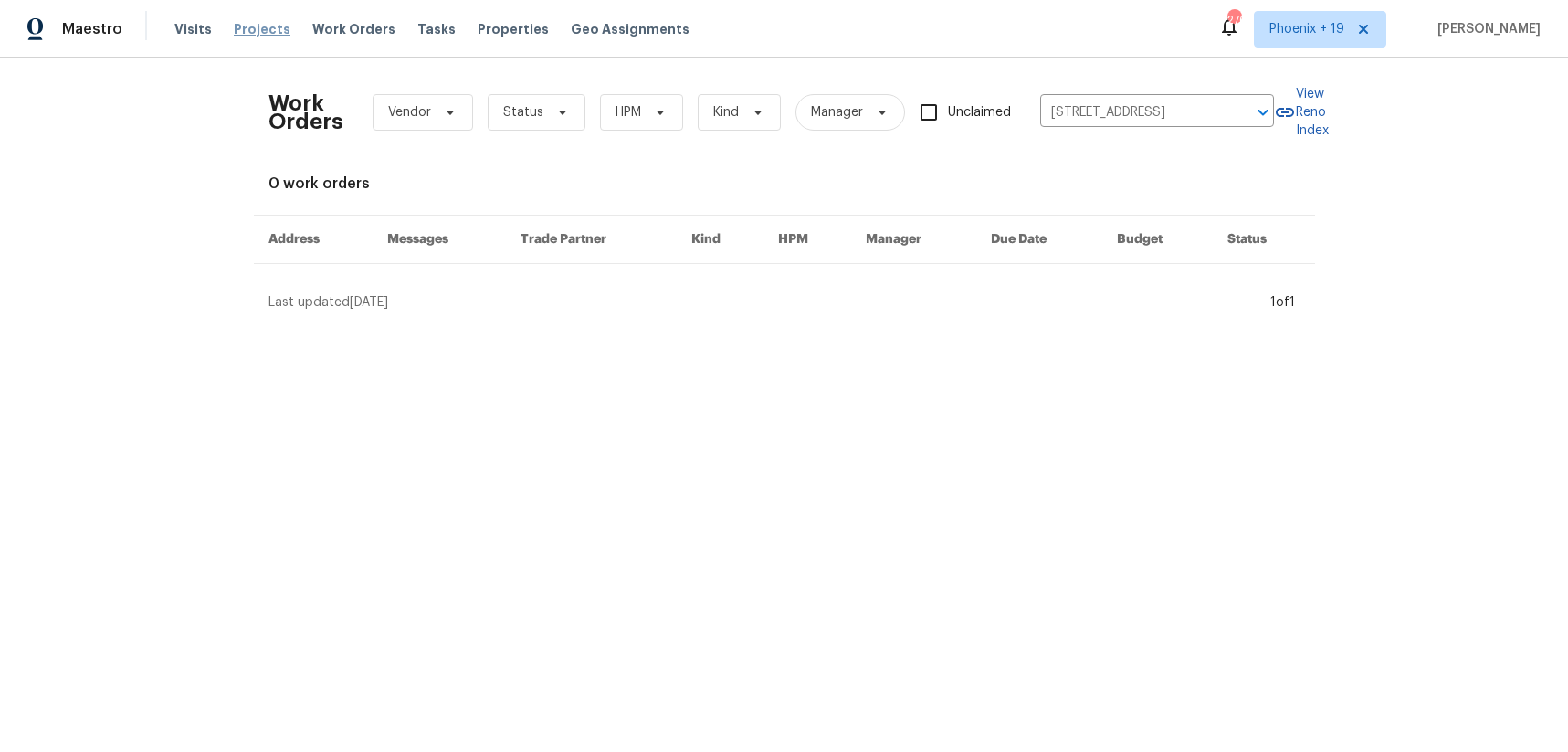
click at [234, 27] on span "Projects" at bounding box center [262, 30] width 57 height 19
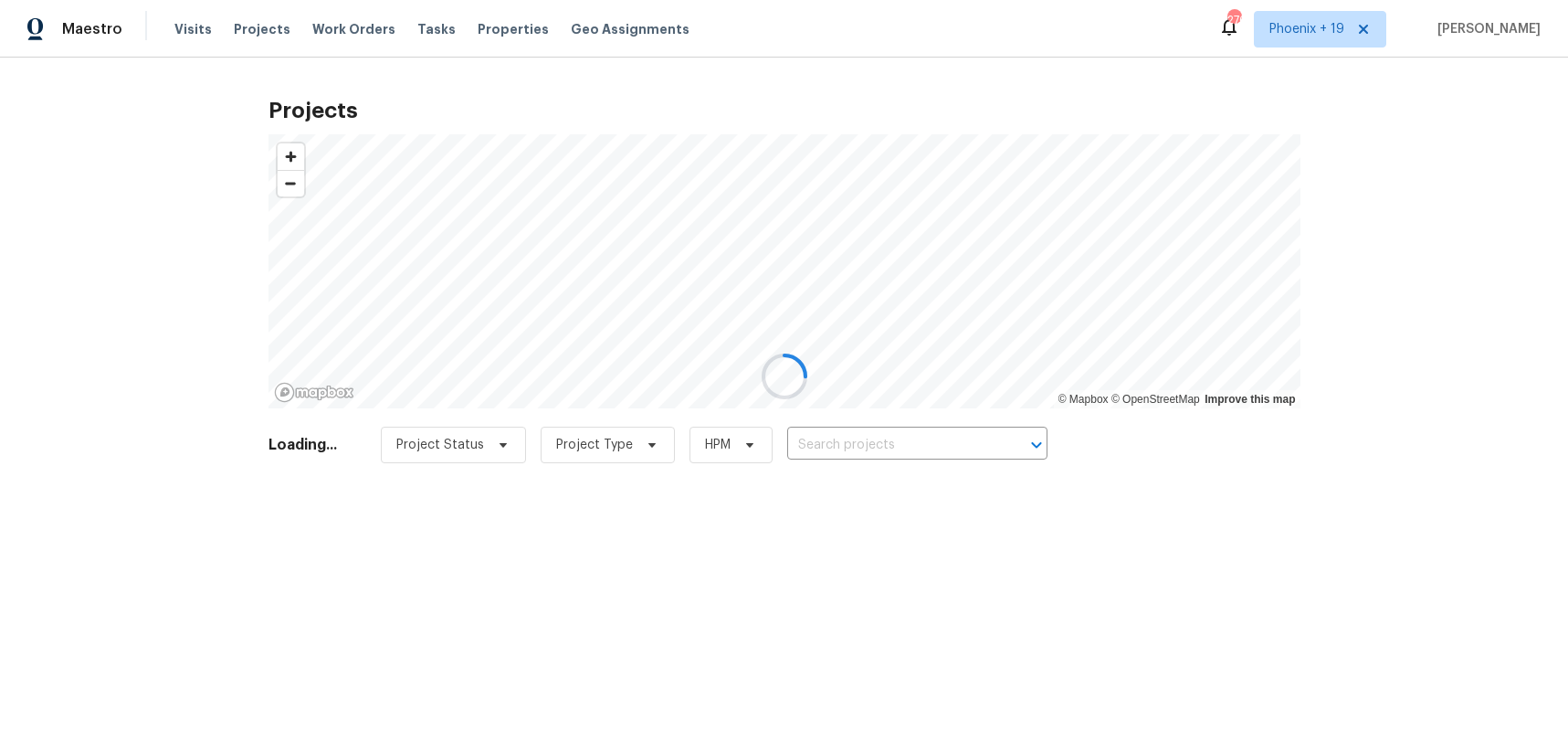
click at [823, 445] on div at bounding box center [784, 376] width 1568 height 752
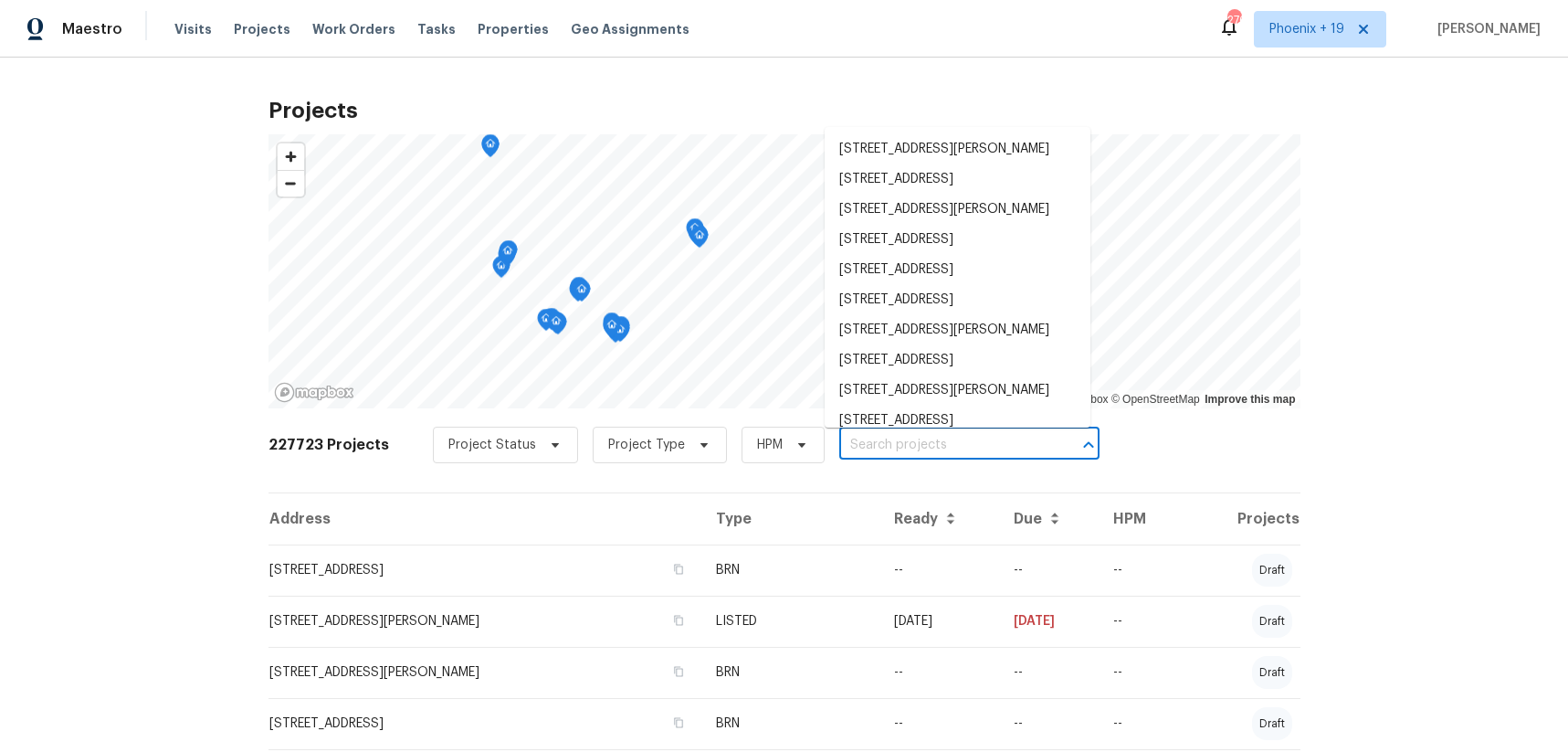
click at [889, 435] on input "text" at bounding box center [943, 445] width 209 height 29
paste input "[STREET_ADDRESS]"
type input "[STREET_ADDRESS]"
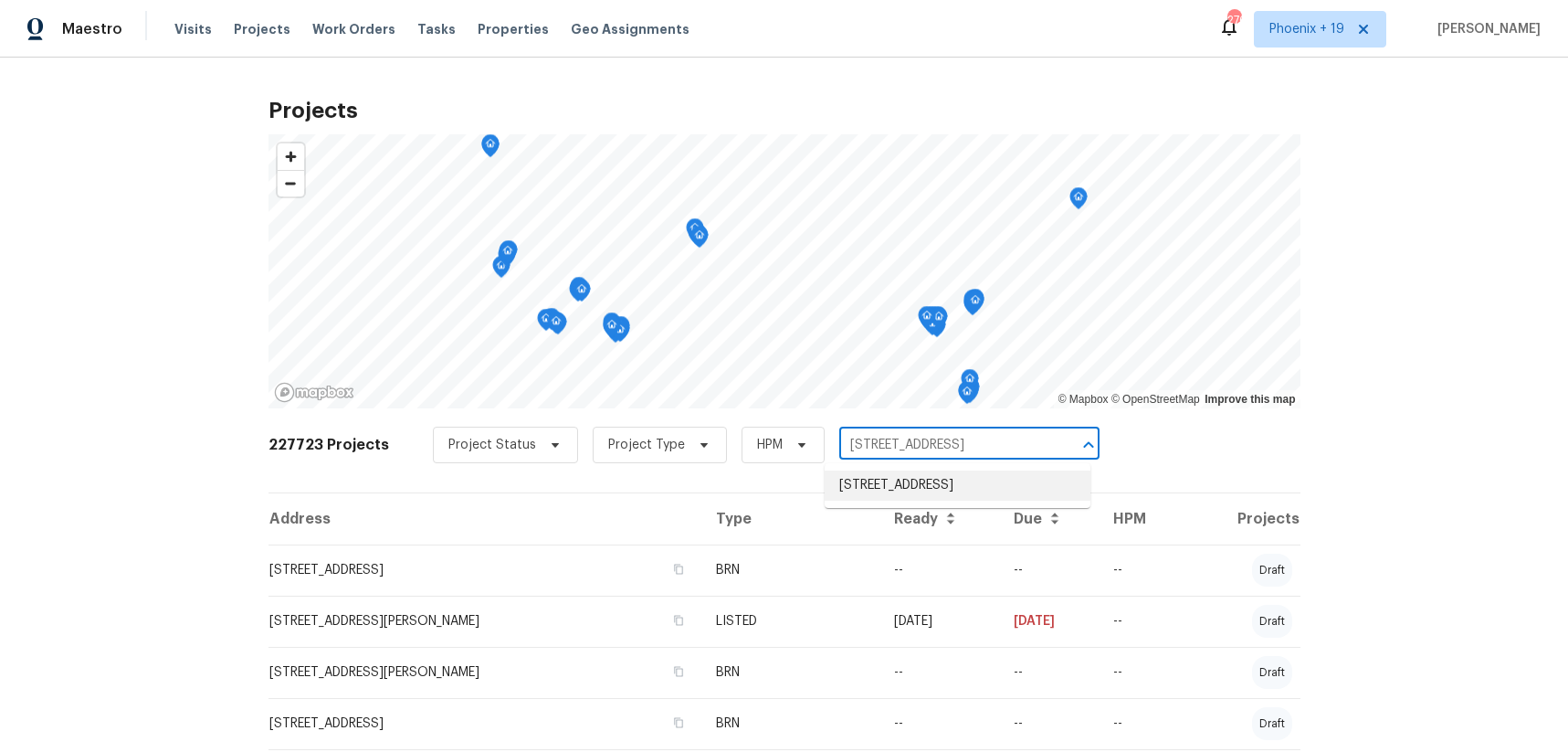
click at [889, 500] on li "[STREET_ADDRESS]" at bounding box center [957, 486] width 266 height 30
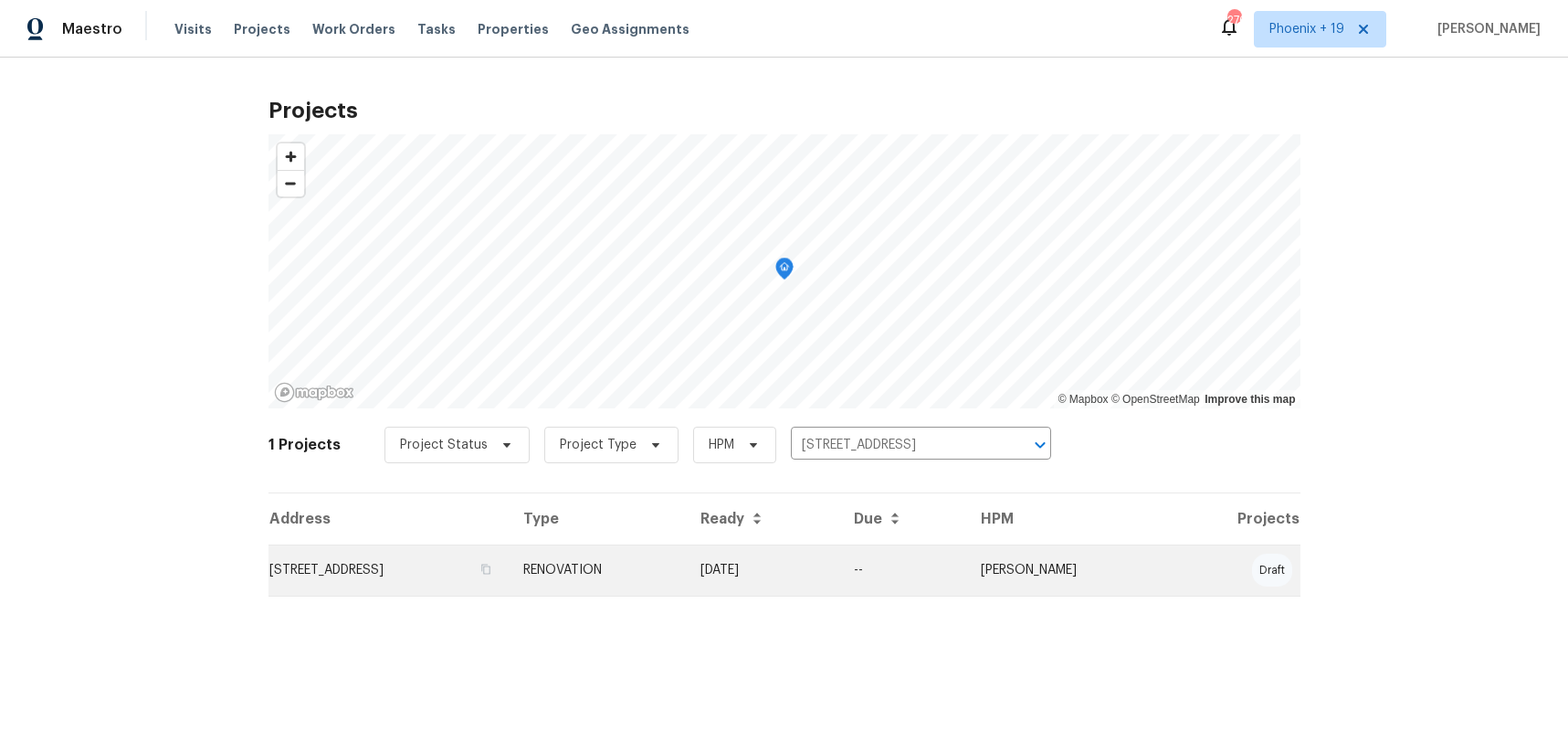
click at [675, 571] on td "RENOVATION" at bounding box center [597, 569] width 177 height 51
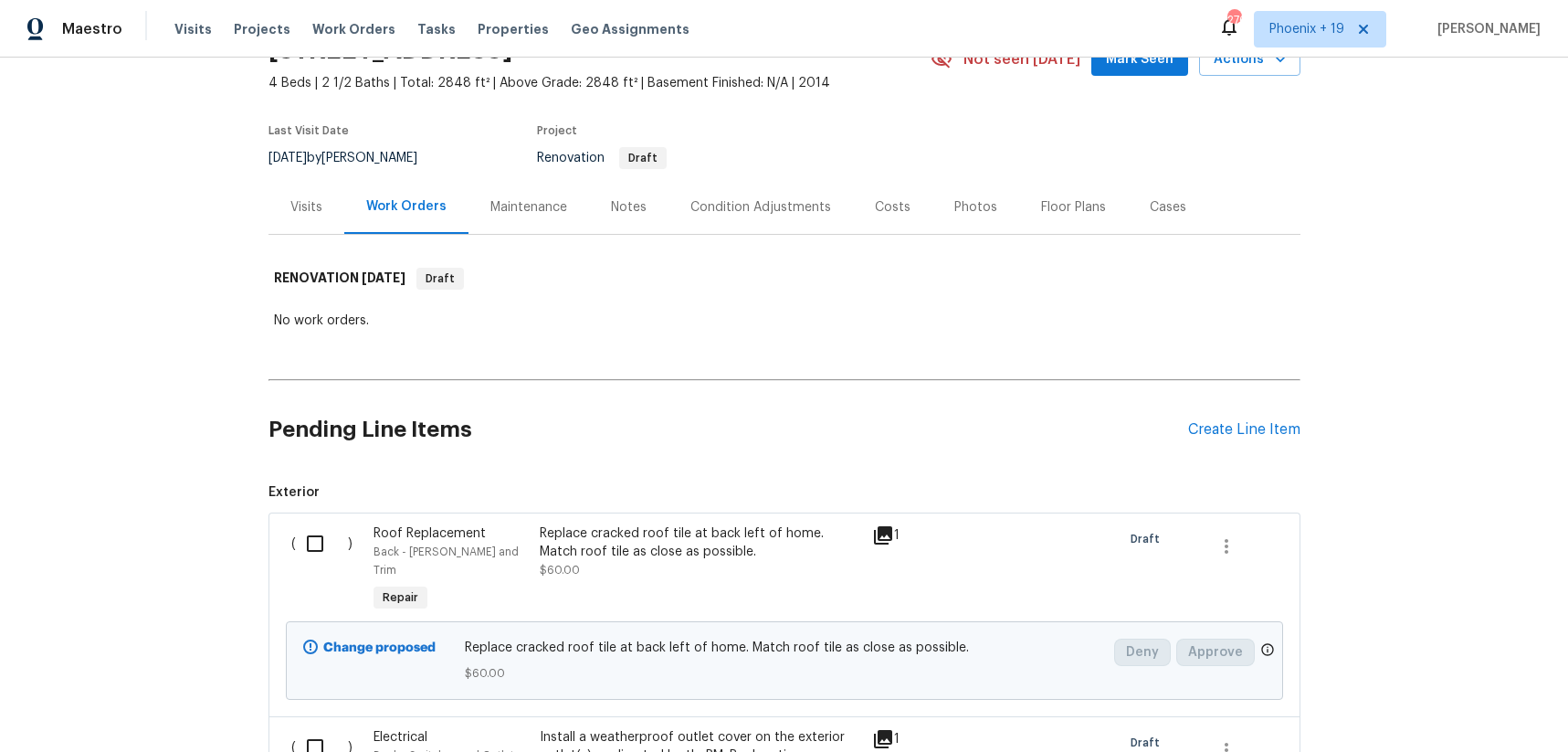
scroll to position [223, 0]
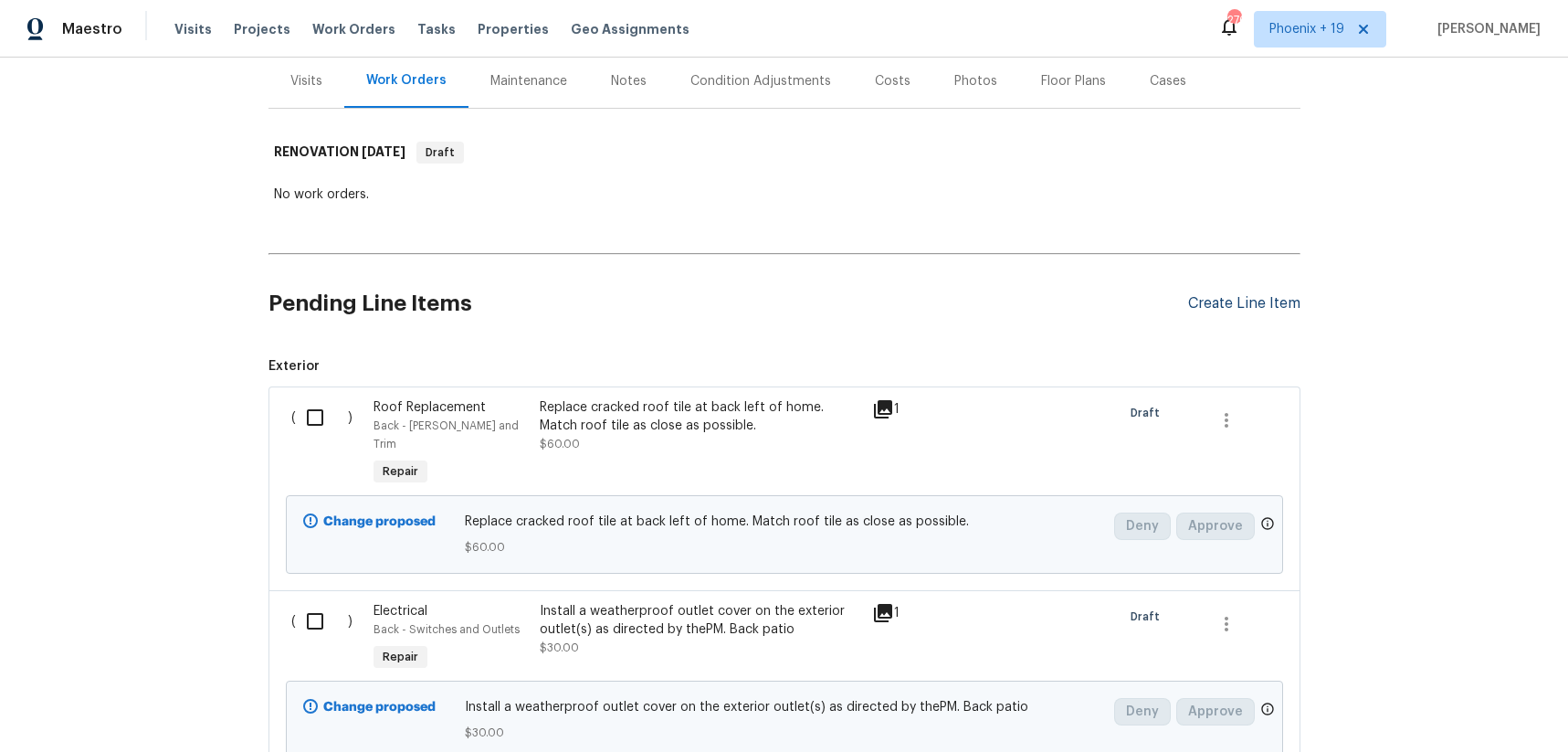
click at [1216, 302] on div "Create Line Item" at bounding box center [1244, 304] width 112 height 18
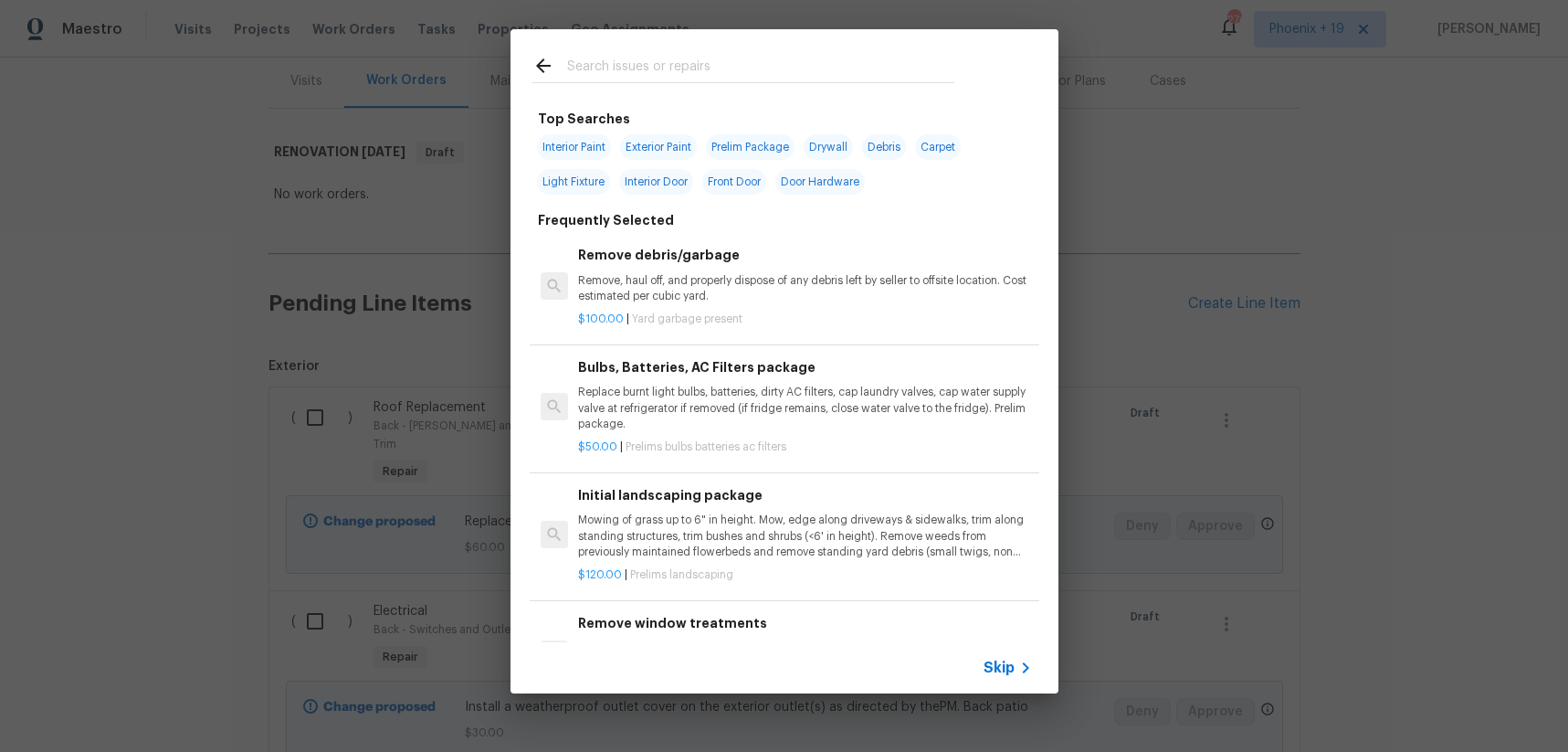
click at [724, 62] on input "text" at bounding box center [760, 69] width 387 height 28
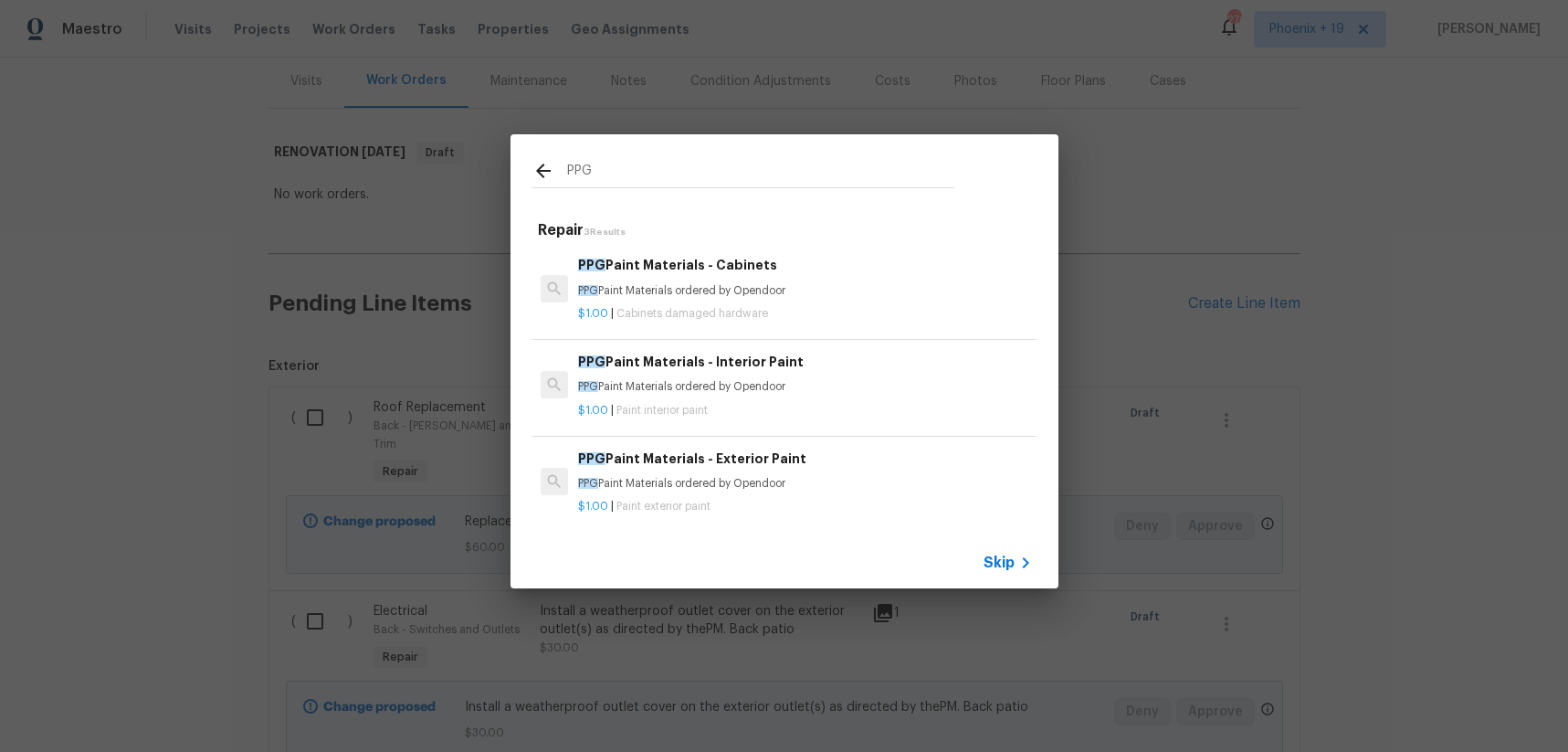
type input "PPG"
click at [836, 375] on div "PPG Paint Materials - Interior Paint PPG Paint Materials ordered by Opendoor" at bounding box center [805, 373] width 453 height 44
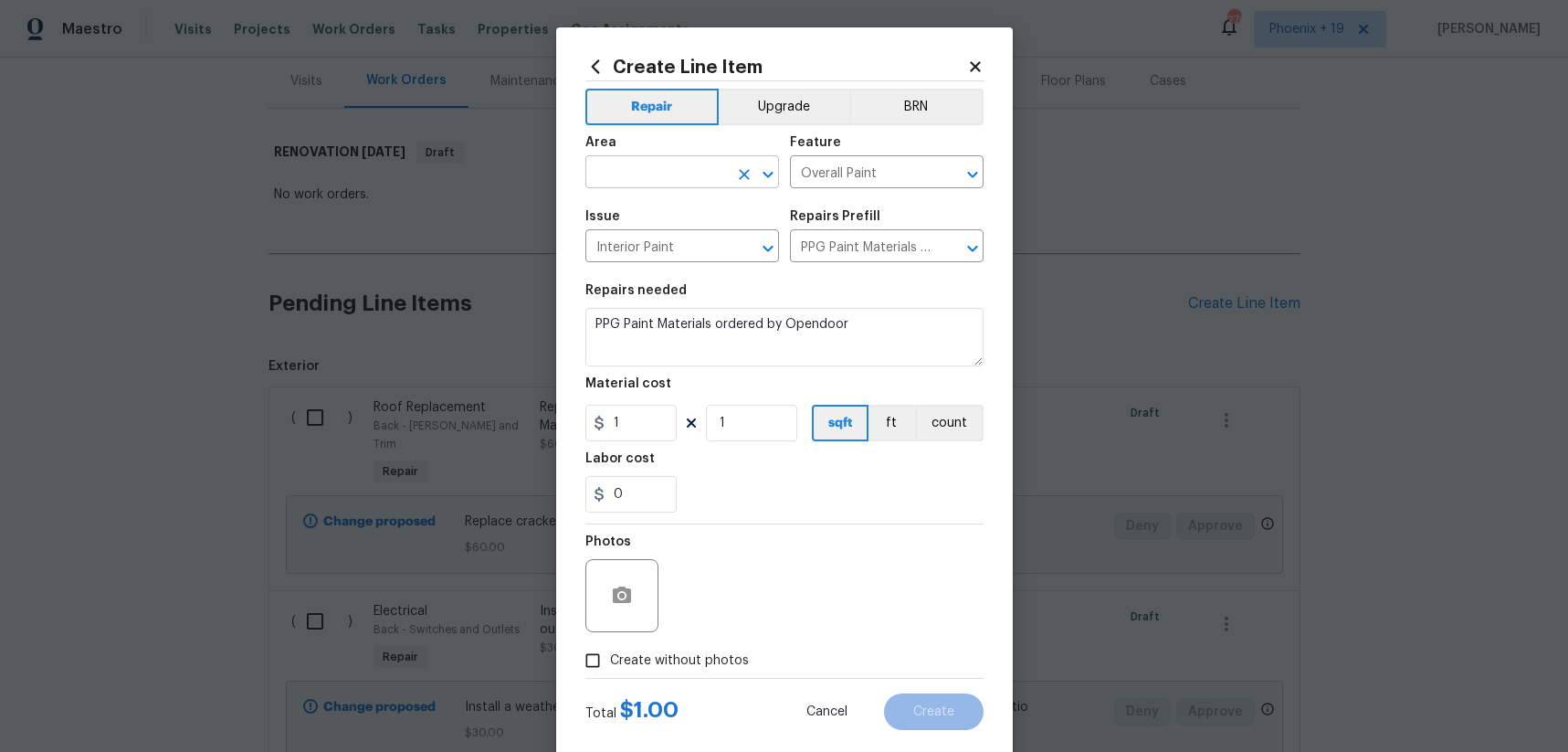
drag, startPoint x: 710, startPoint y: 196, endPoint x: 689, endPoint y: 176, distance: 29.0
click at [706, 192] on span "Area ​" at bounding box center [682, 162] width 194 height 74
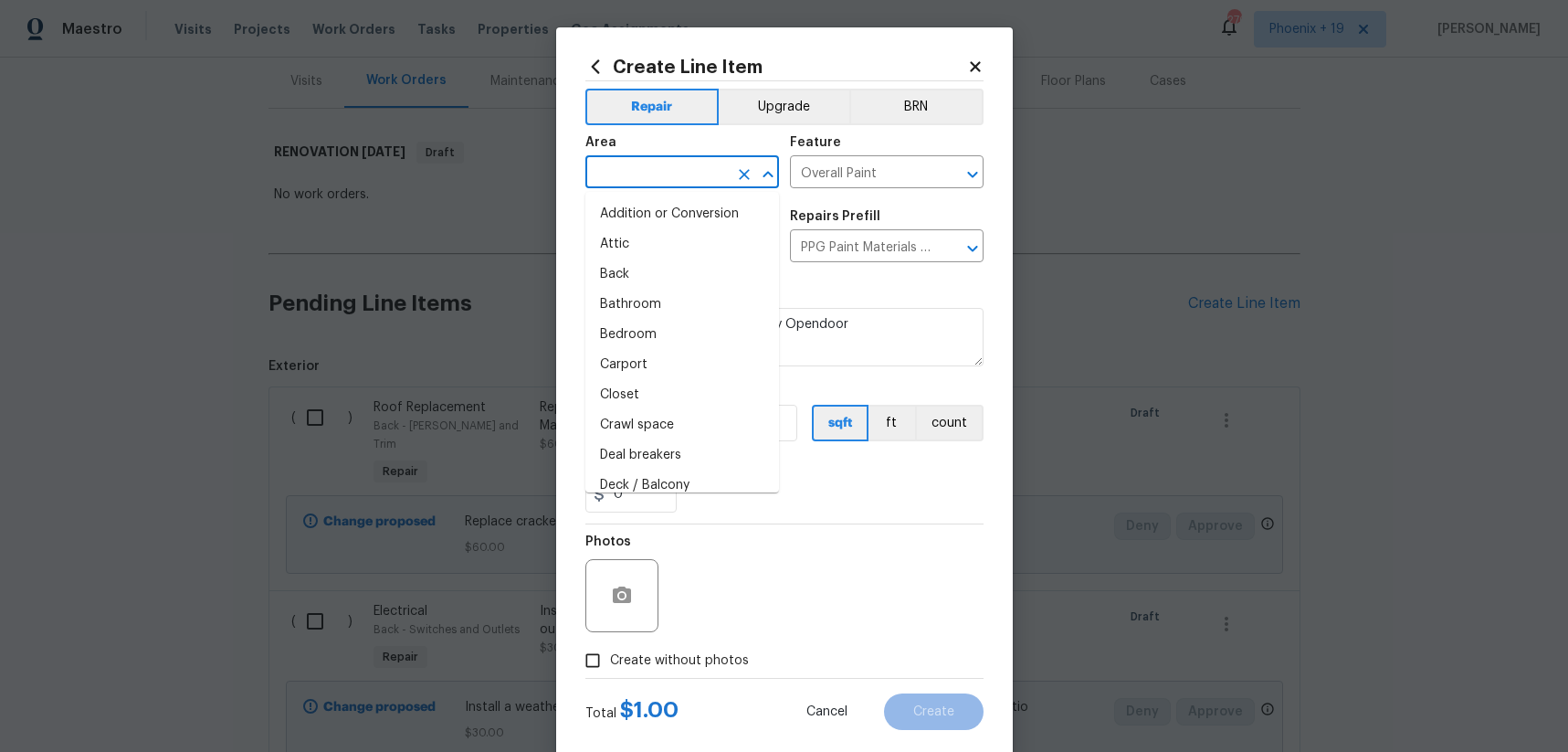
click at [689, 176] on input "text" at bounding box center [656, 174] width 142 height 29
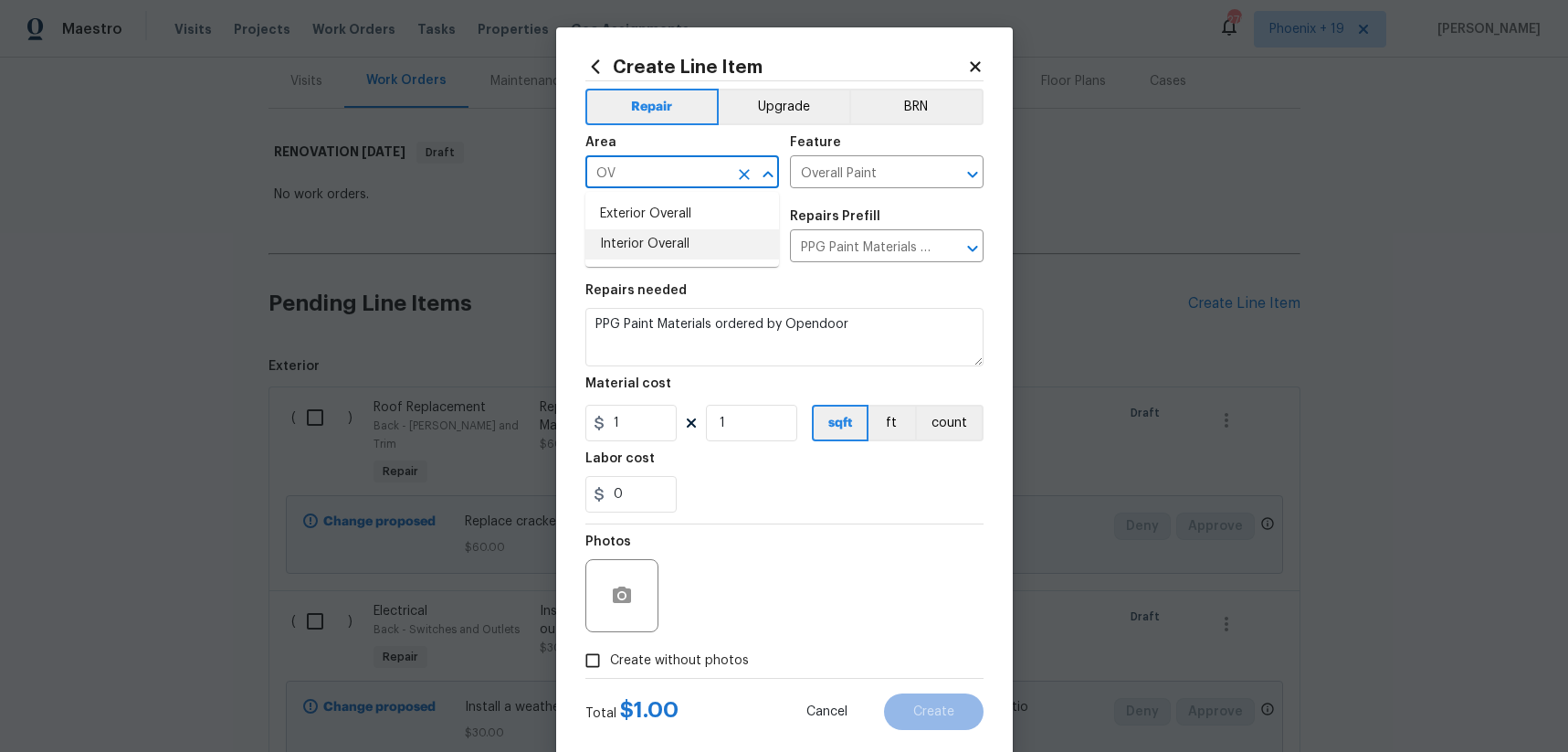
drag, startPoint x: 683, startPoint y: 248, endPoint x: 662, endPoint y: 299, distance: 55.2
click at [683, 248] on li "Interior Overall" at bounding box center [682, 244] width 194 height 30
type input "Interior Overall"
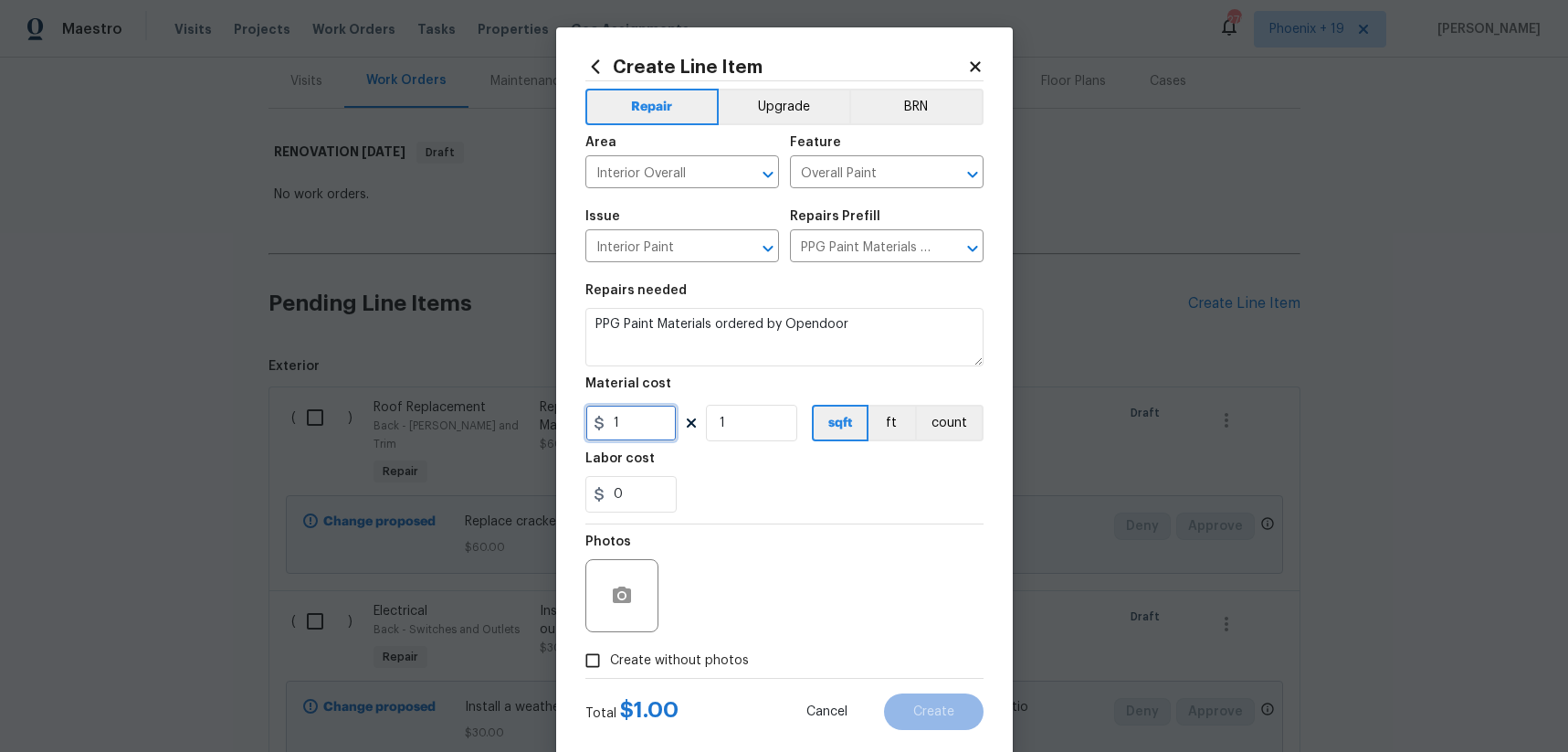
click at [626, 423] on input "1" at bounding box center [631, 422] width 91 height 36
type input "1067.18"
click at [693, 645] on label "Create without photos" at bounding box center [662, 660] width 174 height 34
click at [610, 645] on input "Create without photos" at bounding box center [592, 660] width 34 height 34
checkbox input "true"
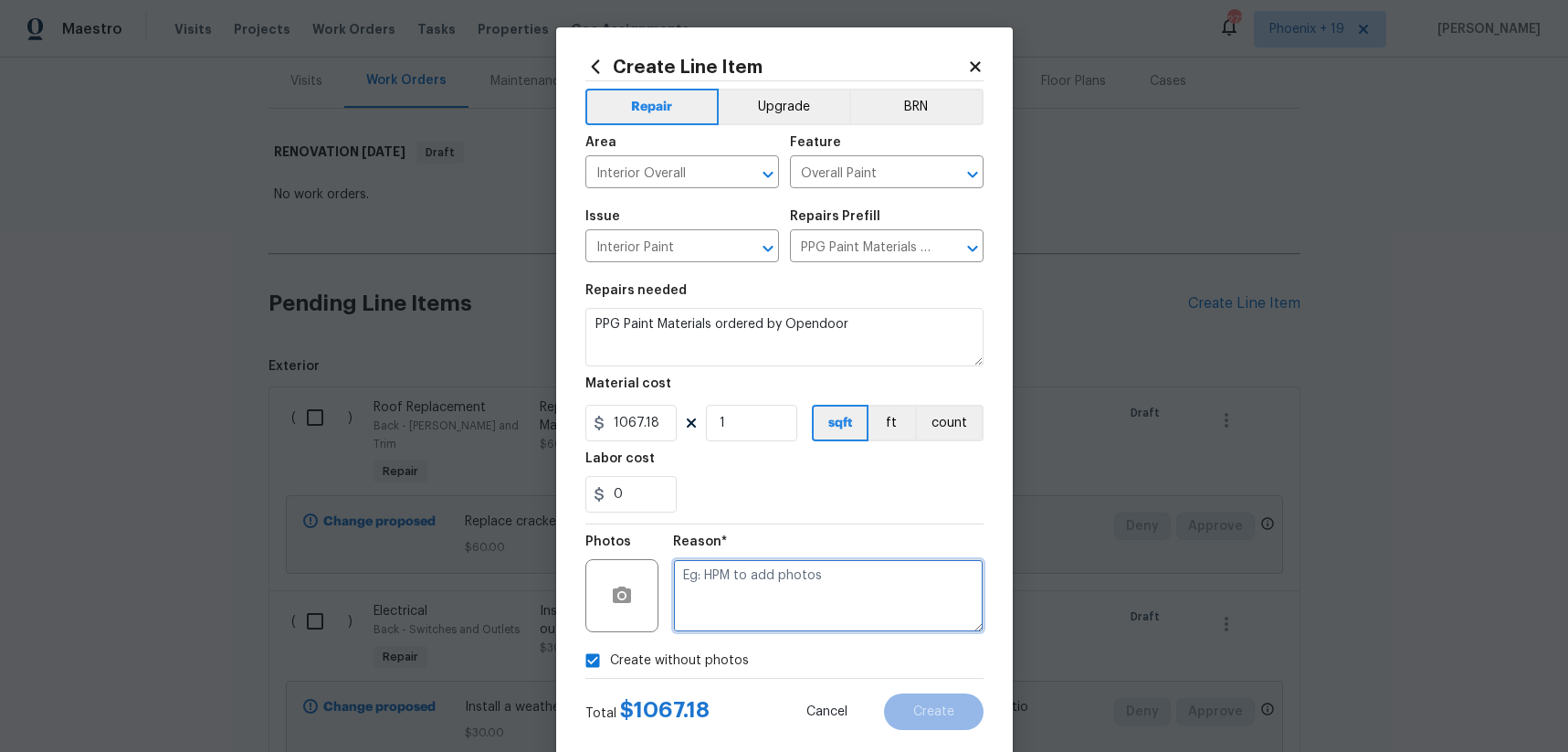
click at [726, 624] on textarea at bounding box center [828, 595] width 311 height 73
type textarea "NA"
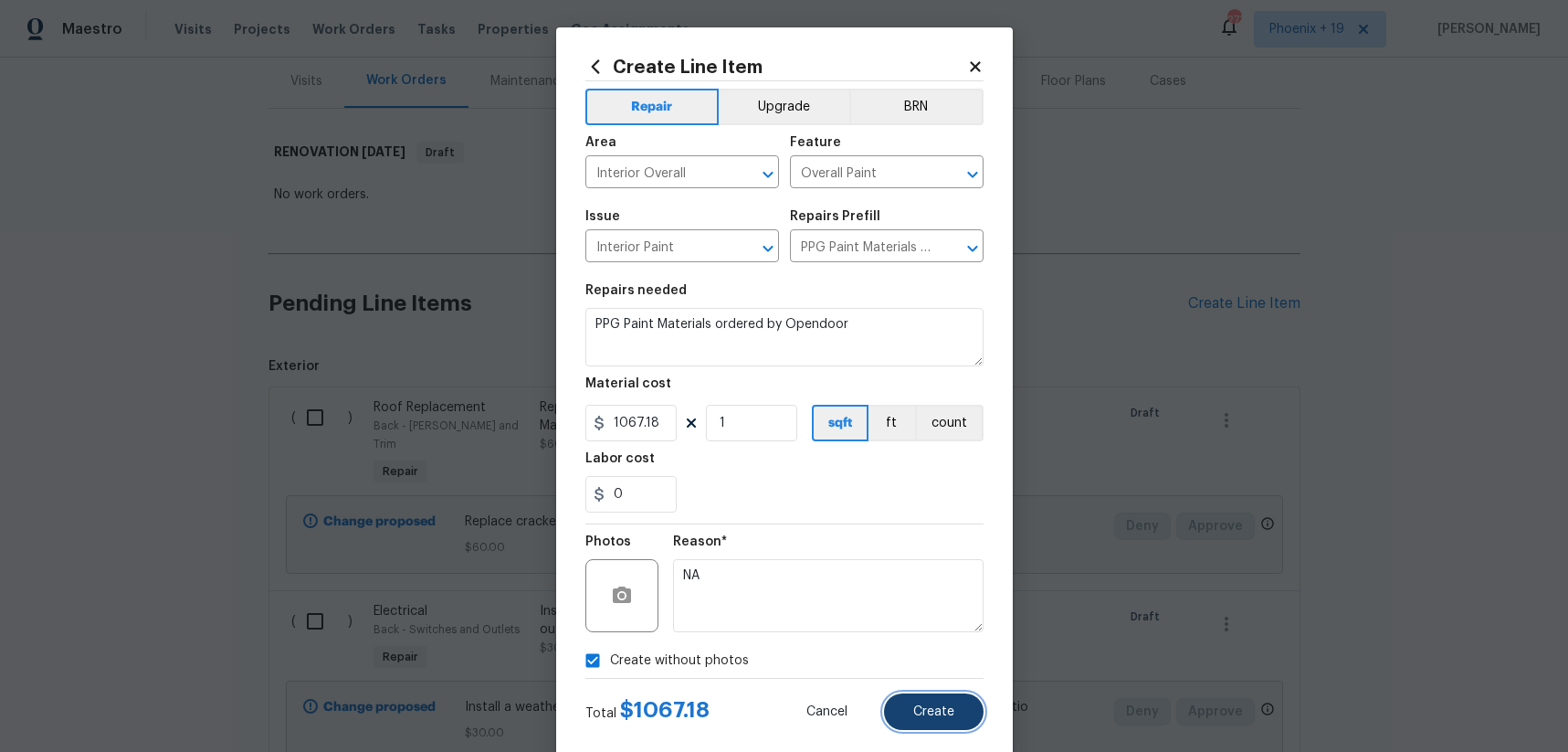
click at [903, 708] on button "Create" at bounding box center [933, 711] width 99 height 36
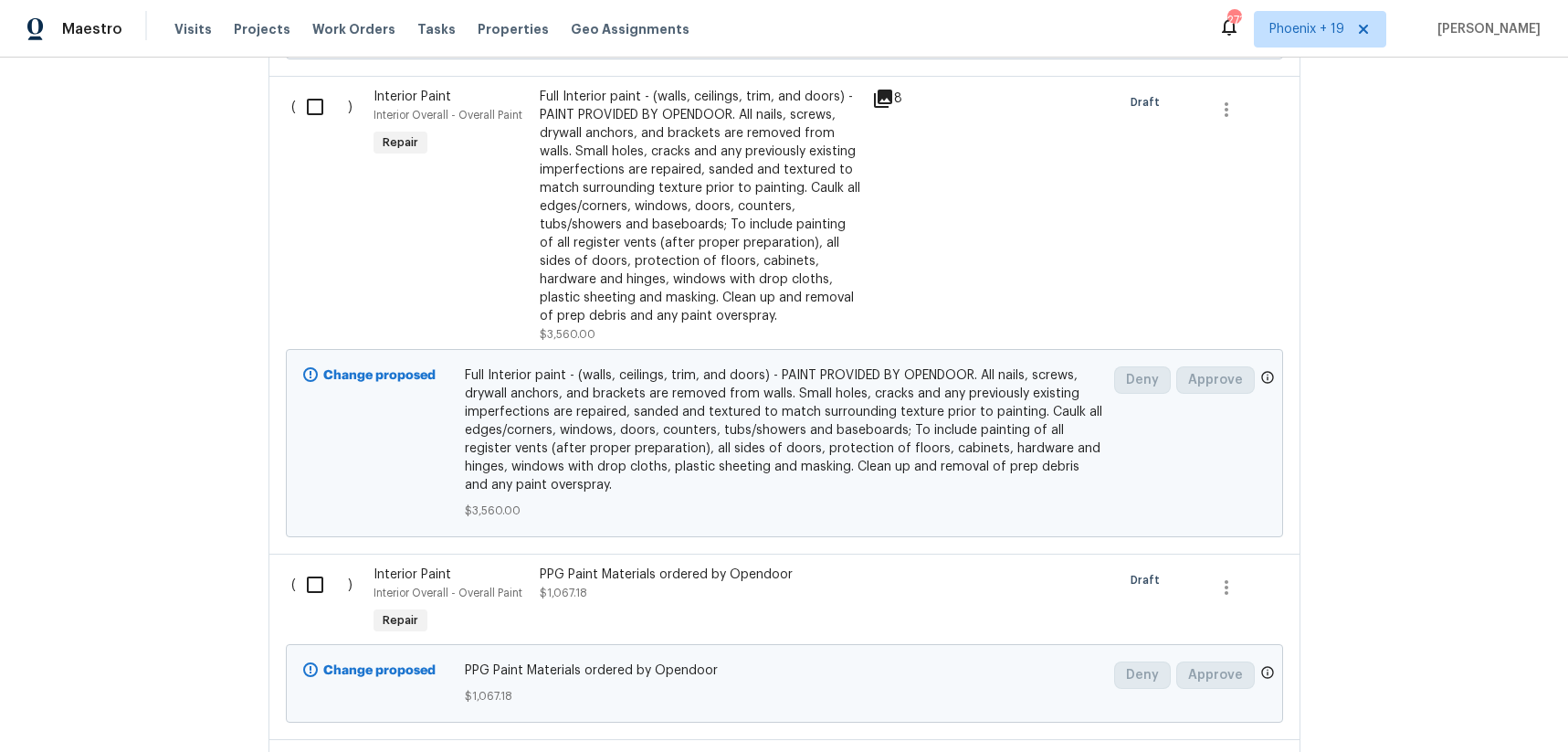
scroll to position [4320, 0]
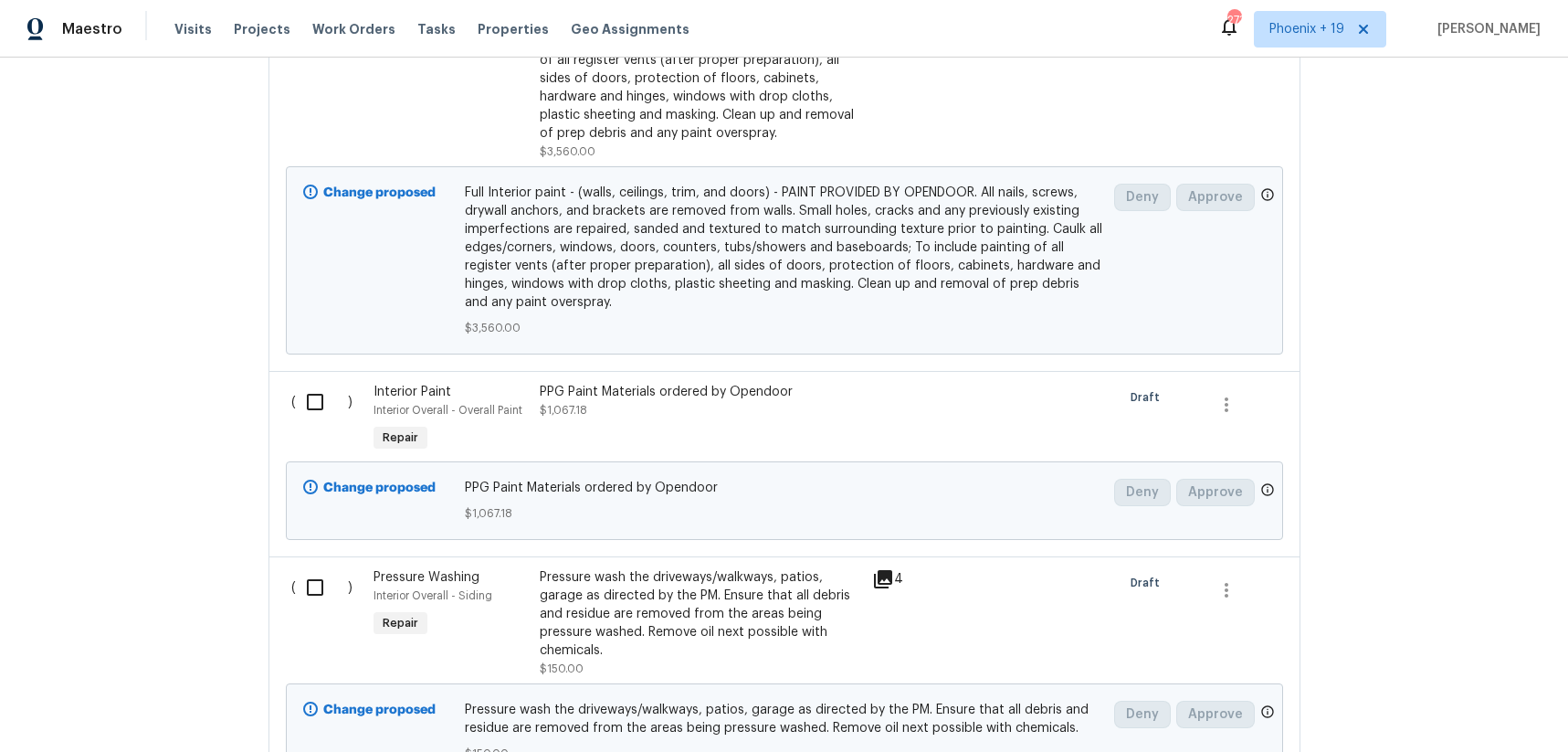
click at [311, 382] on input "checkbox" at bounding box center [322, 401] width 52 height 38
checkbox input "true"
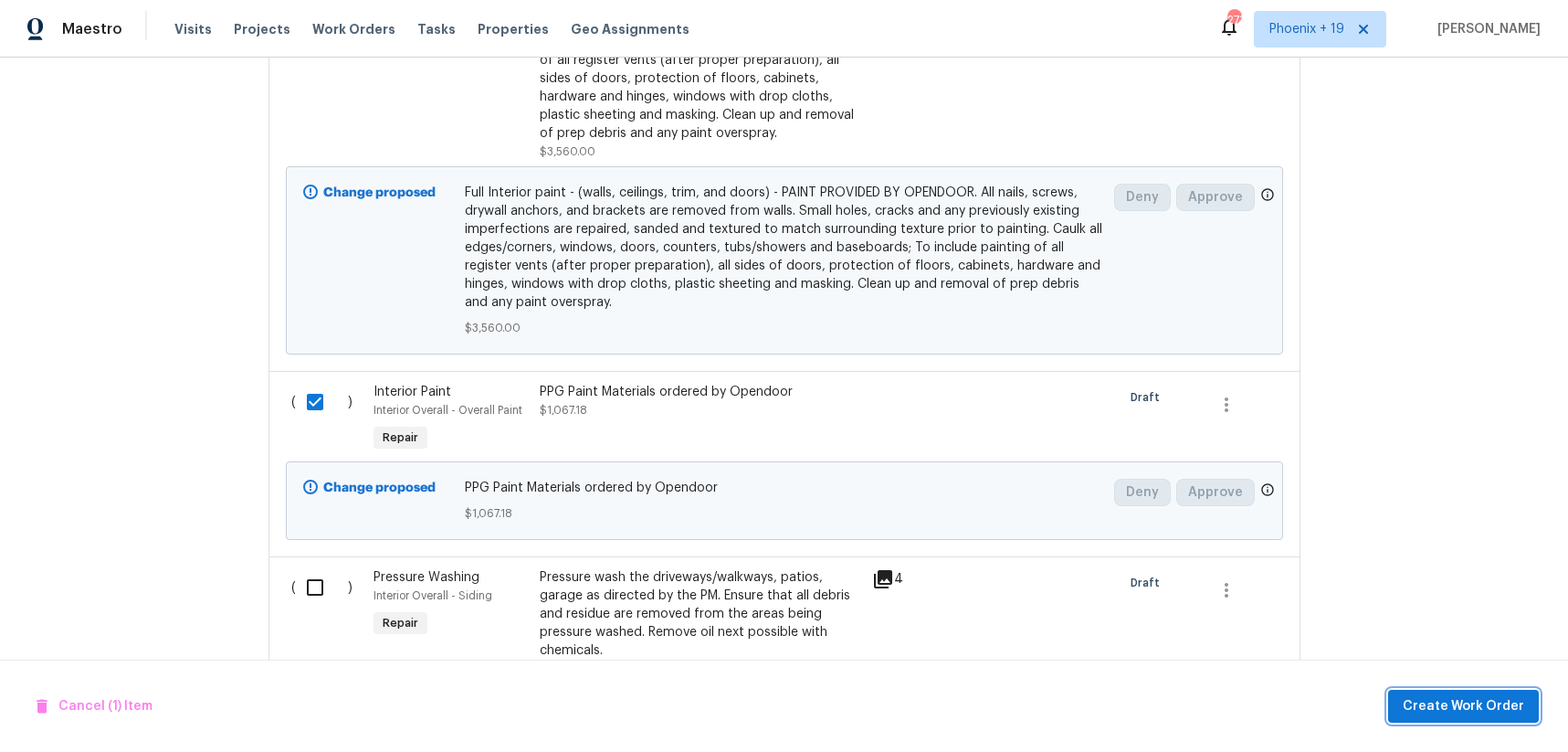
click at [1459, 694] on button "Create Work Order" at bounding box center [1464, 707] width 150 height 33
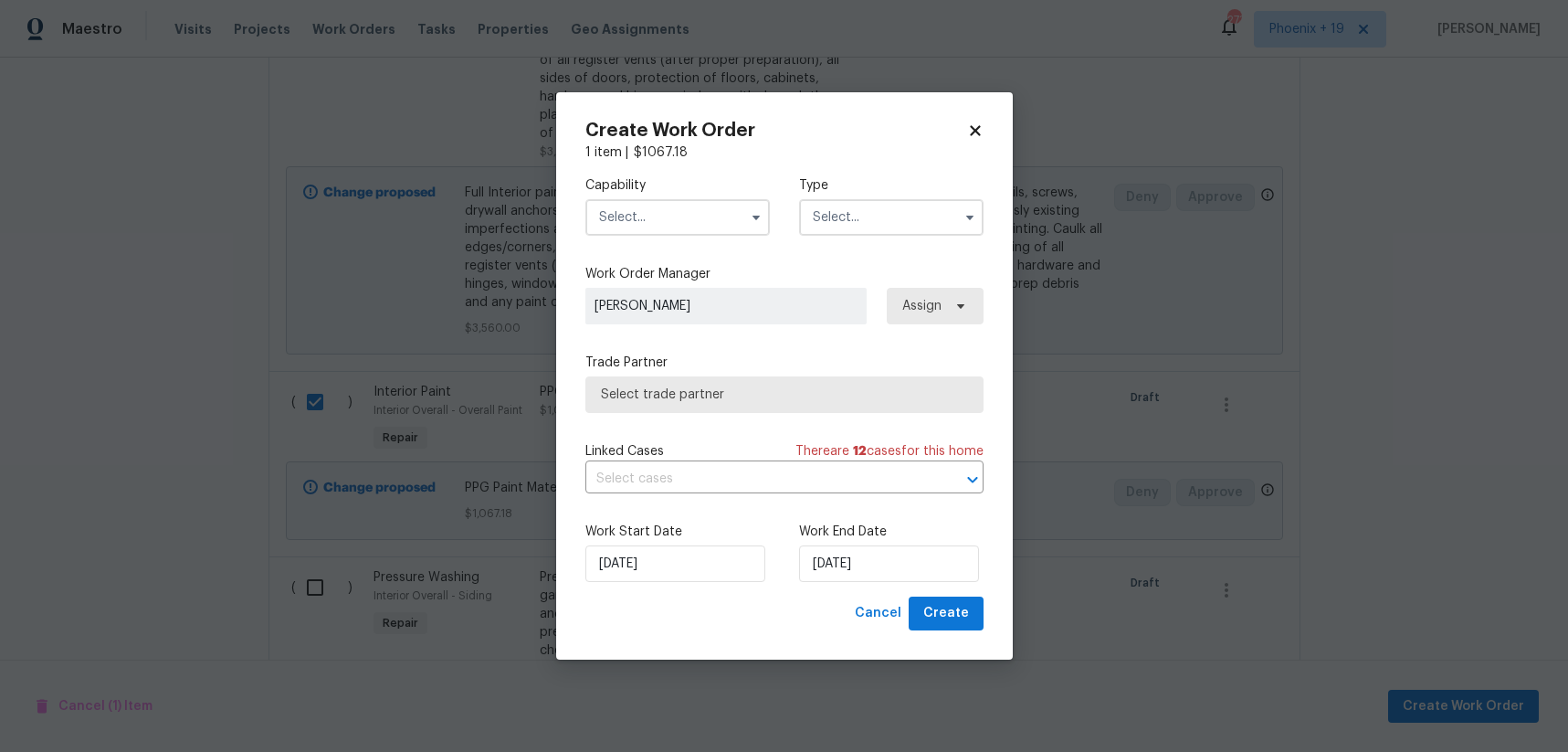
drag, startPoint x: 672, startPoint y: 223, endPoint x: 669, endPoint y: 234, distance: 11.4
click at [672, 223] on input "text" at bounding box center [678, 216] width 185 height 36
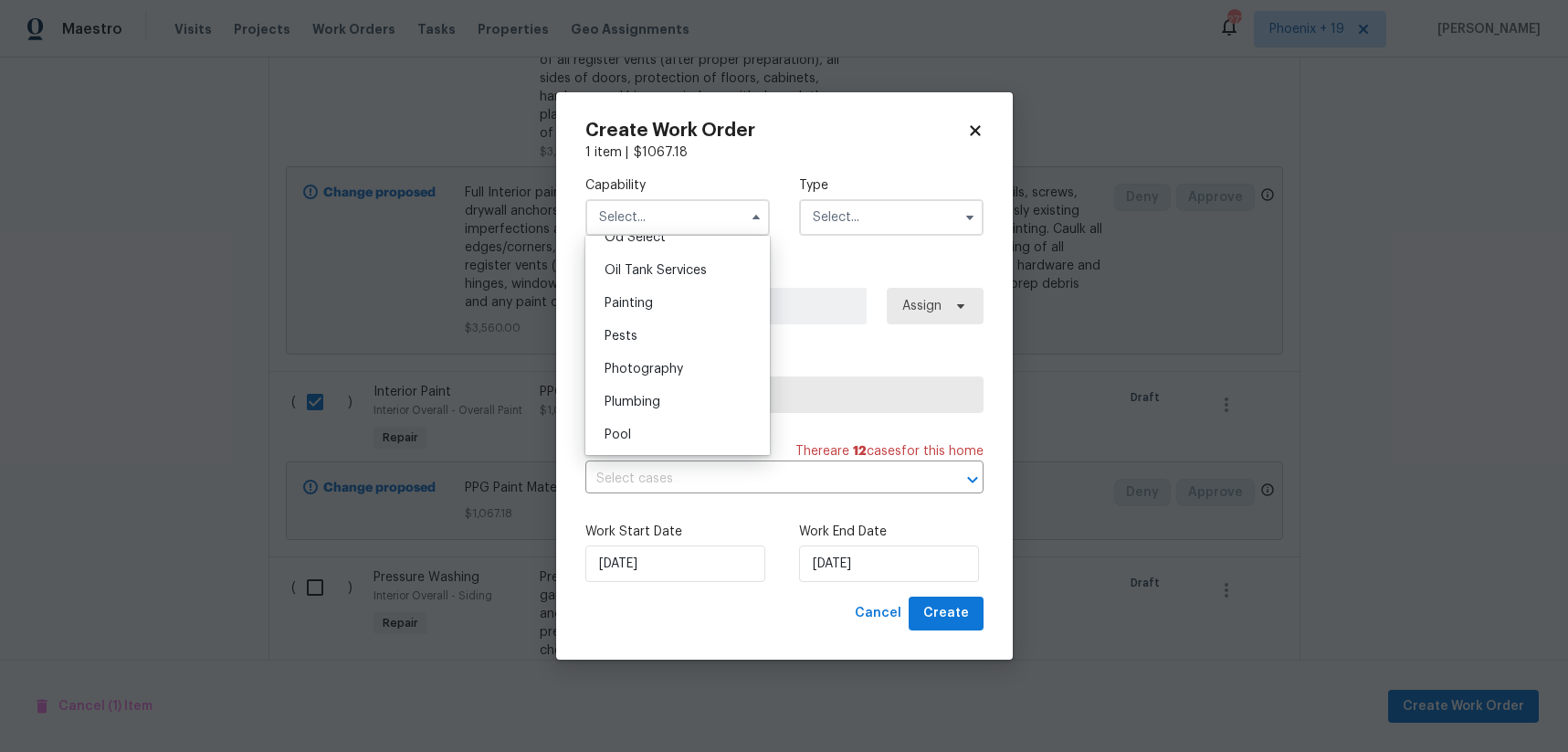
scroll to position [1495, 0]
click at [658, 295] on div "Painting" at bounding box center [678, 296] width 175 height 32
type input "Painting"
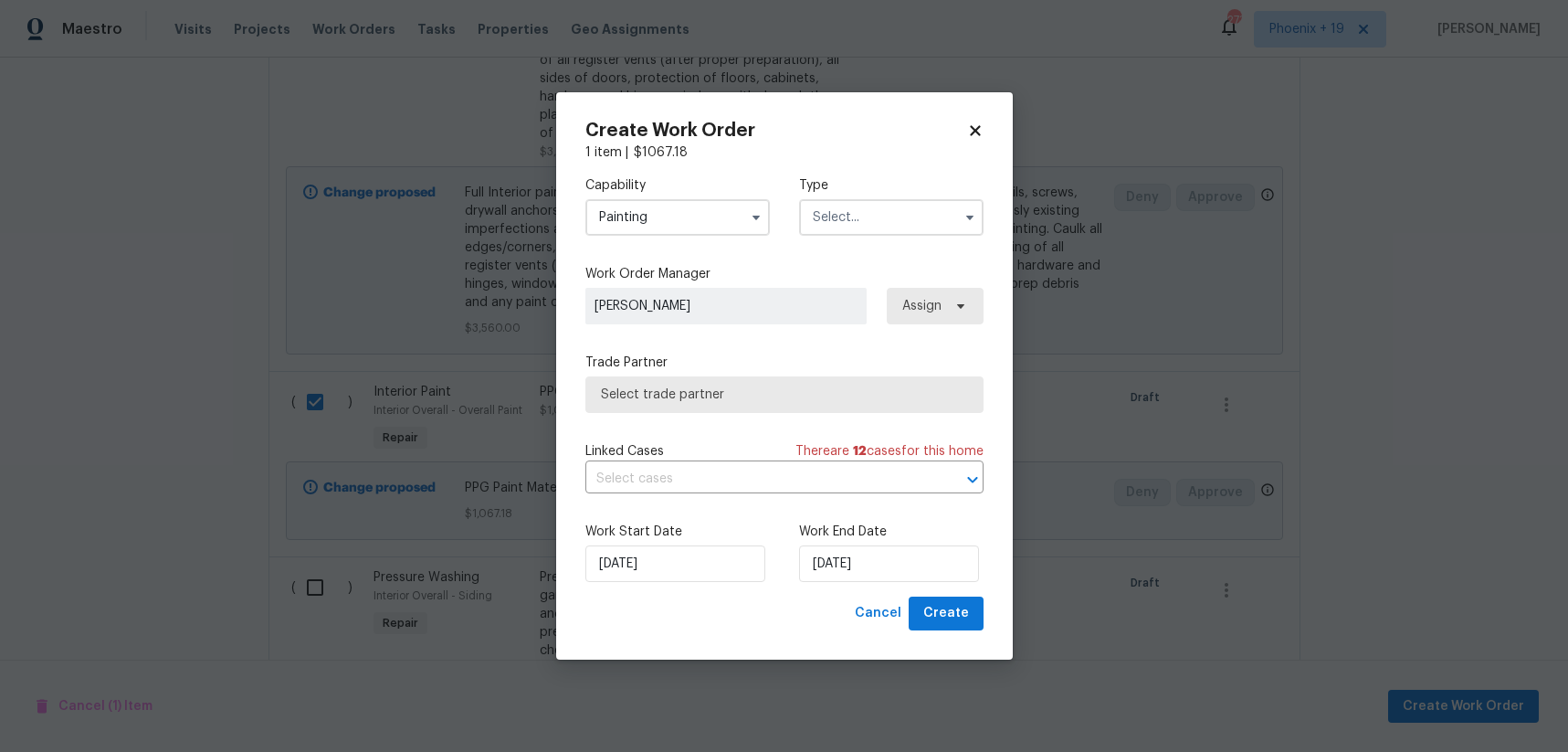
drag, startPoint x: 926, startPoint y: 218, endPoint x: 914, endPoint y: 233, distance: 19.2
click at [926, 218] on input "text" at bounding box center [891, 216] width 185 height 36
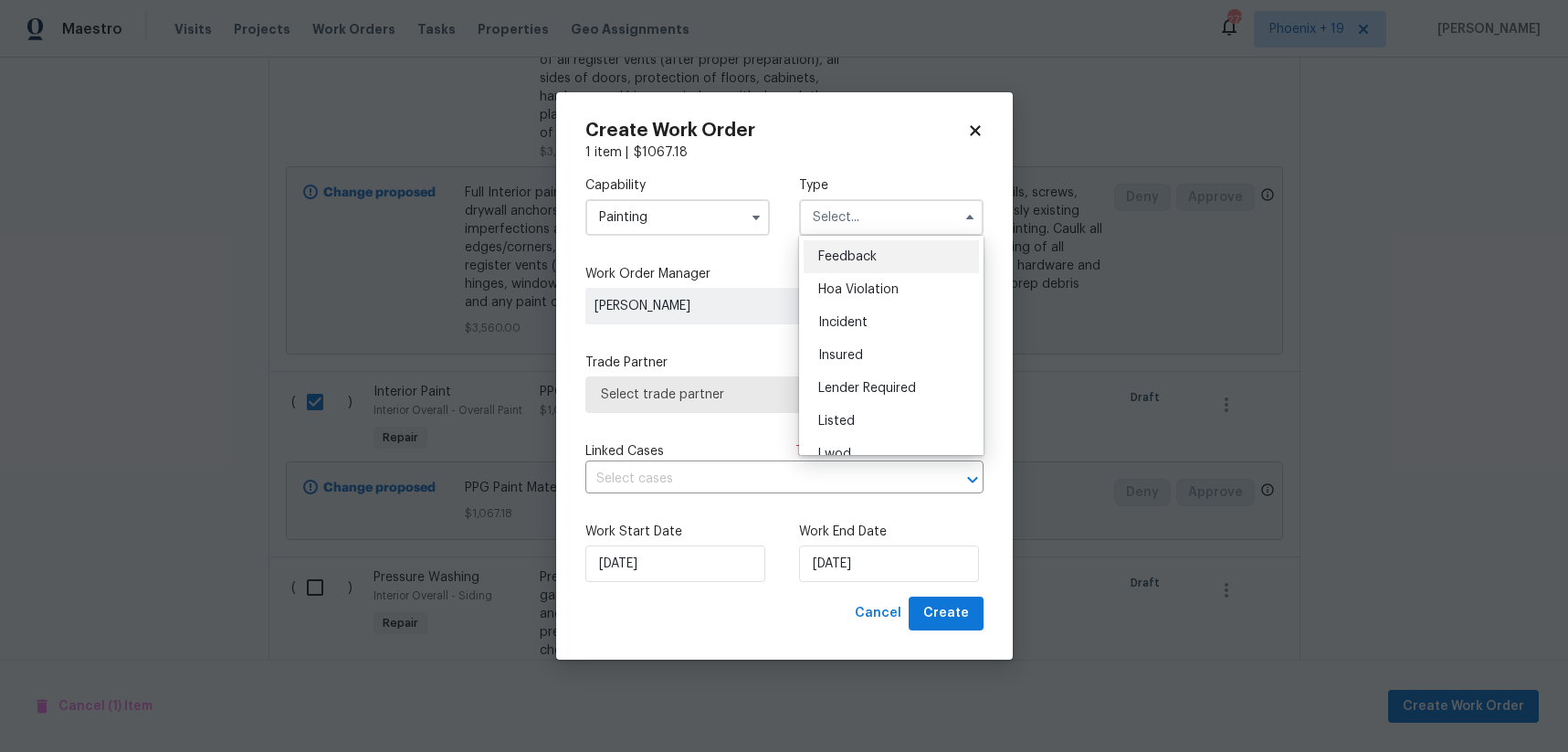
scroll to position [217, 0]
click at [892, 326] on div "Renovation" at bounding box center [891, 334] width 175 height 32
type input "Renovation"
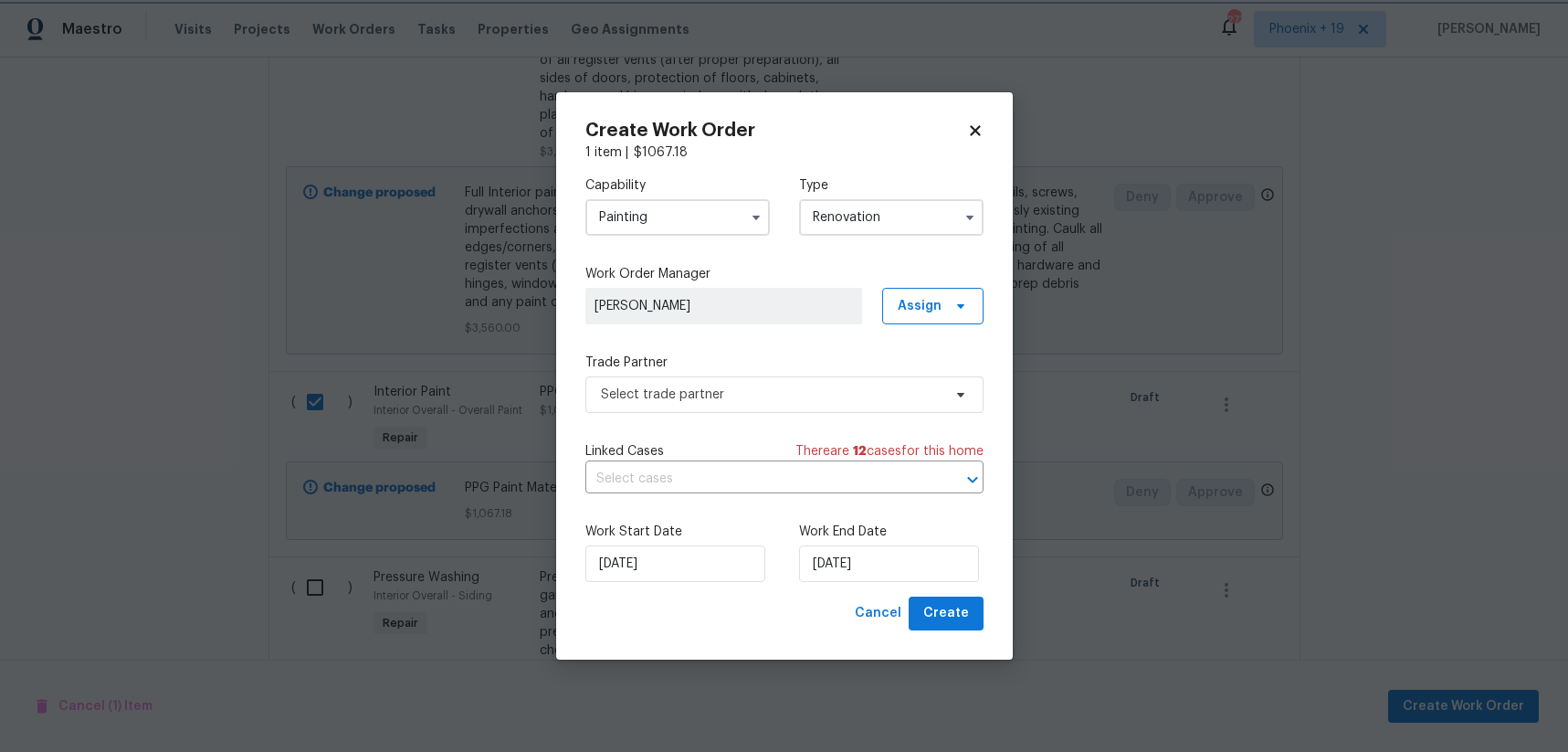
scroll to position [0, 0]
click at [930, 305] on span "Assign" at bounding box center [919, 306] width 44 height 19
click at [916, 394] on div "Assign to me" at bounding box center [941, 383] width 102 height 26
click at [912, 386] on div "Assign to me" at bounding box center [936, 383] width 80 height 19
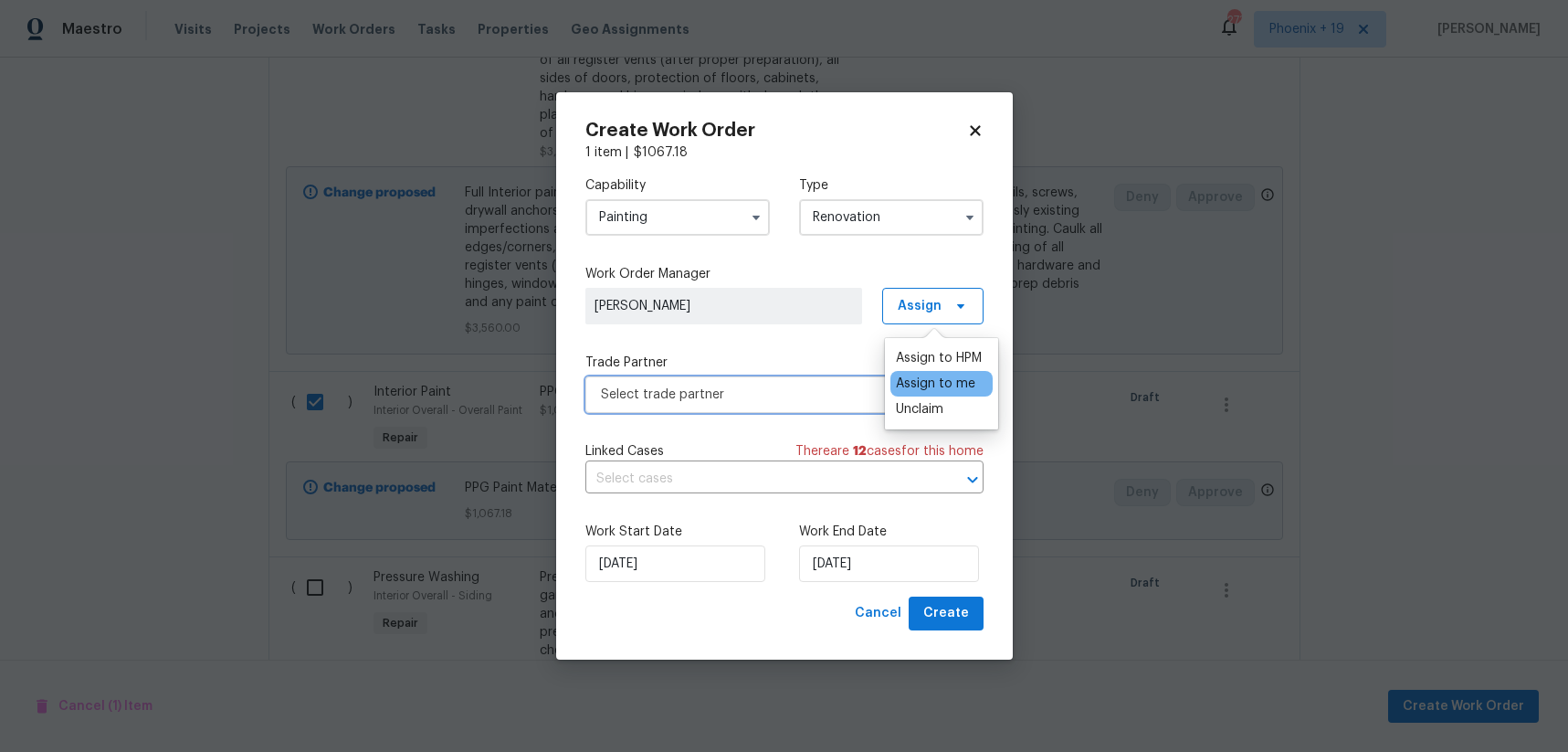
click at [807, 395] on span "Select trade partner" at bounding box center [771, 395] width 341 height 19
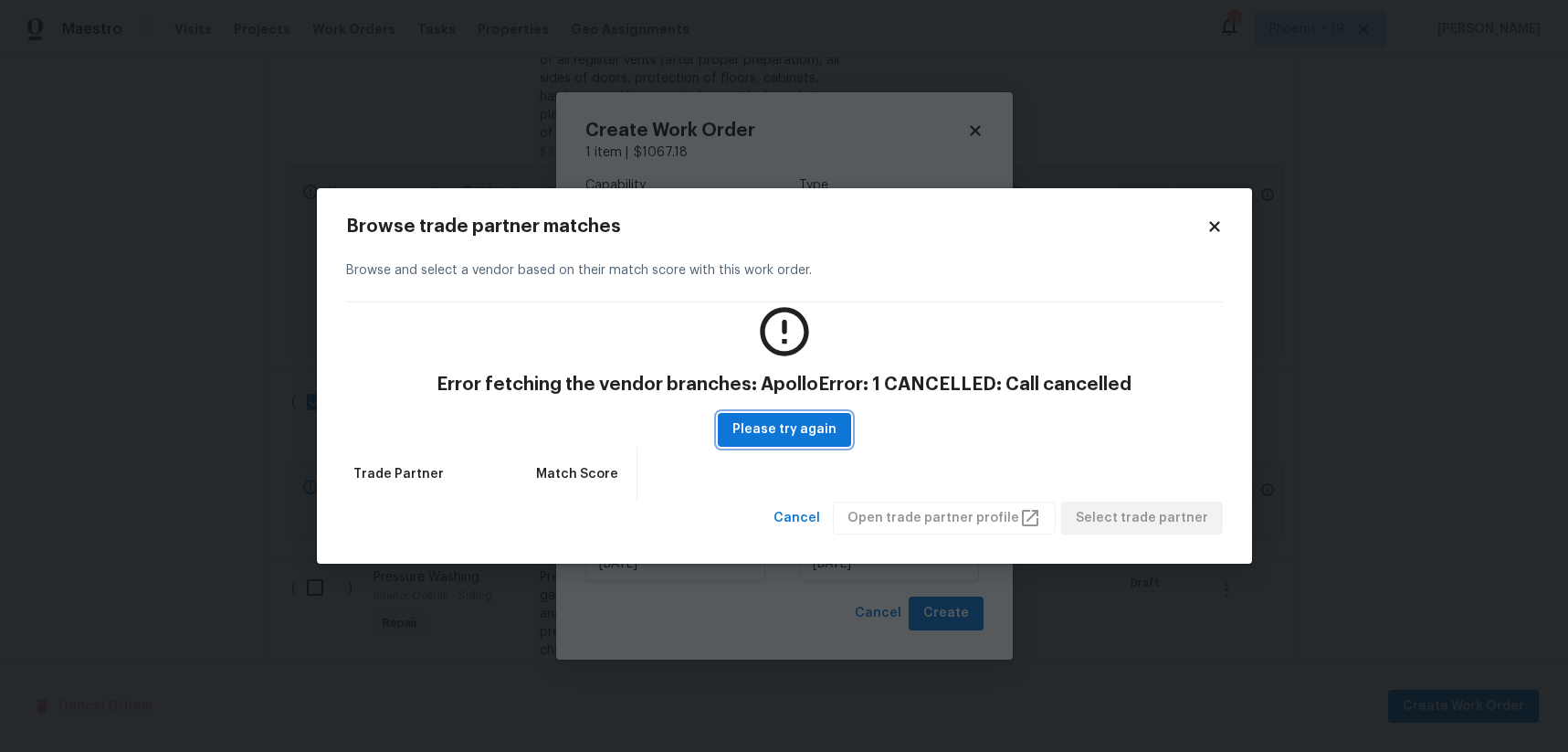
click at [788, 434] on span "Please try again" at bounding box center [784, 430] width 104 height 23
click at [802, 440] on span "Please try again" at bounding box center [784, 430] width 104 height 23
click at [1218, 232] on icon at bounding box center [1215, 227] width 17 height 17
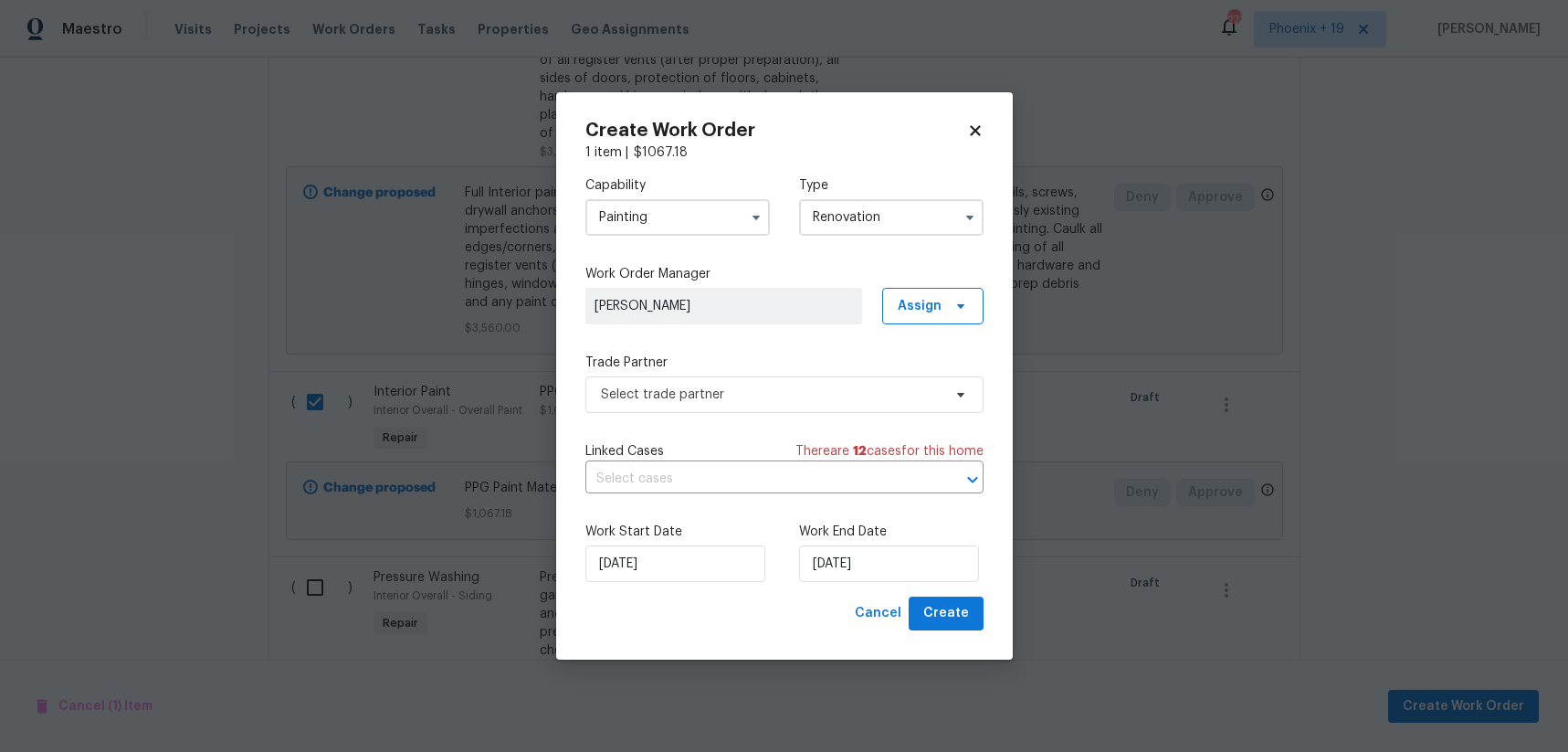
click at [977, 127] on icon at bounding box center [975, 131] width 10 height 10
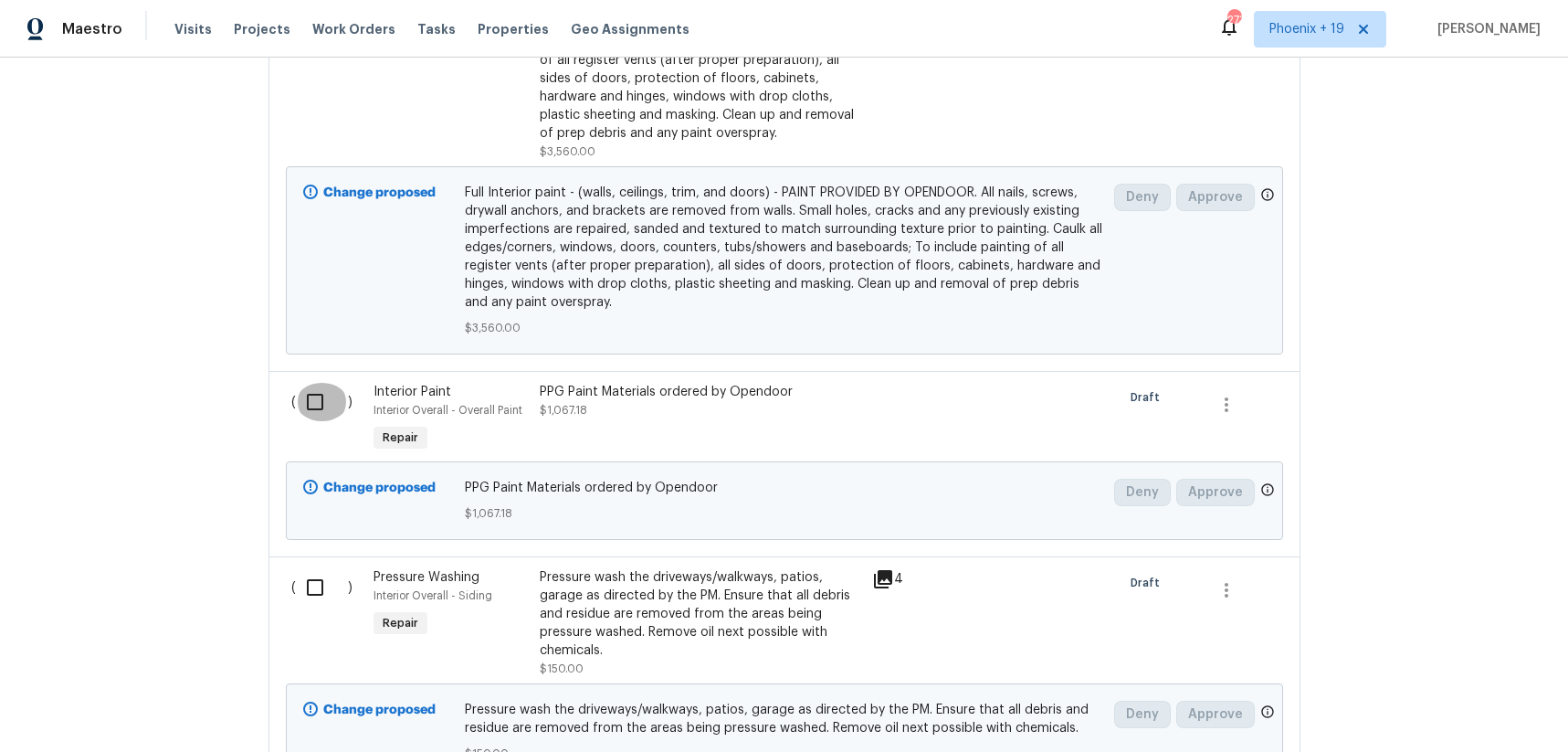
click at [330, 382] on input "checkbox" at bounding box center [322, 401] width 52 height 38
checkbox input "true"
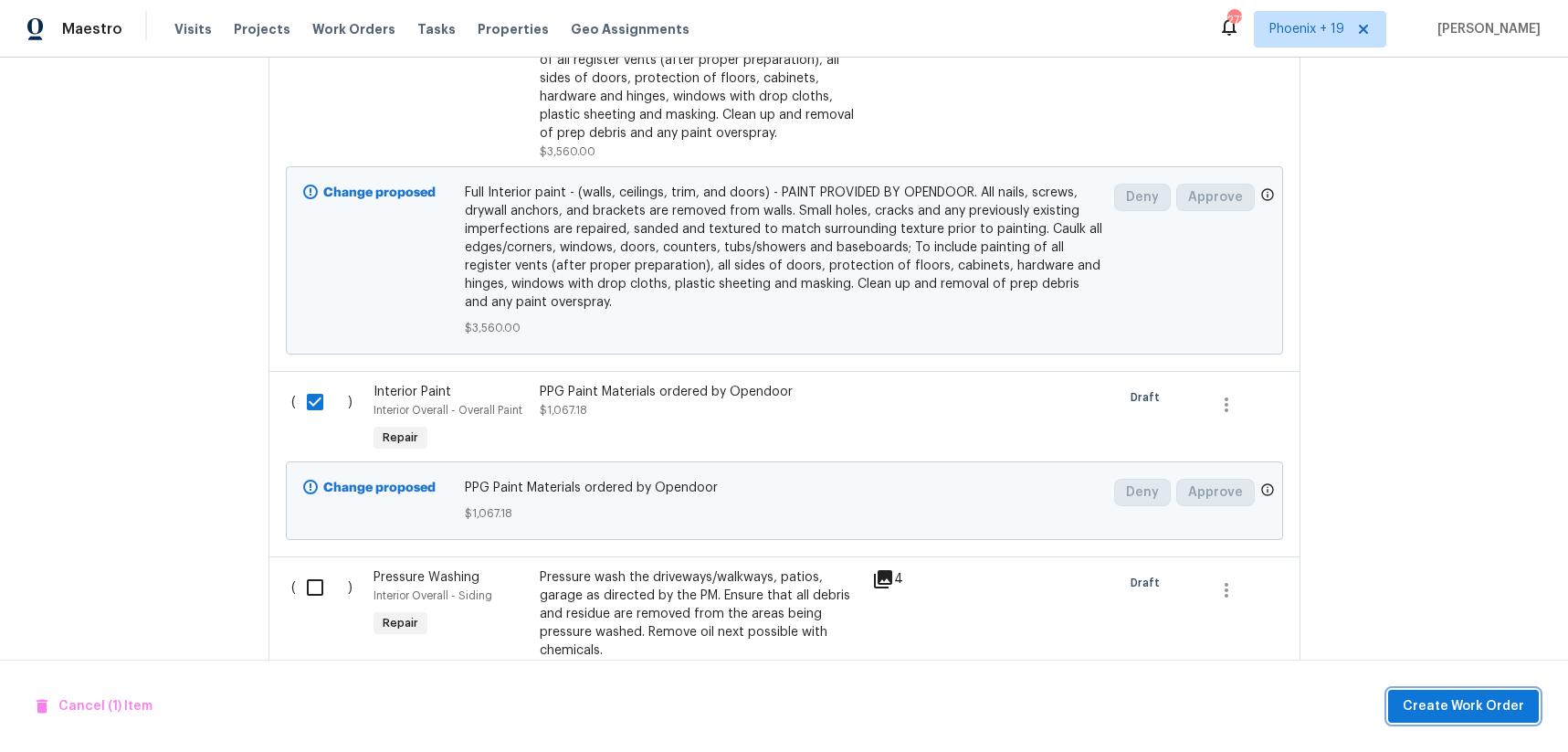
click at [1493, 710] on span "Create Work Order" at bounding box center [1463, 707] width 122 height 23
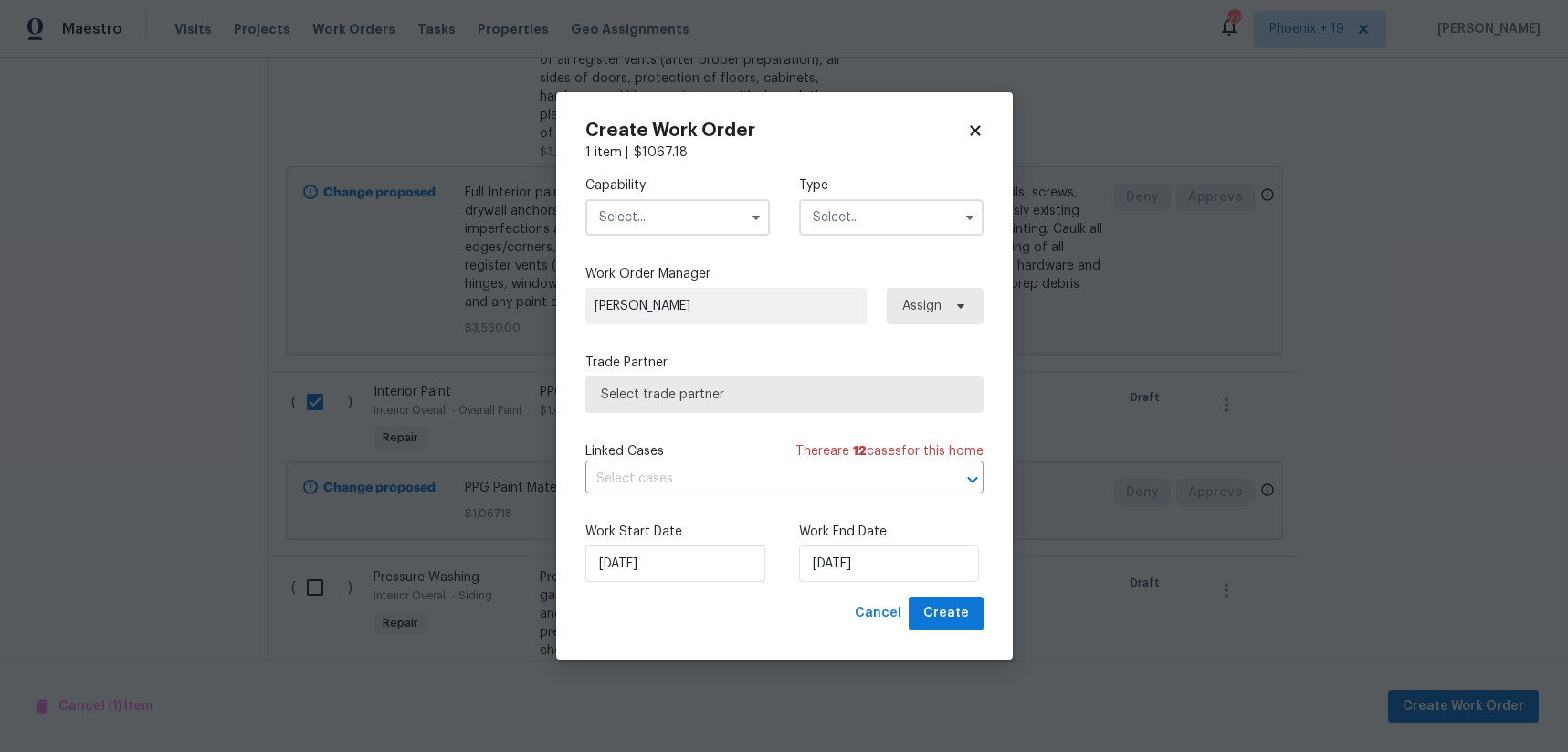
click at [708, 215] on input "text" at bounding box center [678, 216] width 185 height 36
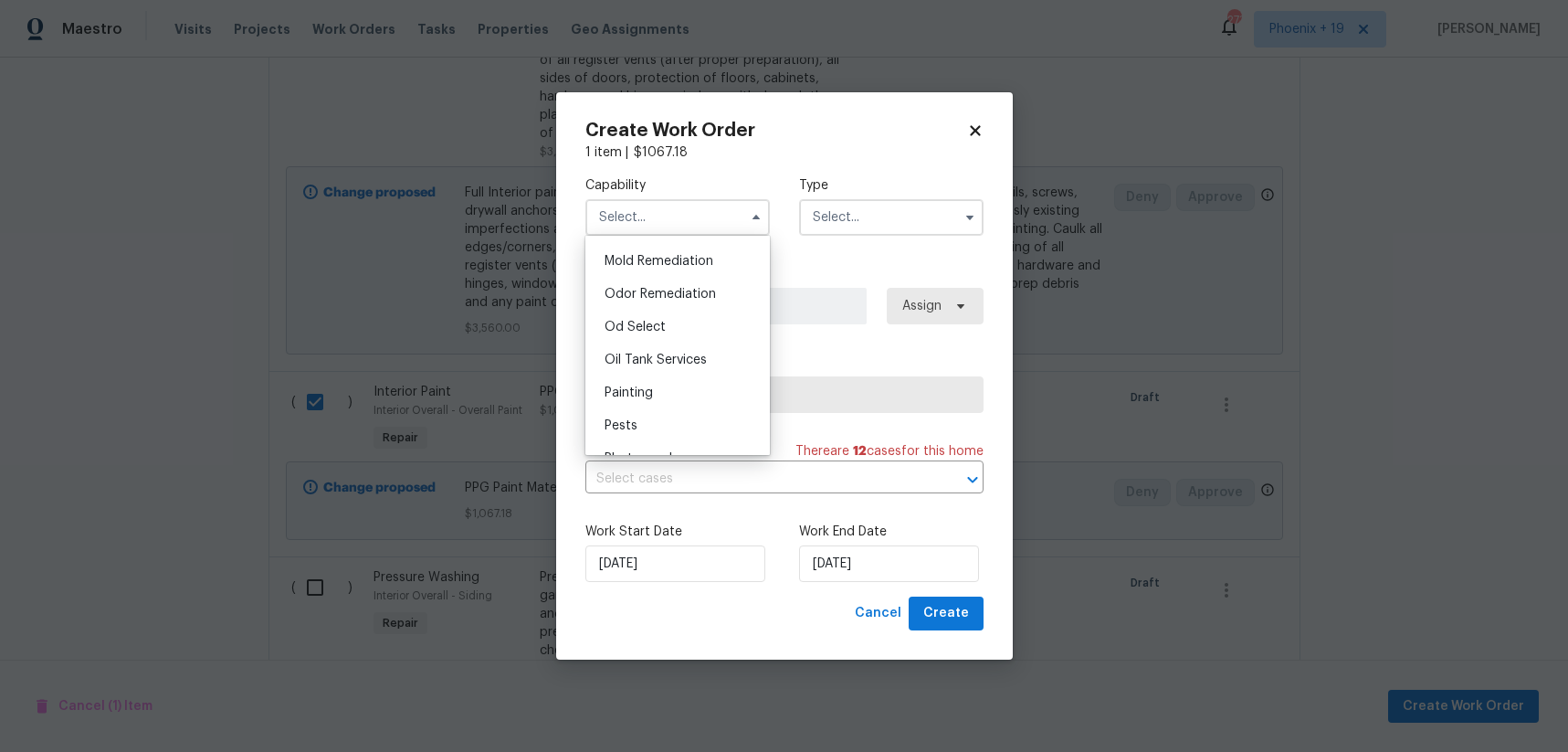
scroll to position [1412, 0]
click at [679, 370] on div "Painting" at bounding box center [678, 379] width 175 height 32
type input "Painting"
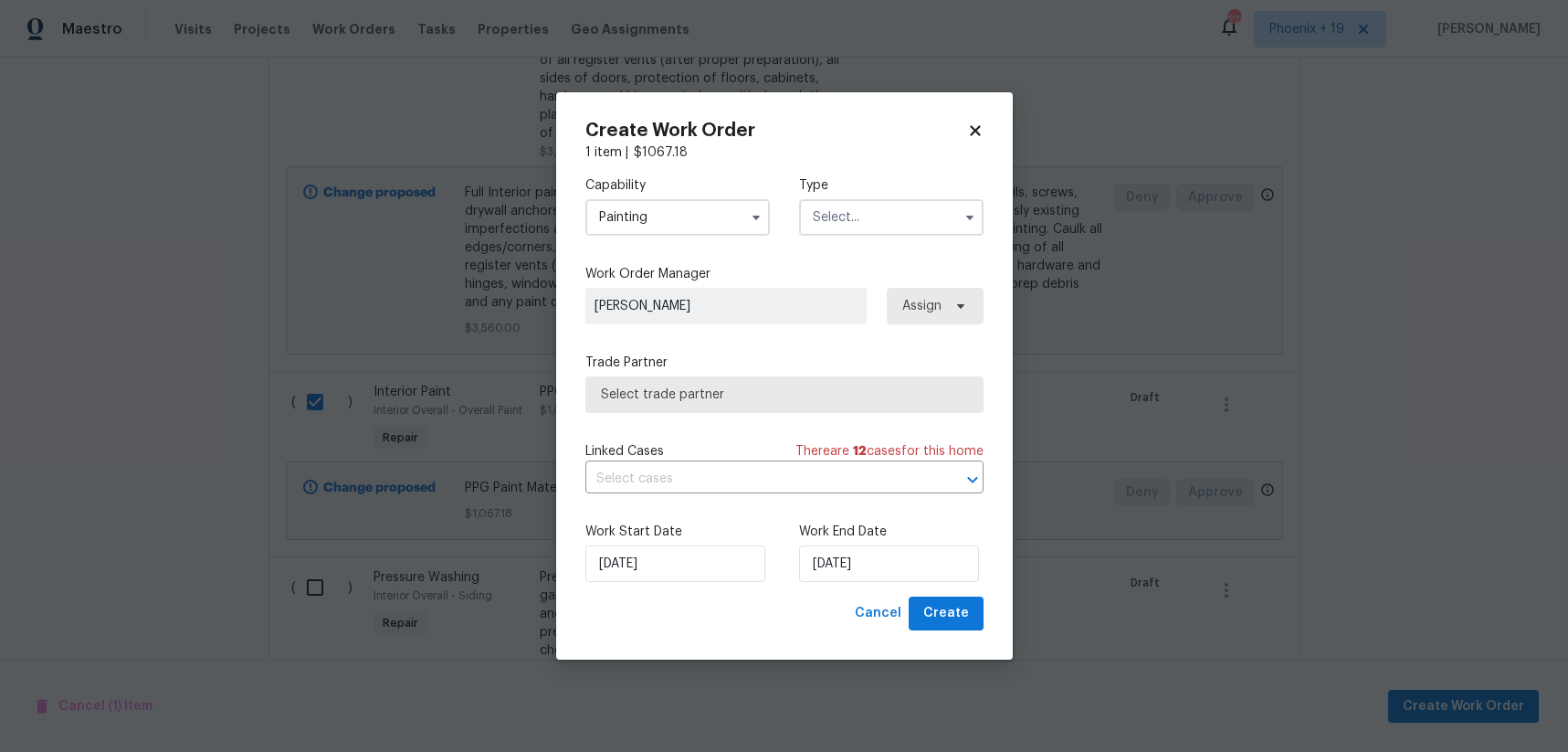
click at [875, 232] on input "text" at bounding box center [891, 216] width 185 height 36
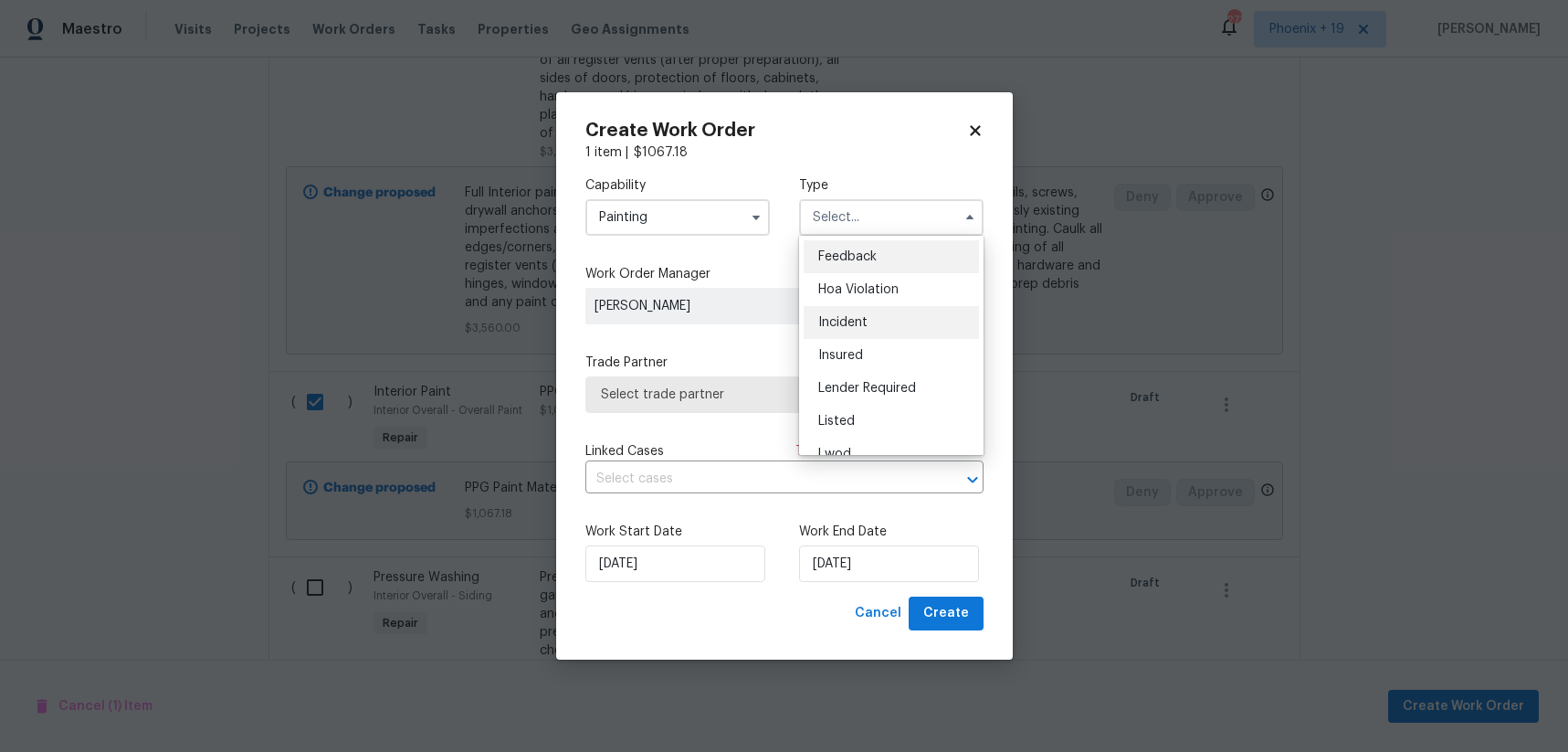
scroll to position [217, 0]
click at [869, 331] on span "Renovation" at bounding box center [852, 335] width 68 height 13
type input "Renovation"
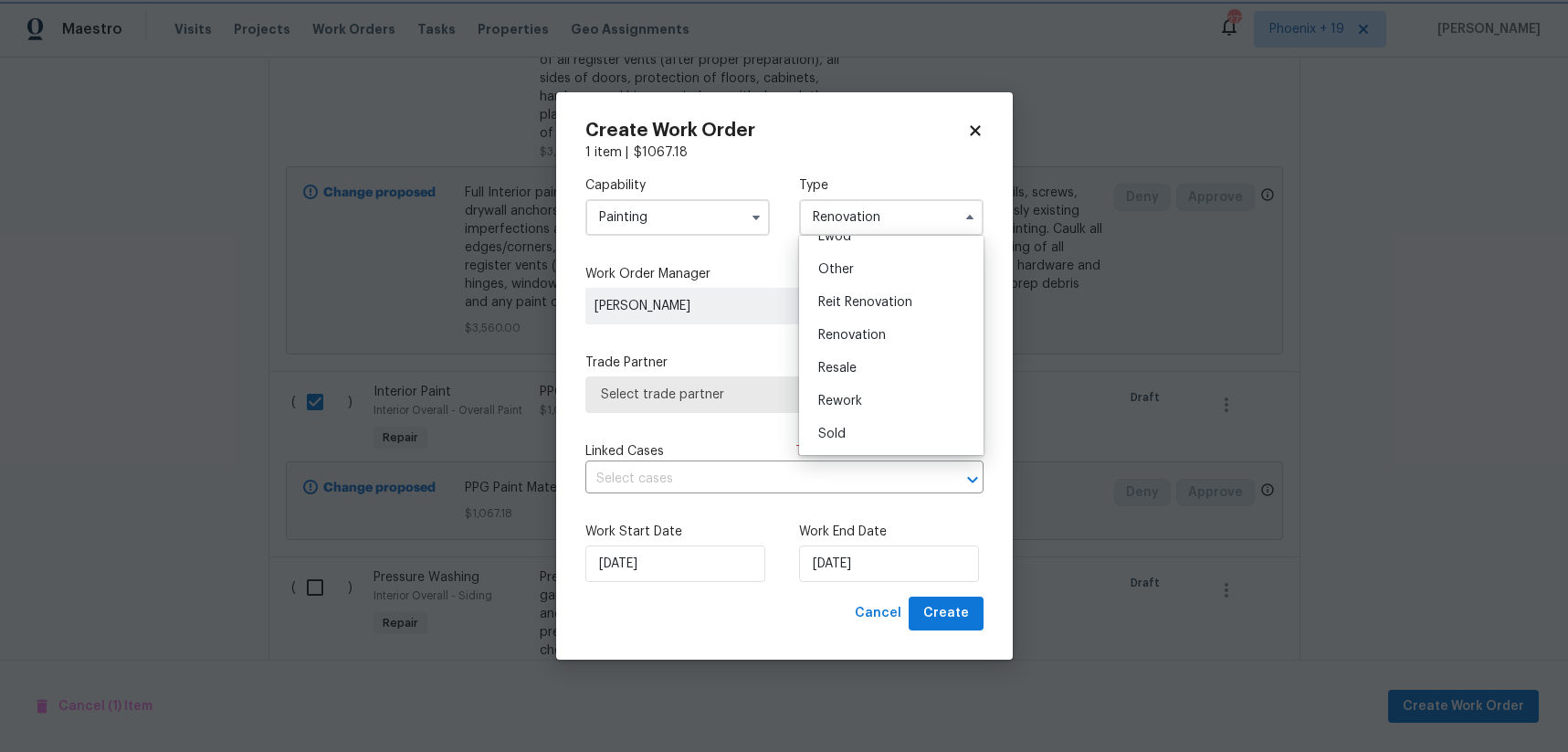
scroll to position [0, 0]
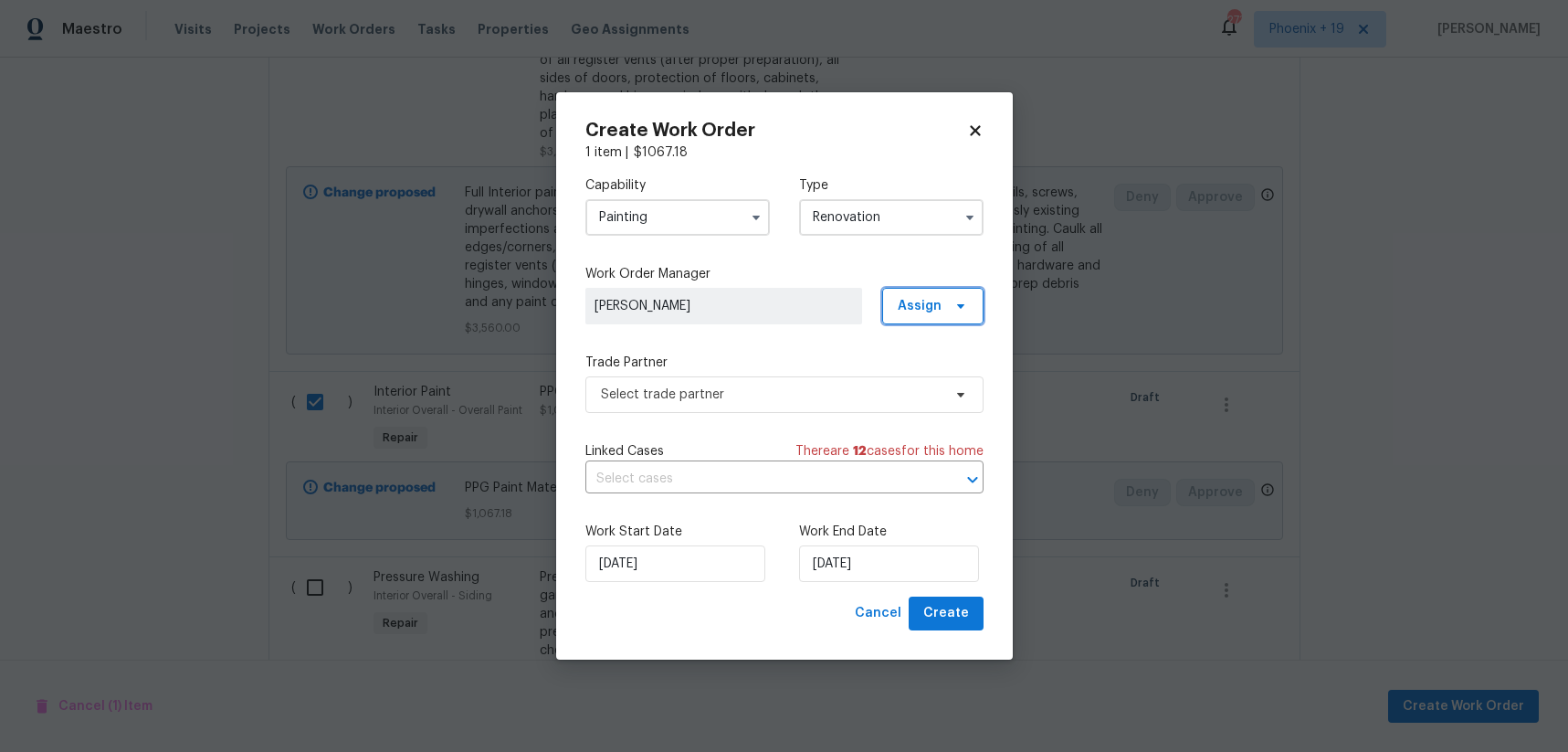
click at [932, 304] on span "Assign" at bounding box center [919, 306] width 44 height 19
click at [939, 388] on div "Assign to me" at bounding box center [936, 383] width 80 height 19
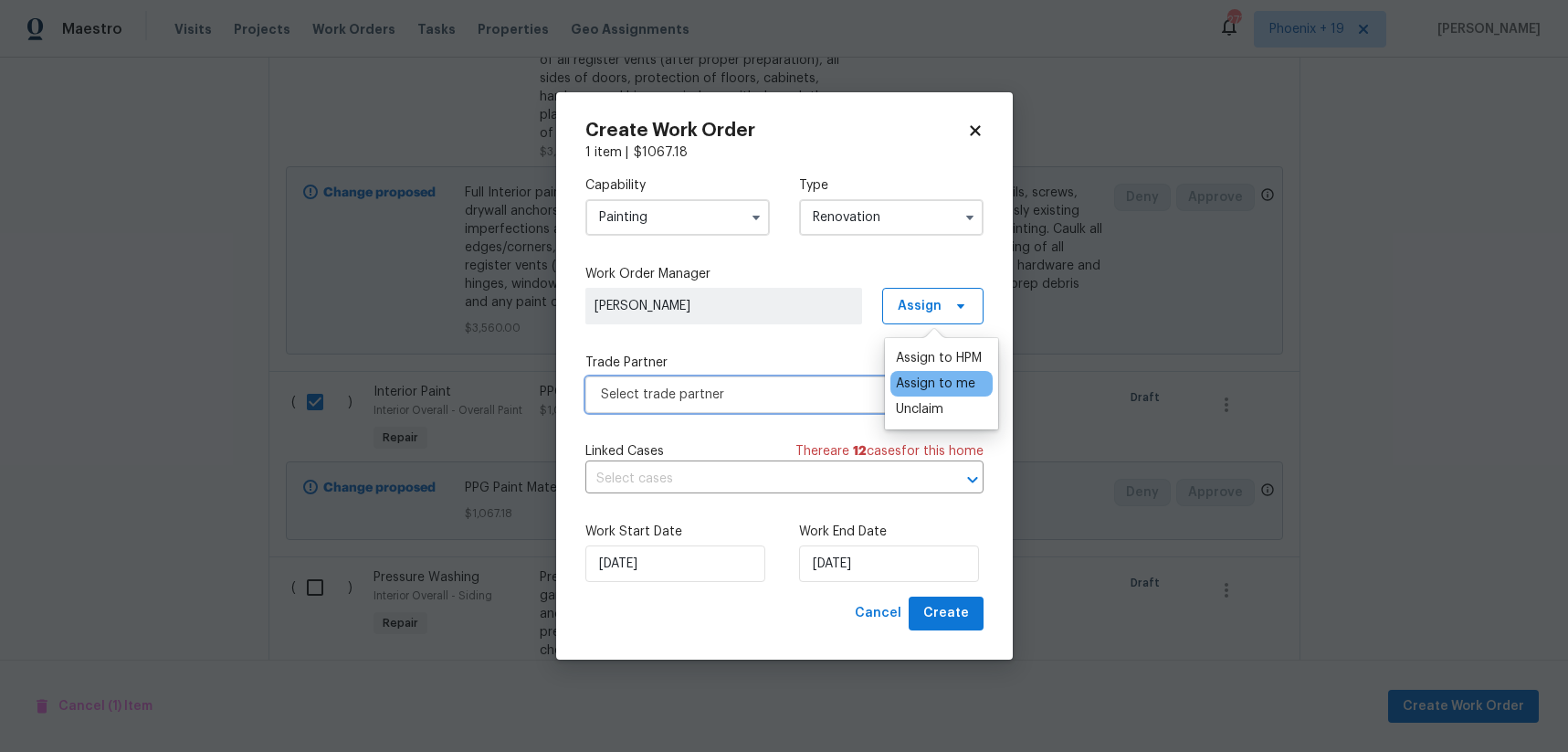
click at [776, 398] on span "Select trade partner" at bounding box center [771, 395] width 341 height 19
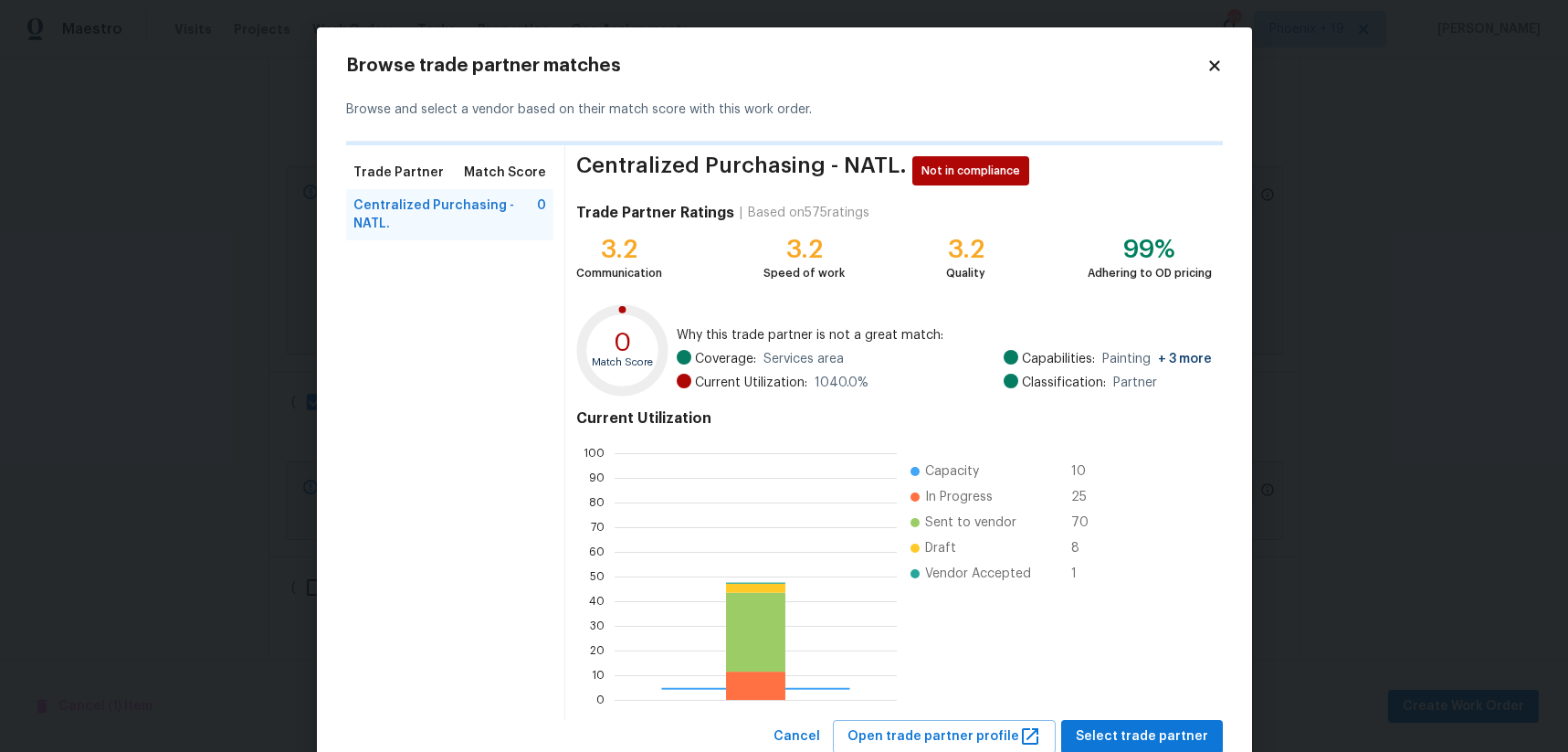
scroll to position [255, 282]
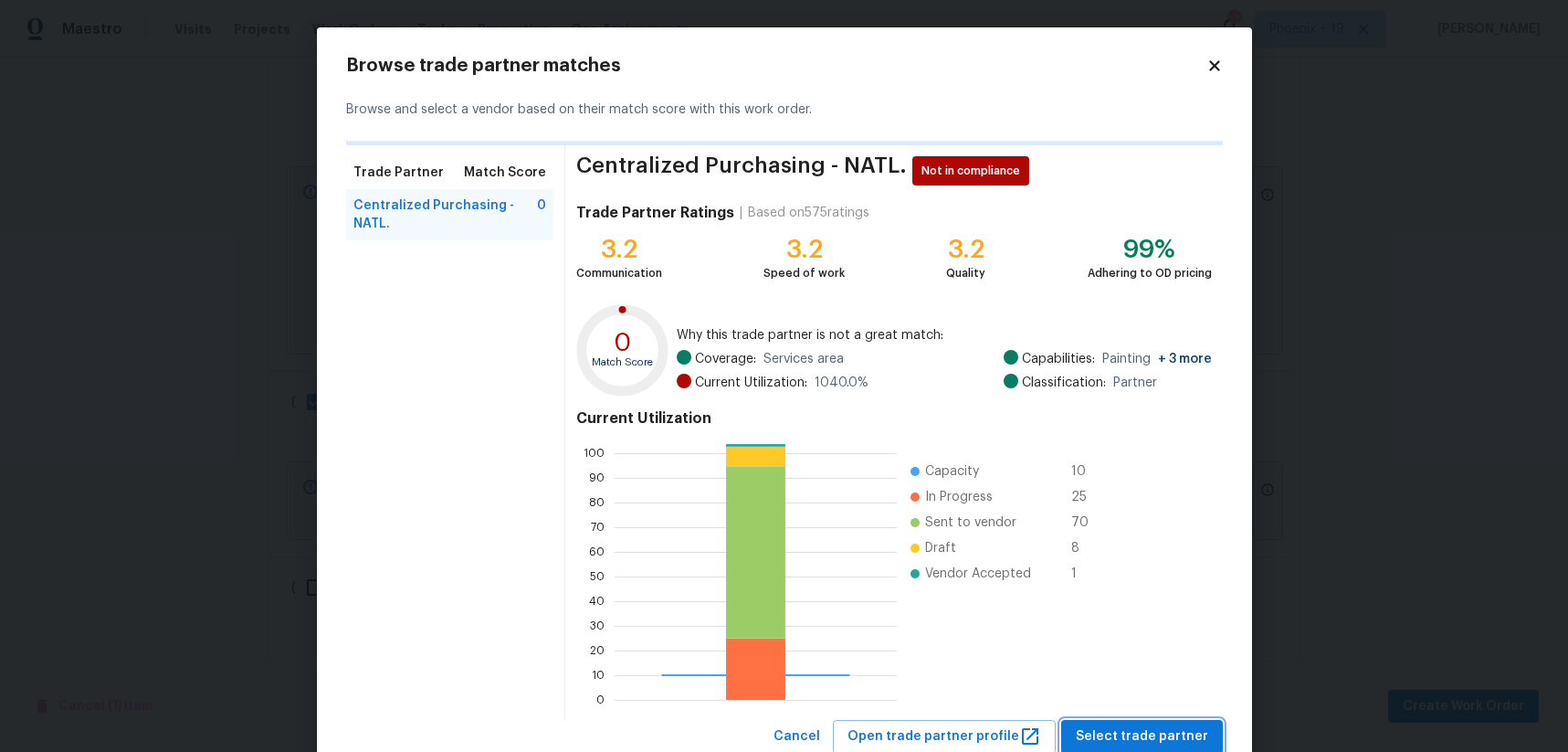
click at [1147, 726] on span "Select trade partner" at bounding box center [1142, 736] width 133 height 23
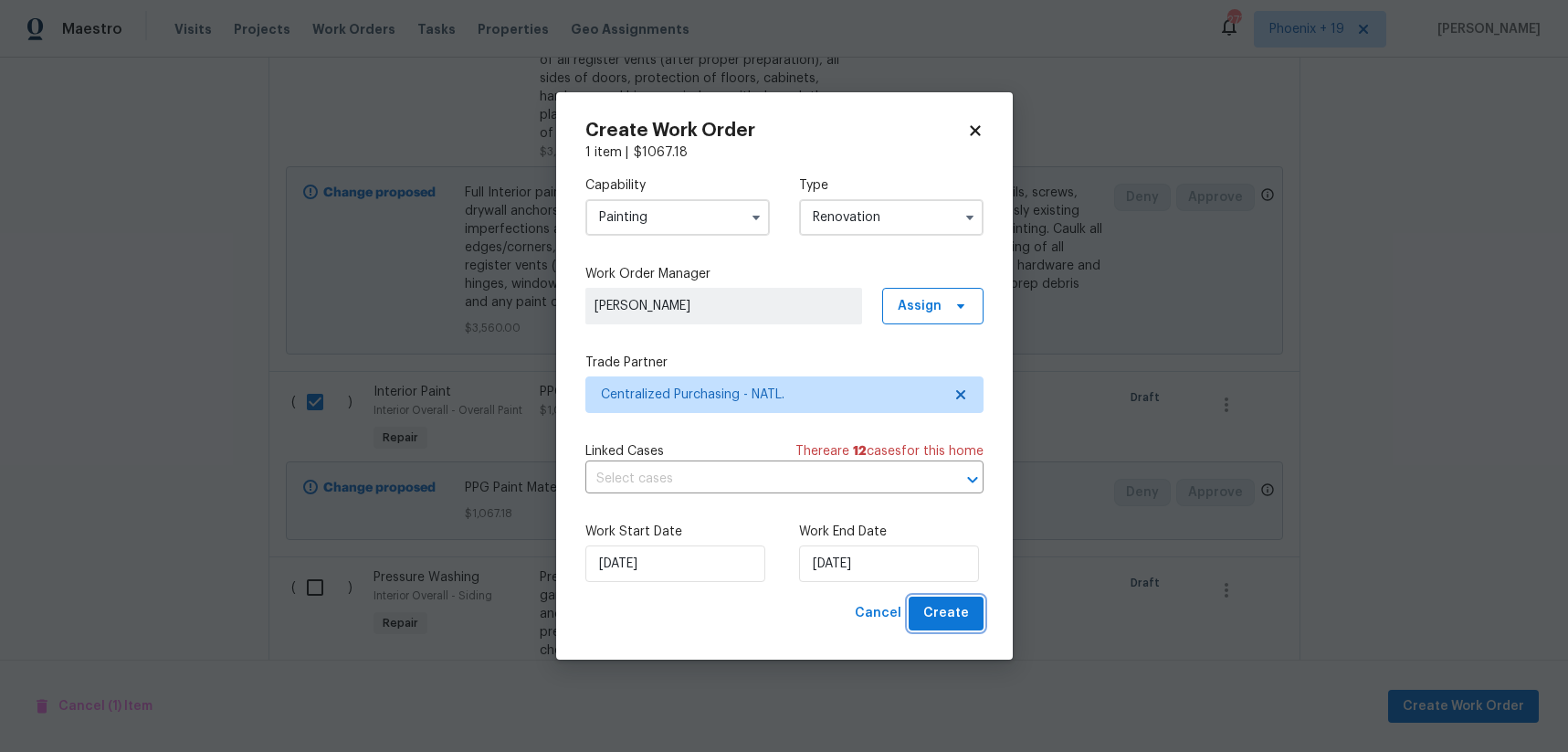
click at [953, 606] on span "Create" at bounding box center [946, 613] width 45 height 23
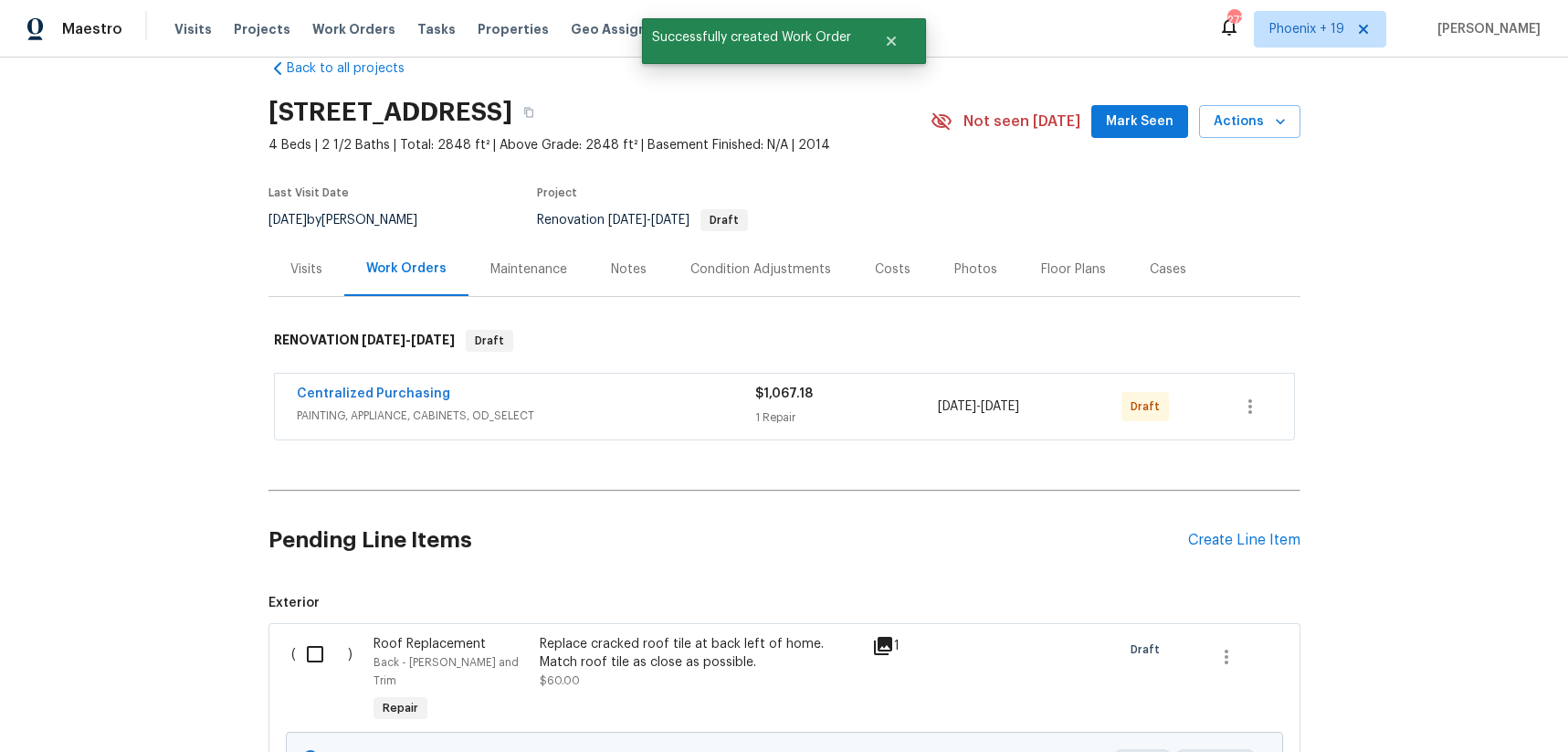
scroll to position [0, 0]
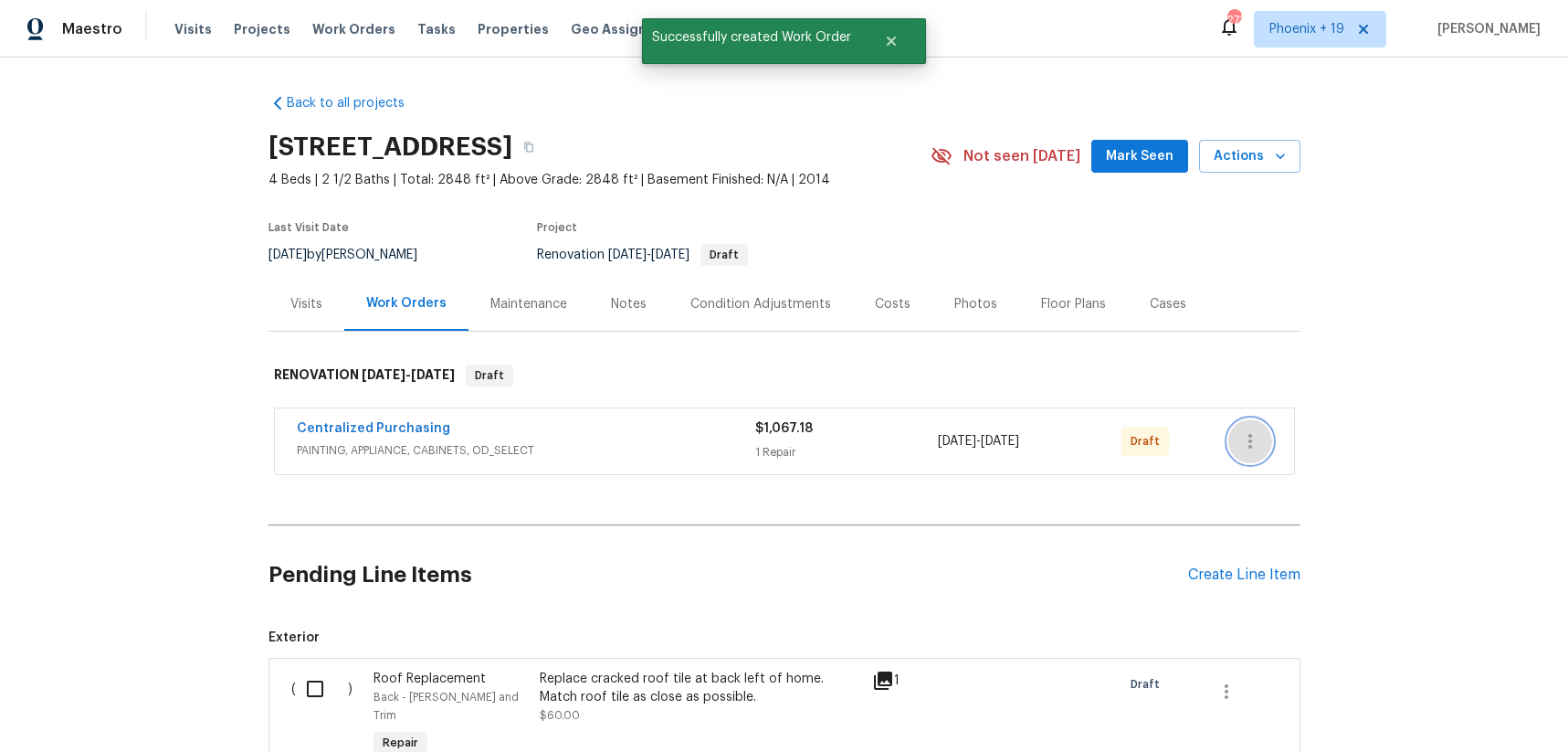
click at [1250, 441] on icon "button" at bounding box center [1251, 441] width 4 height 15
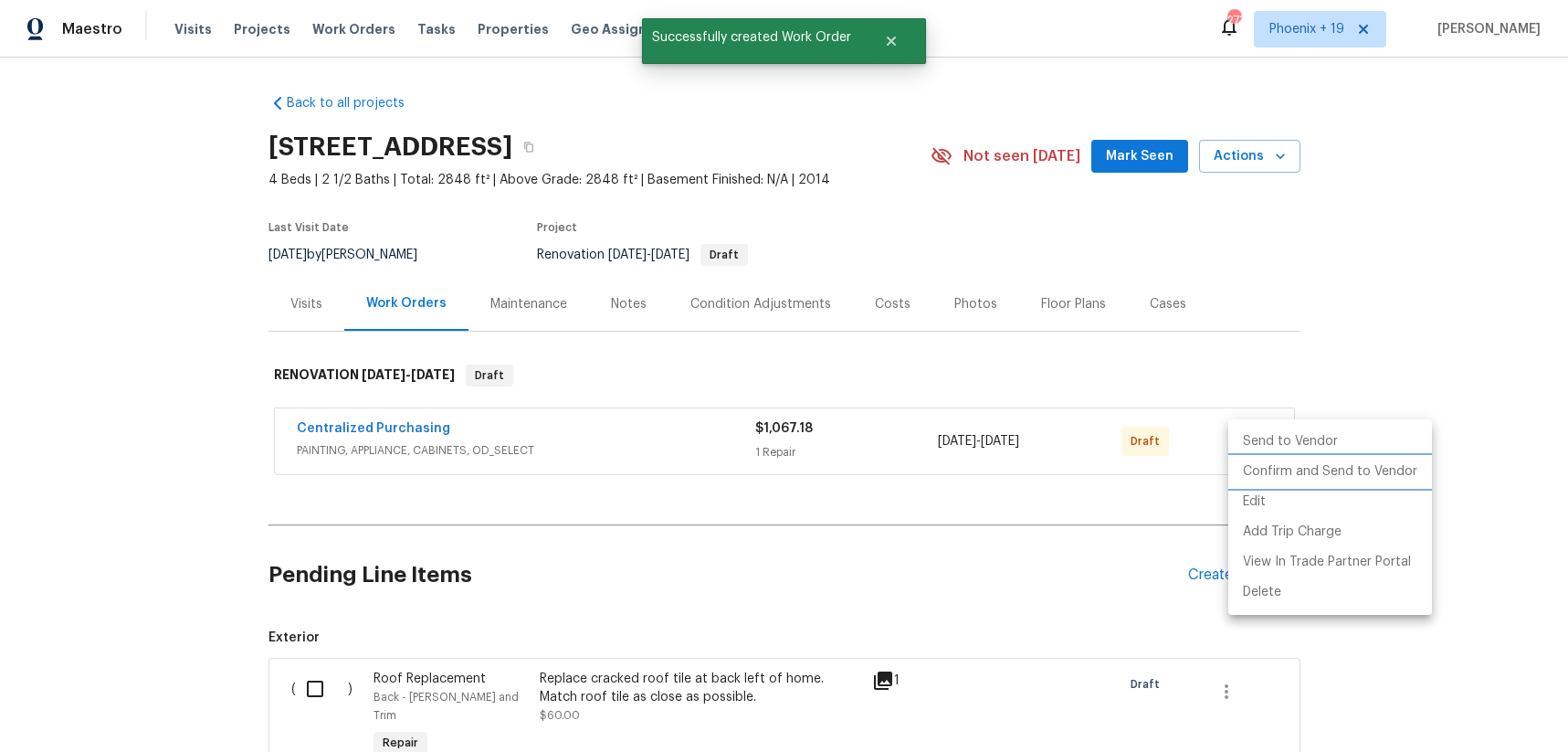
click at [1265, 476] on li "Confirm and Send to Vendor" at bounding box center [1329, 472] width 203 height 30
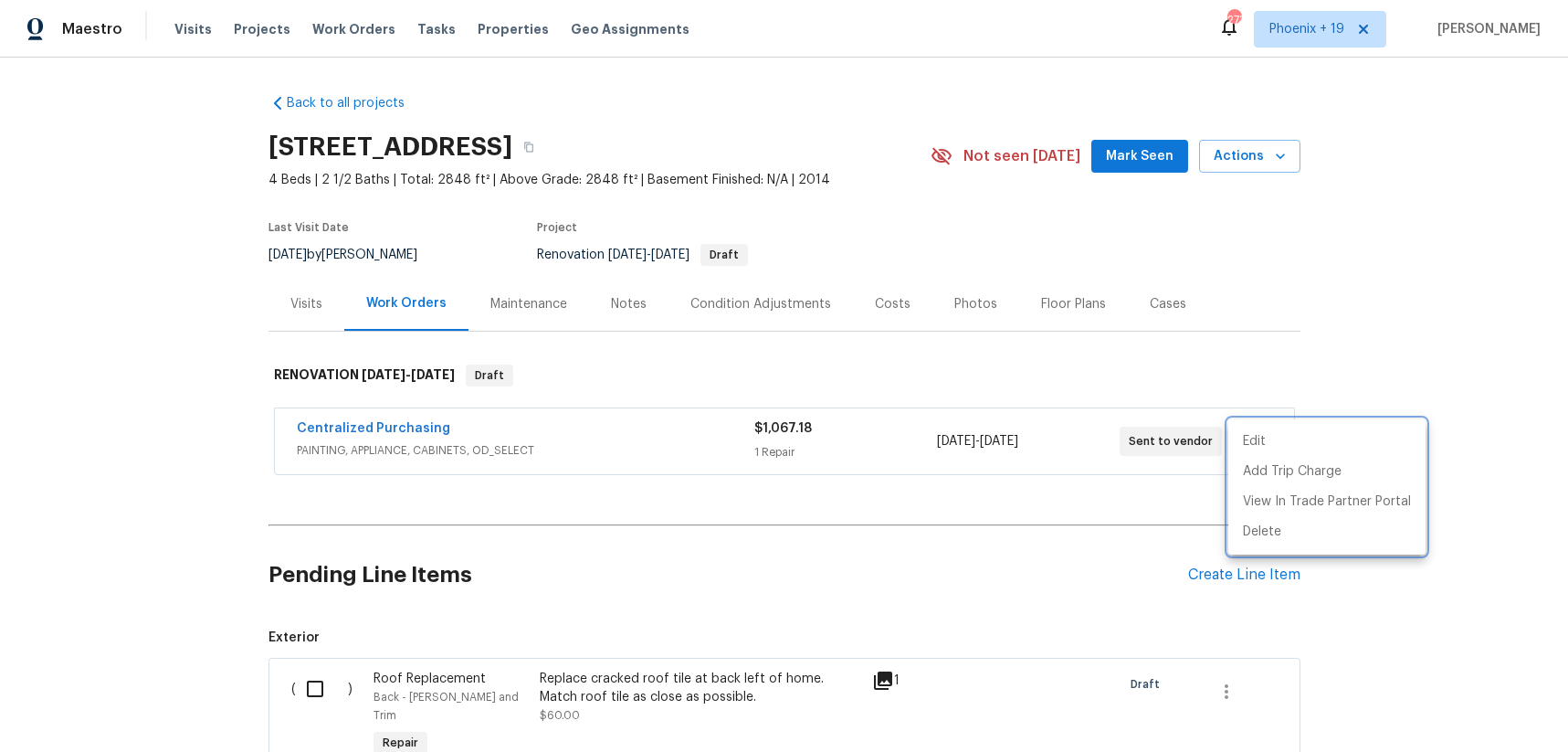
drag, startPoint x: 526, startPoint y: 485, endPoint x: 448, endPoint y: 469, distance: 79.6
click at [518, 485] on div at bounding box center [784, 376] width 1568 height 752
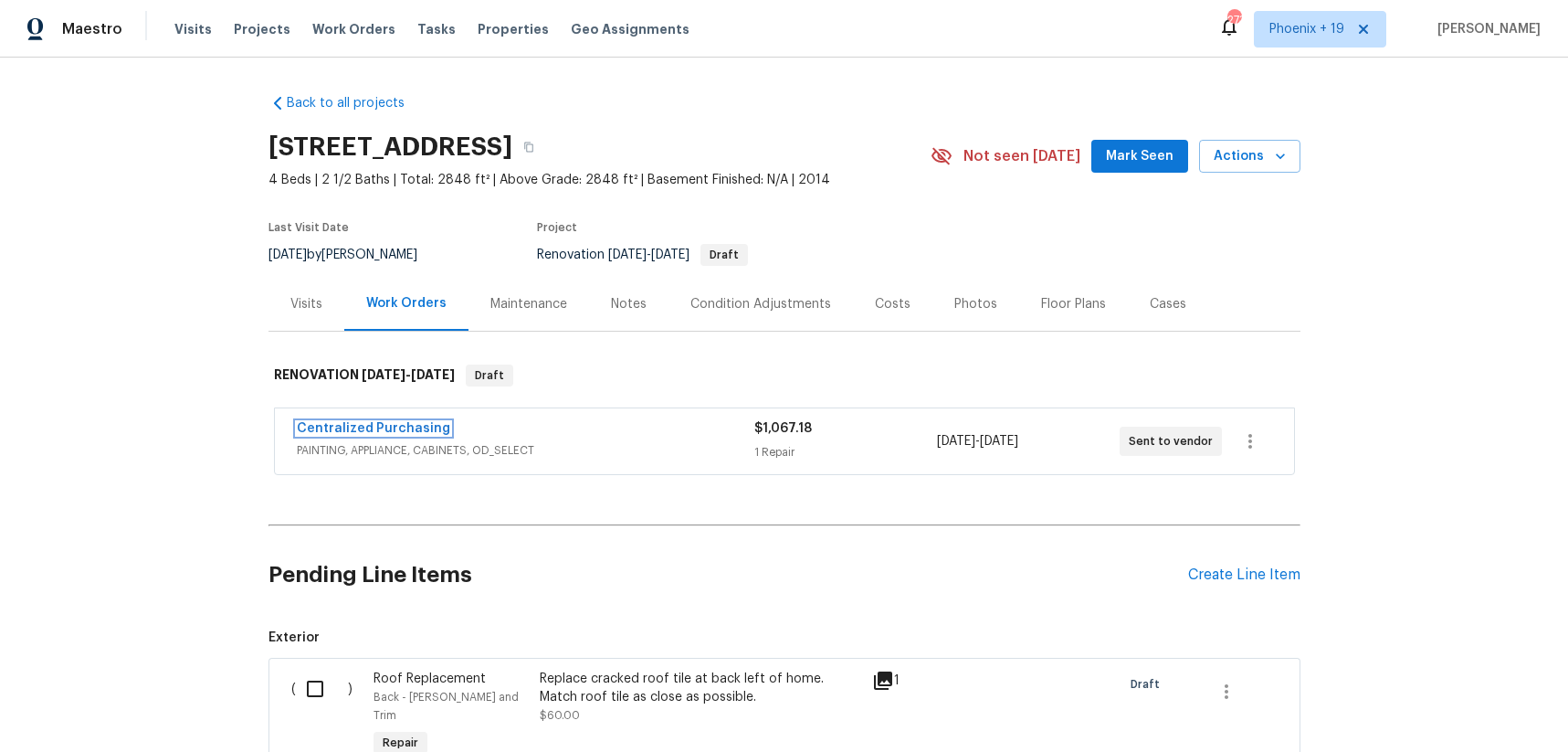
click at [393, 429] on link "Centralized Purchasing" at bounding box center [373, 429] width 153 height 13
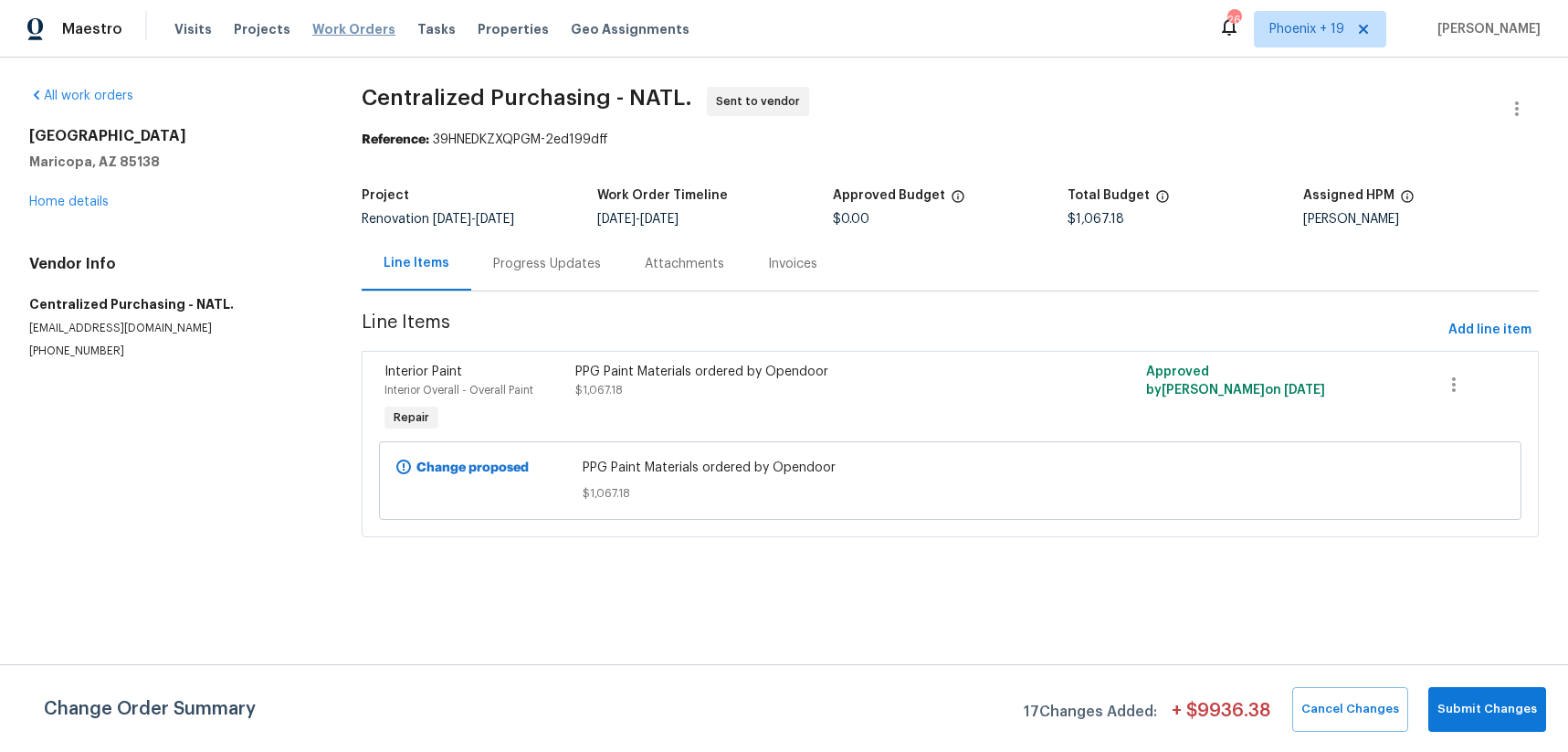
click at [358, 23] on span "Work Orders" at bounding box center [354, 30] width 84 height 19
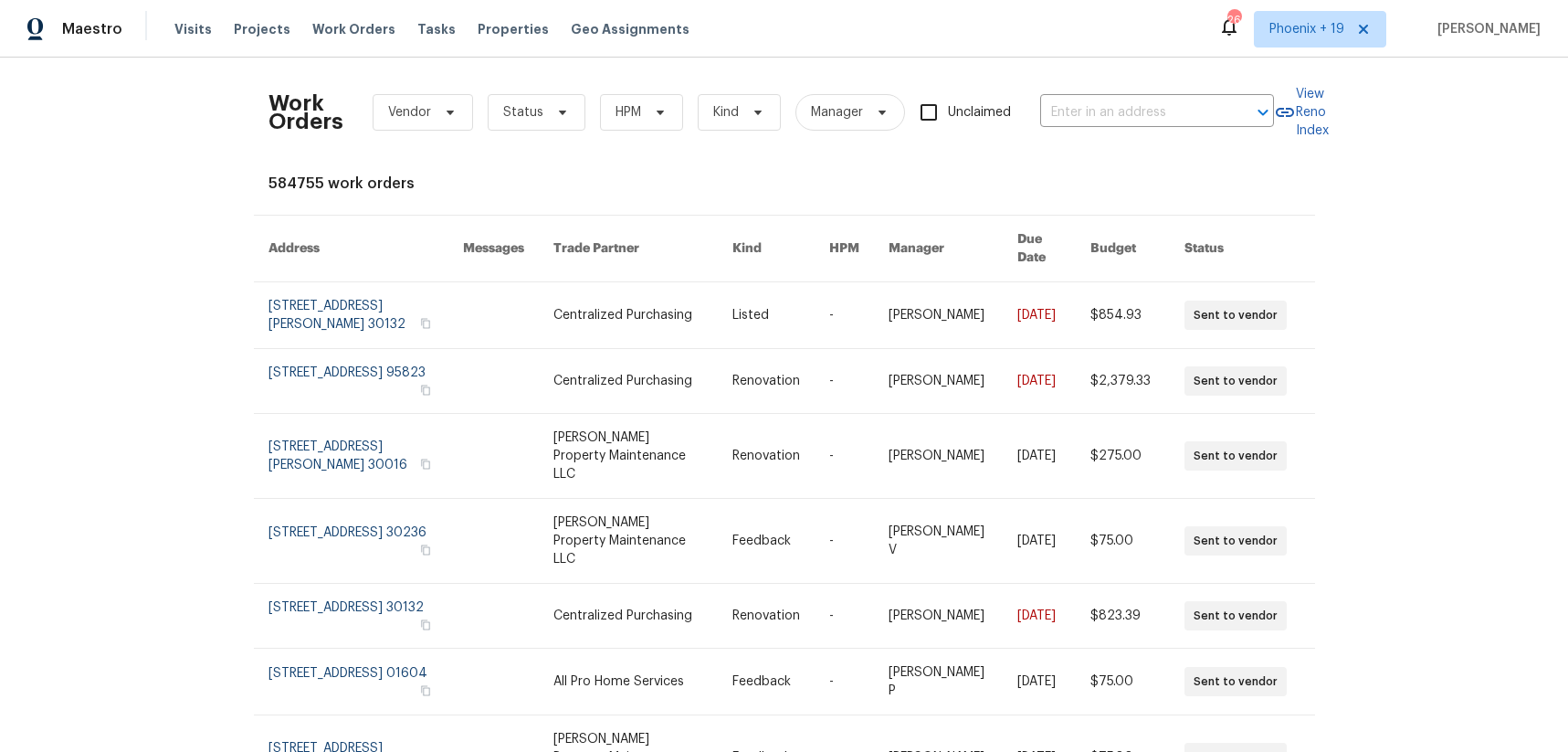
click at [1203, 88] on div "Work Orders Vendor Status HPM Kind Manager Unclaimed ​" at bounding box center [771, 112] width 1005 height 81
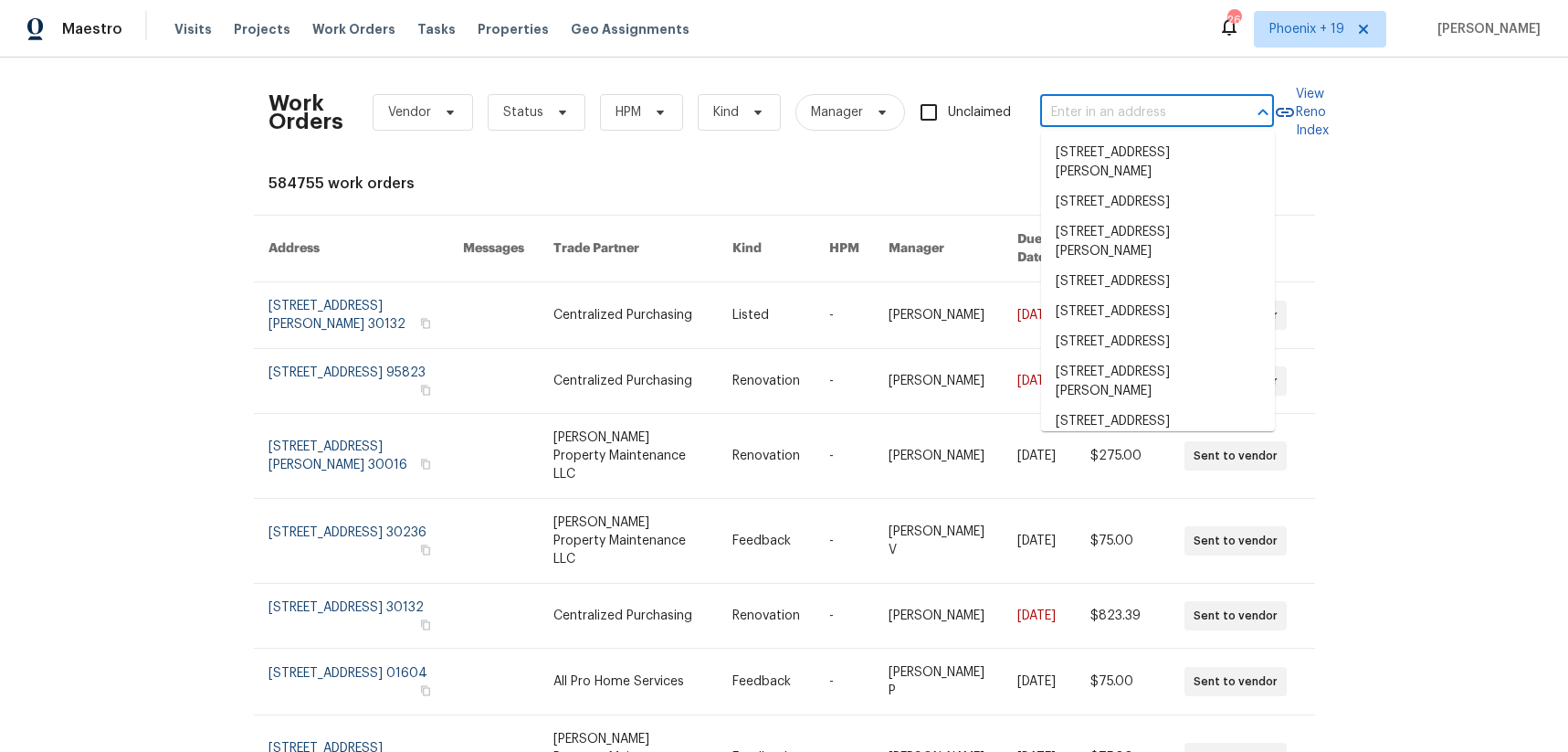
click at [1181, 118] on input "text" at bounding box center [1132, 112] width 183 height 29
paste input "[STREET_ADDRESS]"
type input "[STREET_ADDRESS]"
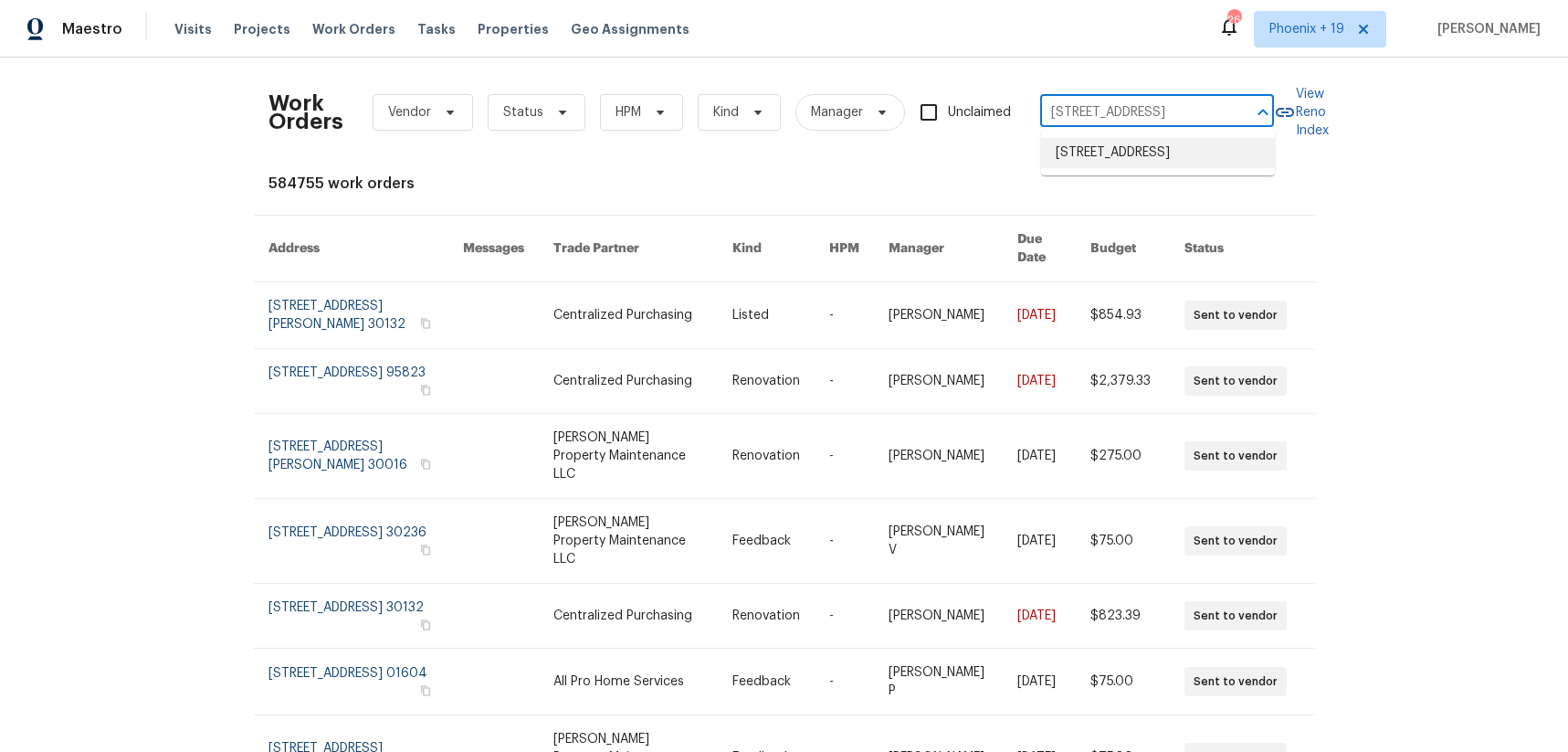
click at [1134, 156] on li "[STREET_ADDRESS]" at bounding box center [1159, 153] width 234 height 30
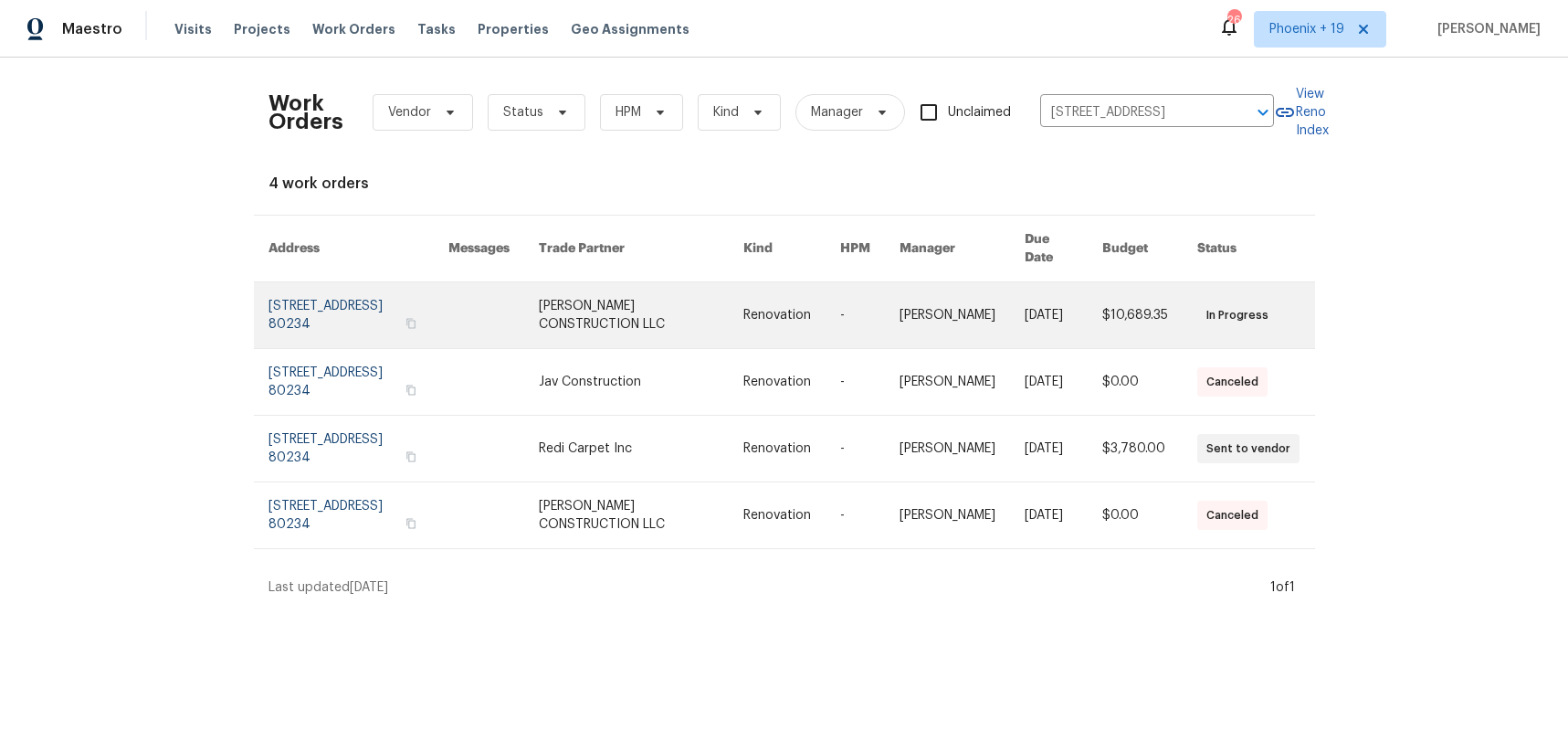
click at [652, 302] on link at bounding box center [641, 315] width 204 height 66
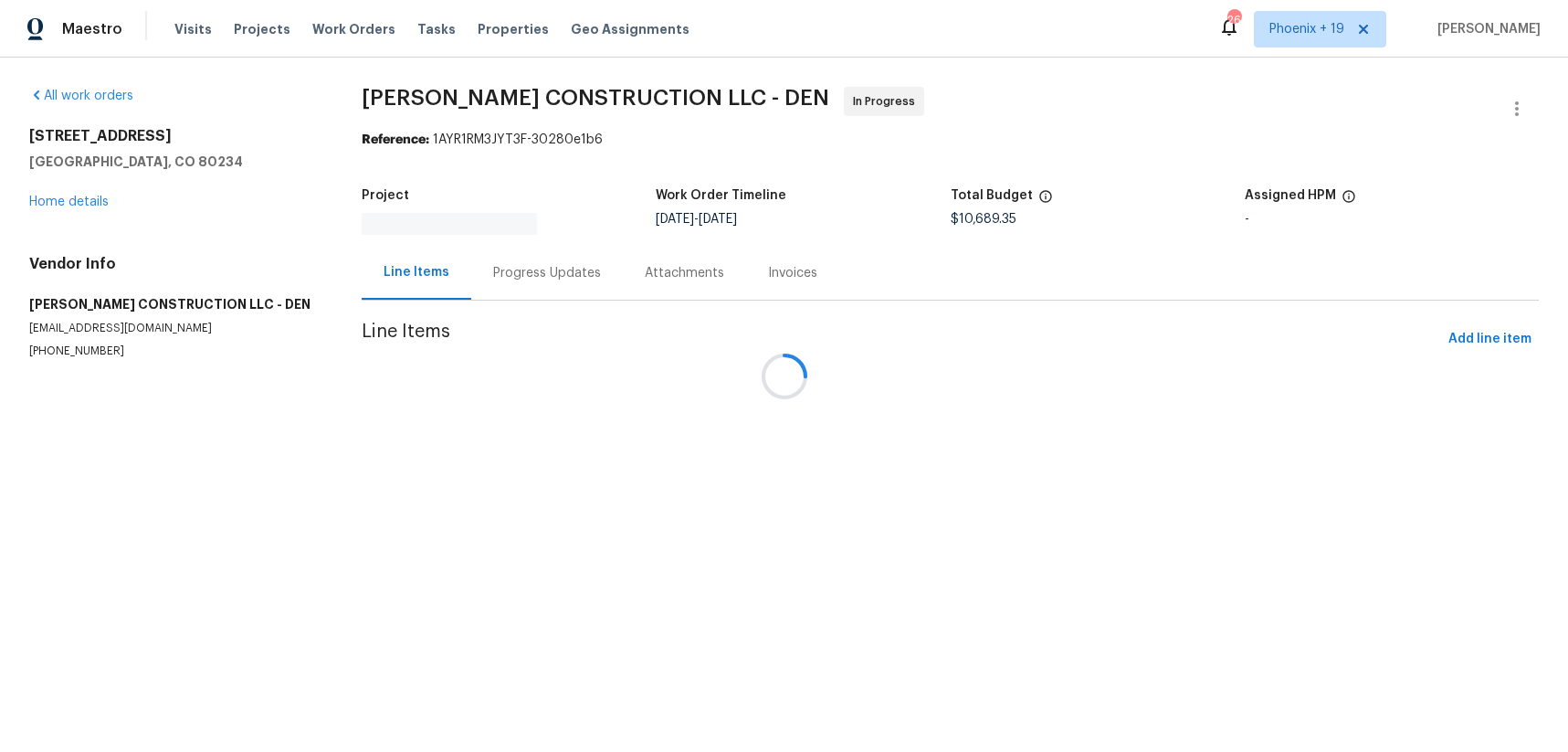
click at [82, 201] on div at bounding box center [784, 376] width 1568 height 752
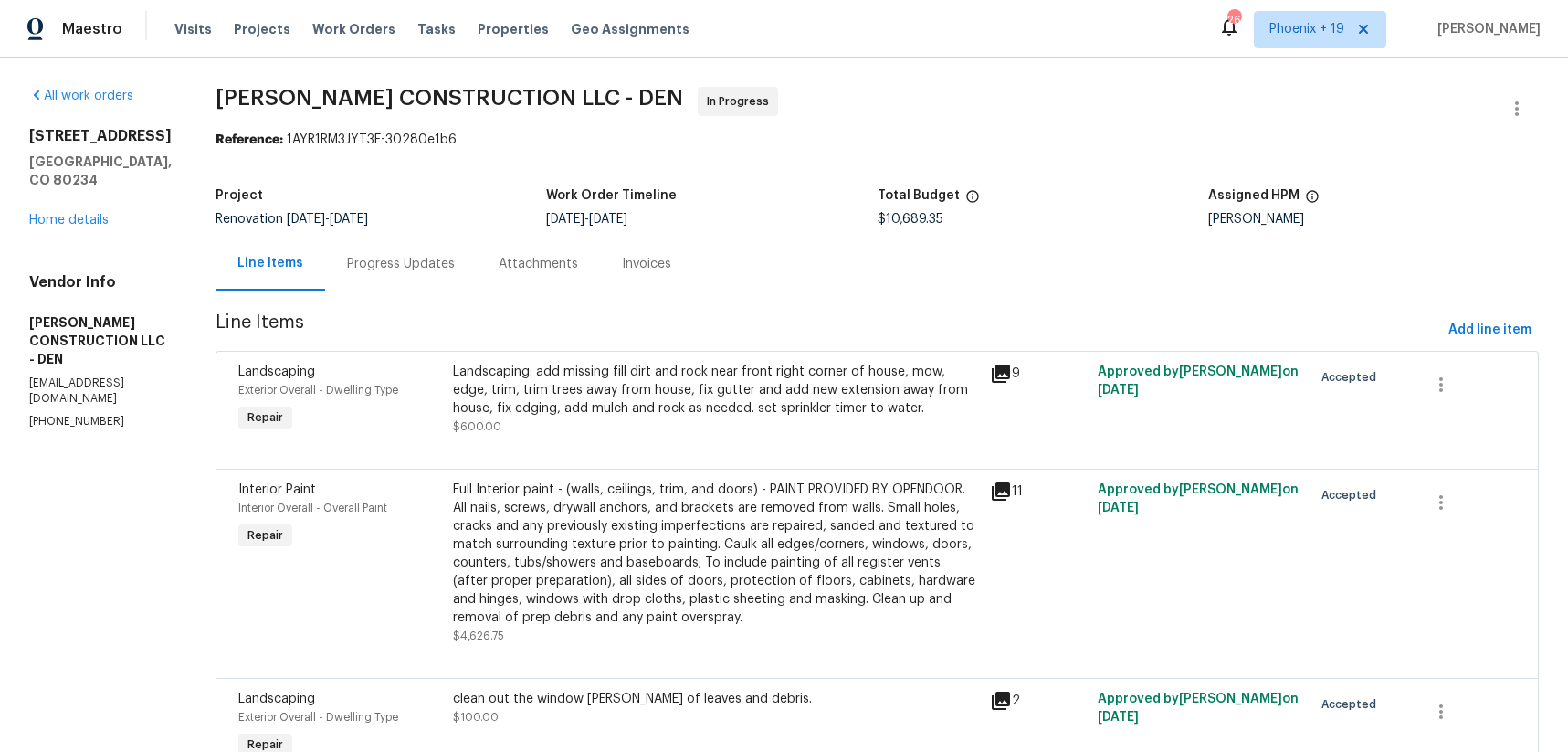
click at [85, 206] on div "[STREET_ADDRESS] Home details" at bounding box center [99, 178] width 142 height 102
click at [87, 214] on link "Home details" at bounding box center [69, 220] width 80 height 13
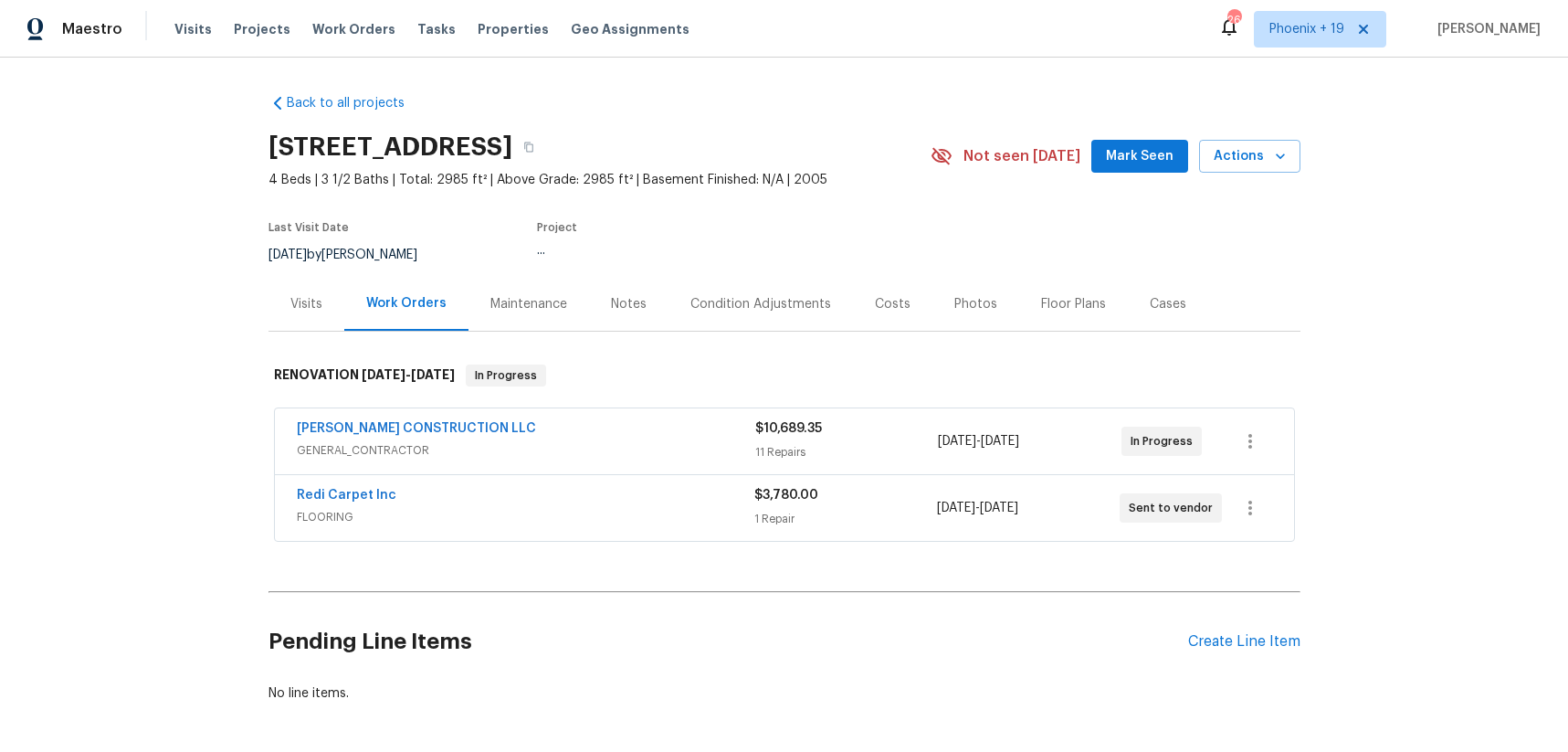
scroll to position [75, 0]
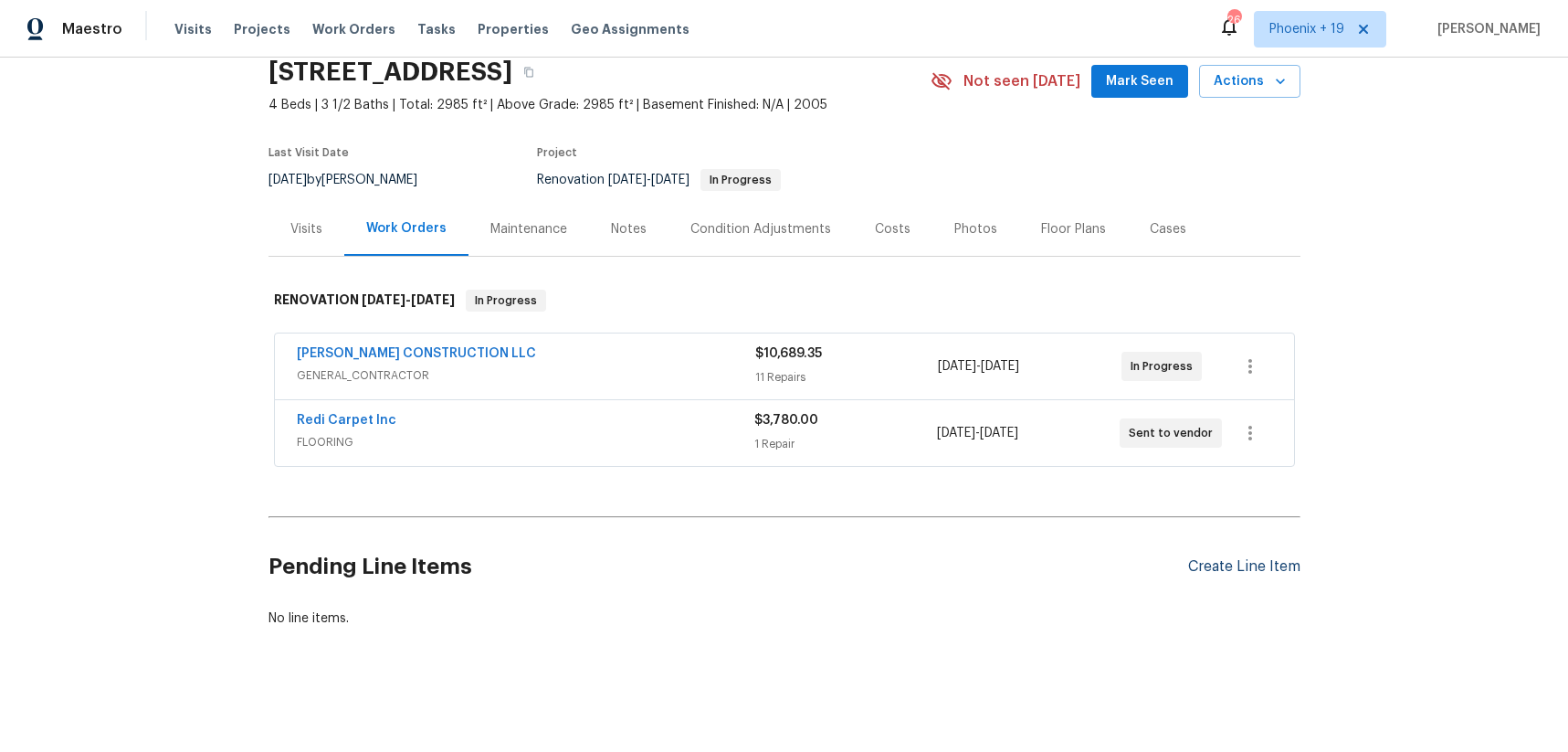
click at [1204, 561] on div "Create Line Item" at bounding box center [1244, 566] width 112 height 18
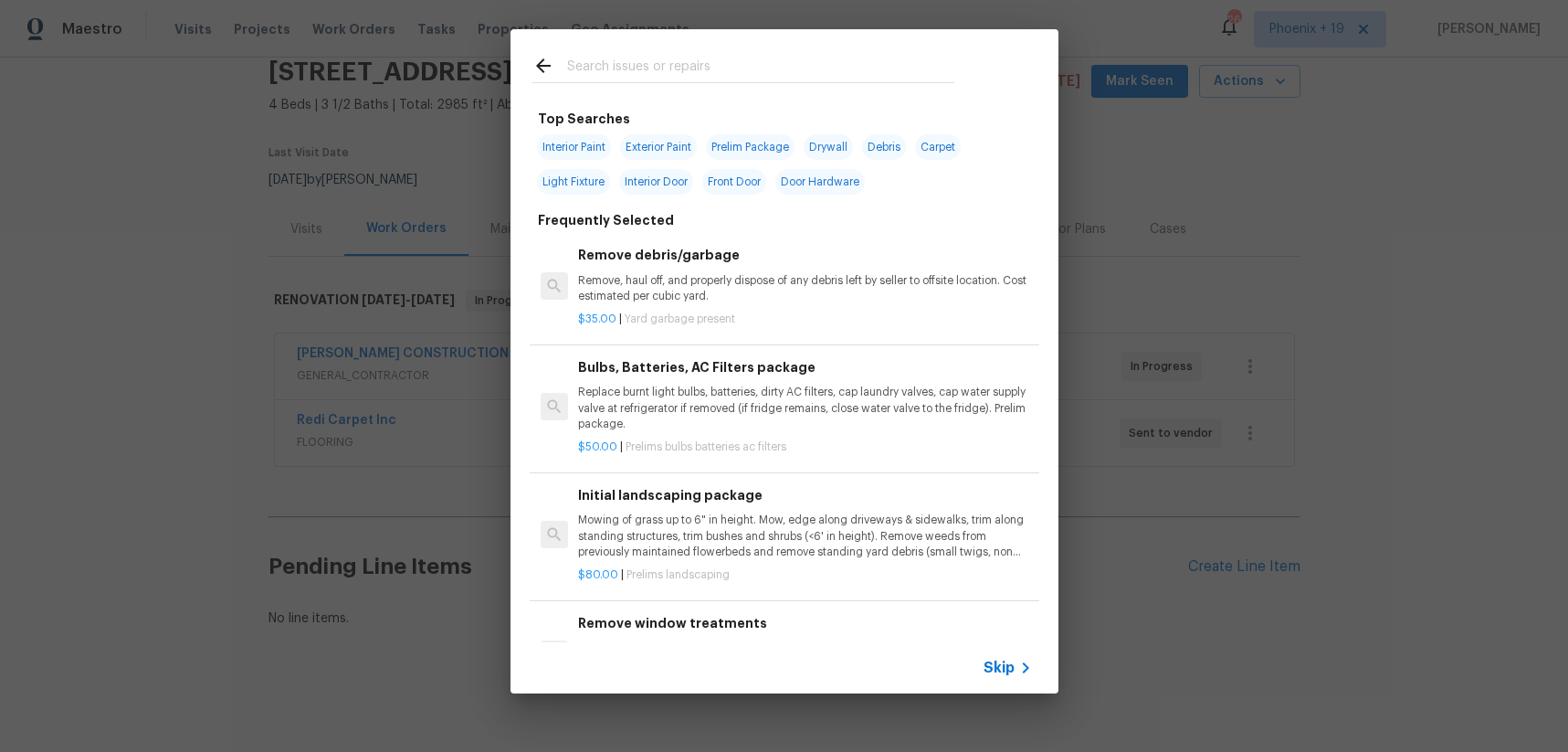
click at [661, 61] on input "text" at bounding box center [760, 69] width 387 height 28
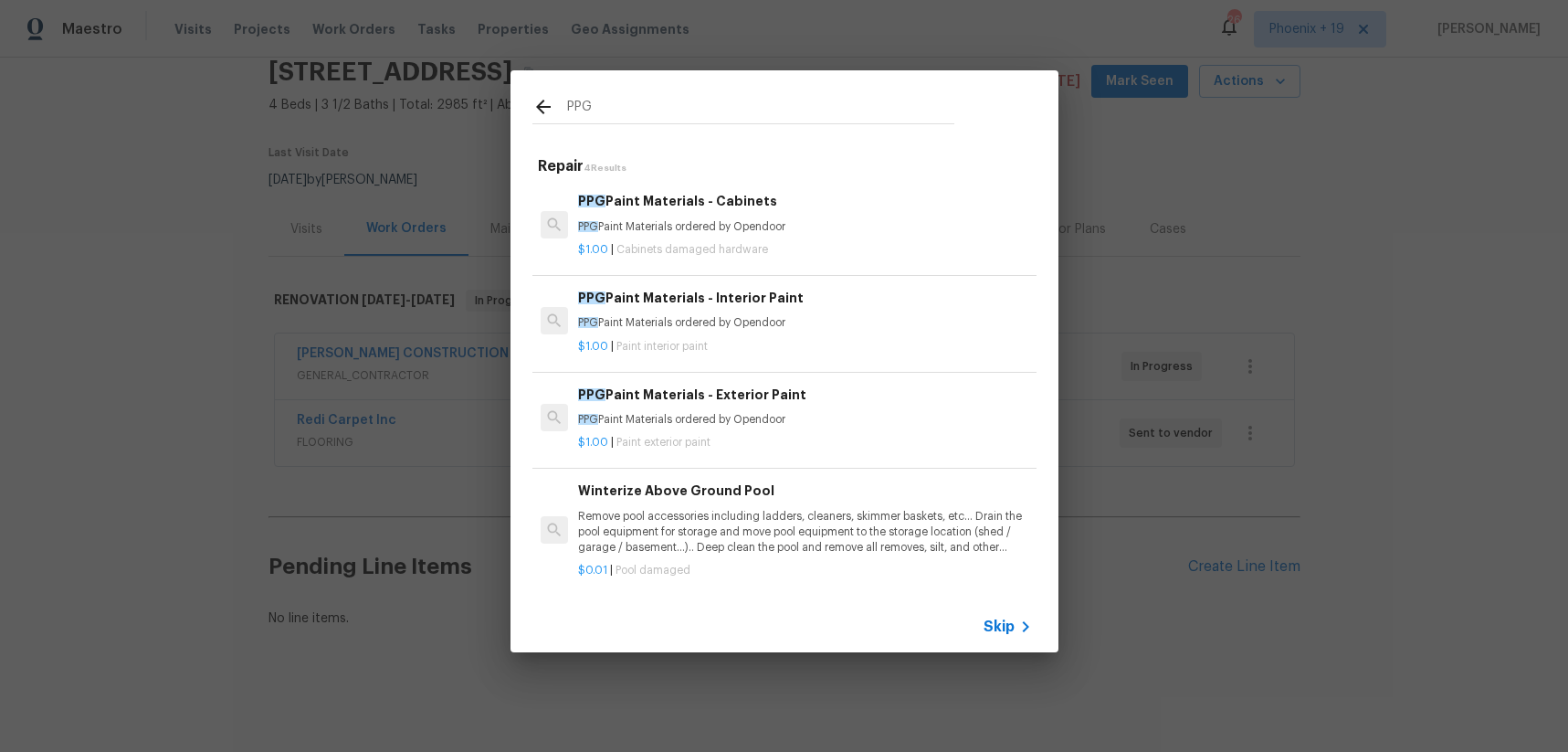
type input "PPG"
click at [752, 341] on p "$1.00 | Paint interior paint" at bounding box center [805, 346] width 453 height 16
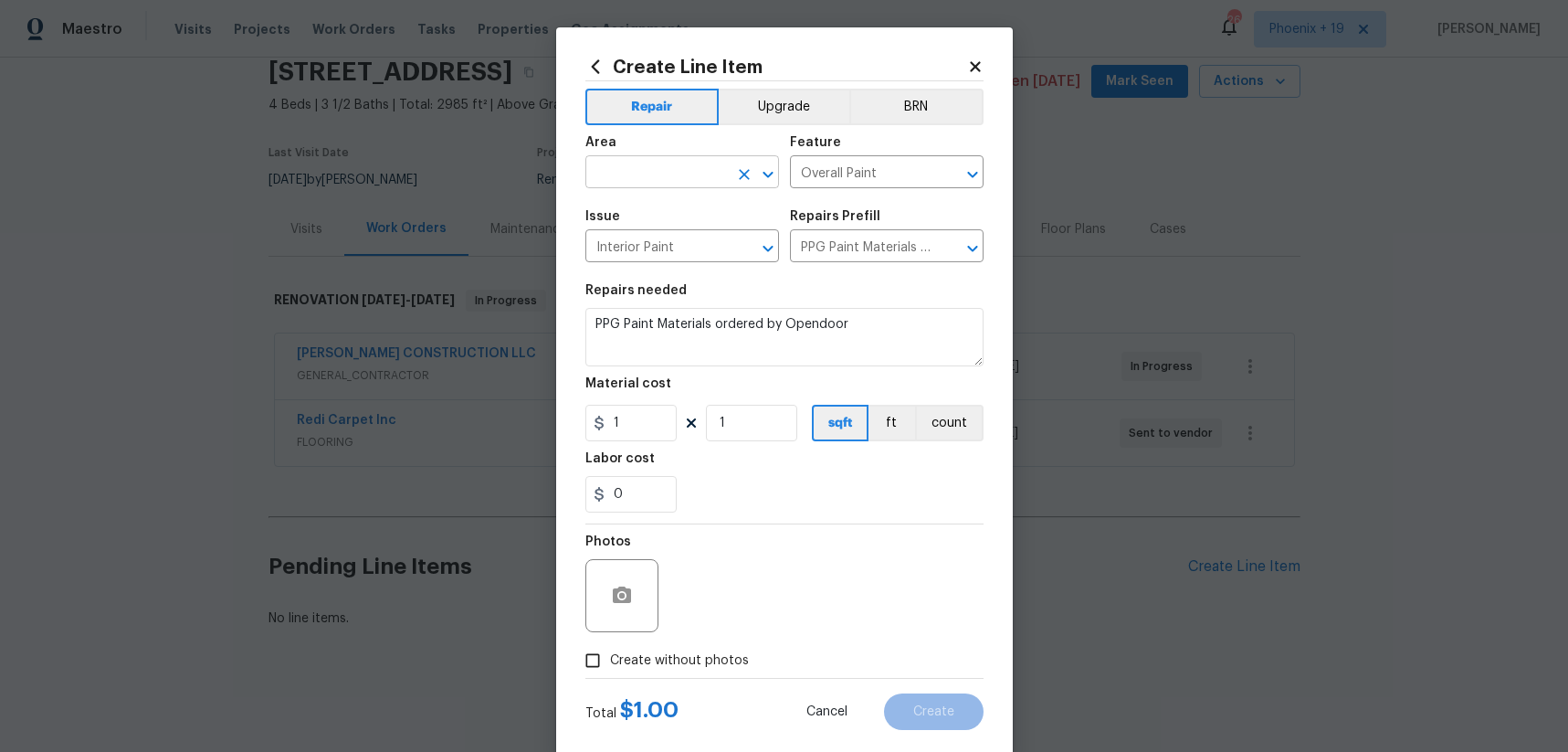
click at [620, 160] on input "text" at bounding box center [656, 174] width 142 height 29
click at [644, 239] on li "Interior Overall" at bounding box center [682, 244] width 194 height 30
type input "Interior Overall"
drag, startPoint x: 836, startPoint y: 501, endPoint x: 734, endPoint y: 424, distance: 127.8
click at [833, 499] on div "0" at bounding box center [784, 494] width 398 height 36
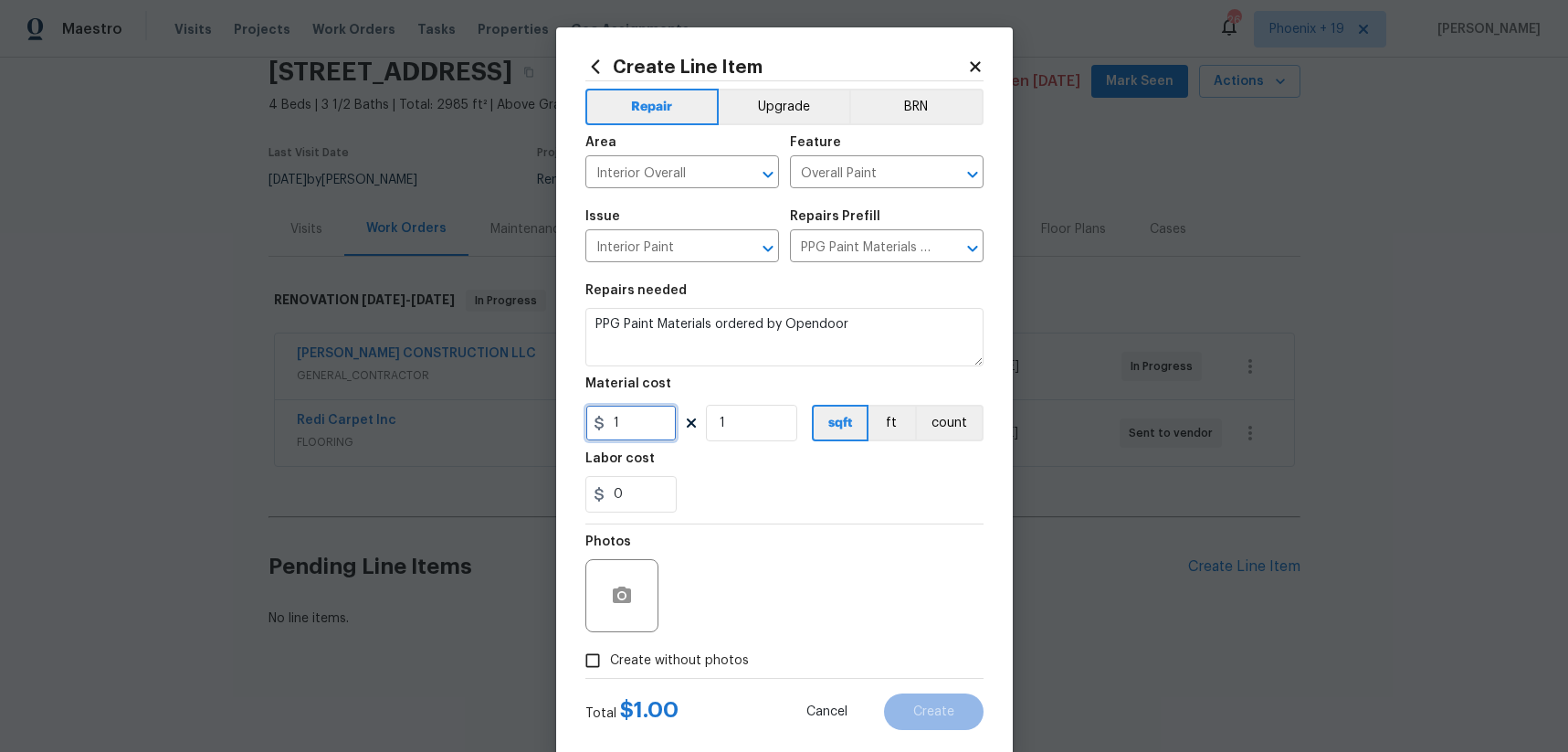
drag, startPoint x: 650, startPoint y: 419, endPoint x: 585, endPoint y: 419, distance: 65.0
click at [586, 419] on input "1" at bounding box center [631, 422] width 91 height 36
type input "716.14"
click at [693, 652] on span "Create without photos" at bounding box center [680, 661] width 139 height 19
click at [610, 652] on input "Create without photos" at bounding box center [592, 660] width 34 height 34
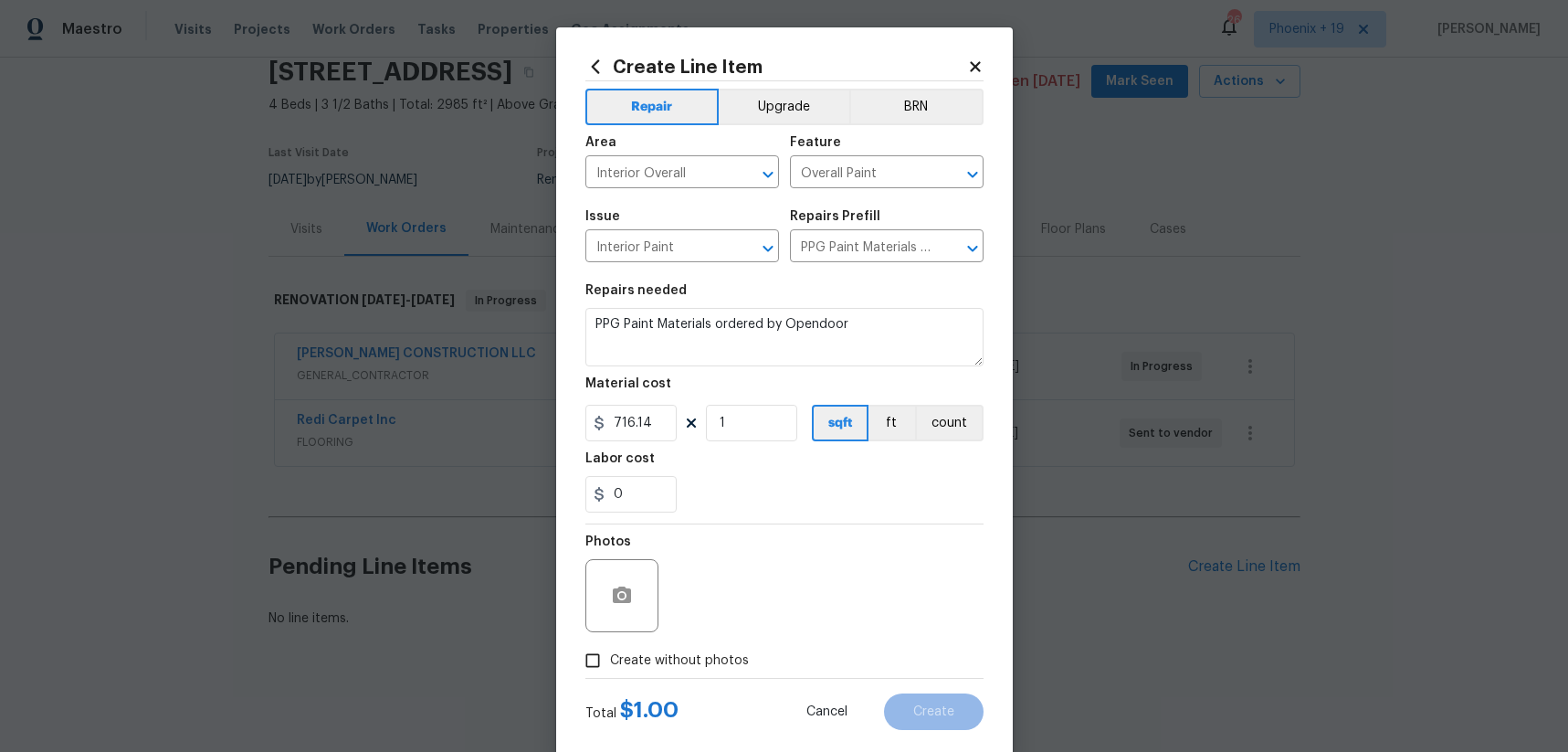
checkbox input "true"
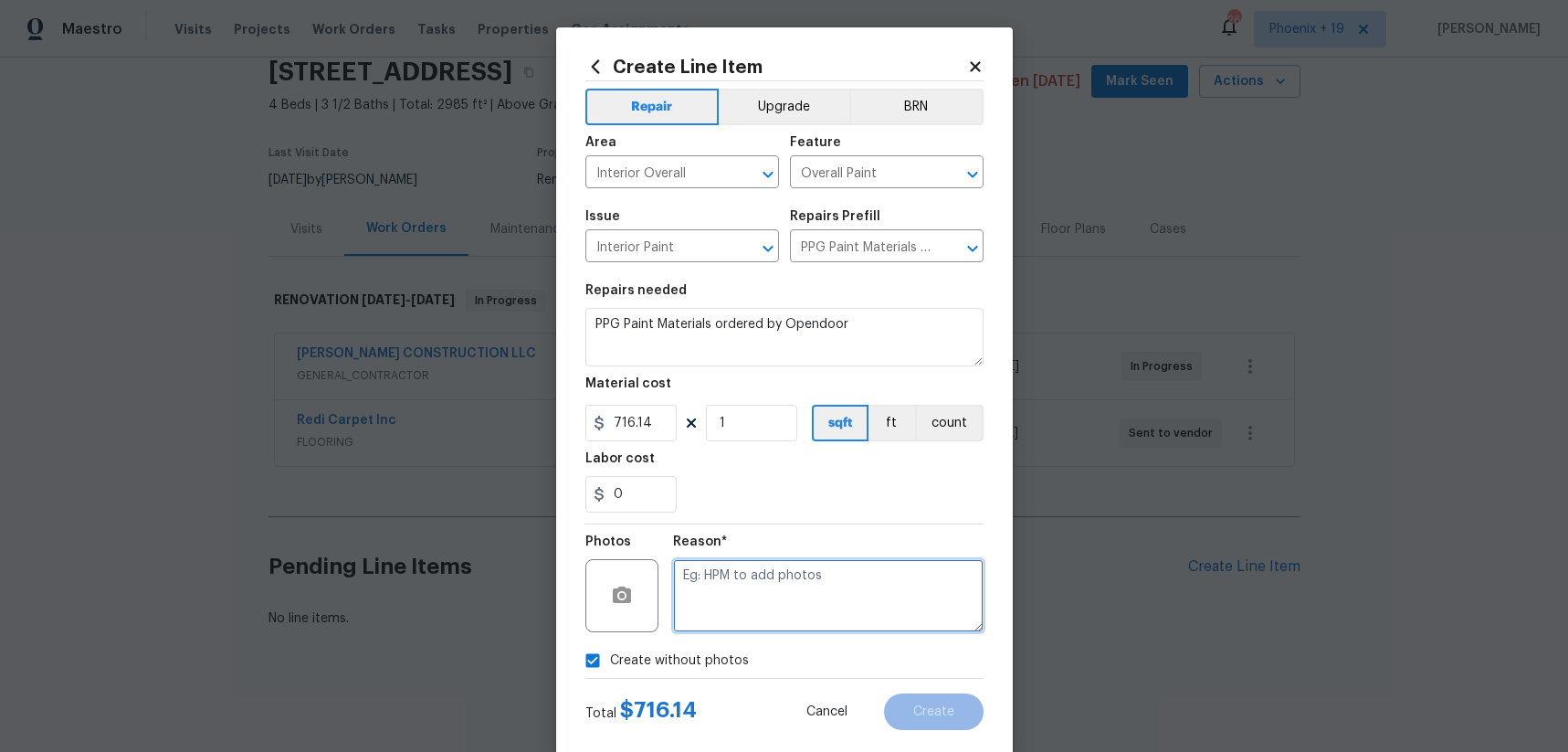
click at [729, 624] on textarea at bounding box center [828, 595] width 311 height 73
type textarea "NA"
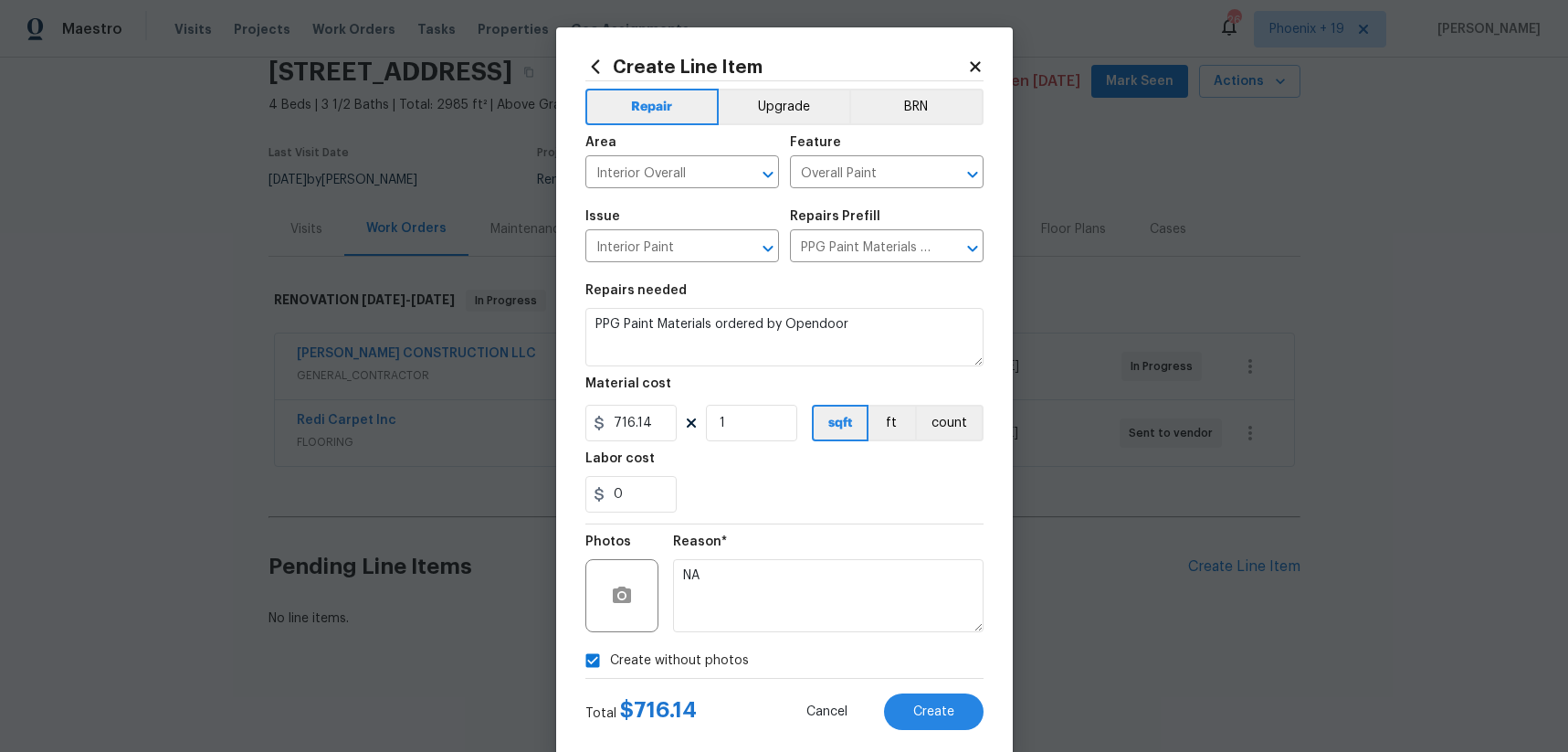
click at [842, 525] on div "Reason* NA" at bounding box center [828, 584] width 311 height 119
click at [951, 741] on div "Create Line Item Repair Upgrade BRN Area Interior Overall ​ Feature Overall Pai…" at bounding box center [784, 394] width 457 height 732
click at [942, 712] on span "Create" at bounding box center [934, 712] width 41 height 14
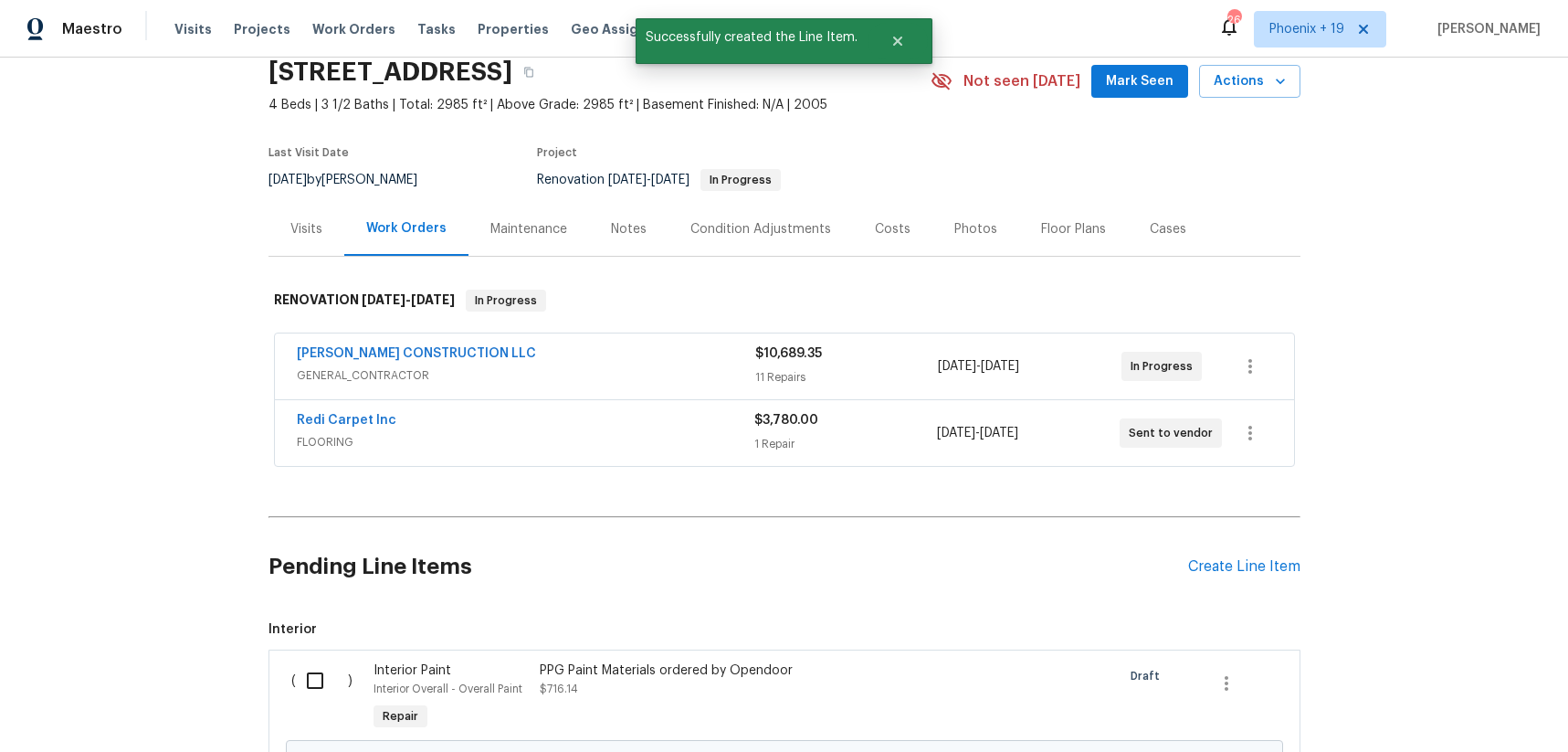
scroll to position [283, 0]
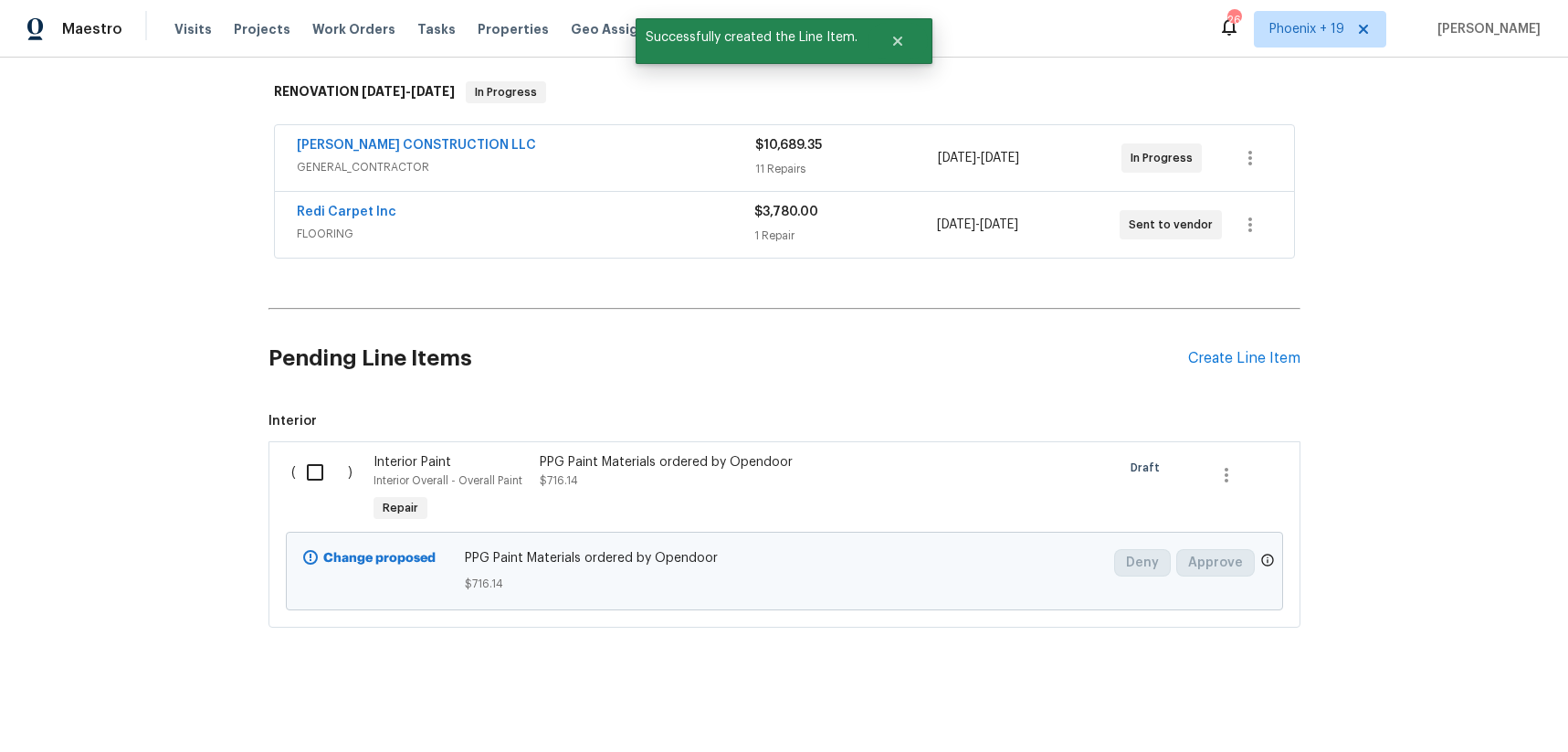
click at [322, 479] on input "checkbox" at bounding box center [322, 472] width 52 height 38
checkbox input "true"
click at [1461, 724] on div "Cancel (1) Item Create Work Order" at bounding box center [784, 706] width 1568 height 93
click at [1459, 723] on div "Cancel (1) Item Create Work Order" at bounding box center [784, 706] width 1568 height 93
click at [1428, 703] on span "Create Work Order" at bounding box center [1463, 707] width 122 height 23
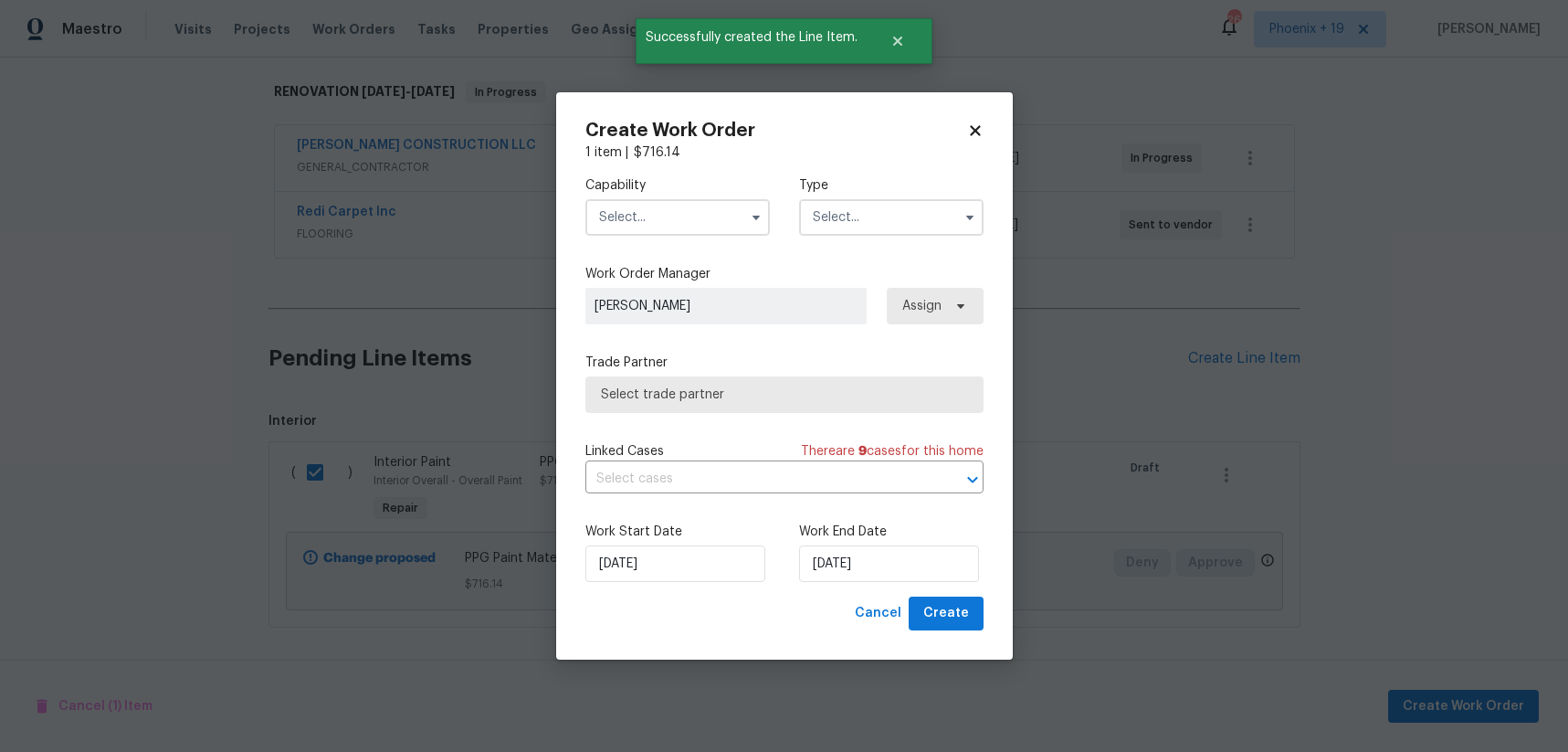
drag, startPoint x: 637, startPoint y: 203, endPoint x: 638, endPoint y: 223, distance: 20.0
click at [637, 205] on input "text" at bounding box center [678, 216] width 185 height 36
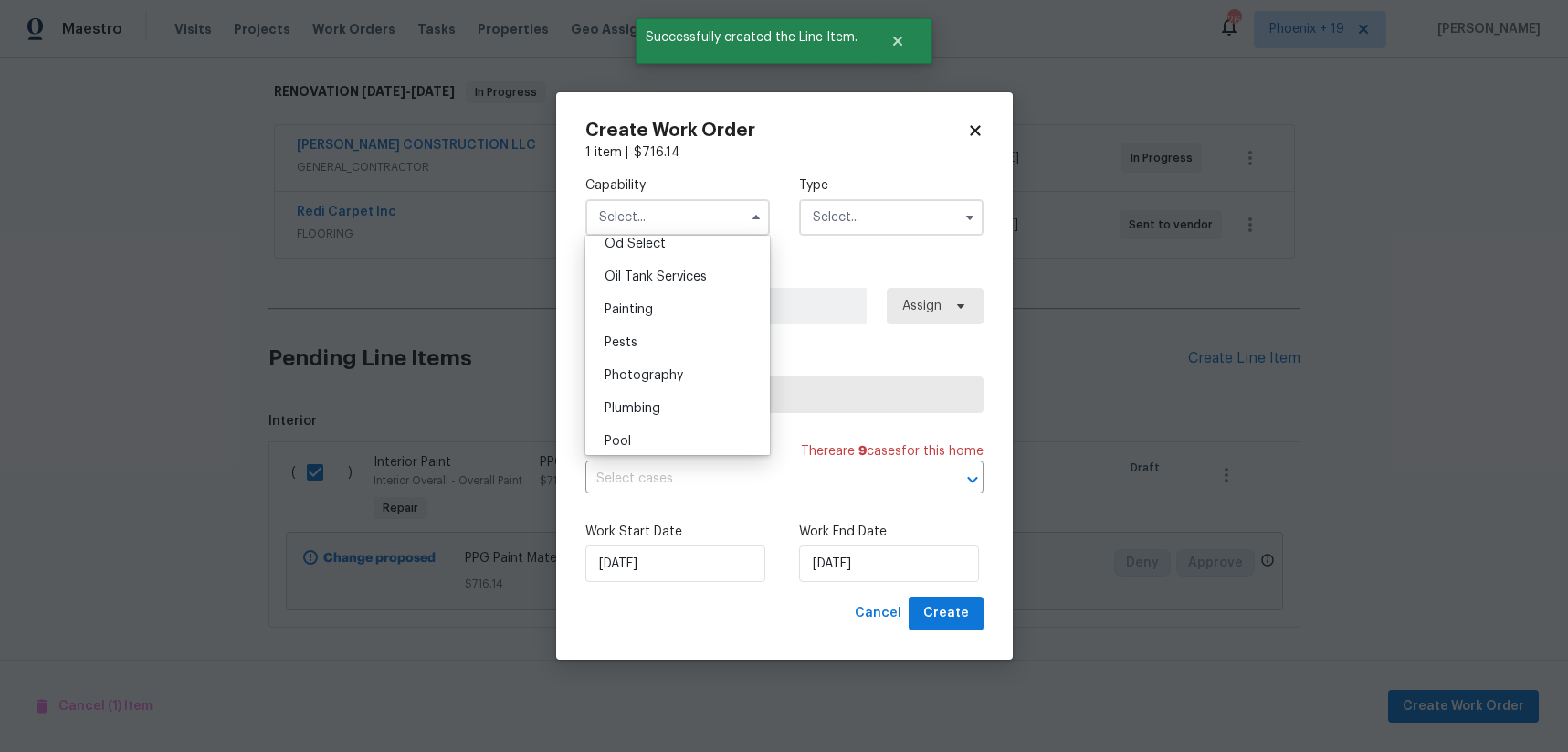
scroll to position [1487, 0]
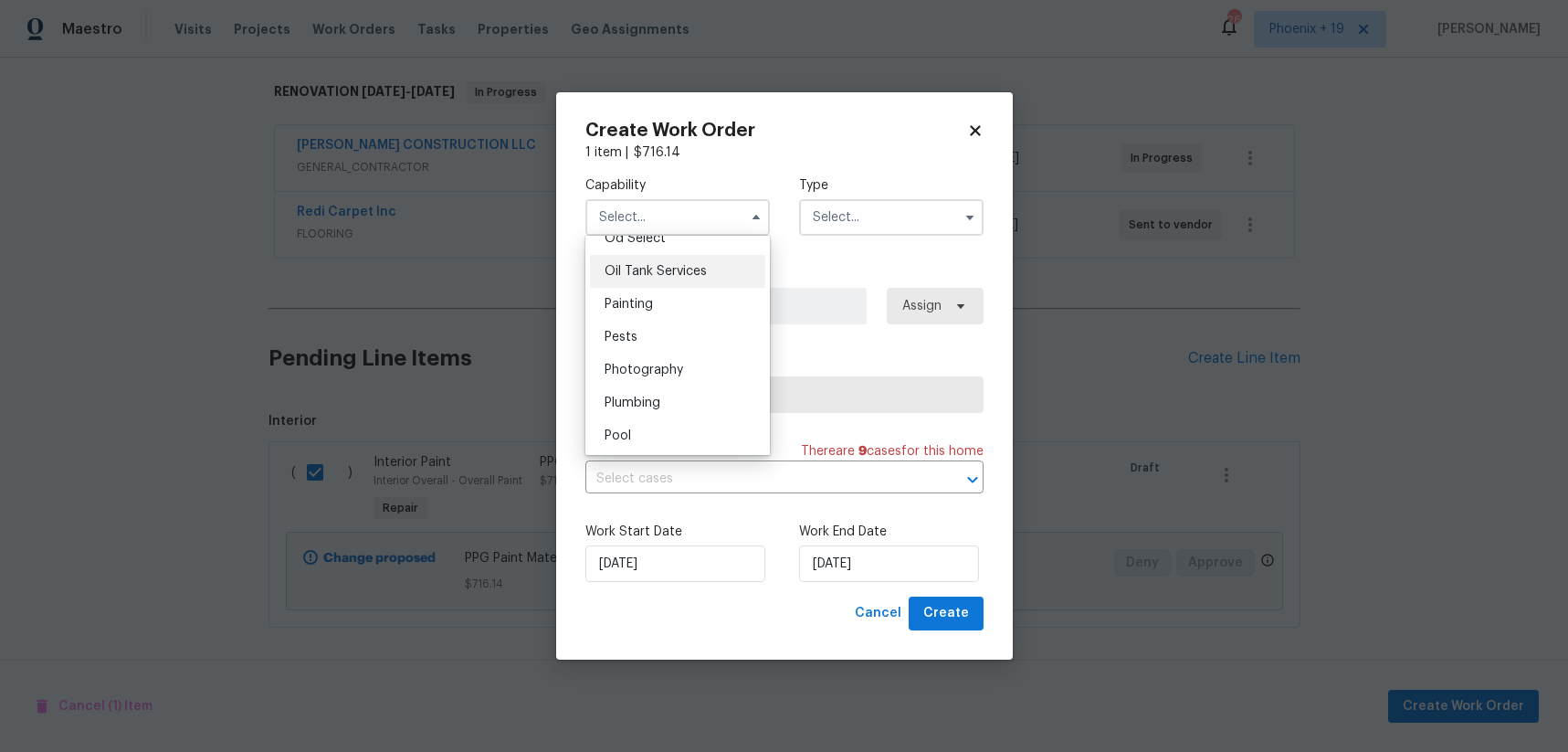
click at [649, 279] on div "Oil Tank Services" at bounding box center [678, 271] width 175 height 32
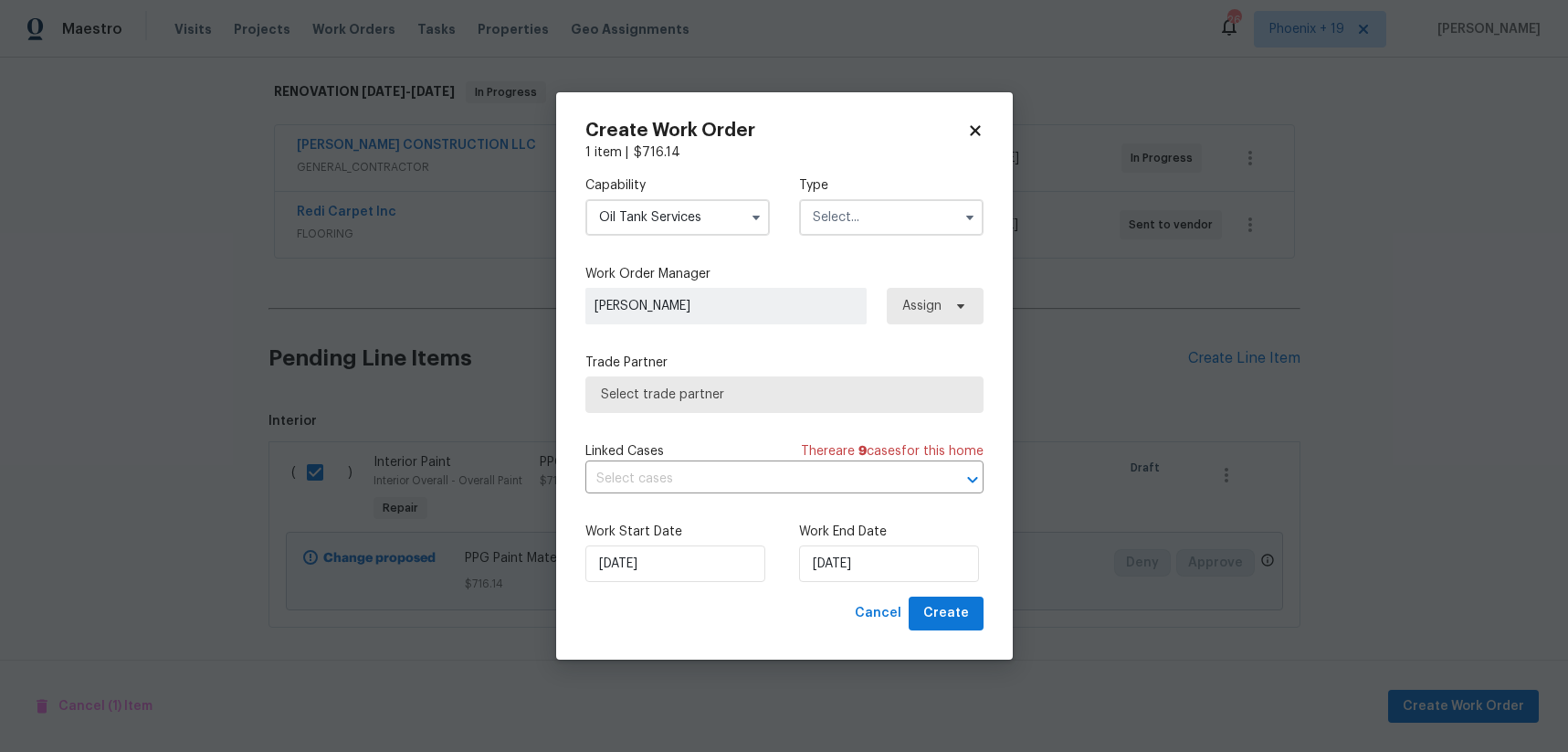
click at [649, 225] on input "Oil Tank Services" at bounding box center [678, 216] width 185 height 36
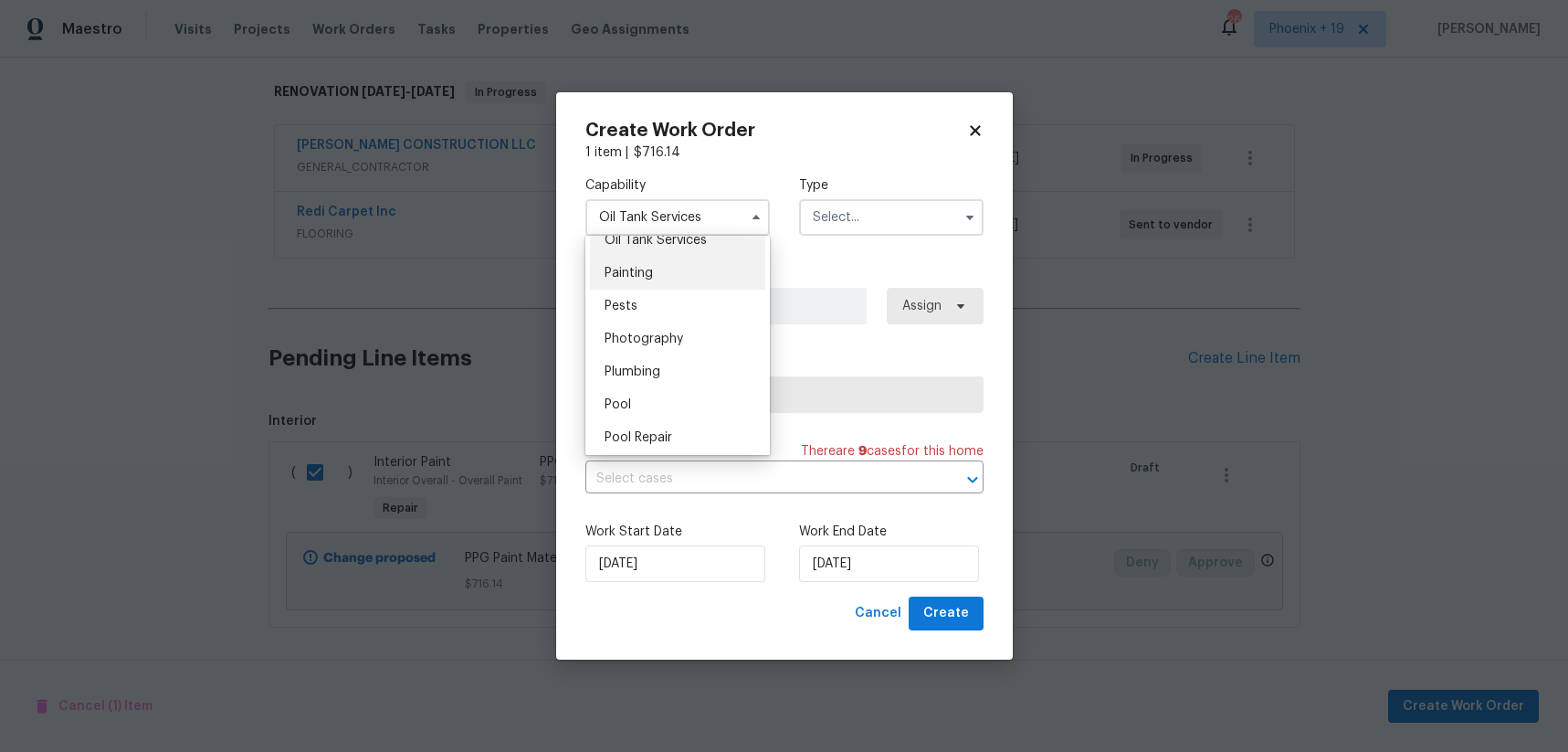
scroll to position [1520, 0]
click at [641, 276] on span "Painting" at bounding box center [628, 271] width 48 height 13
type input "Painting"
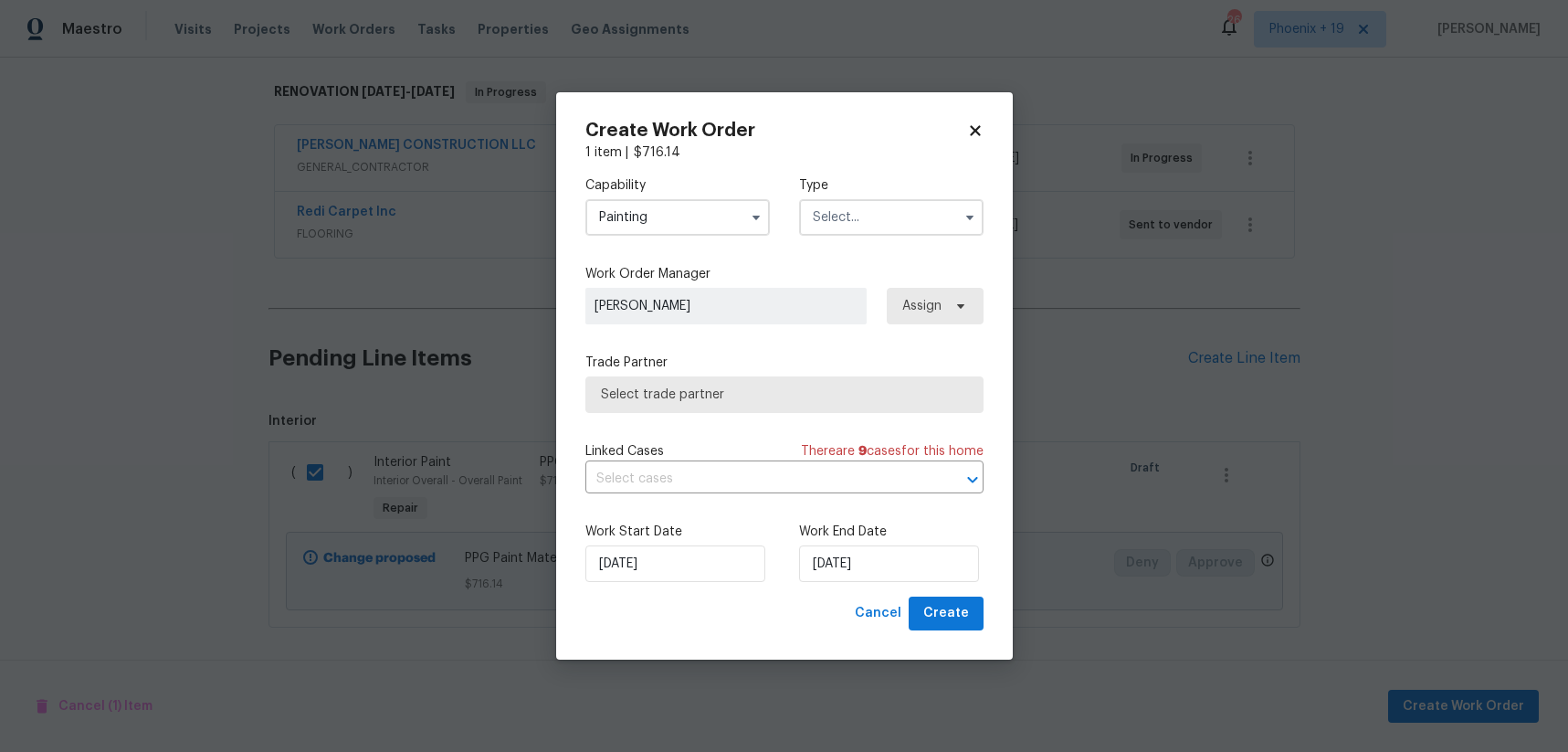
drag, startPoint x: 914, startPoint y: 204, endPoint x: 910, endPoint y: 215, distance: 11.7
click at [910, 215] on input "text" at bounding box center [891, 216] width 185 height 36
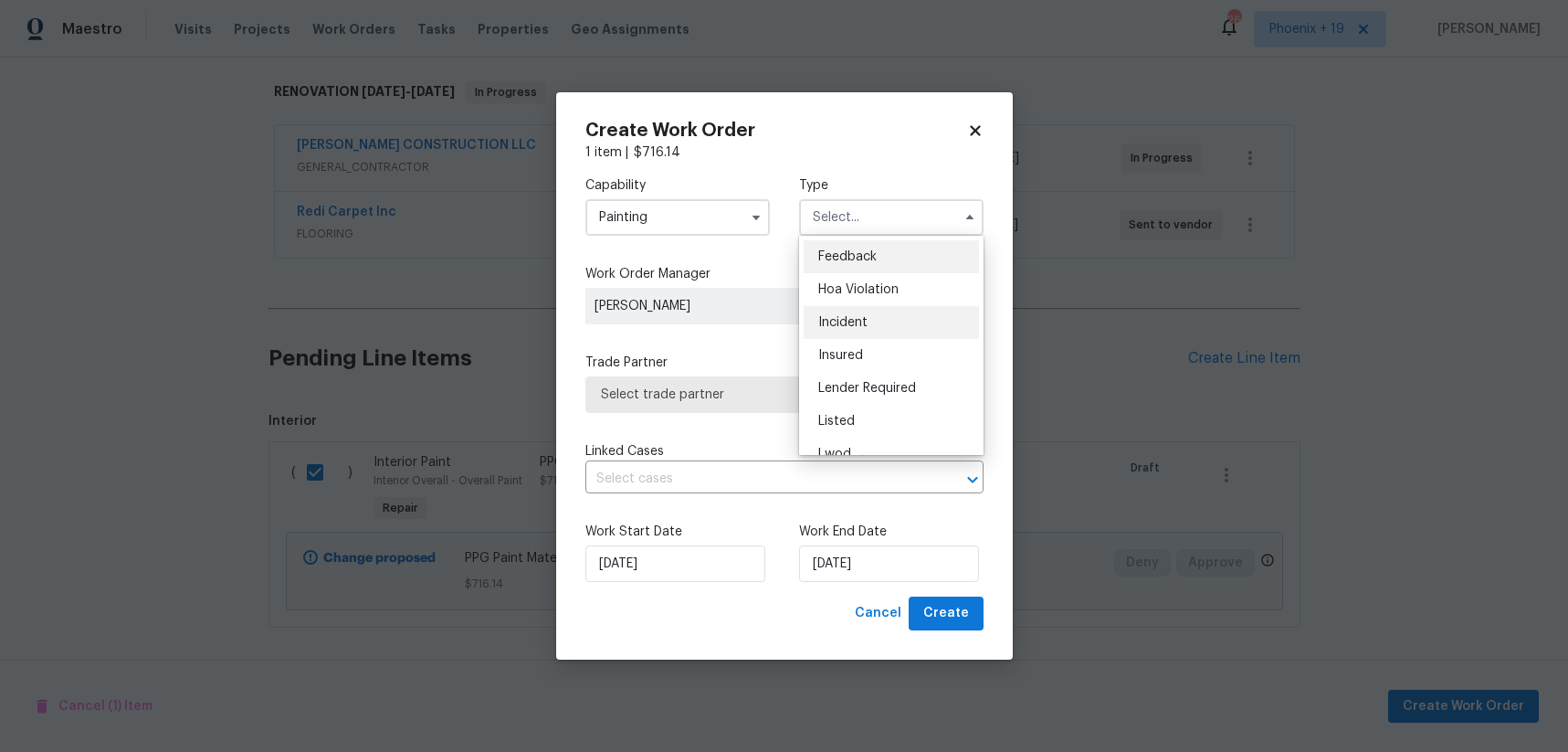
scroll to position [217, 0]
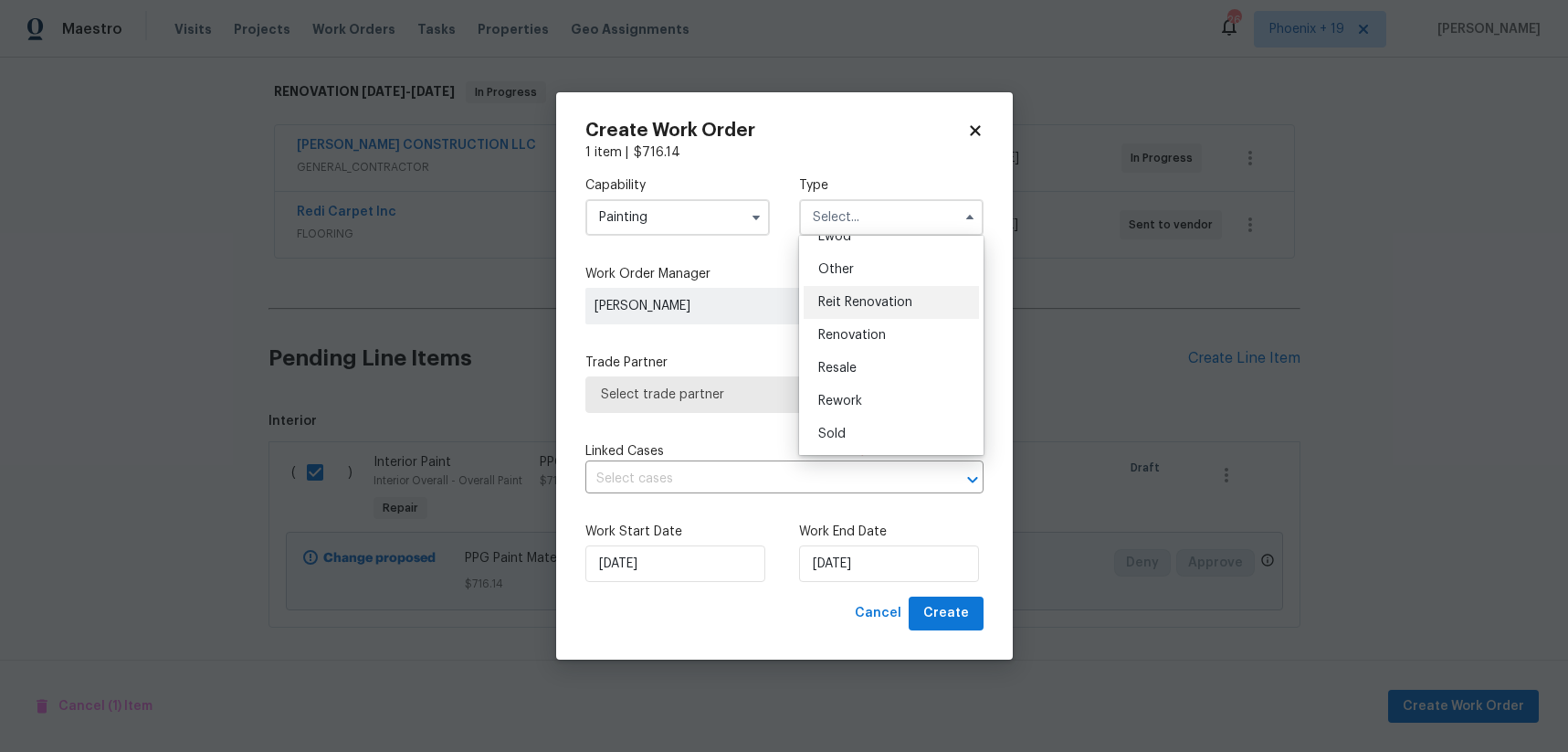
click at [883, 316] on div "Reit Renovation" at bounding box center [891, 302] width 175 height 32
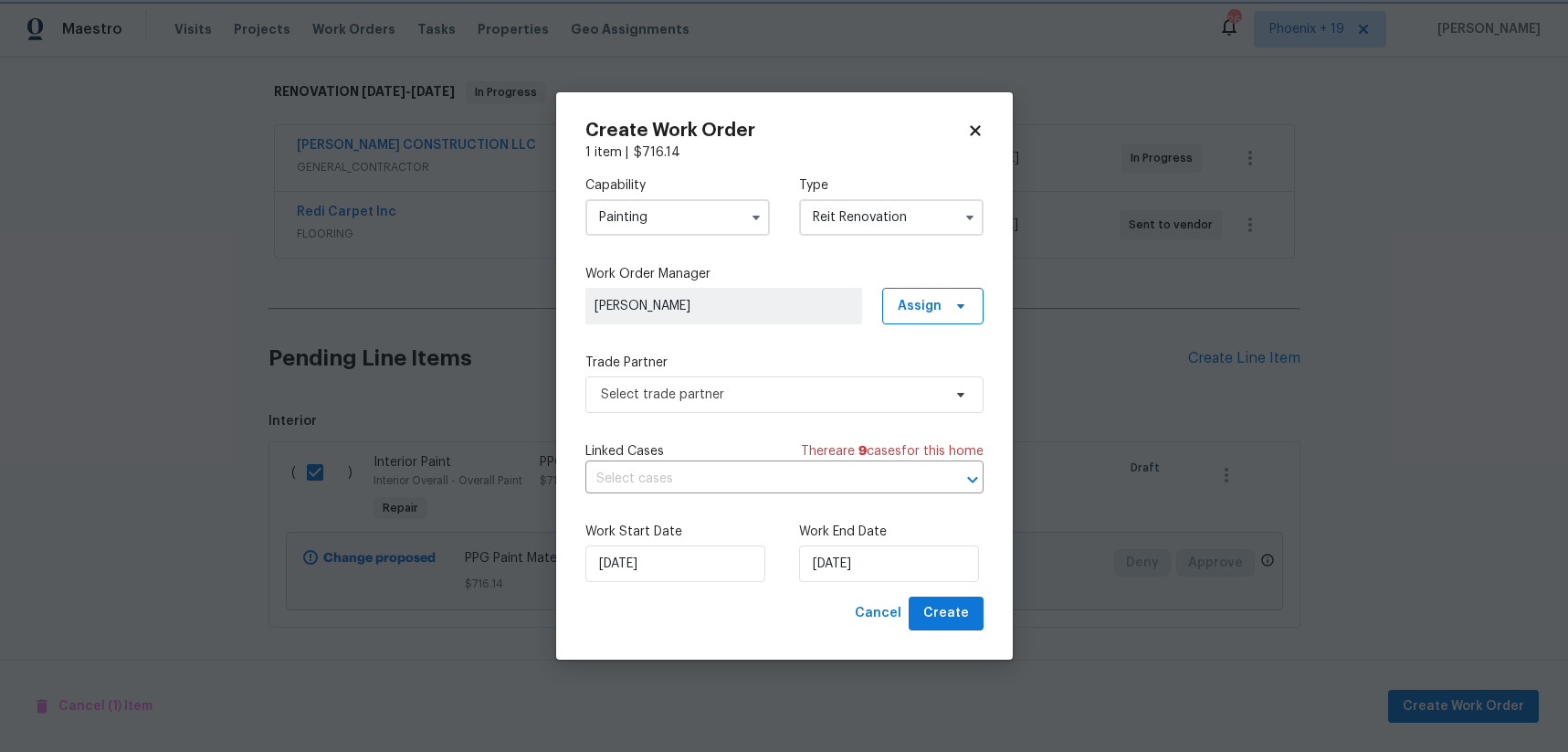
scroll to position [0, 0]
click at [875, 225] on input "Reit Renovation" at bounding box center [891, 216] width 185 height 36
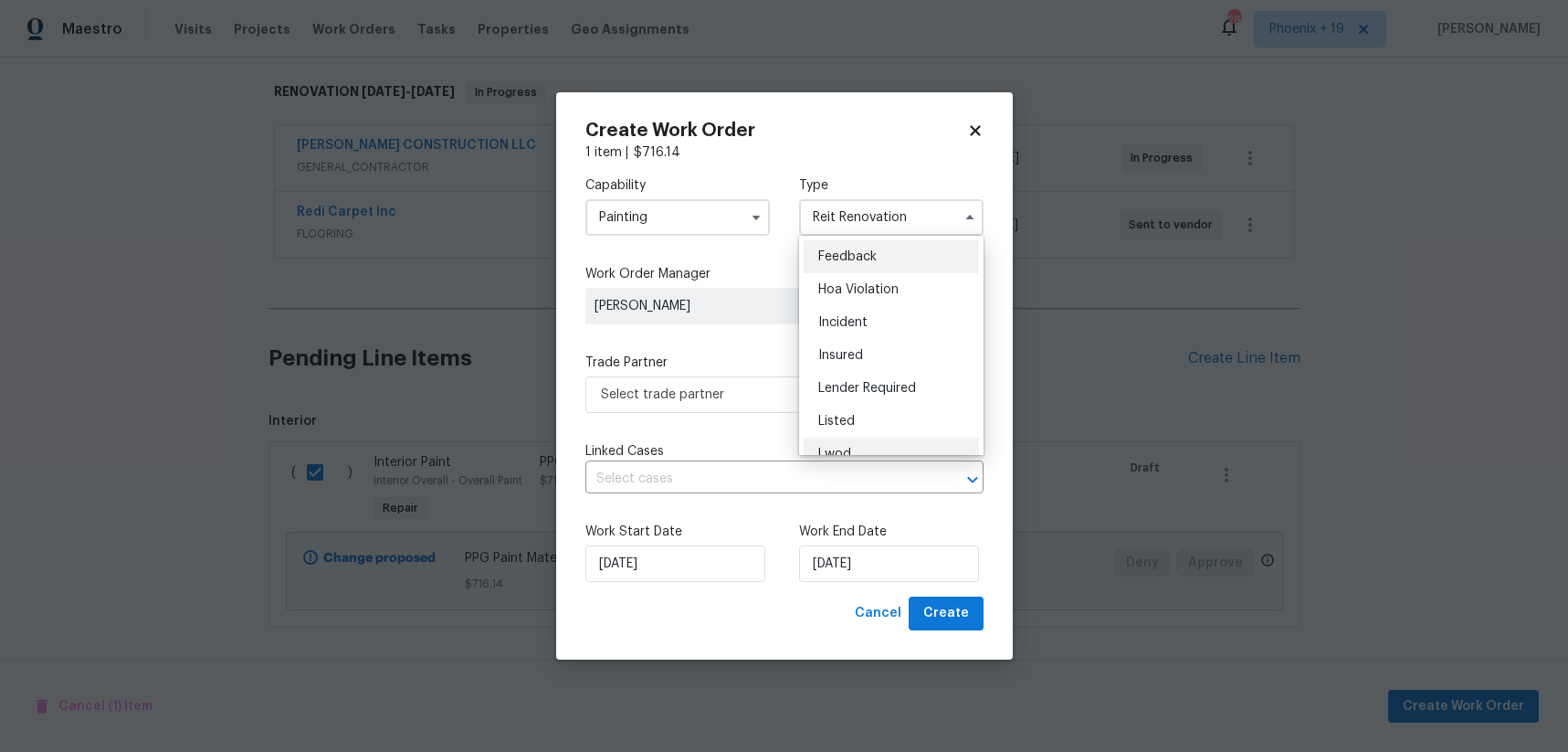
scroll to position [217, 0]
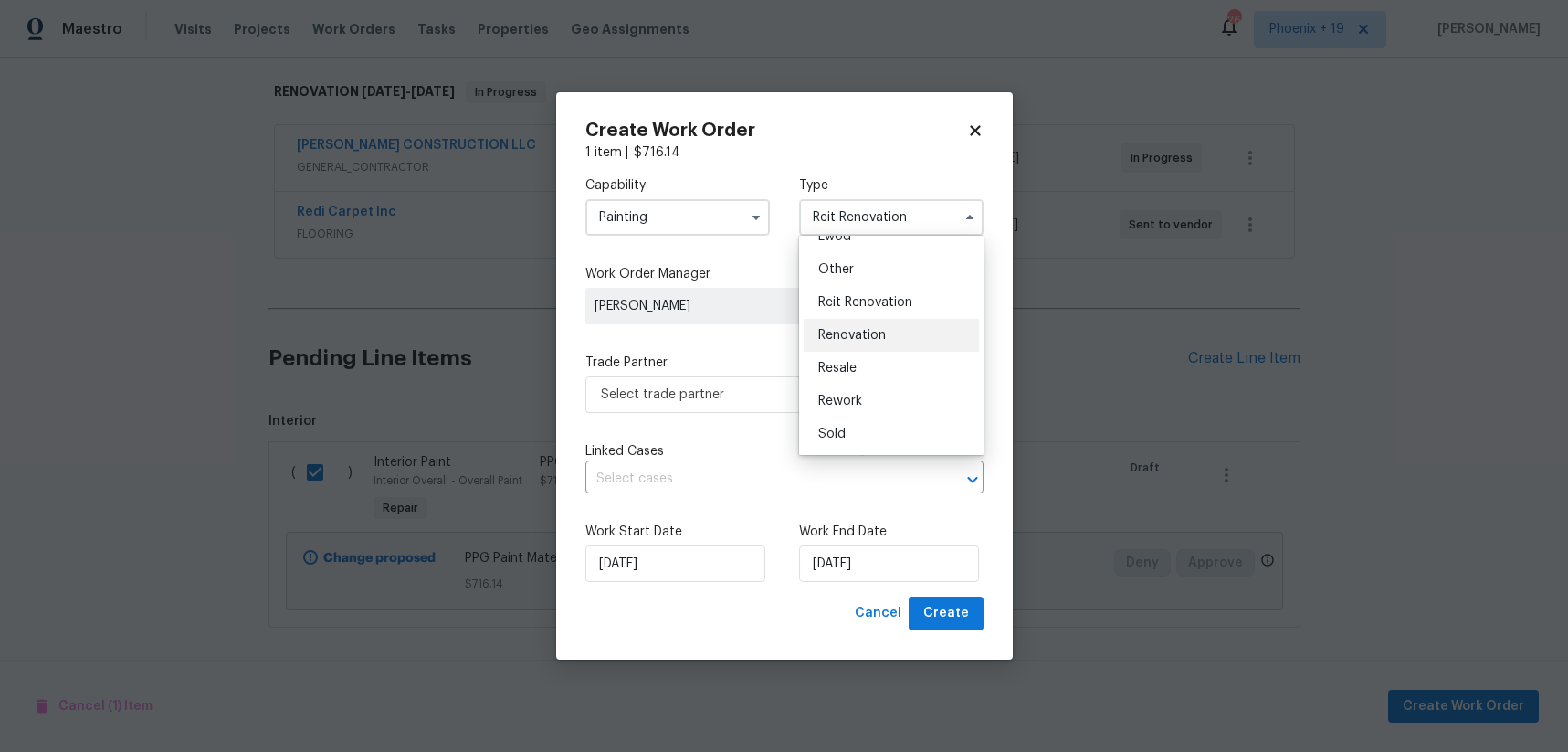
click at [875, 343] on div "Renovation" at bounding box center [891, 334] width 175 height 32
type input "Renovation"
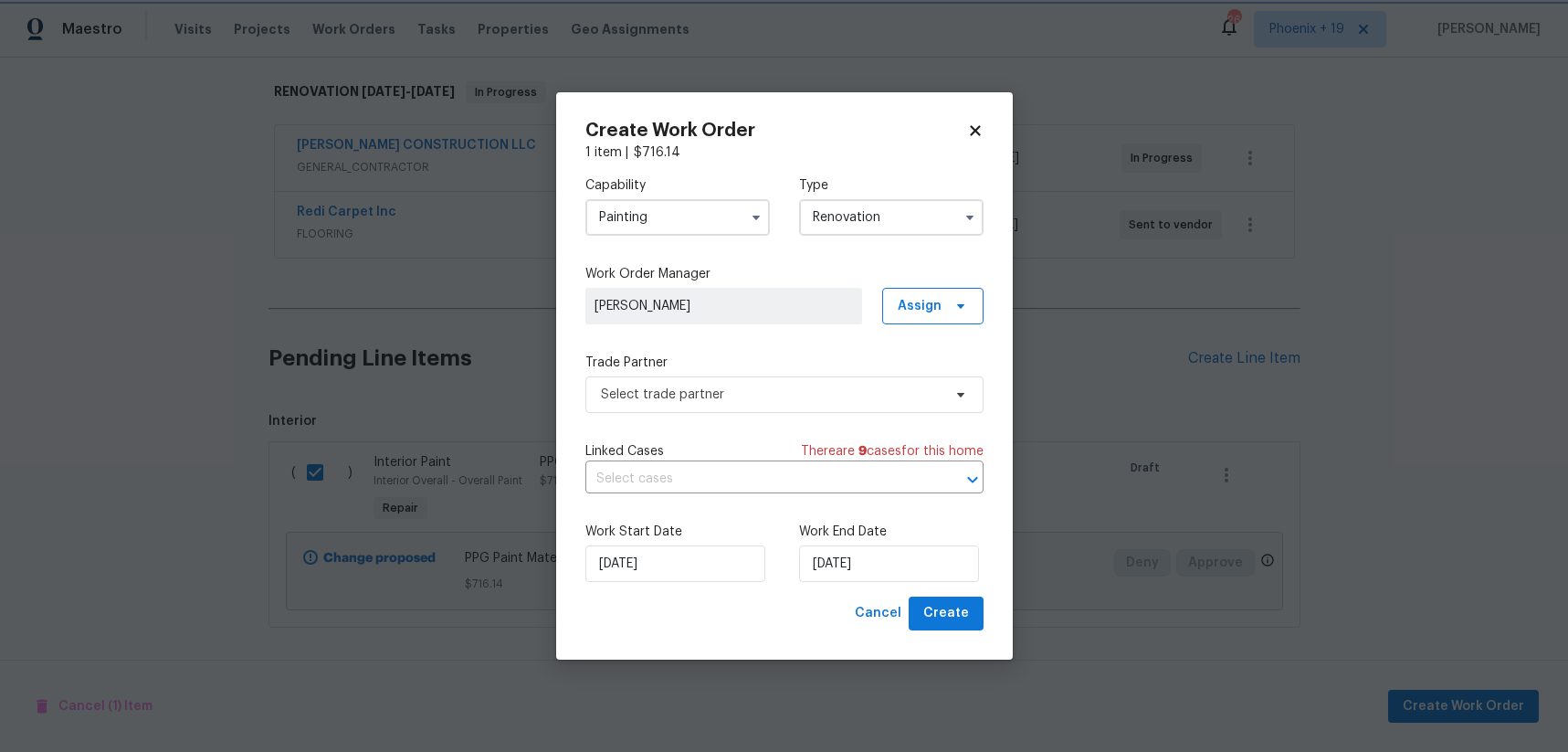
scroll to position [0, 0]
drag, startPoint x: 959, startPoint y: 296, endPoint x: 952, endPoint y: 319, distance: 24.0
click at [959, 297] on span "Assign" at bounding box center [932, 305] width 101 height 36
click at [941, 378] on div "Assign to me" at bounding box center [936, 383] width 80 height 19
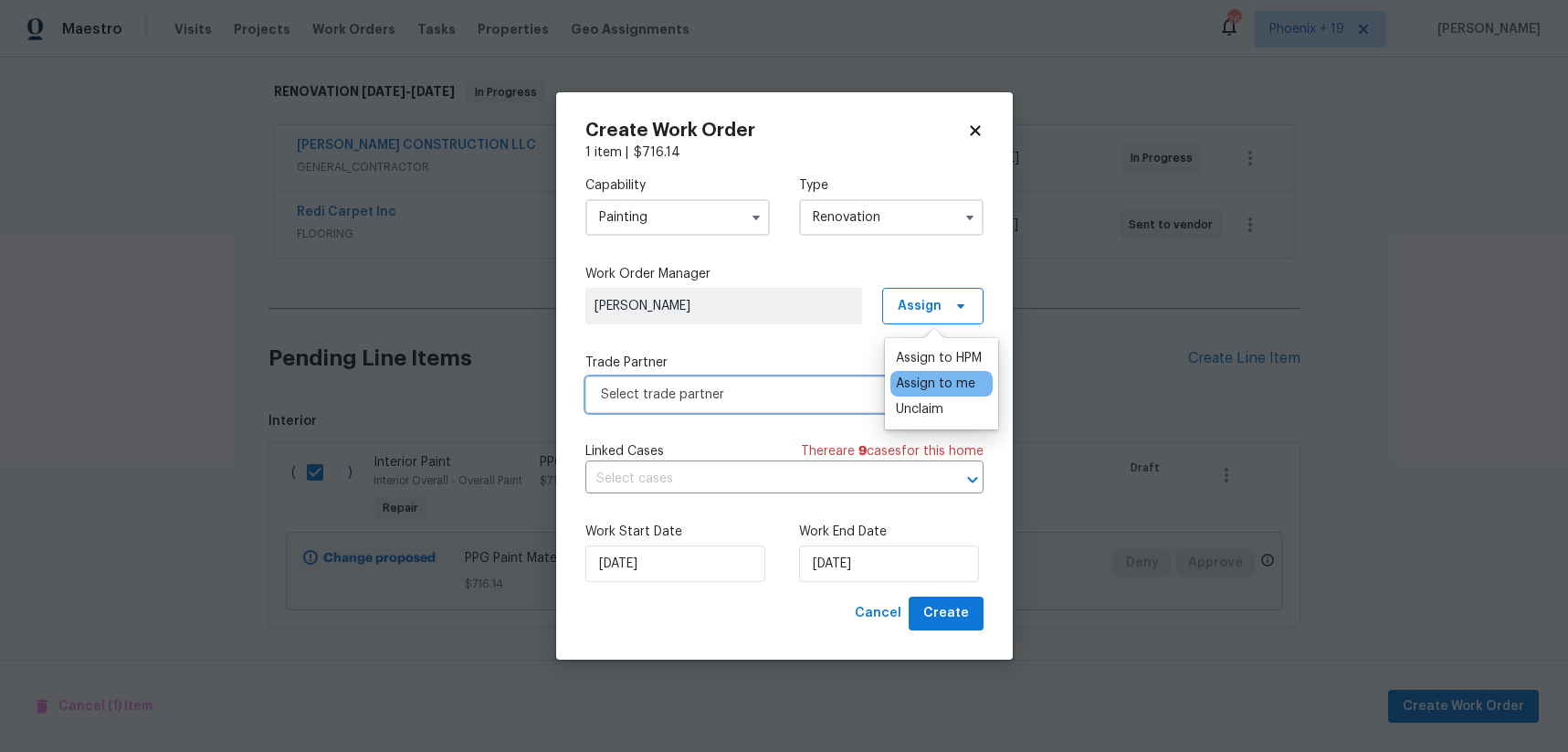
click at [817, 376] on span "Select trade partner" at bounding box center [784, 394] width 398 height 36
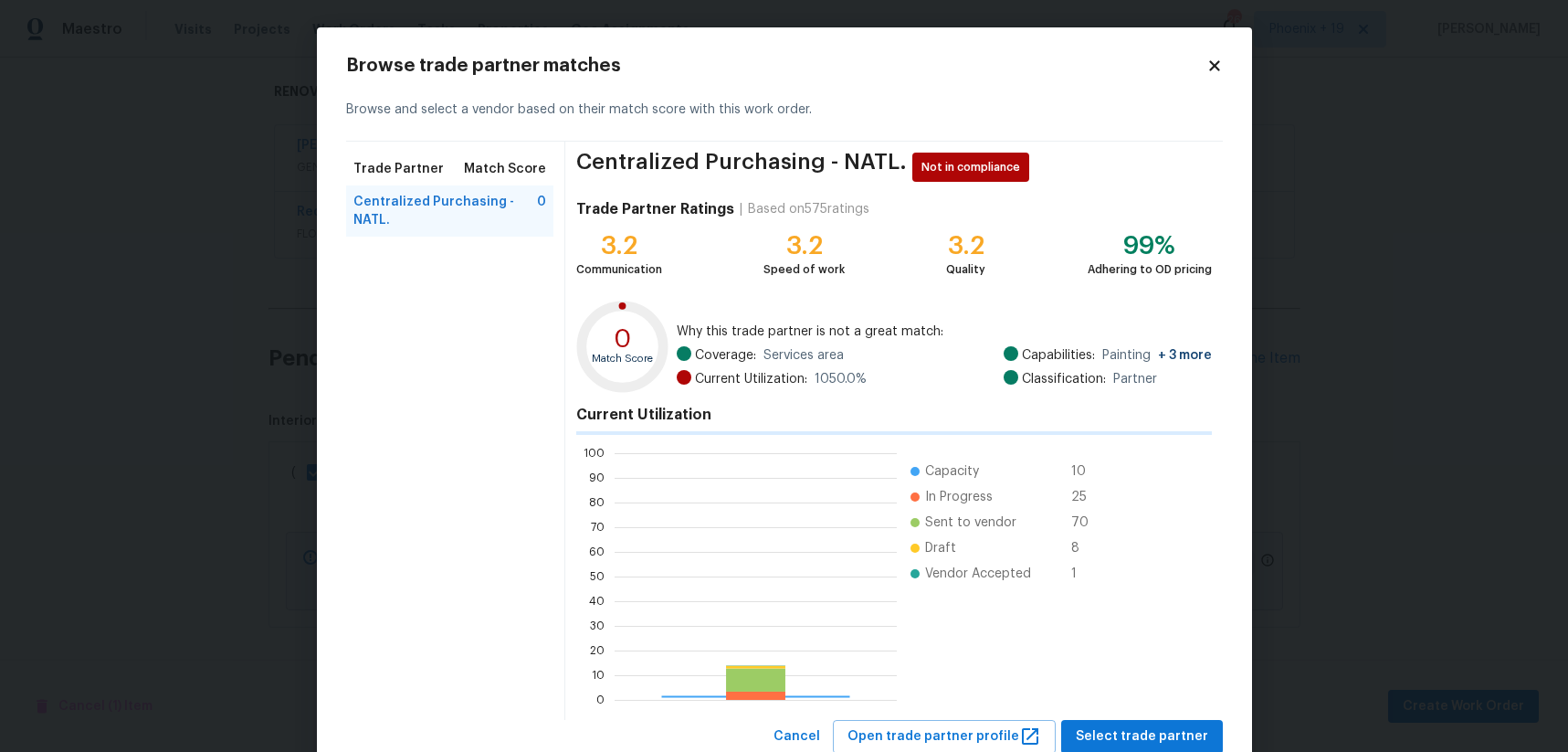
scroll to position [255, 282]
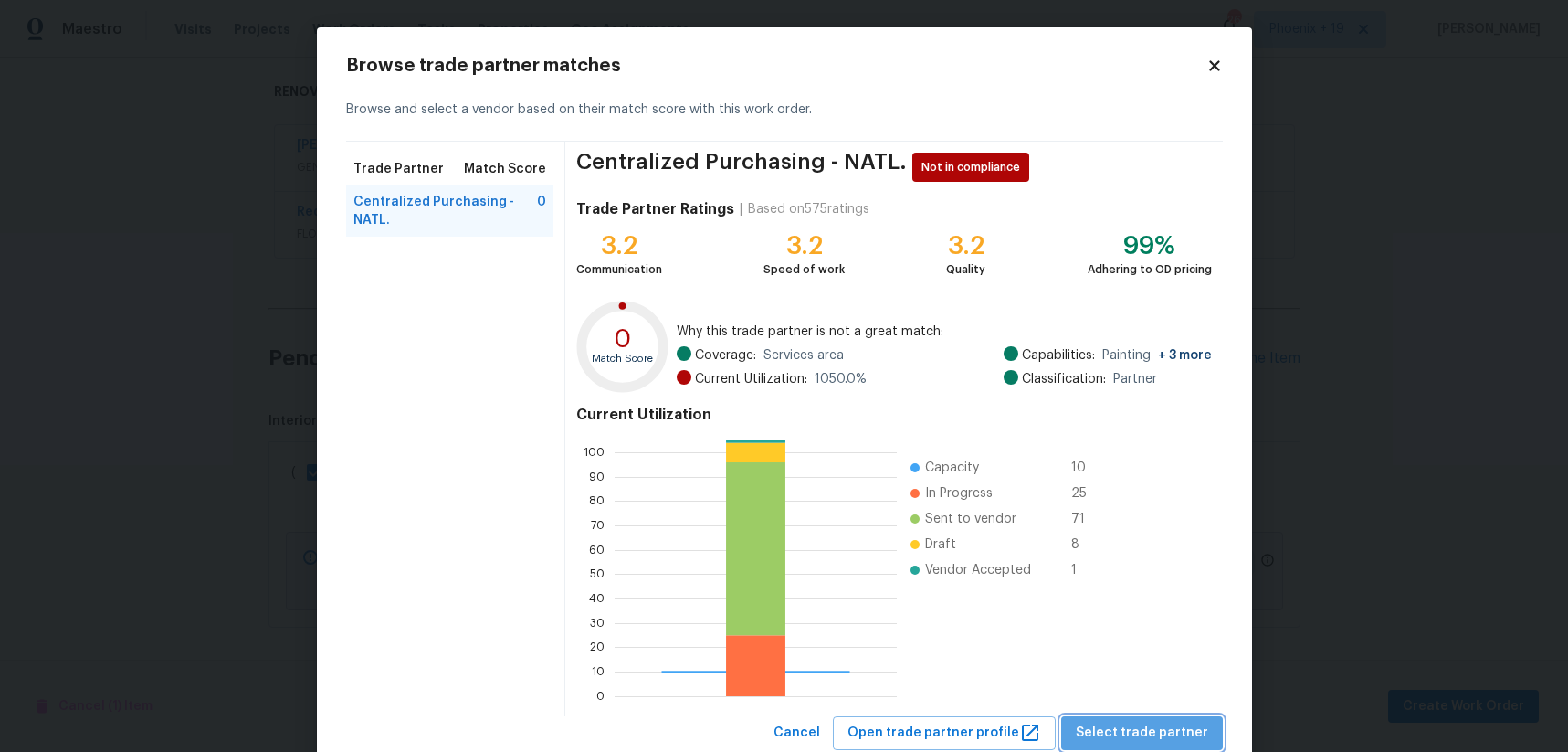
click at [1170, 730] on span "Select trade partner" at bounding box center [1142, 733] width 133 height 23
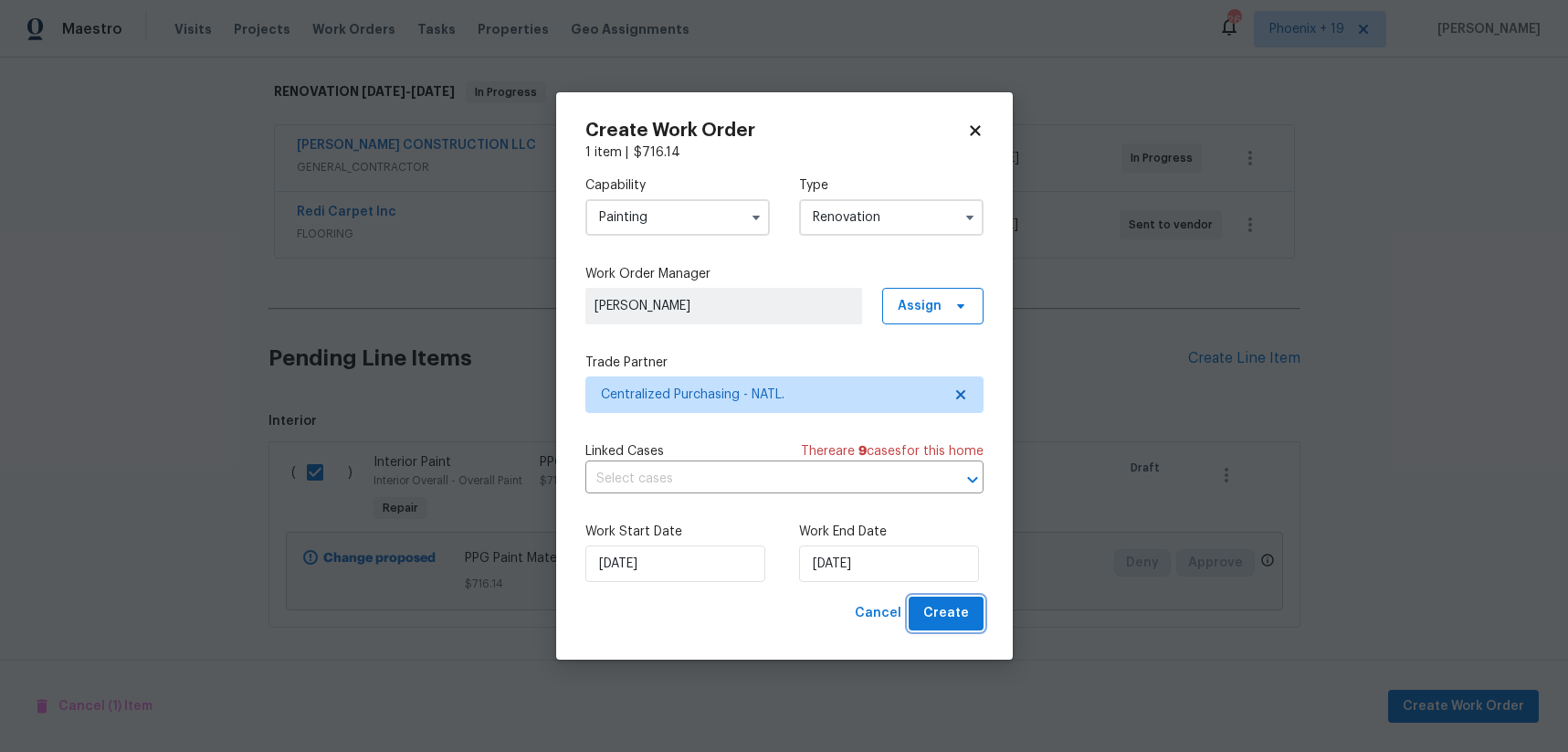
click at [981, 618] on button "Create" at bounding box center [946, 613] width 75 height 33
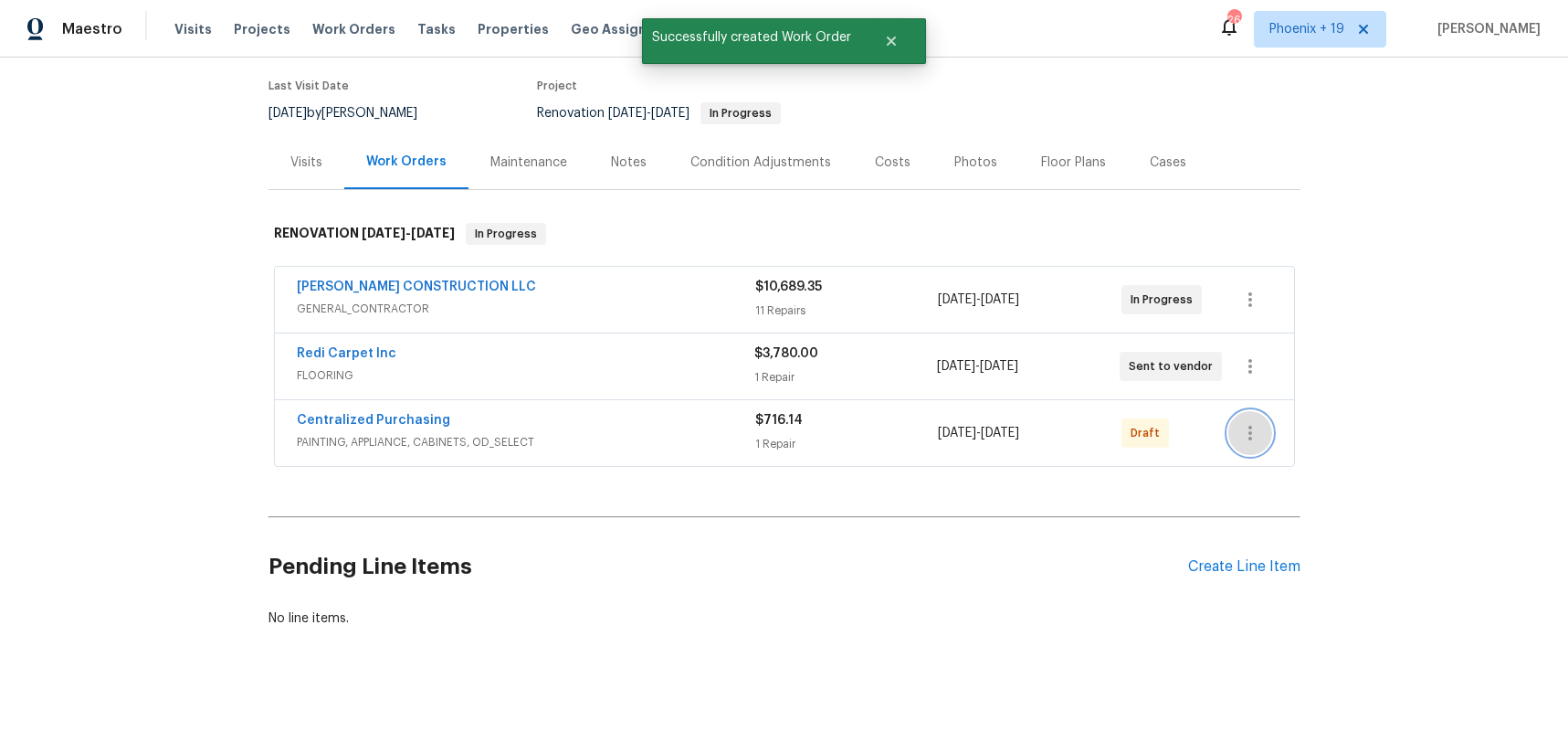
click at [1272, 432] on button "button" at bounding box center [1250, 433] width 44 height 44
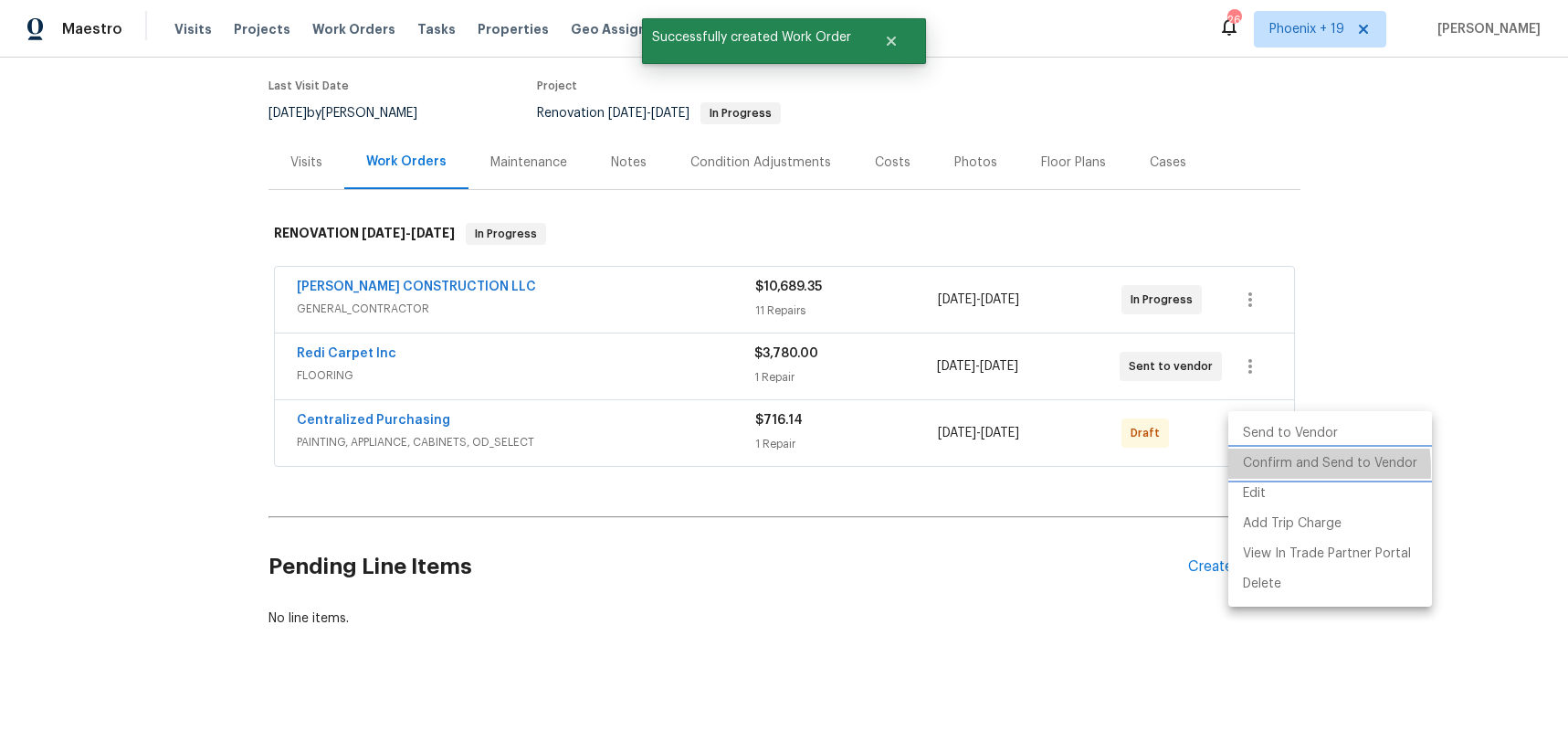
click at [1271, 470] on li "Confirm and Send to Vendor" at bounding box center [1329, 463] width 203 height 30
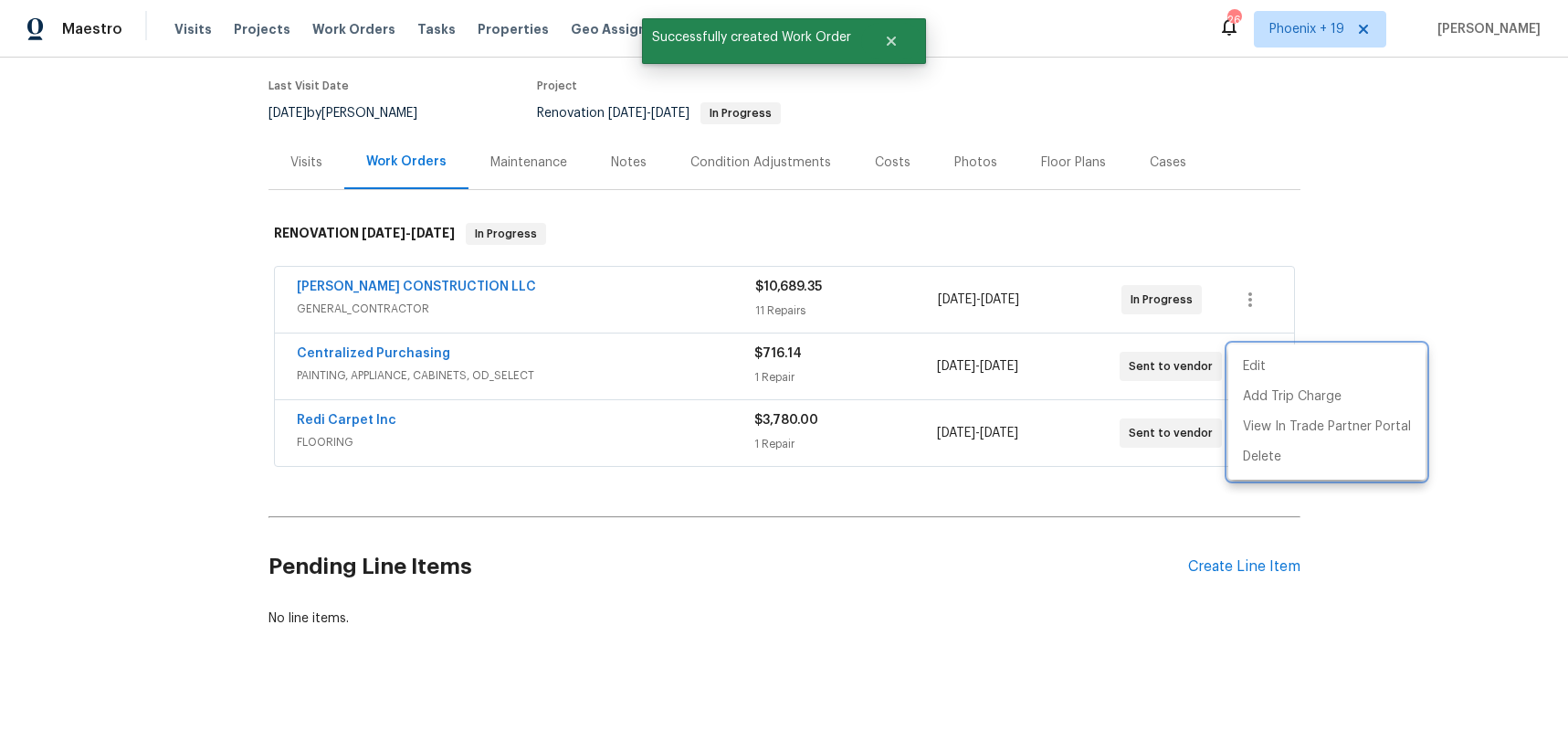
click at [724, 390] on div at bounding box center [784, 376] width 1568 height 752
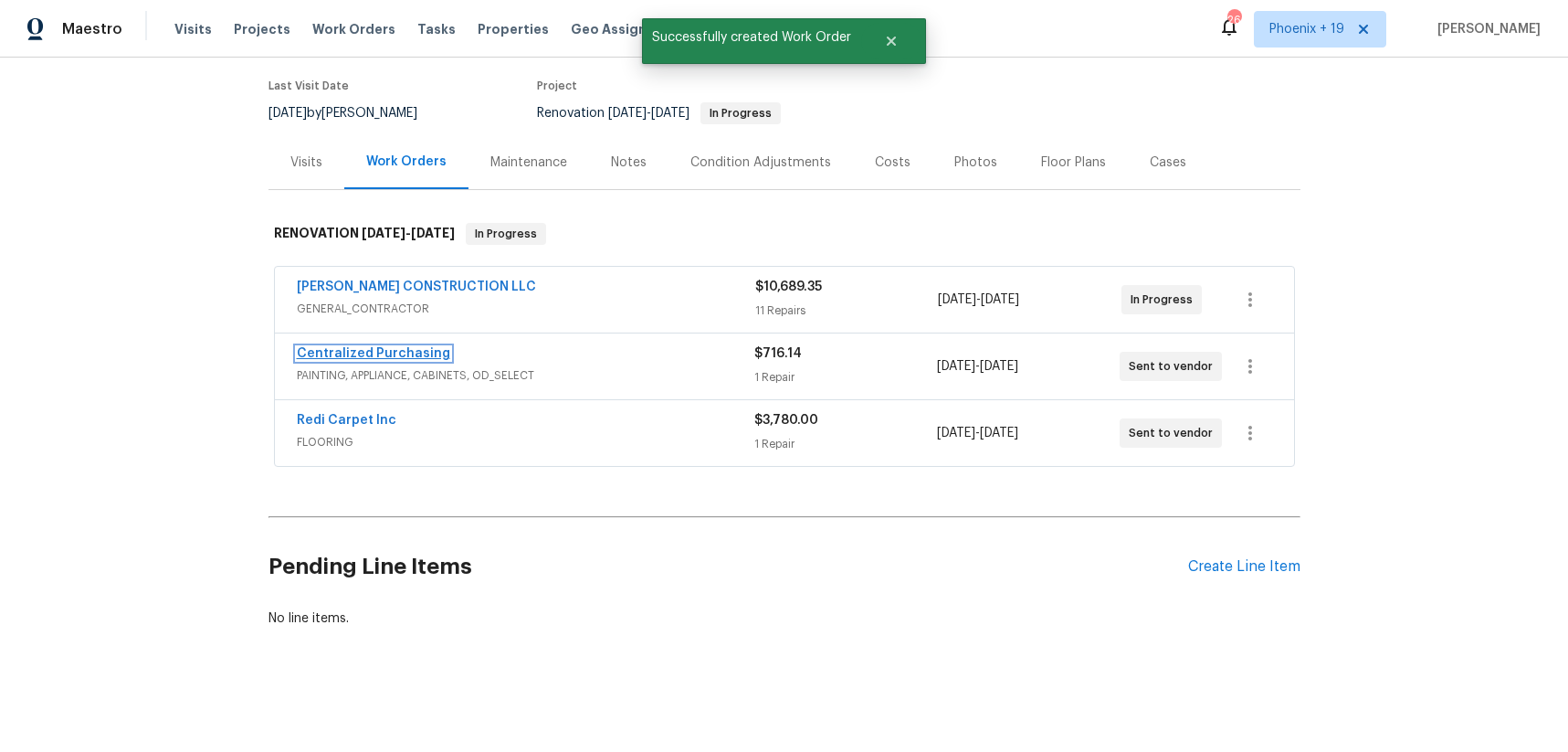
click at [425, 349] on link "Centralized Purchasing" at bounding box center [373, 354] width 153 height 13
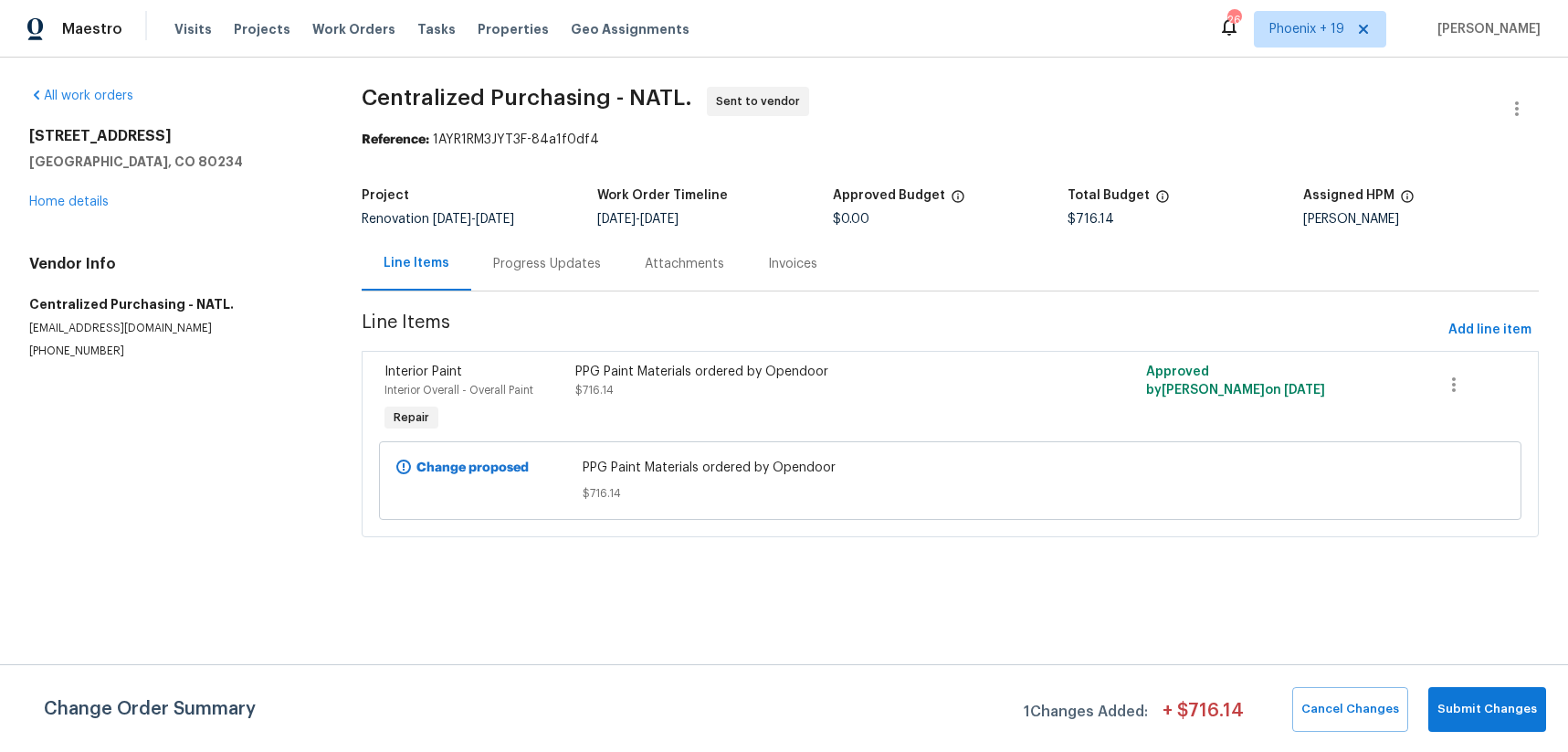
drag, startPoint x: 1267, startPoint y: 175, endPoint x: 1066, endPoint y: 610, distance: 479.2
click at [1066, 589] on html "Maestro Visits Projects Work Orders Tasks Properties Geo Assignments 264 Phoeni…" at bounding box center [784, 294] width 1568 height 589
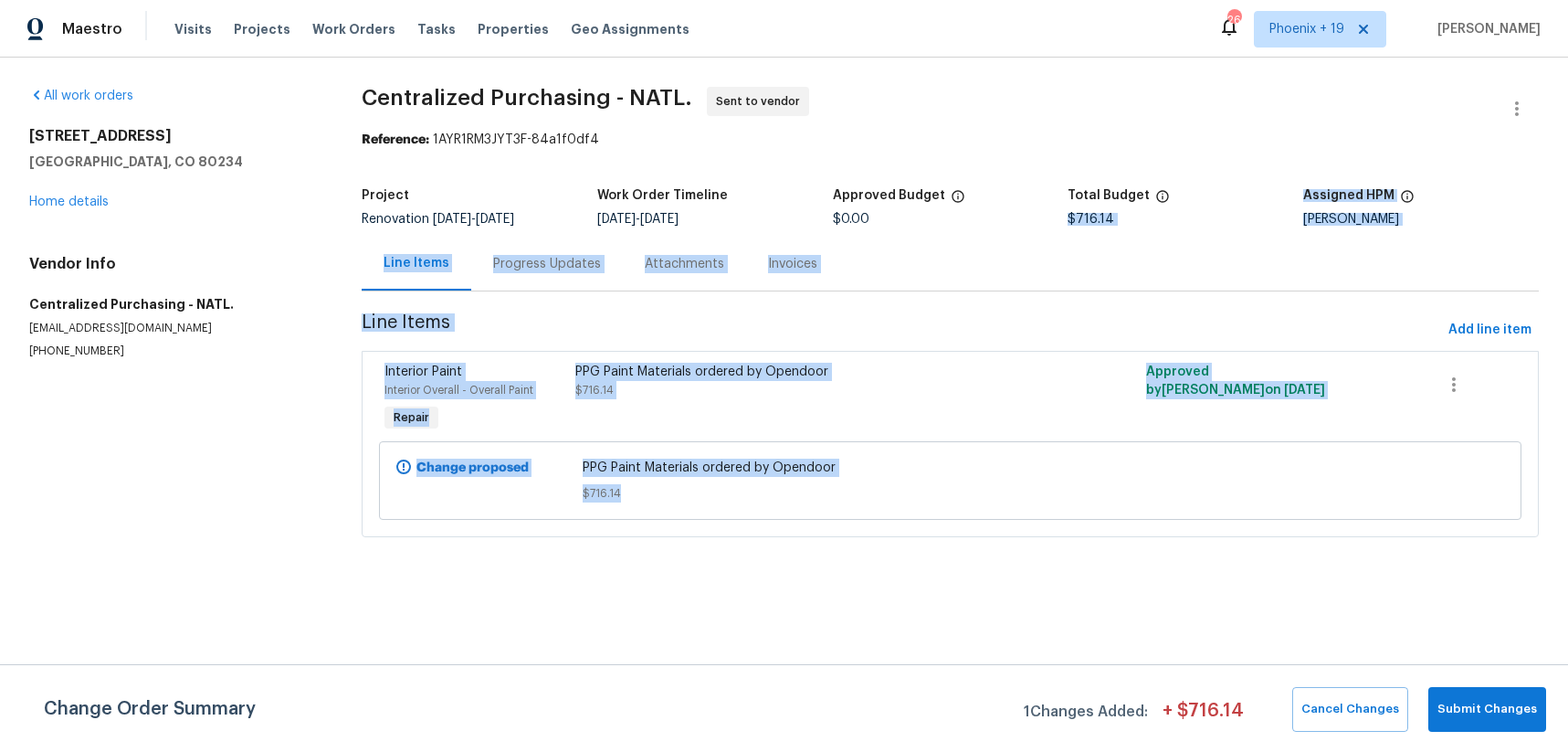
click at [1192, 263] on div "Line Items Progress Updates Attachments Invoices" at bounding box center [951, 264] width 1177 height 55
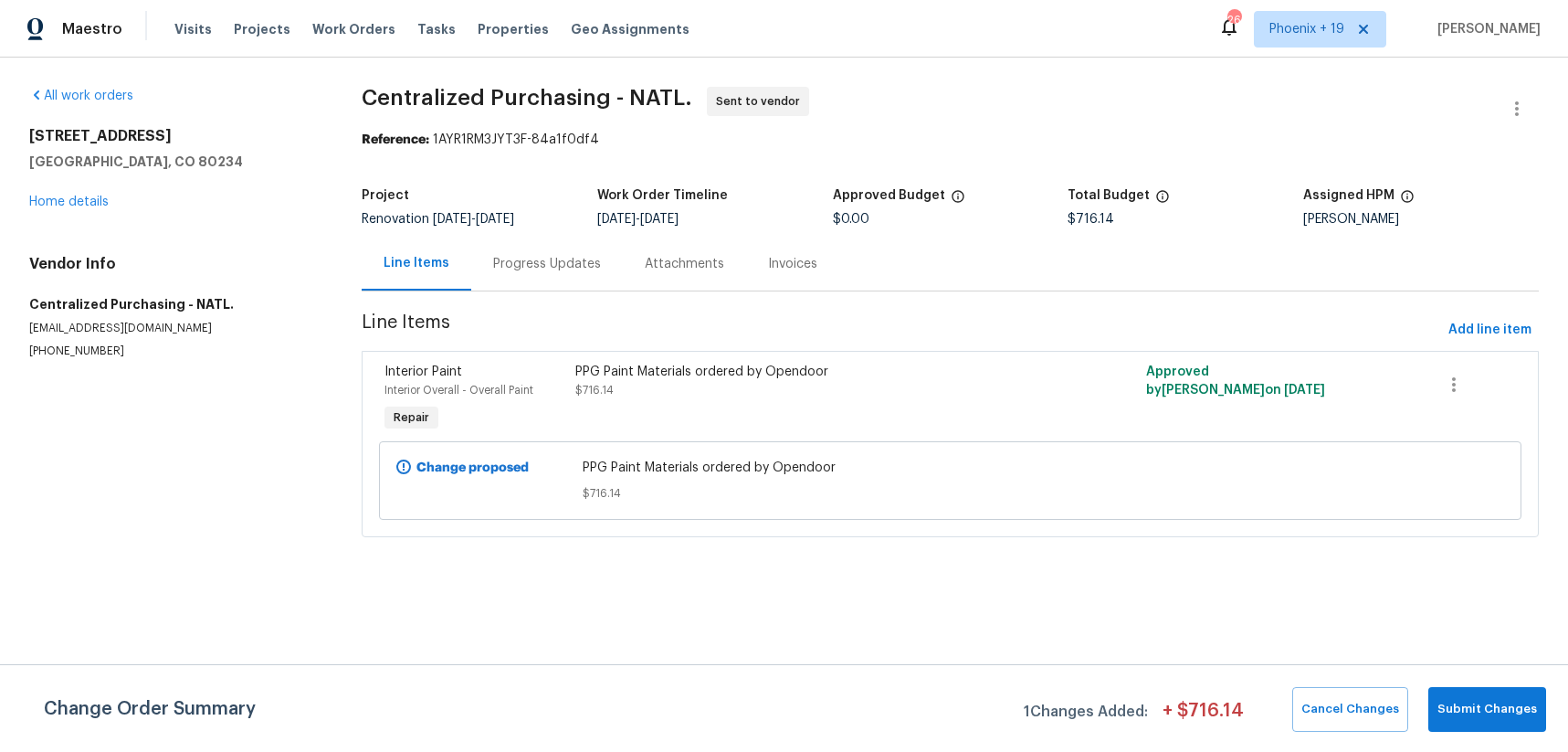
click at [1192, 263] on div "Line Items Progress Updates Attachments Invoices" at bounding box center [951, 264] width 1177 height 55
